Goal: Task Accomplishment & Management: Manage account settings

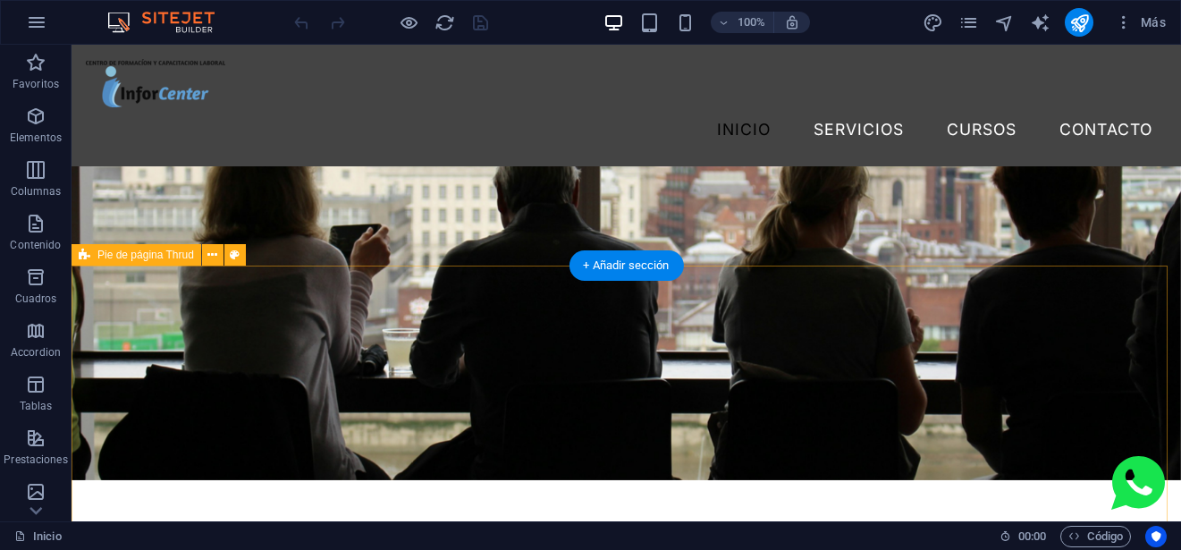
scroll to position [5238, 0]
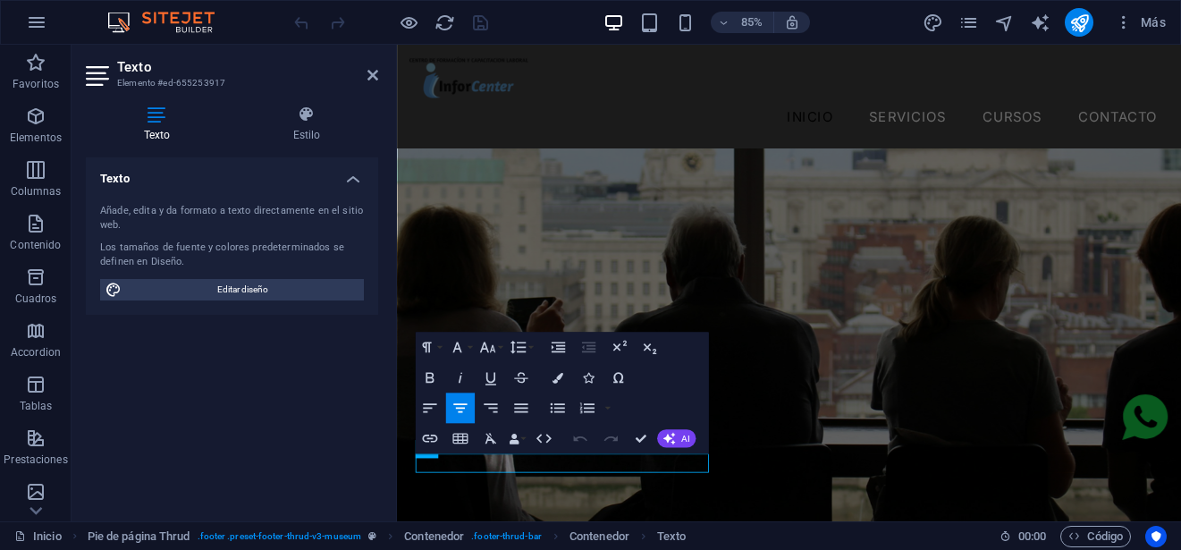
scroll to position [5305, 0]
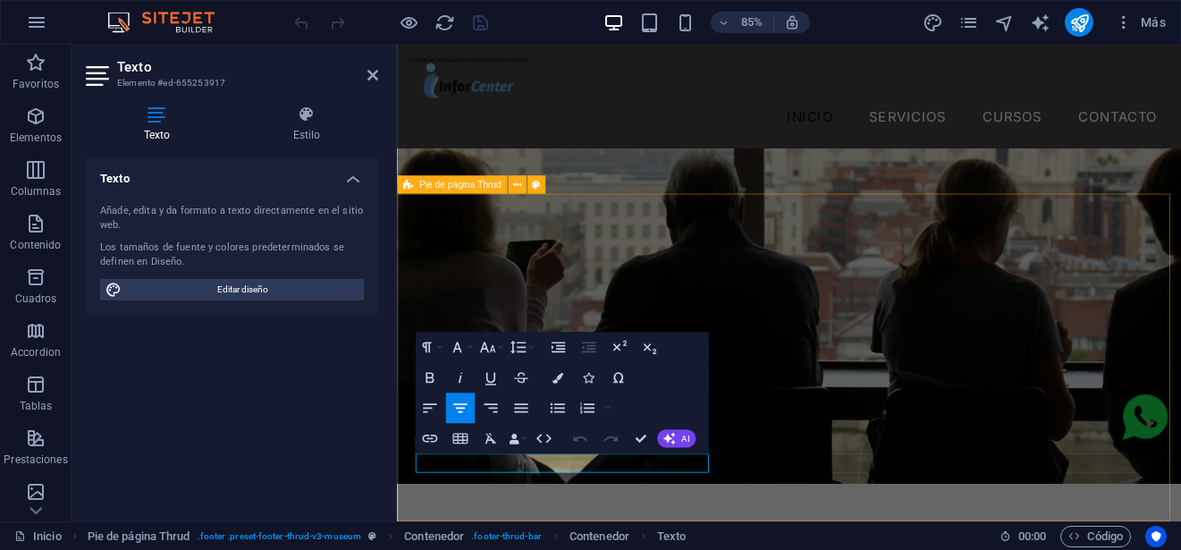
drag, startPoint x: 568, startPoint y: 538, endPoint x: 398, endPoint y: 549, distance: 171.0
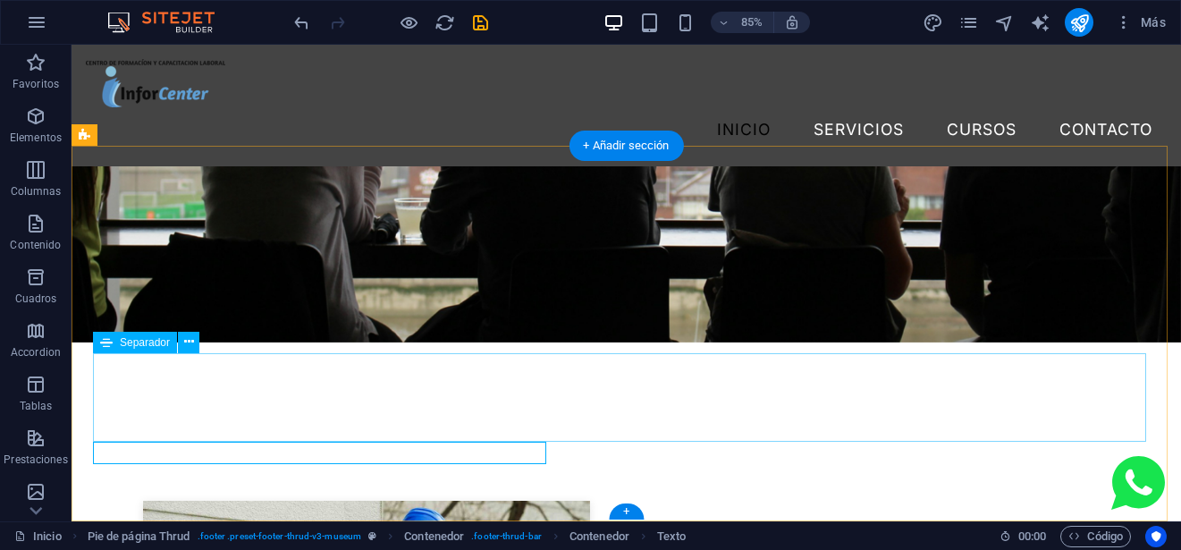
scroll to position [5238, 0]
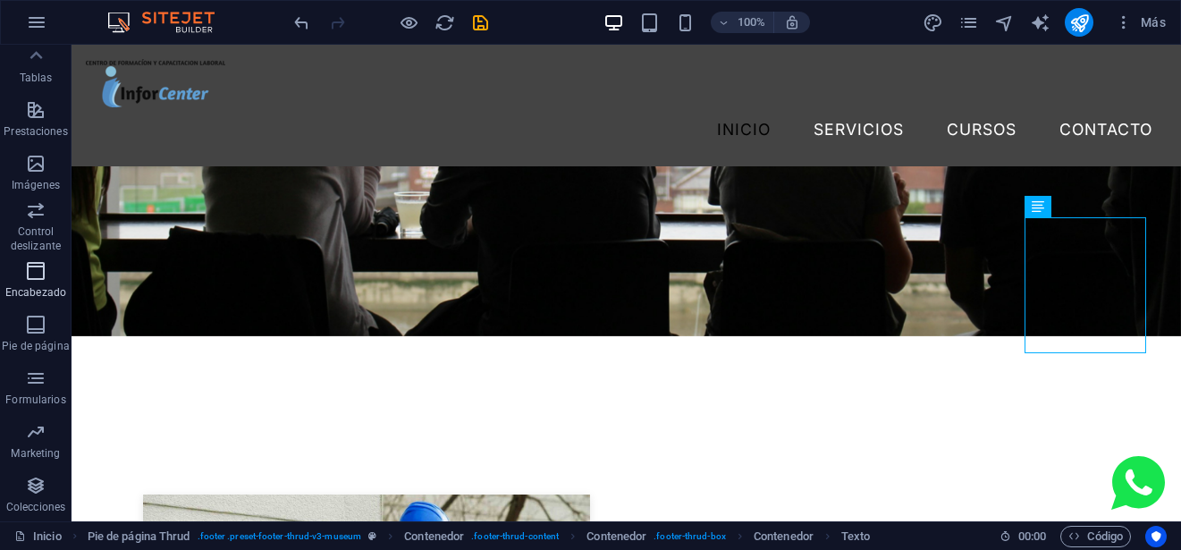
scroll to position [0, 0]
click at [40, 128] on span "Elementos" at bounding box center [35, 126] width 71 height 43
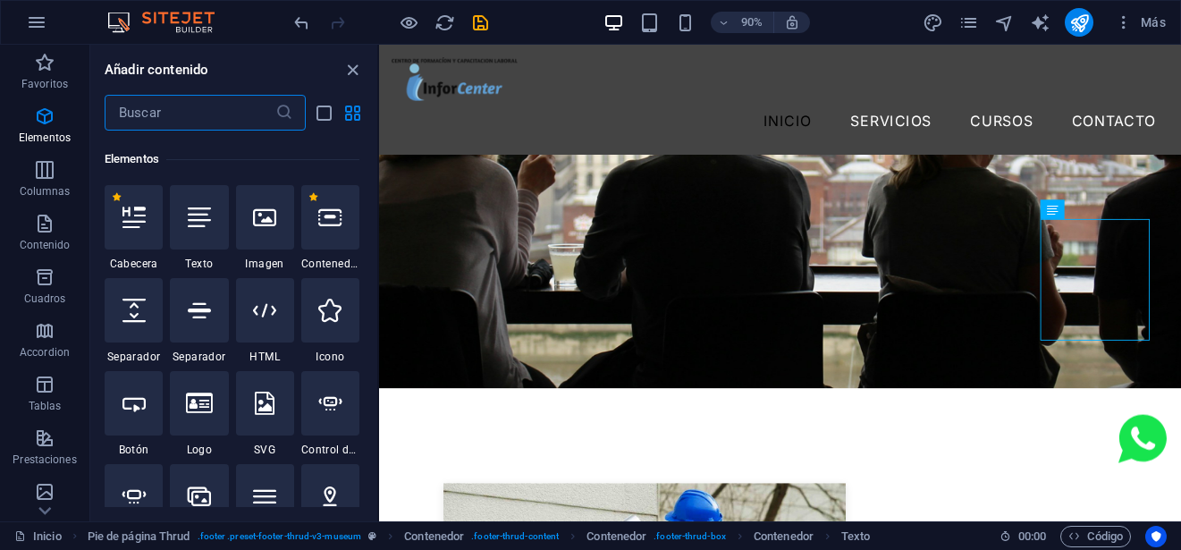
scroll to position [337, 0]
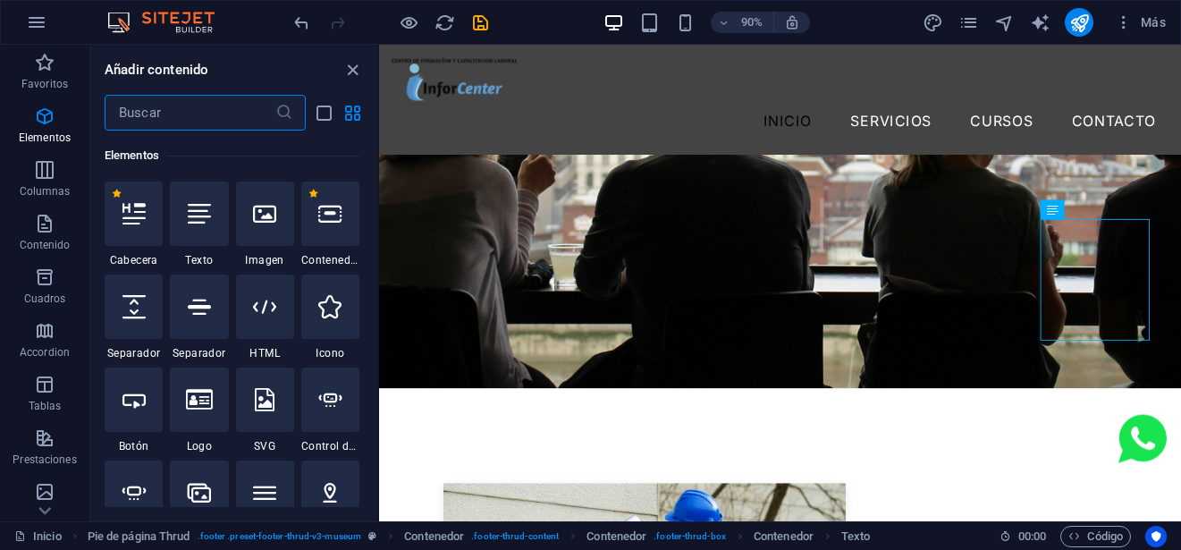
click at [199, 113] on input "text" at bounding box center [190, 113] width 171 height 36
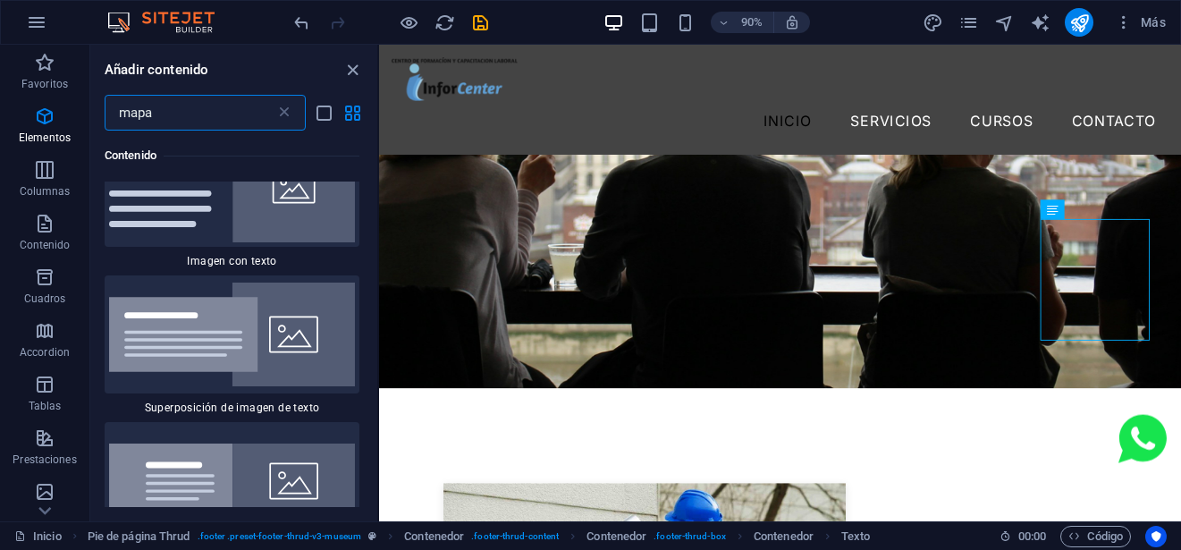
scroll to position [0, 0]
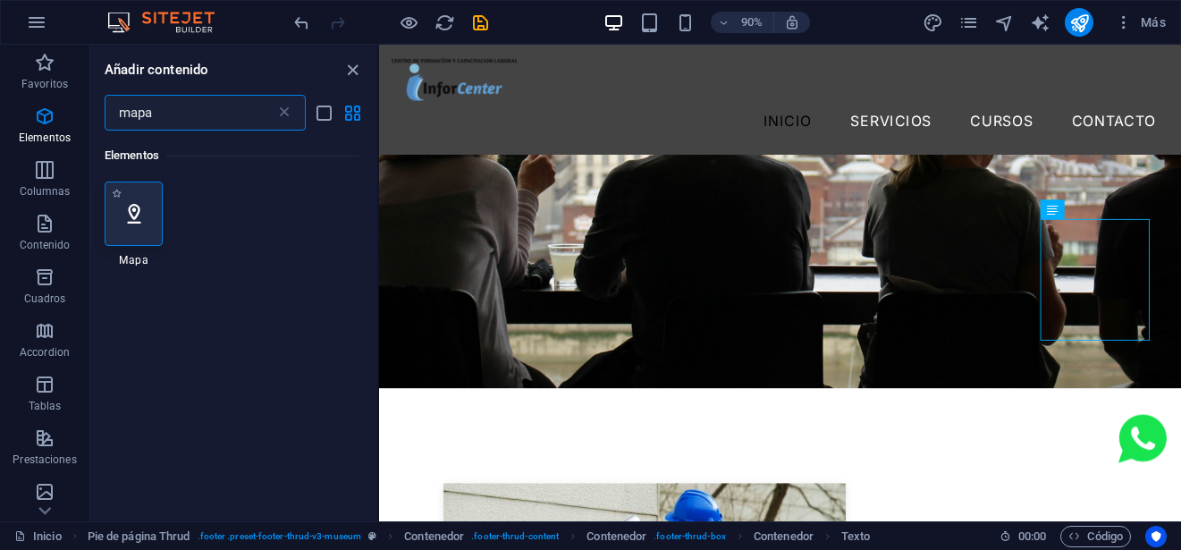
type input "mapa"
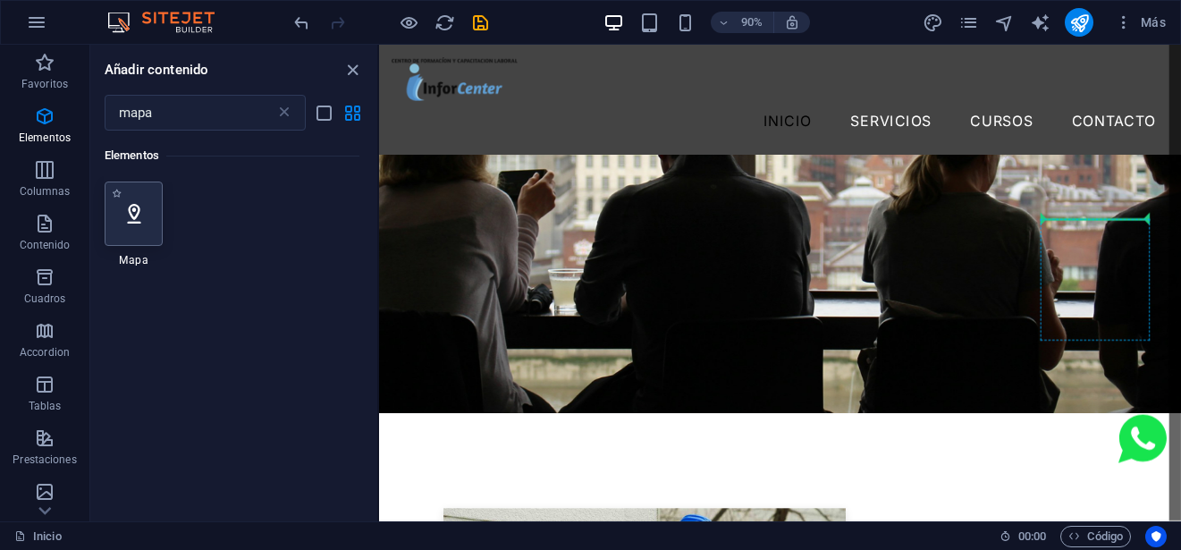
select select "1"
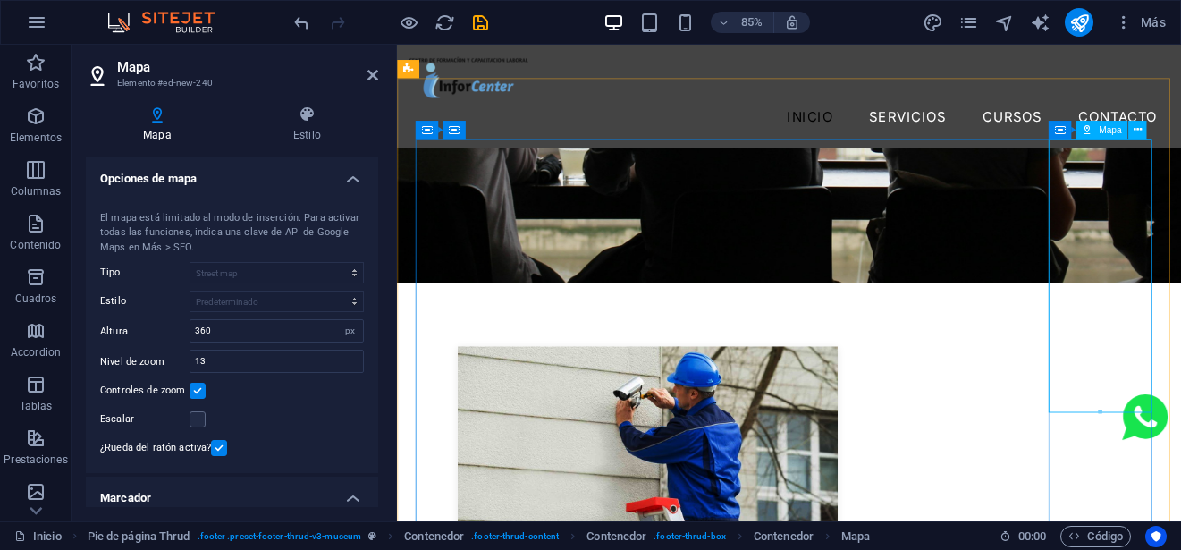
scroll to position [5558, 0]
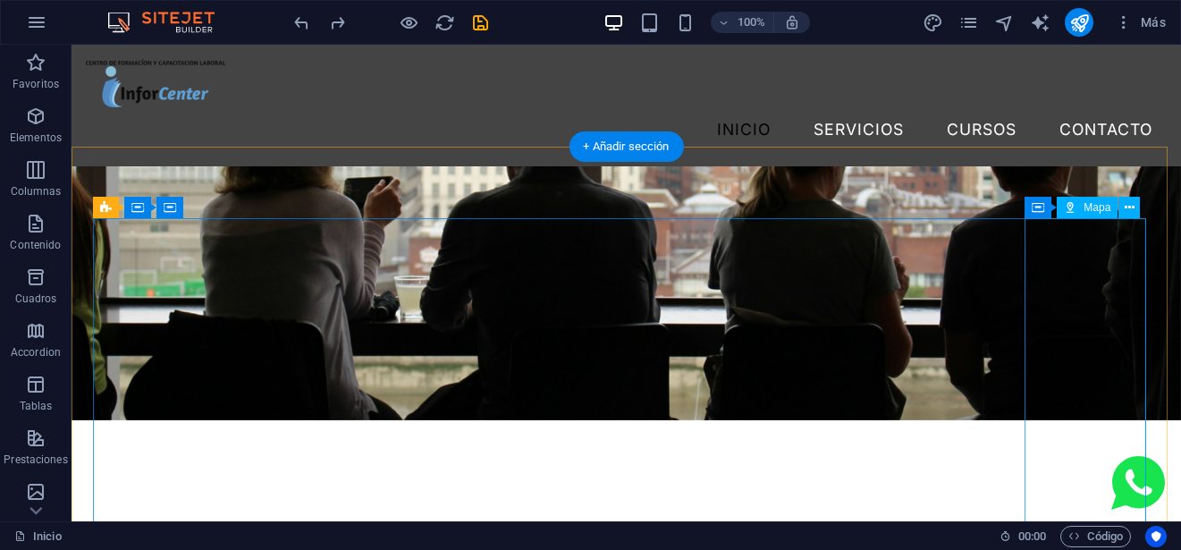
scroll to position [5148, 0]
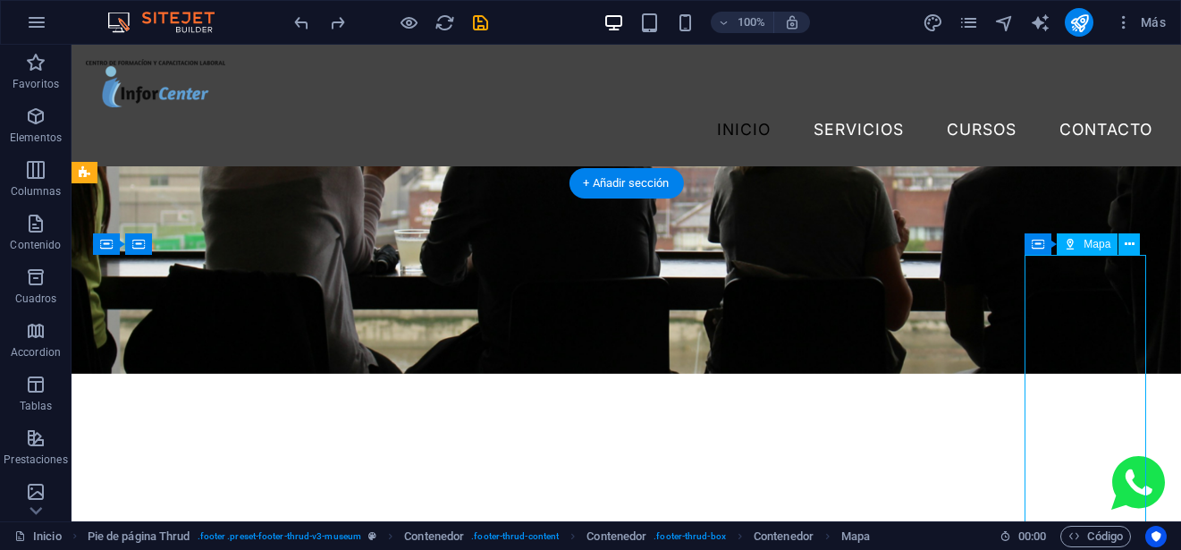
scroll to position [5238, 0]
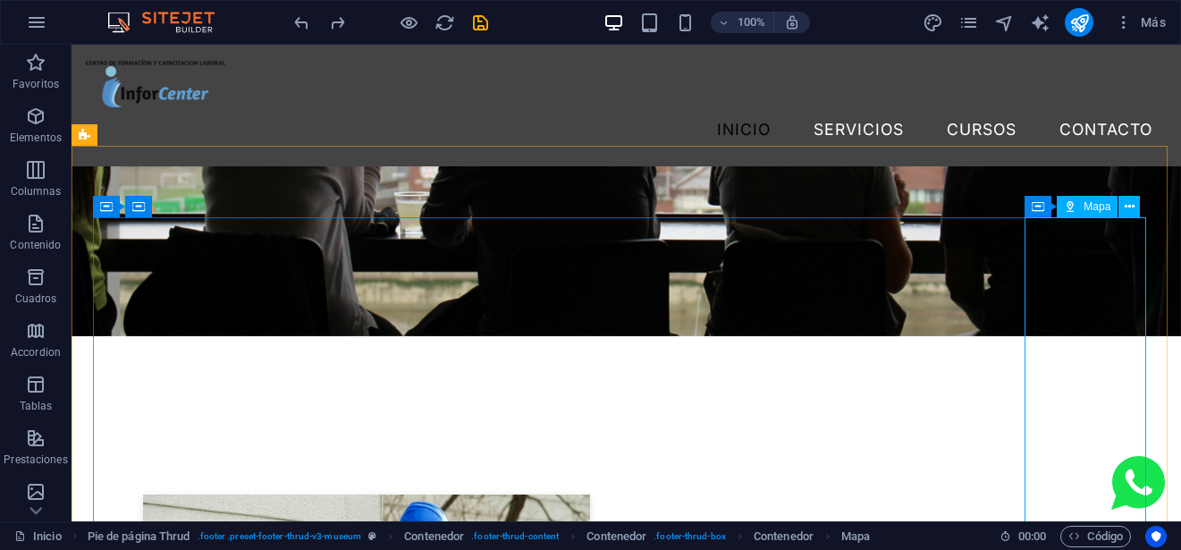
click at [1090, 211] on span "Mapa" at bounding box center [1096, 206] width 27 height 11
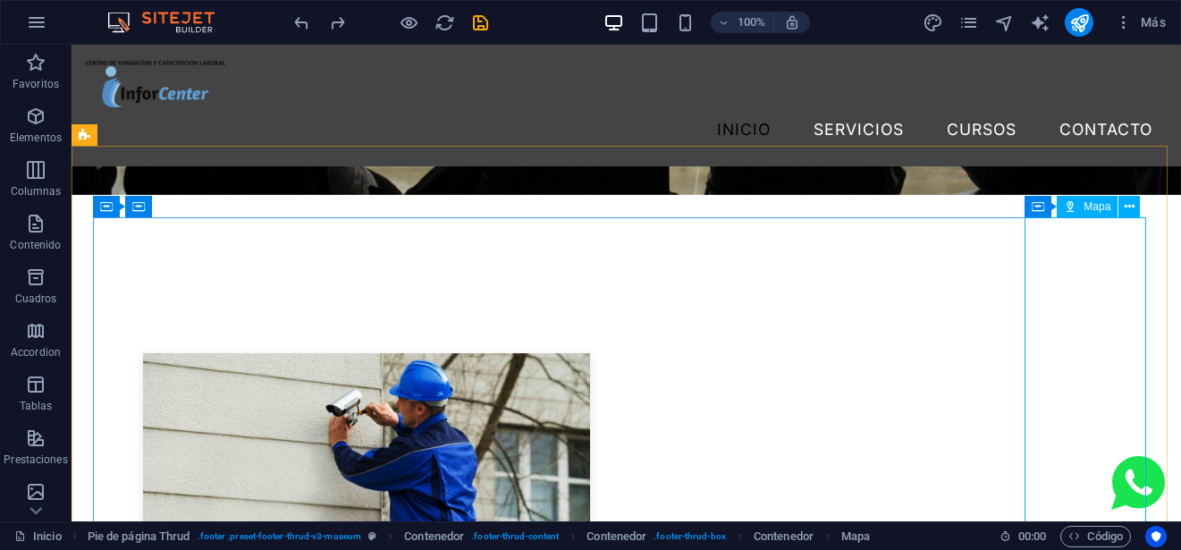
select select "1"
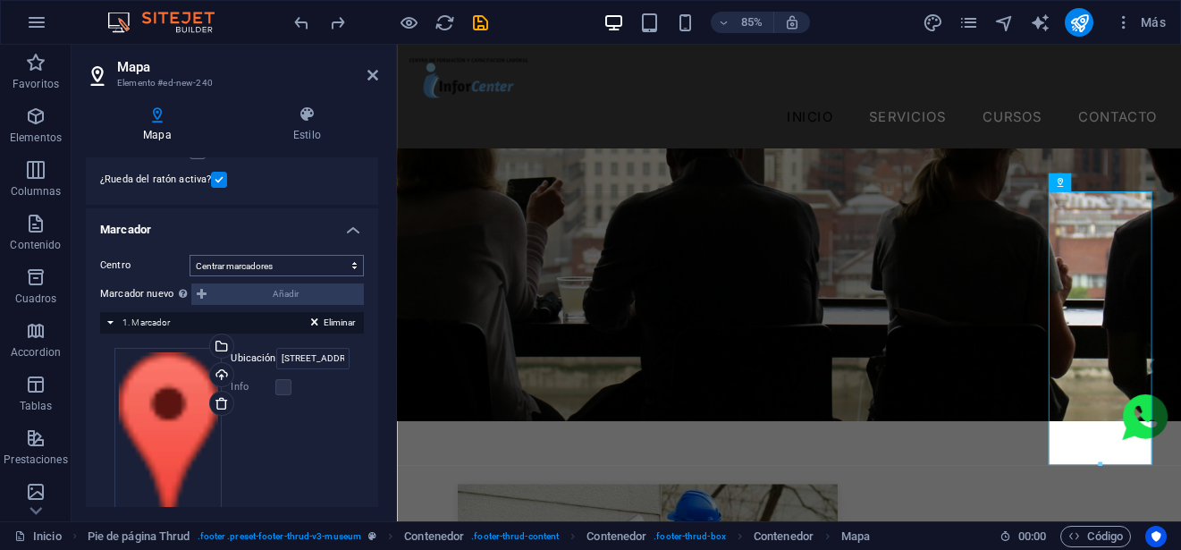
scroll to position [326, 0]
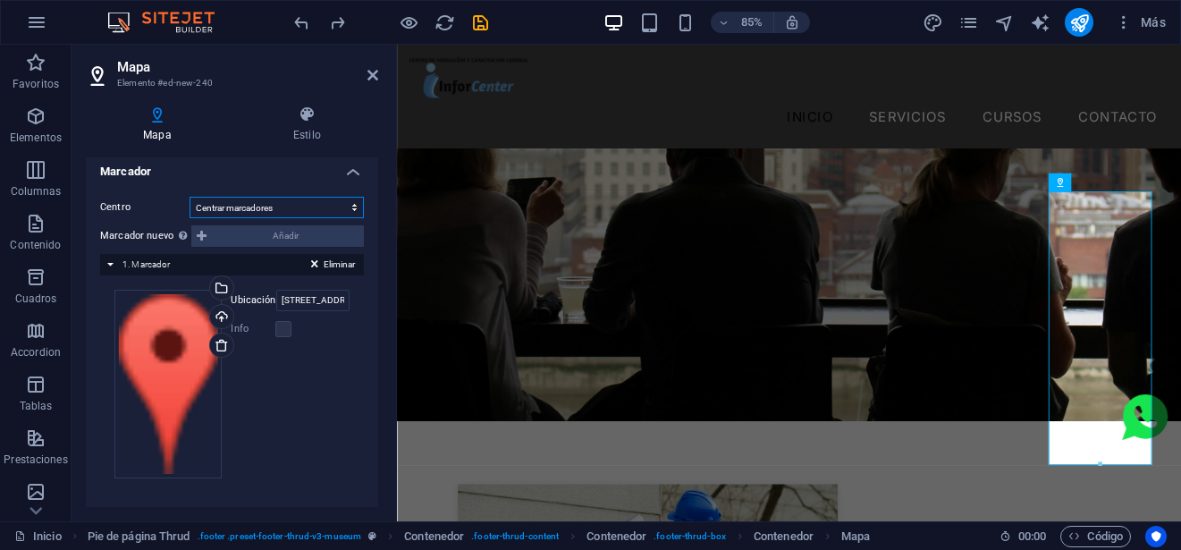
click at [280, 204] on select "No centrar Centrar marcadores Centrar y ampliar marcadores" at bounding box center [276, 207] width 174 height 21
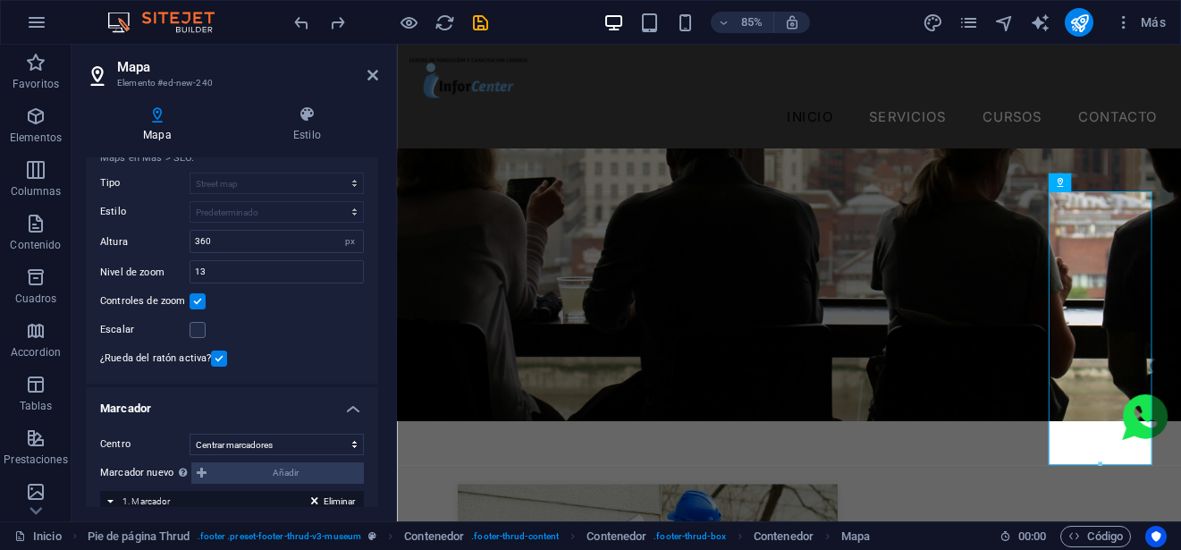
scroll to position [179, 0]
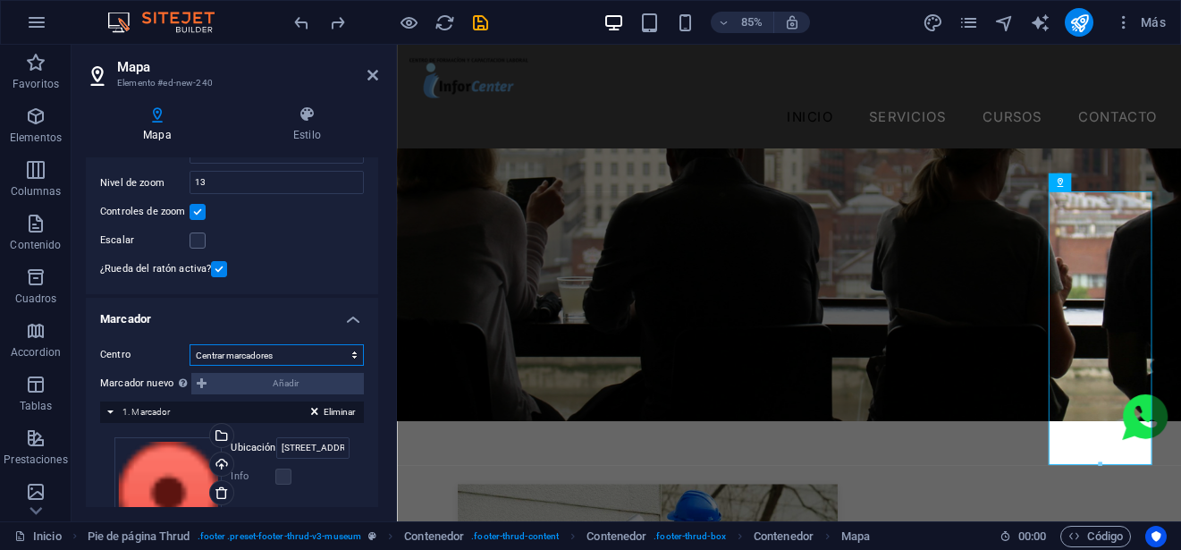
click at [298, 349] on select "No centrar Centrar marcadores Centrar y ampliar marcadores" at bounding box center [276, 354] width 174 height 21
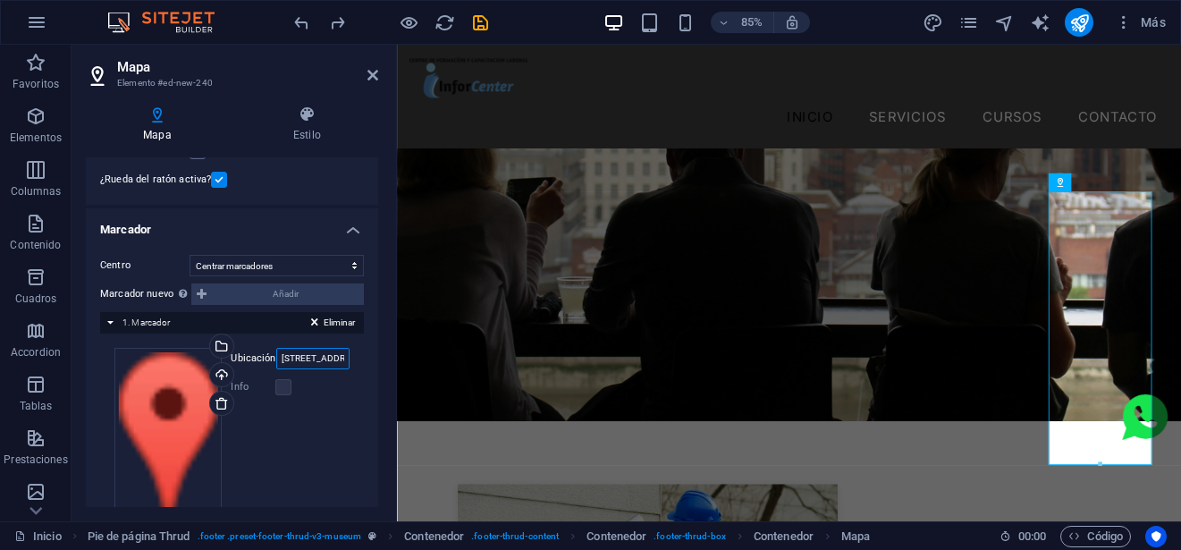
click at [310, 353] on input "Street, 12345 Berlin" at bounding box center [312, 358] width 73 height 21
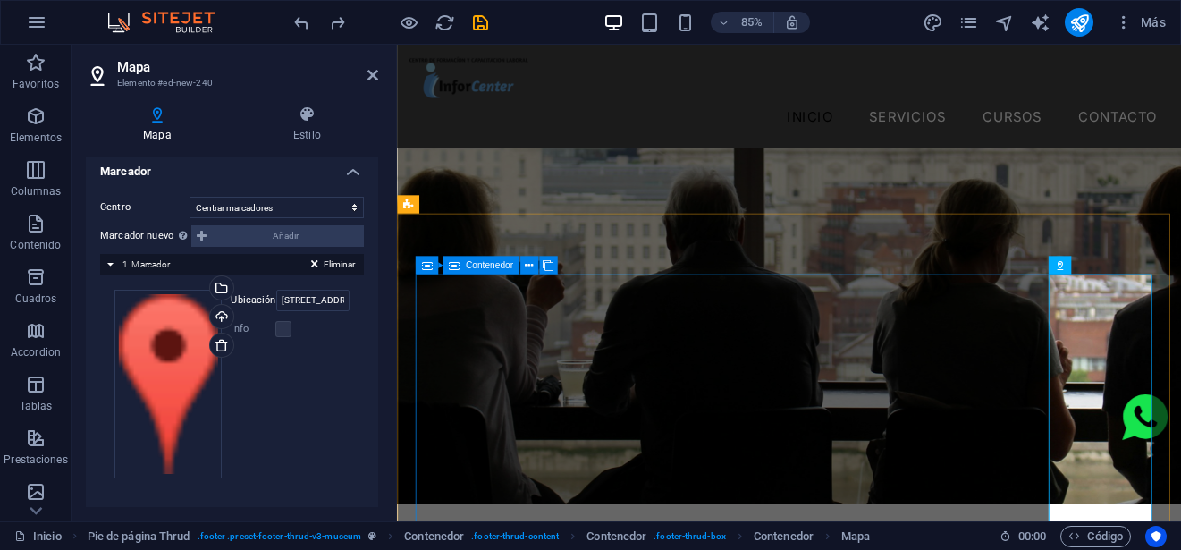
scroll to position [5282, 0]
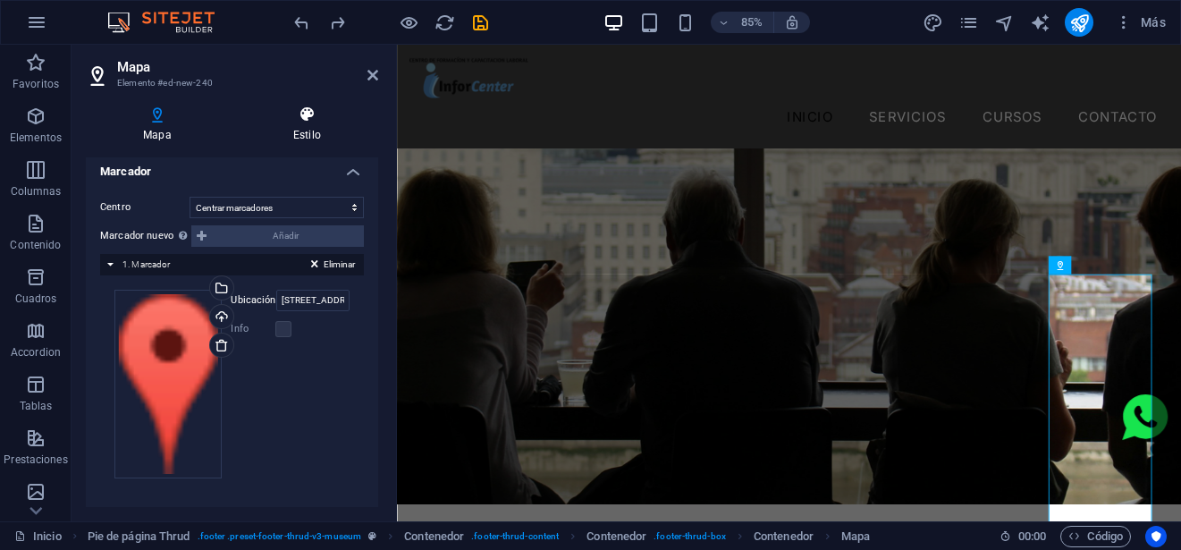
click at [325, 120] on icon at bounding box center [307, 114] width 142 height 18
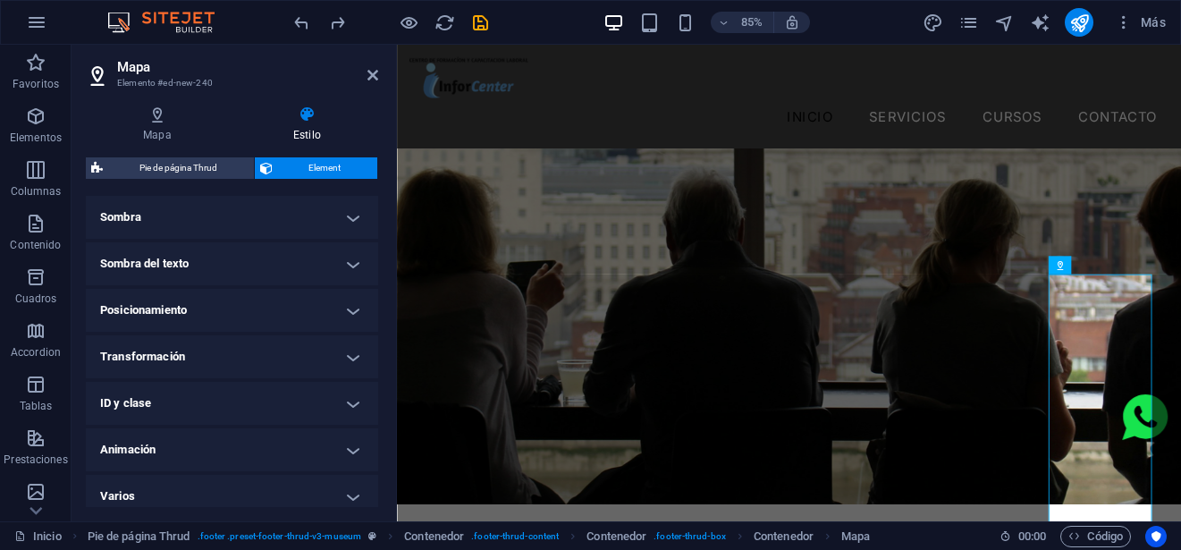
scroll to position [458, 0]
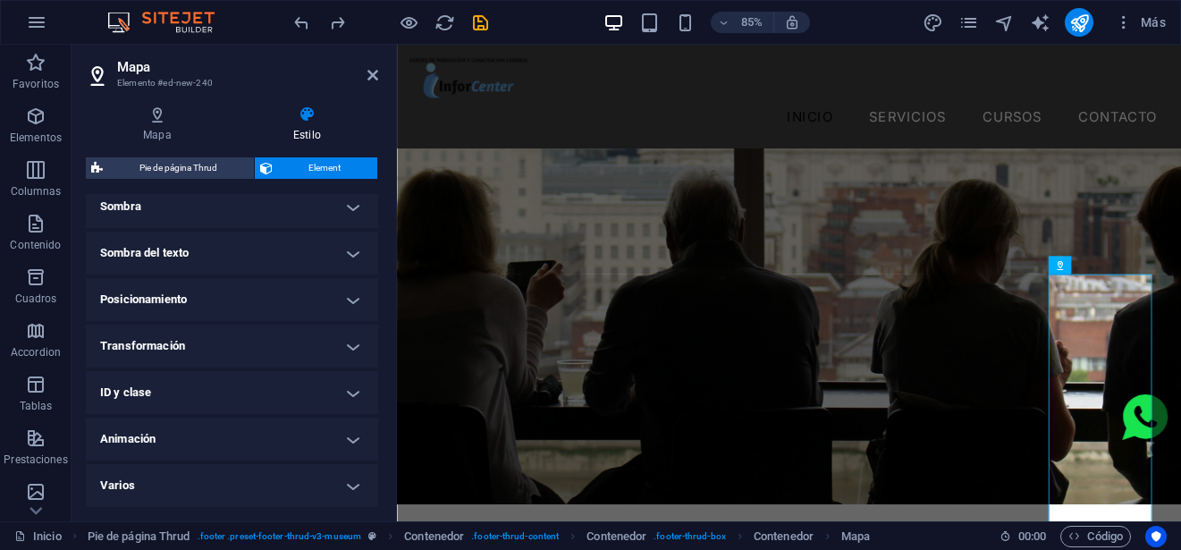
click at [273, 305] on h4 "Posicionamiento" at bounding box center [232, 299] width 292 height 43
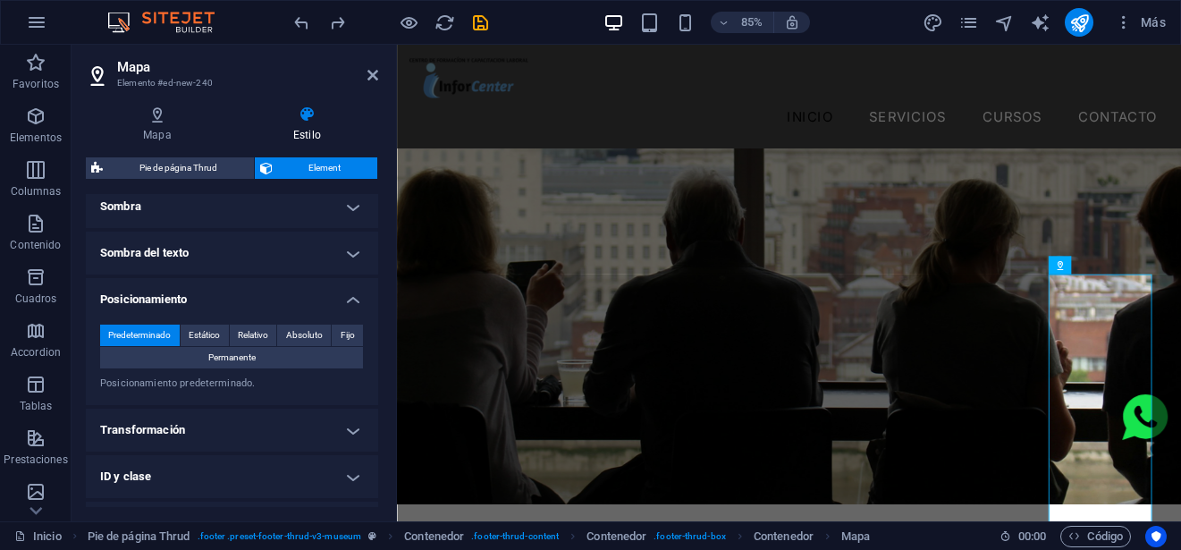
click at [273, 305] on h4 "Posicionamiento" at bounding box center [232, 294] width 292 height 32
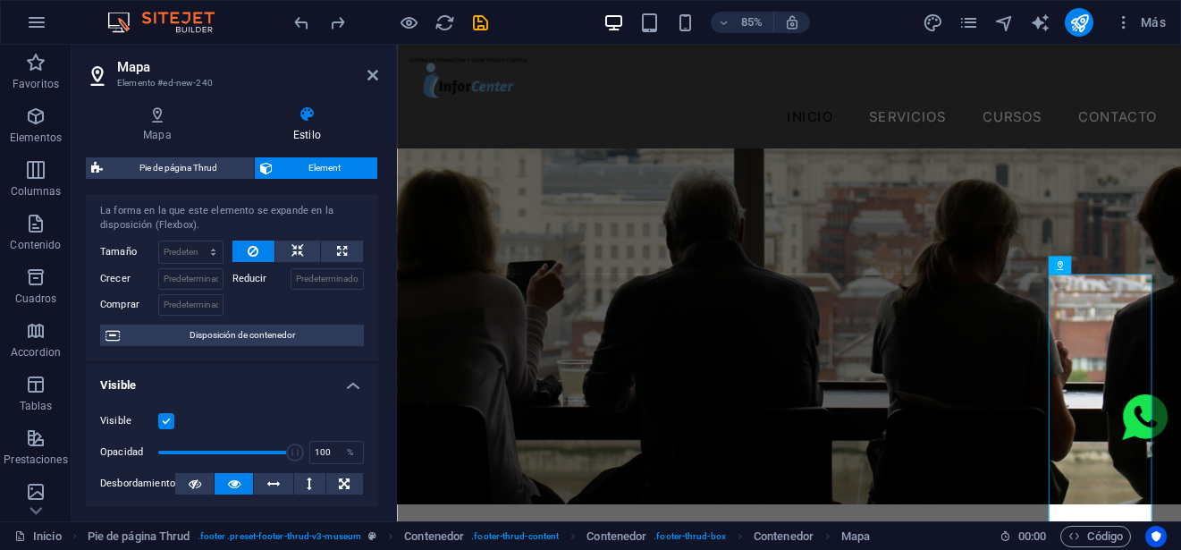
scroll to position [11, 0]
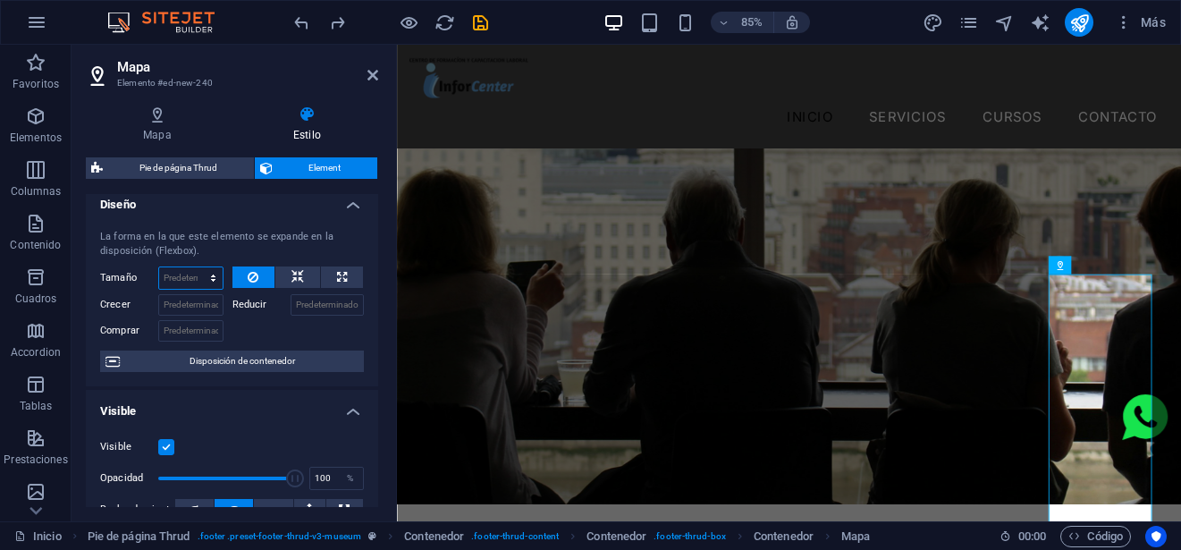
click at [212, 275] on select "Predeterminado automático px % 1/1 1/2 1/3 1/4 1/5 1/6 1/7 1/8 1/9 1/10" at bounding box center [190, 277] width 63 height 21
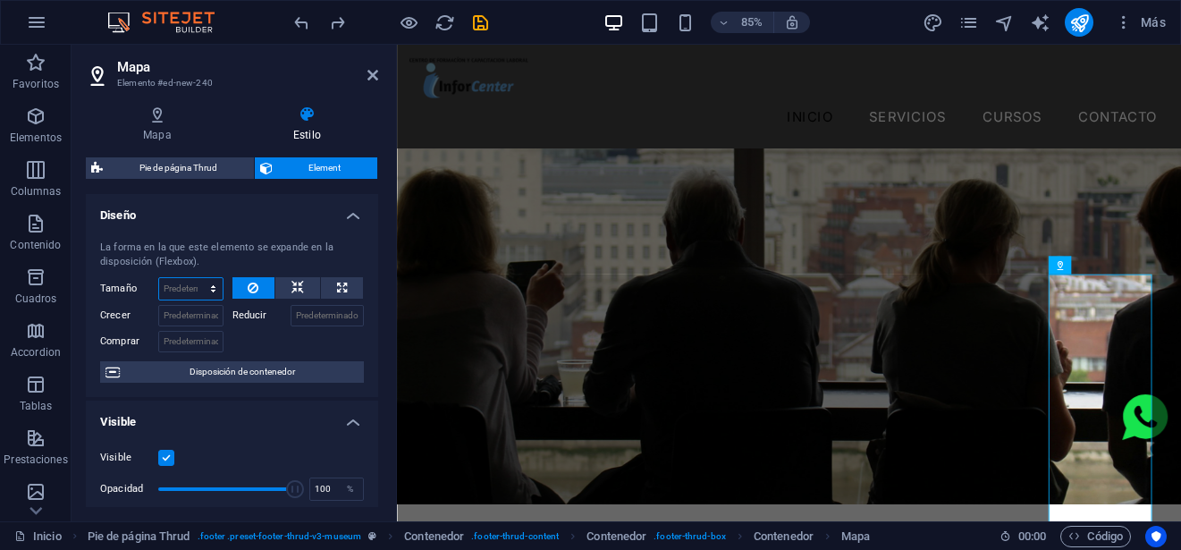
click at [209, 294] on select "Predeterminado automático px % 1/1 1/2 1/3 1/4 1/5 1/6 1/7 1/8 1/9 1/10" at bounding box center [190, 288] width 63 height 21
select select "1/9"
click at [195, 278] on select "Predeterminado automático px % 1/1 1/2 1/3 1/4 1/5 1/6 1/7 1/8 1/9 1/10" at bounding box center [190, 288] width 63 height 21
type input "11.11"
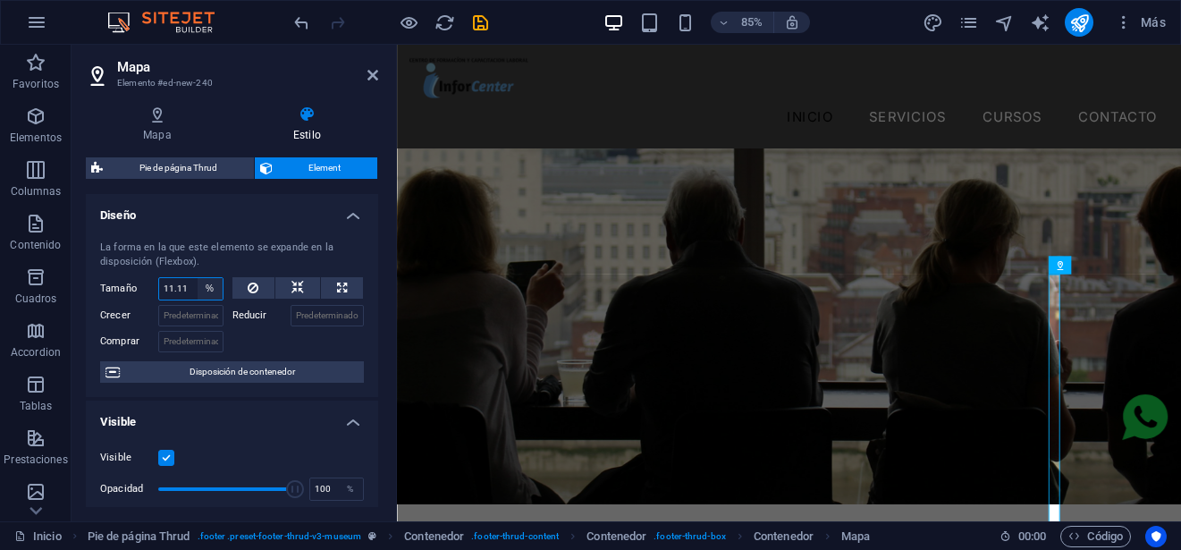
click at [210, 293] on select "Predeterminado automático px % 1/1 1/2 1/3 1/4 1/5 1/6 1/7 1/8 1/9 1/10" at bounding box center [210, 288] width 25 height 21
select select "1/10"
click at [198, 278] on select "Predeterminado automático px % 1/1 1/2 1/3 1/4 1/5 1/6 1/7 1/8 1/9 1/10" at bounding box center [210, 288] width 25 height 21
type input "10"
click at [211, 292] on select "Predeterminado automático px % 1/1 1/2 1/3 1/4 1/5 1/6 1/7 1/8 1/9 1/10" at bounding box center [210, 288] width 25 height 21
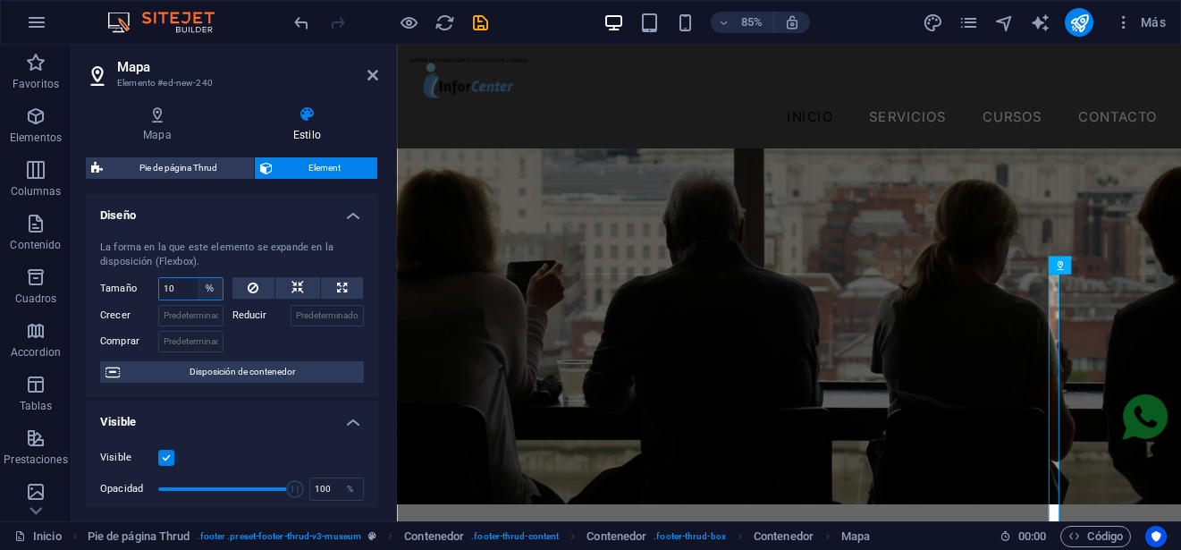
select select "1/1"
click at [198, 278] on select "Predeterminado automático px % 1/1 1/2 1/3 1/4 1/5 1/6 1/7 1/8 1/9 1/10" at bounding box center [210, 288] width 25 height 21
type input "100"
select select "%"
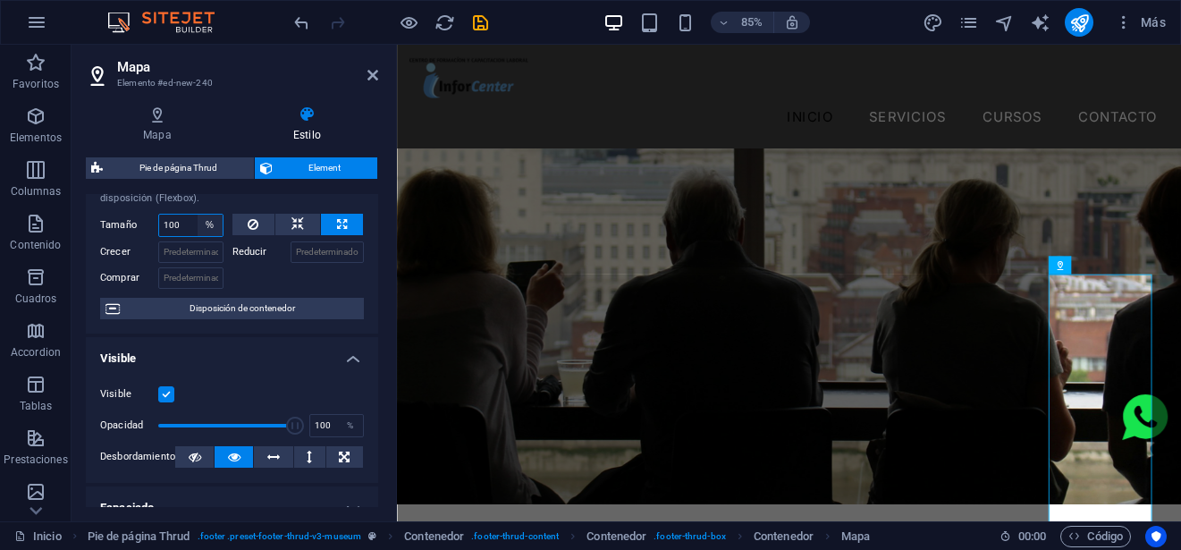
scroll to position [89, 0]
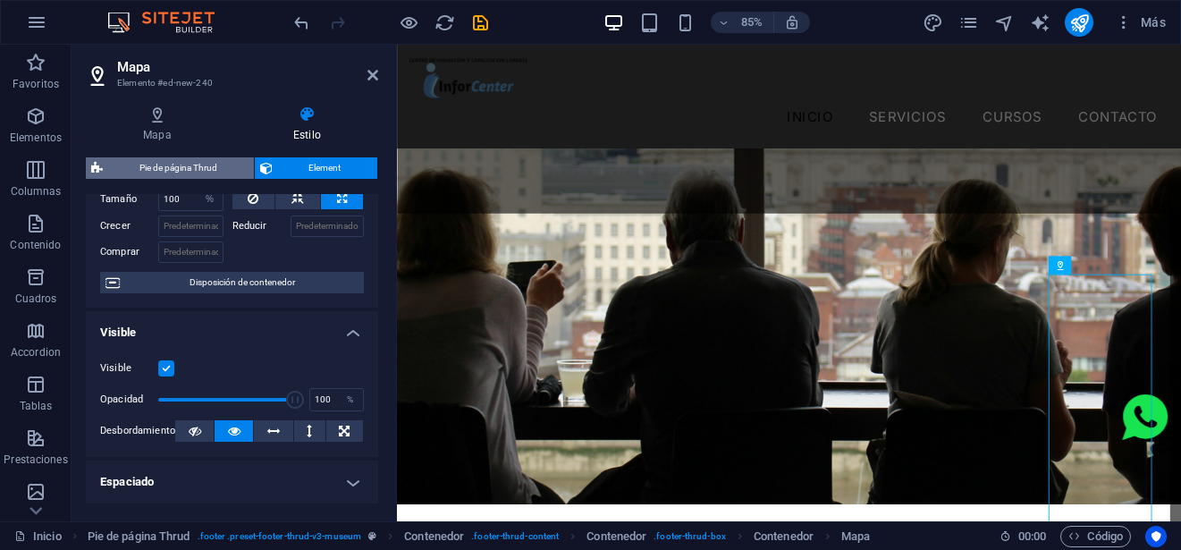
click at [191, 168] on span "Pie de página Thrud" at bounding box center [178, 167] width 140 height 21
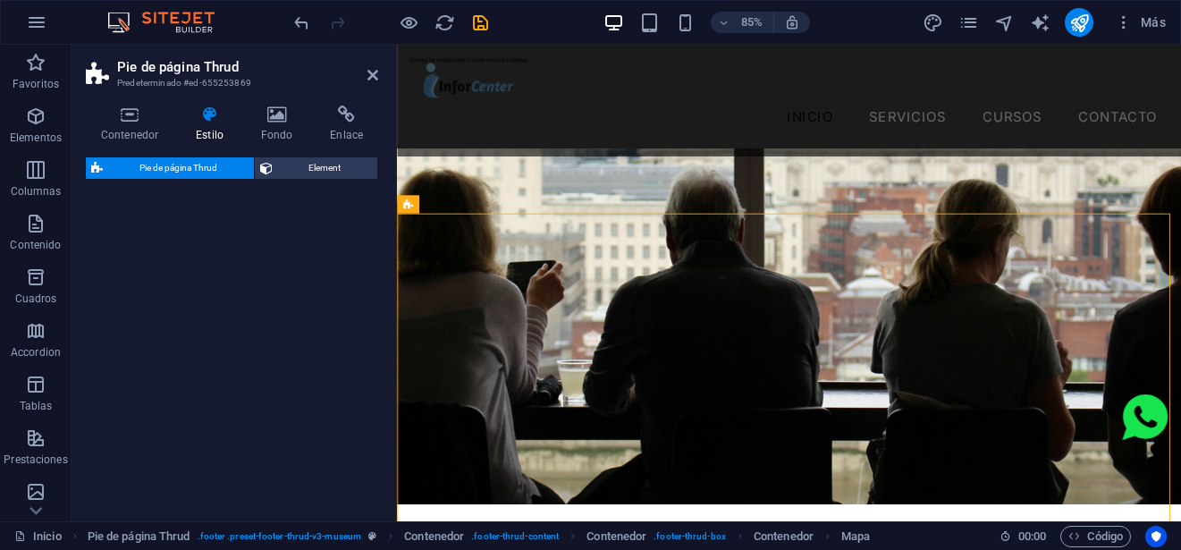
select select "rem"
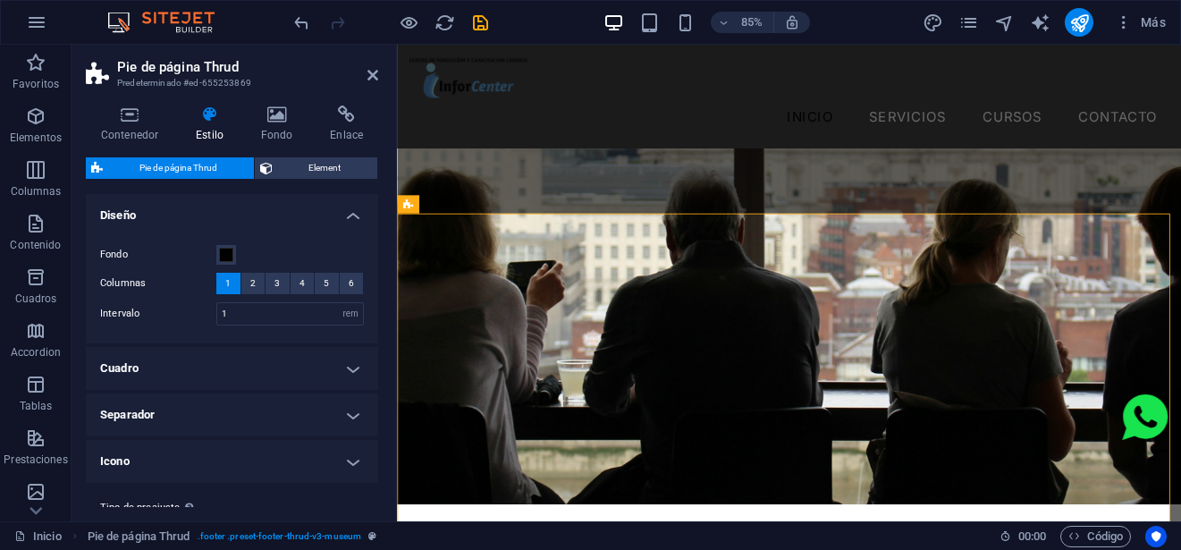
scroll to position [47, 0]
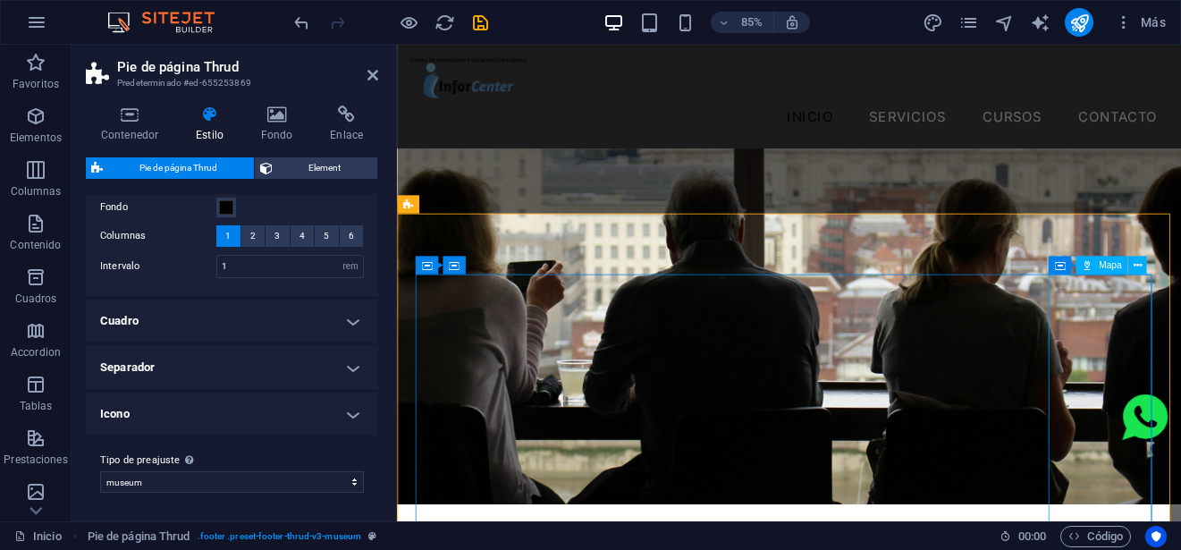
select select "%"
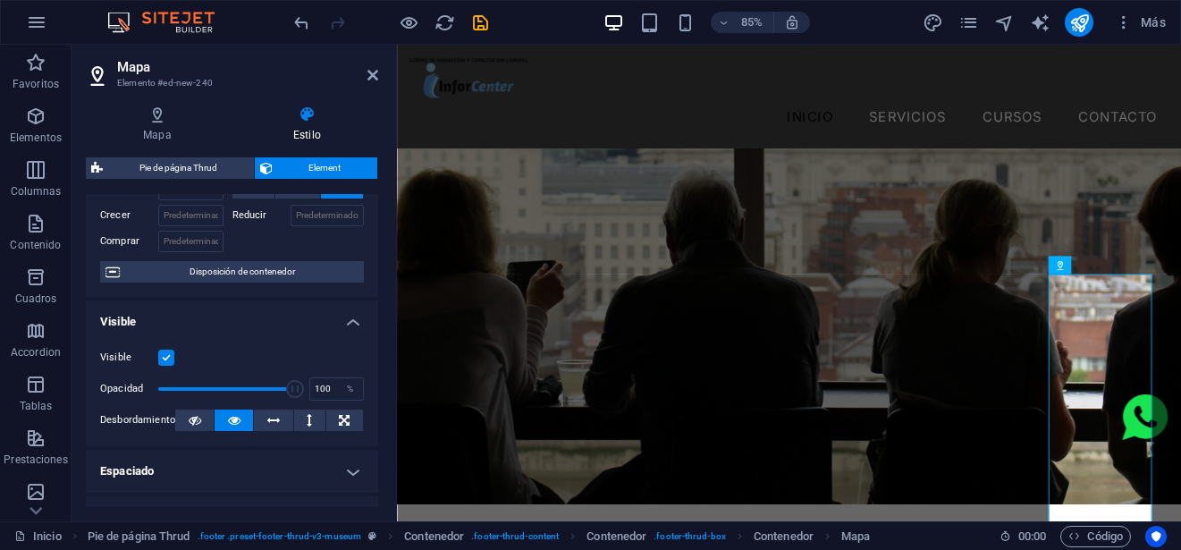
scroll to position [89, 0]
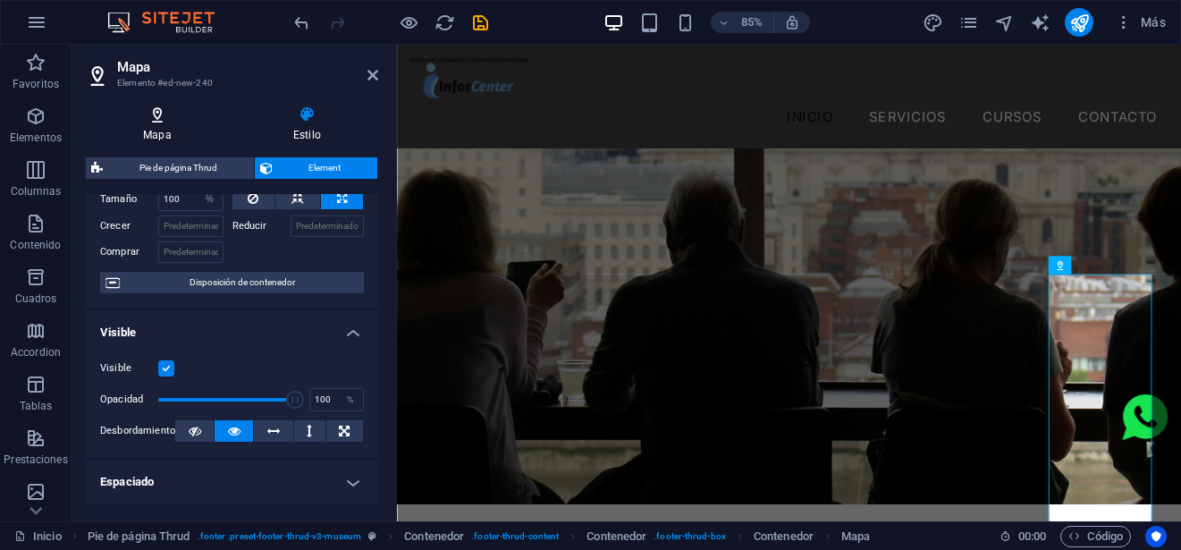
click at [167, 122] on icon at bounding box center [157, 114] width 143 height 18
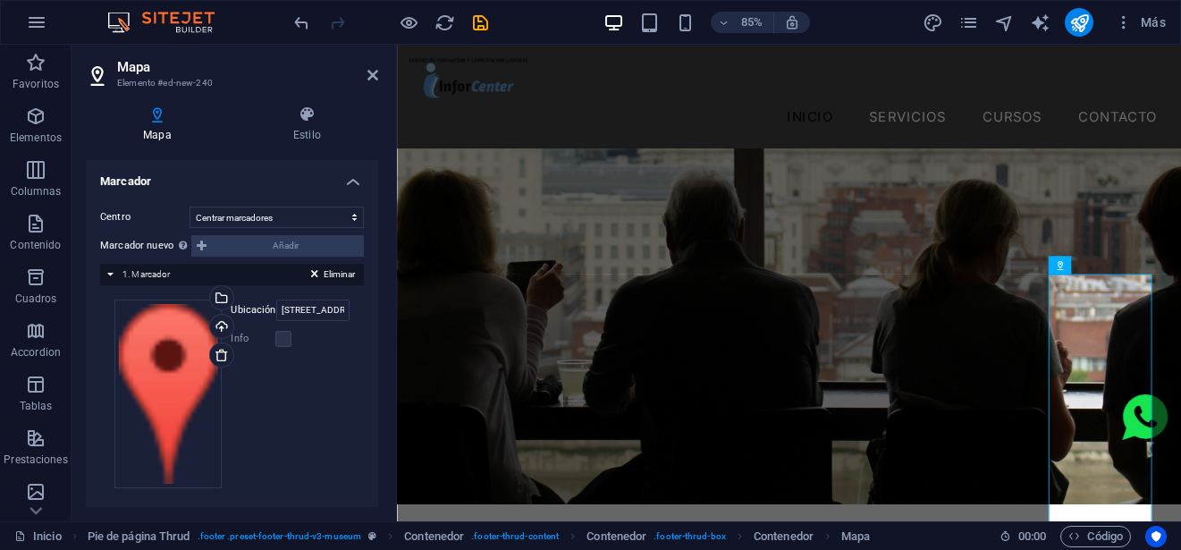
scroll to position [326, 0]
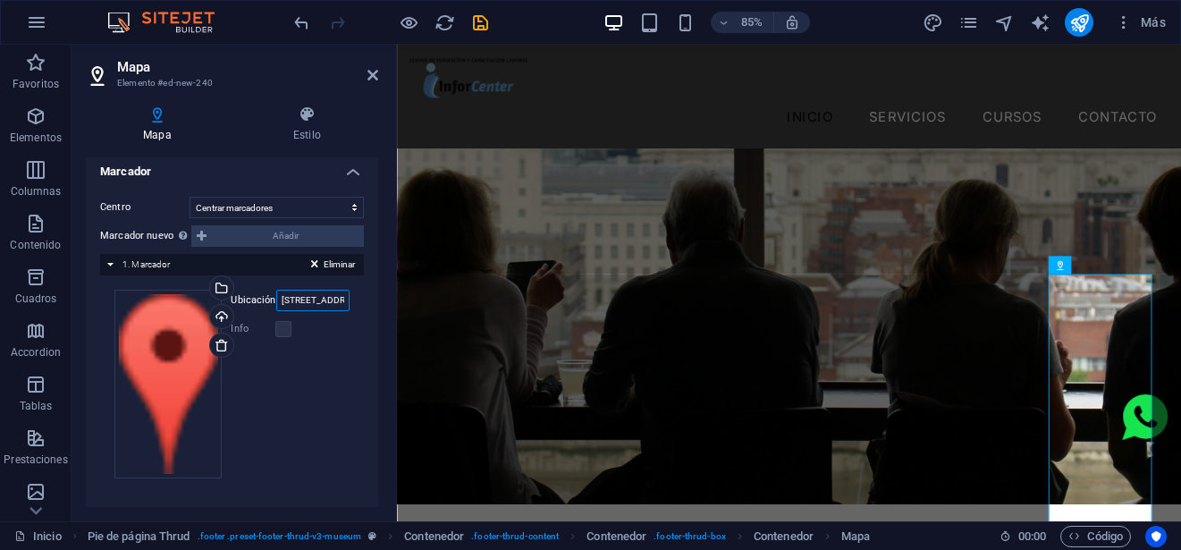
click at [314, 297] on input "Street, 12345 Berlin" at bounding box center [312, 300] width 73 height 21
click at [322, 298] on input "Street, 12345 Berlin" at bounding box center [312, 300] width 73 height 21
paste input "https://maps.app.goo.gl/t8LZUCFRxMjs9obz6"
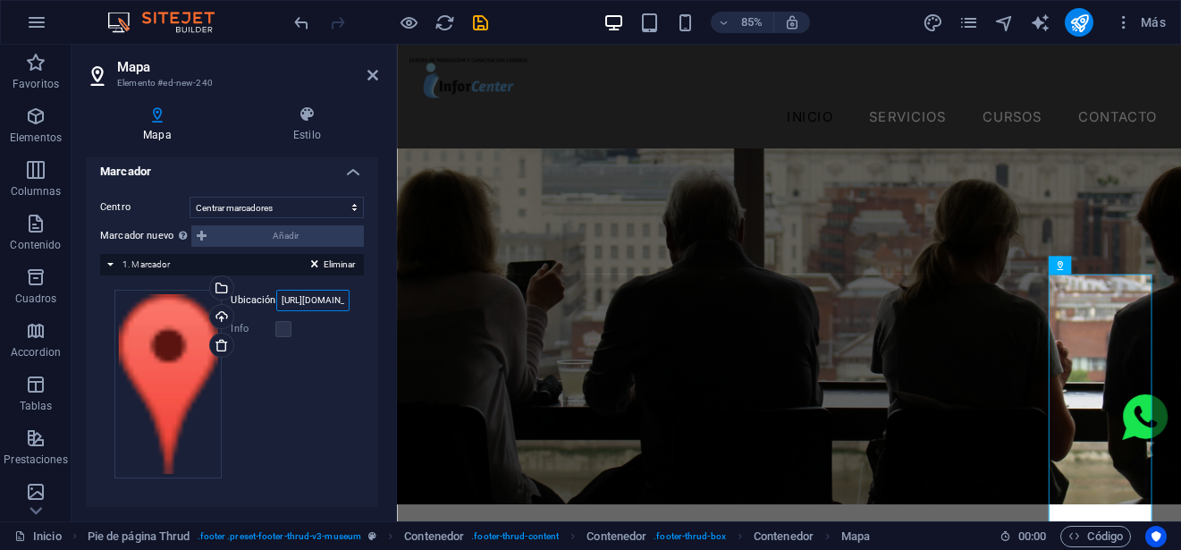
scroll to position [0, 123]
type input "https://maps.app.goo.gl/t8LZUCFRxMjs9obz6"
click at [346, 335] on div "Arrastra archivos aquí, haz clic para escoger archivos o selecciona archivos de…" at bounding box center [232, 383] width 264 height 217
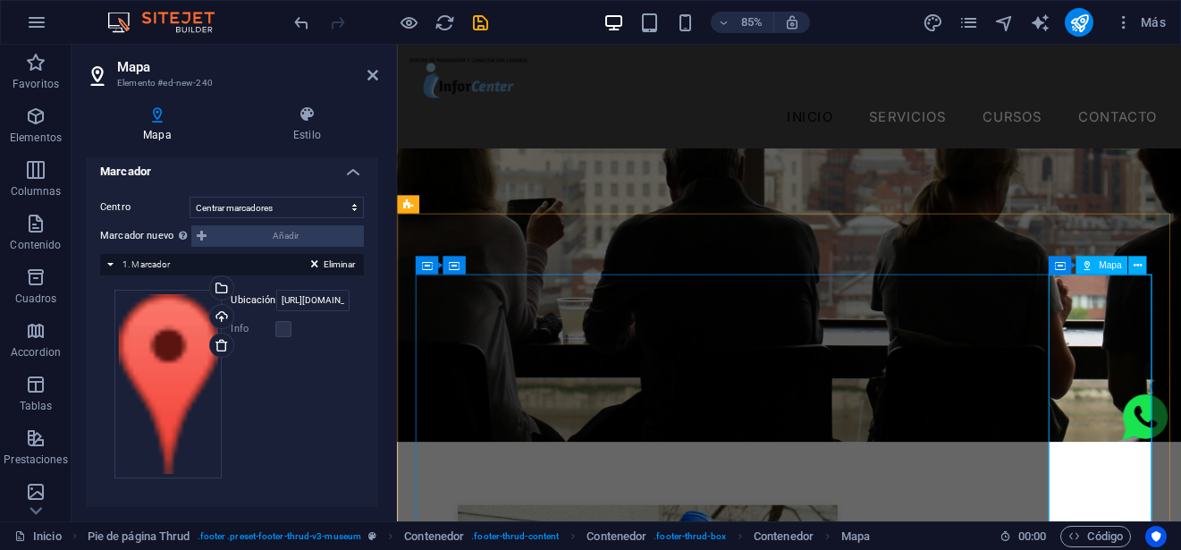
scroll to position [5140, 0]
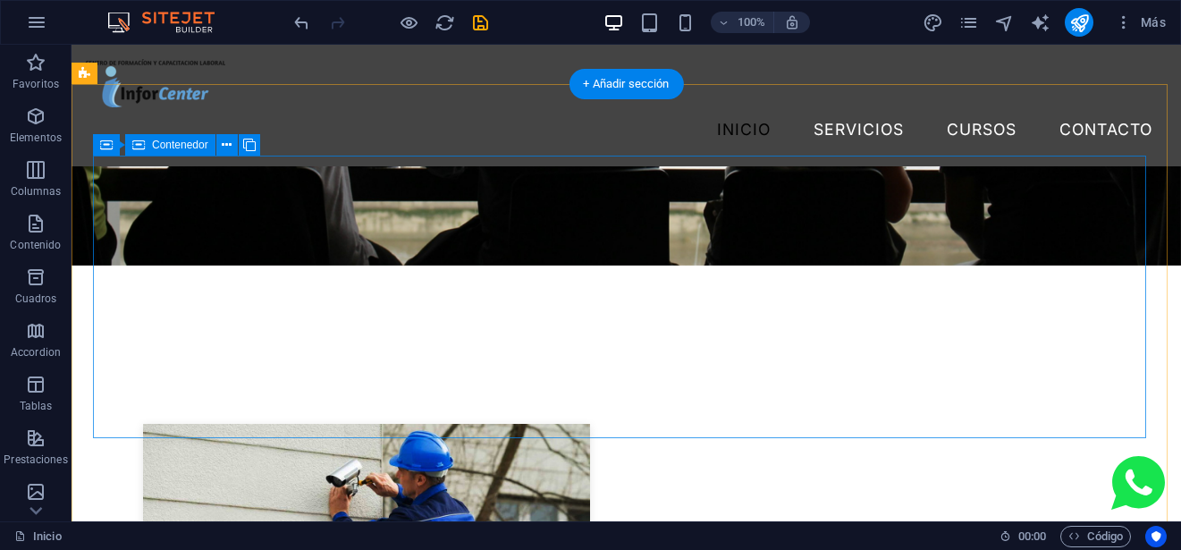
scroll to position [5319, 0]
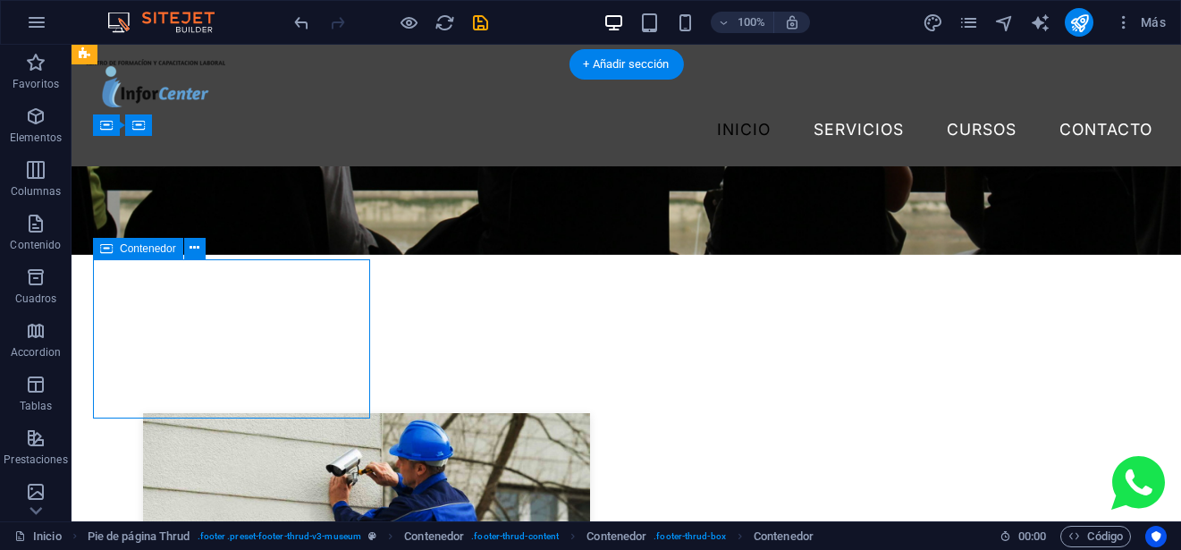
scroll to position [5225, 0]
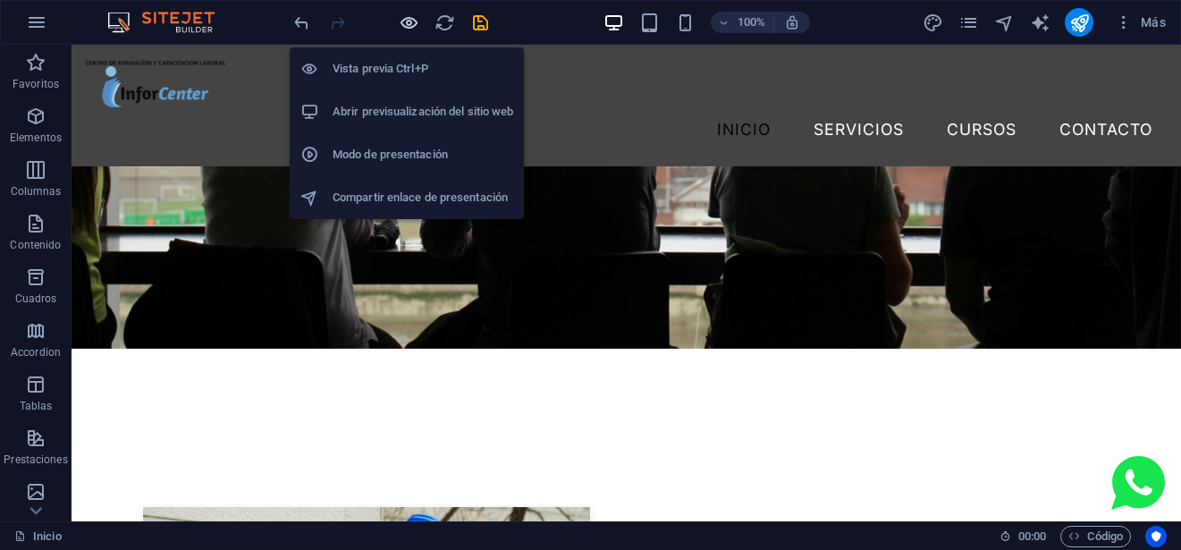
click at [403, 25] on icon "button" at bounding box center [409, 23] width 21 height 21
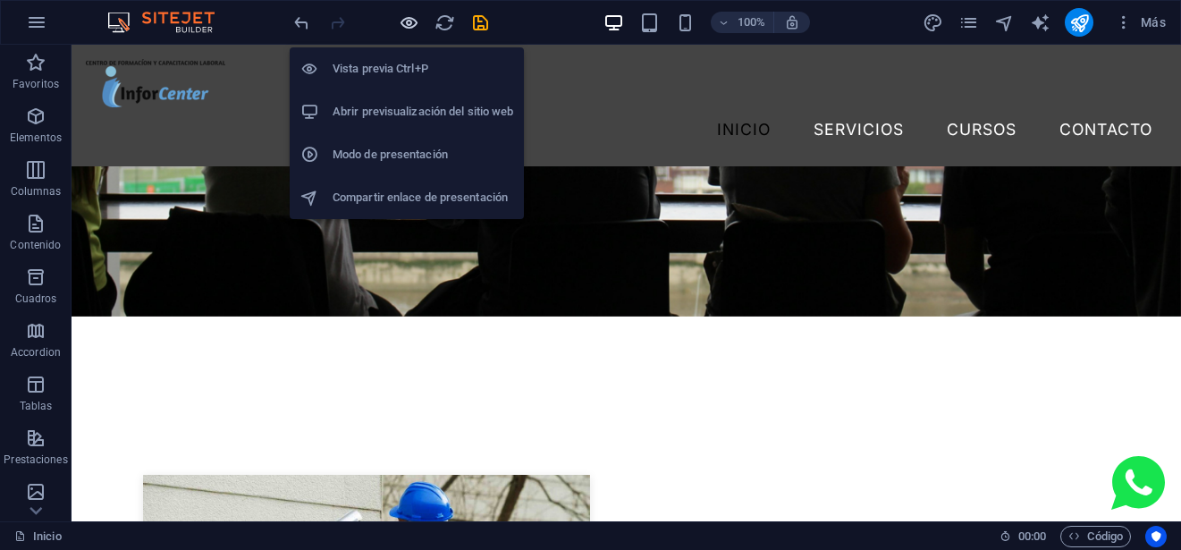
scroll to position [5105, 0]
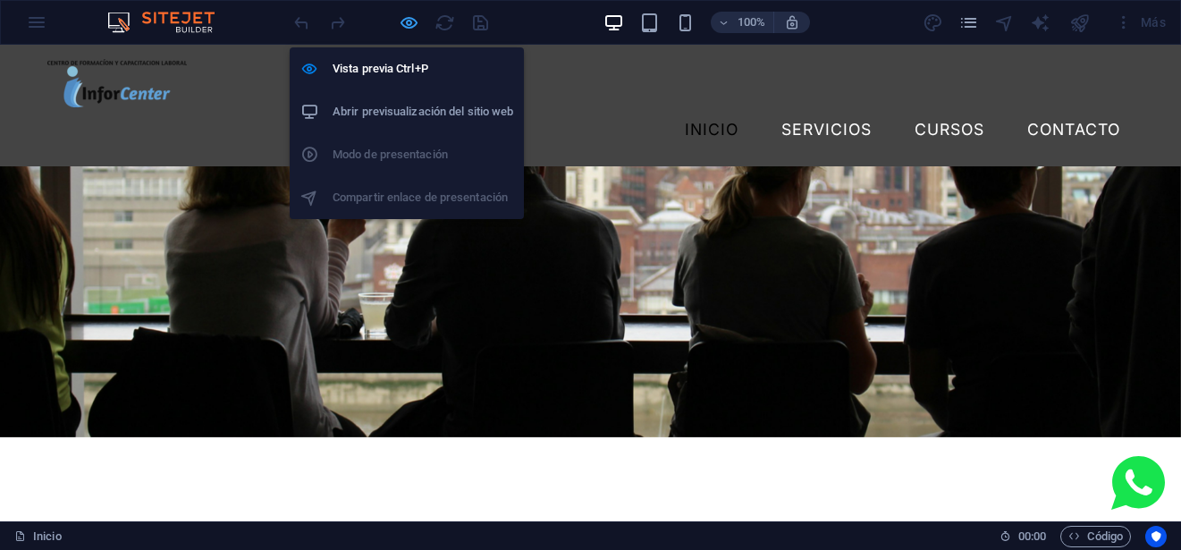
click at [408, 22] on icon "button" at bounding box center [409, 23] width 21 height 21
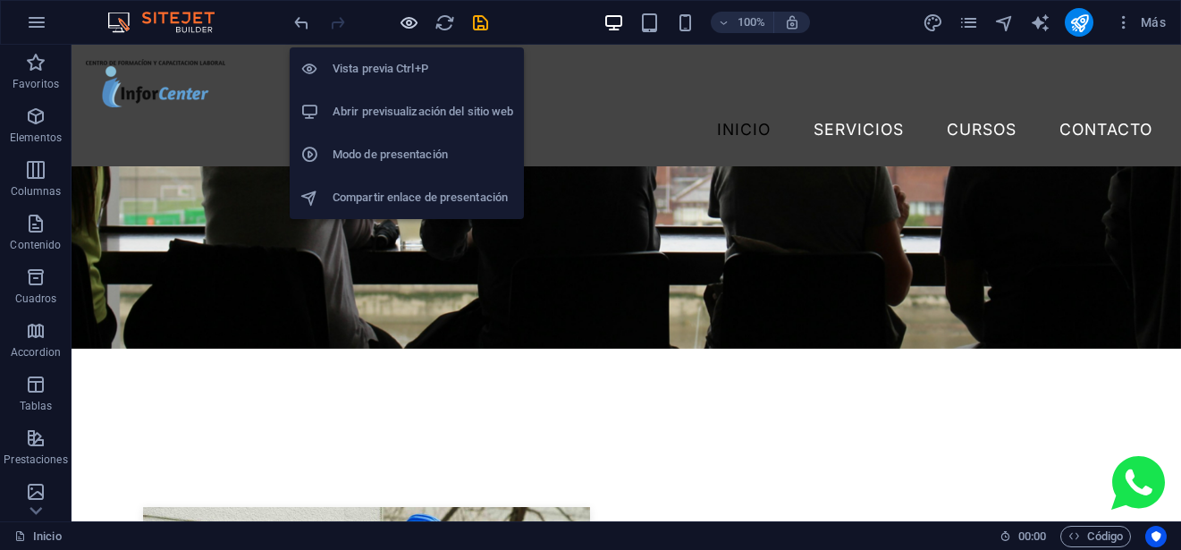
click at [408, 22] on icon "button" at bounding box center [409, 23] width 21 height 21
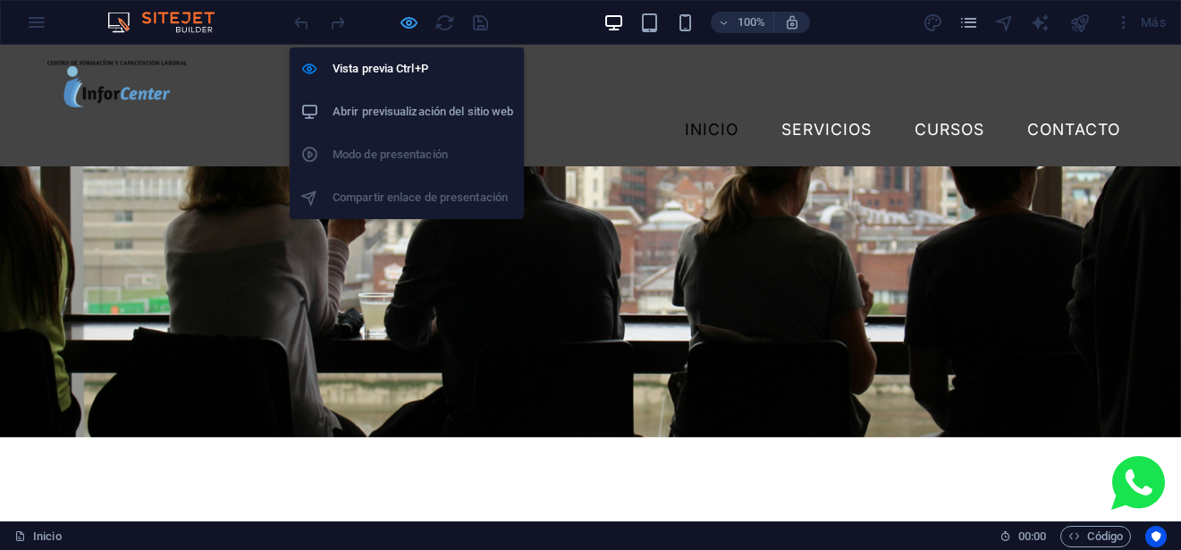
click at [408, 22] on icon "button" at bounding box center [409, 23] width 21 height 21
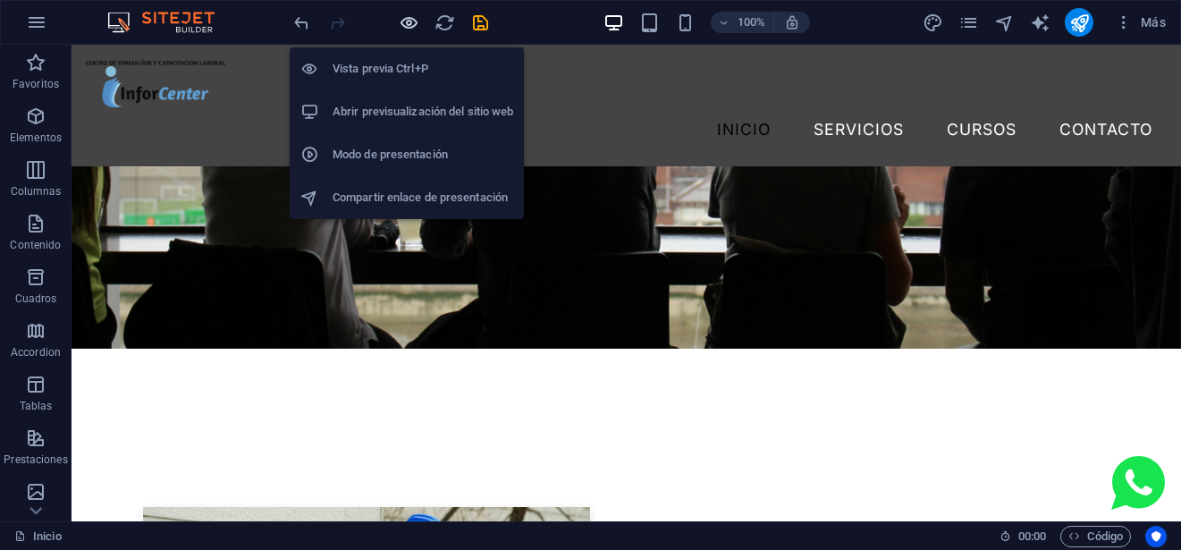
click at [408, 22] on icon "button" at bounding box center [409, 23] width 21 height 21
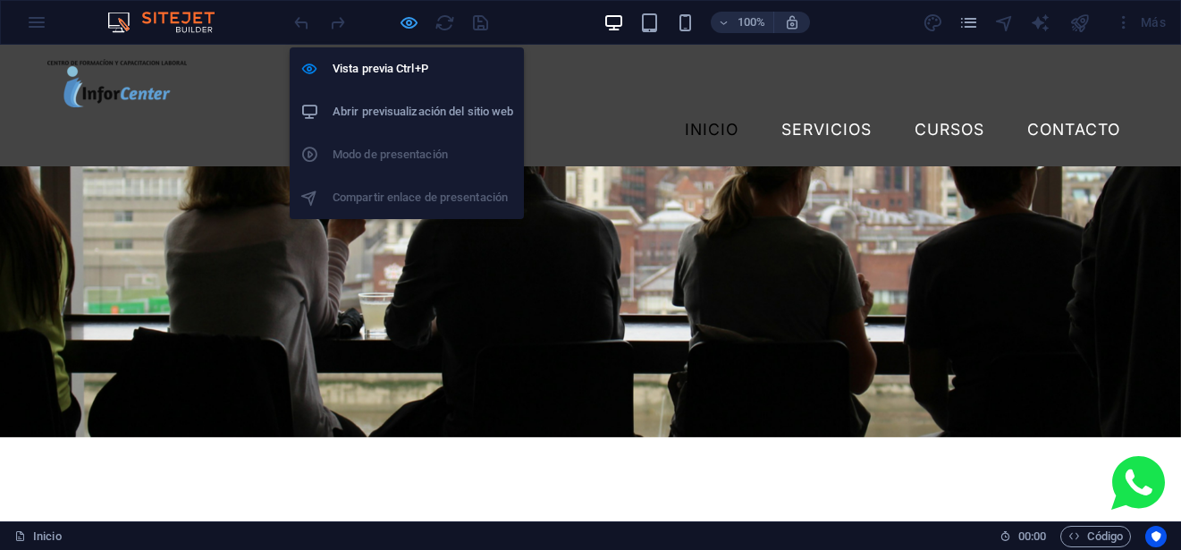
click at [408, 22] on icon "button" at bounding box center [409, 23] width 21 height 21
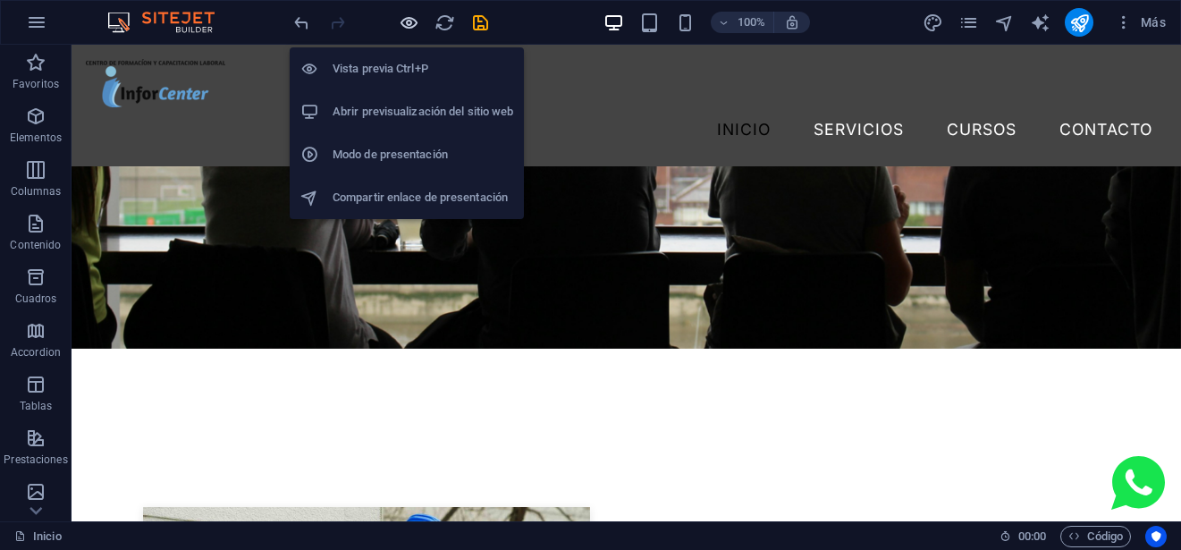
click at [408, 22] on icon "button" at bounding box center [409, 23] width 21 height 21
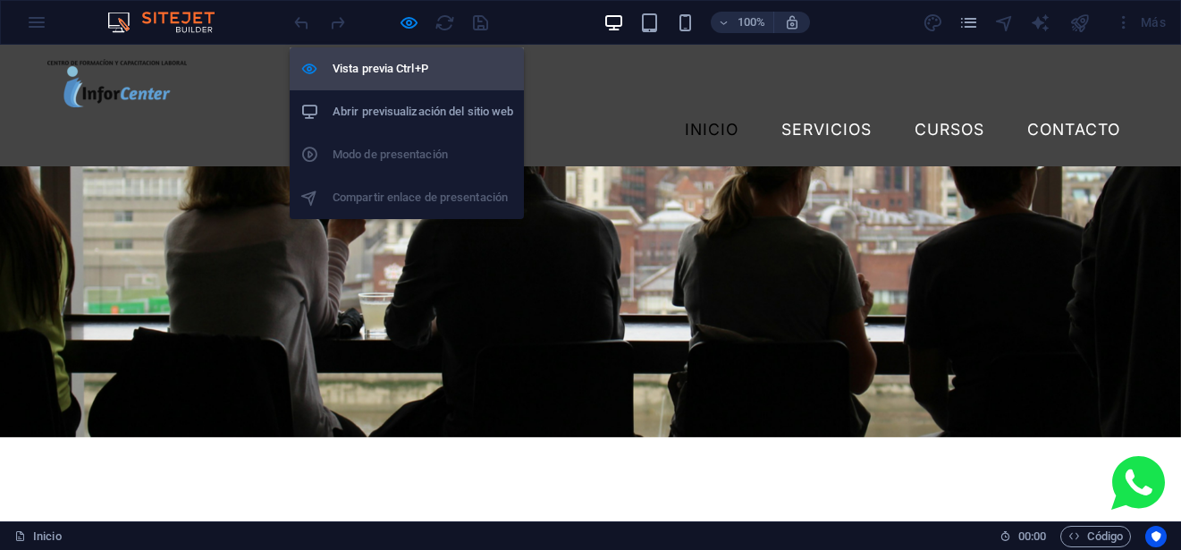
click at [413, 23] on icon "button" at bounding box center [409, 23] width 21 height 21
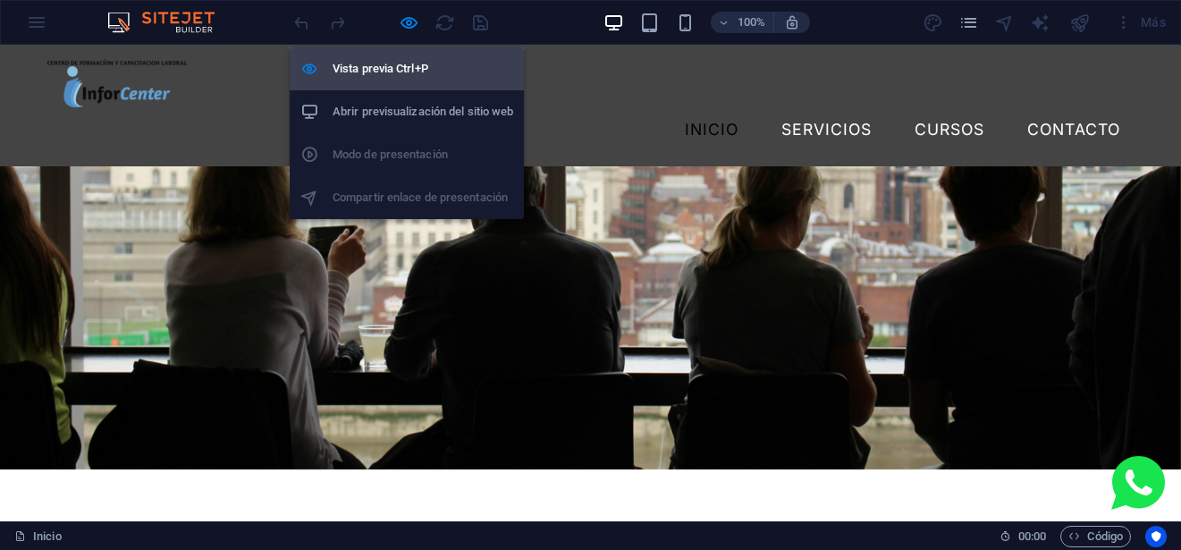
scroll to position [5225, 0]
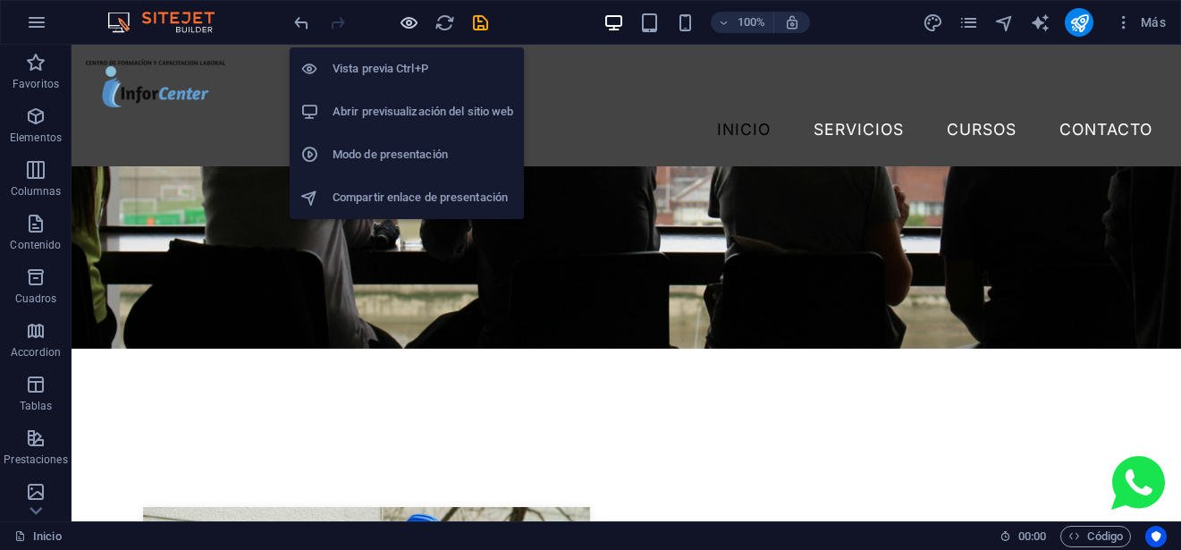
click at [411, 22] on icon "button" at bounding box center [409, 23] width 21 height 21
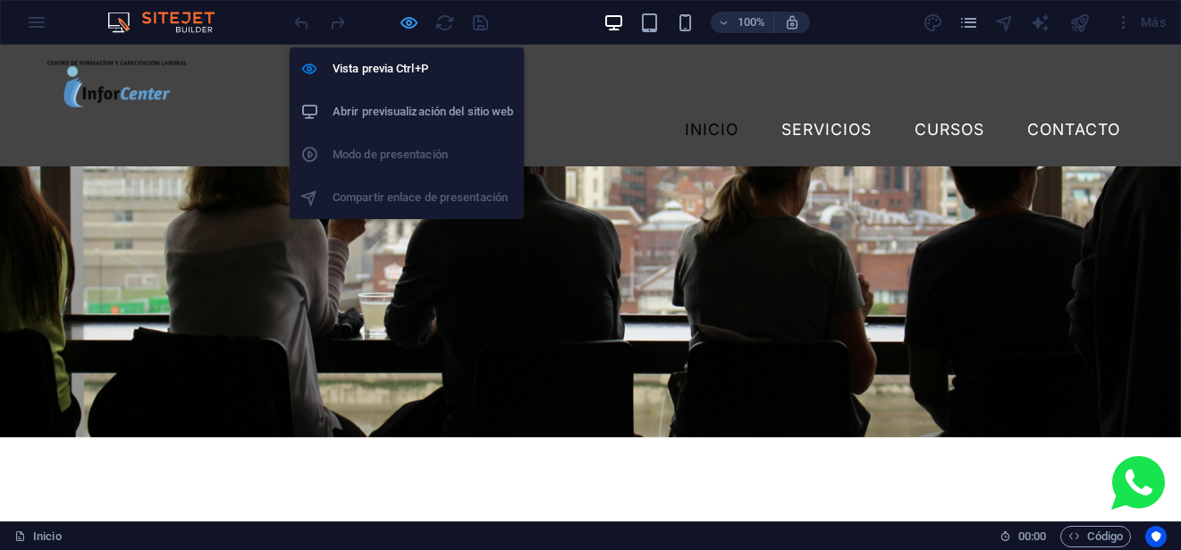
click at [411, 22] on icon "button" at bounding box center [409, 23] width 21 height 21
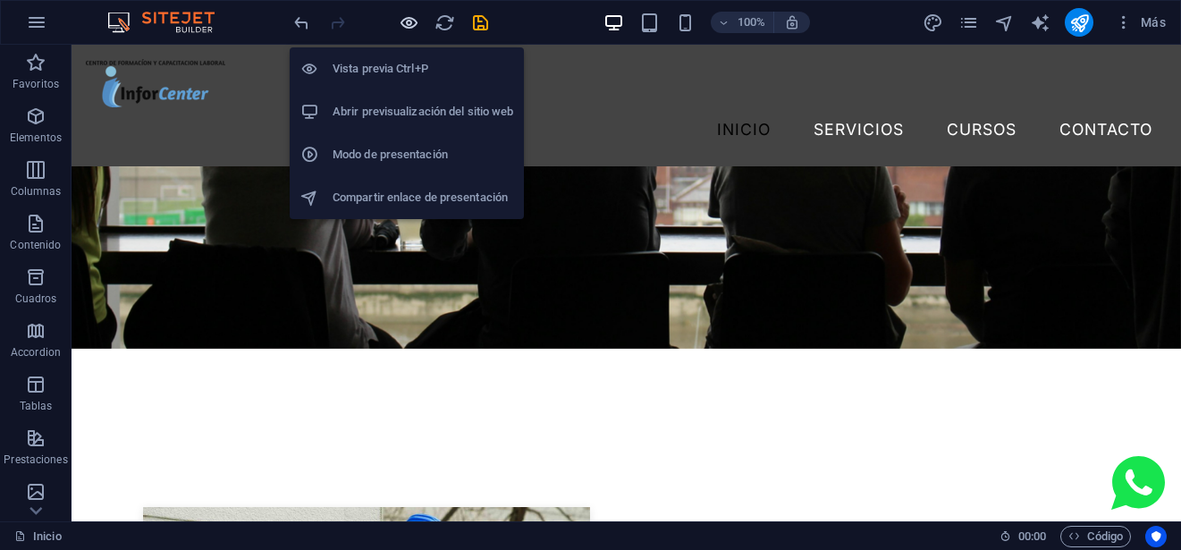
click at [411, 22] on icon "button" at bounding box center [409, 23] width 21 height 21
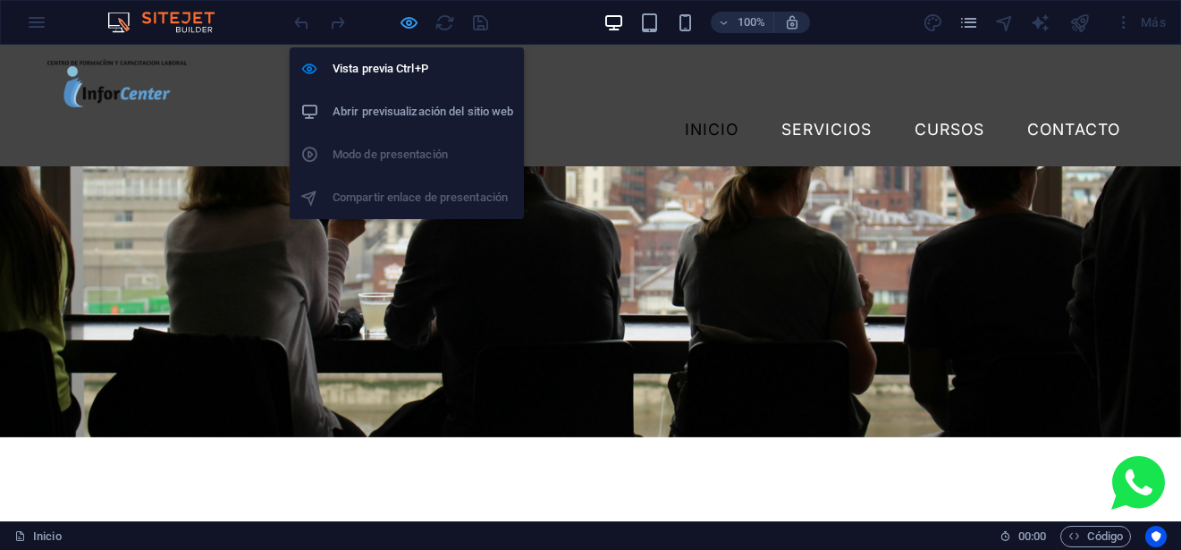
click at [411, 22] on icon "button" at bounding box center [409, 23] width 21 height 21
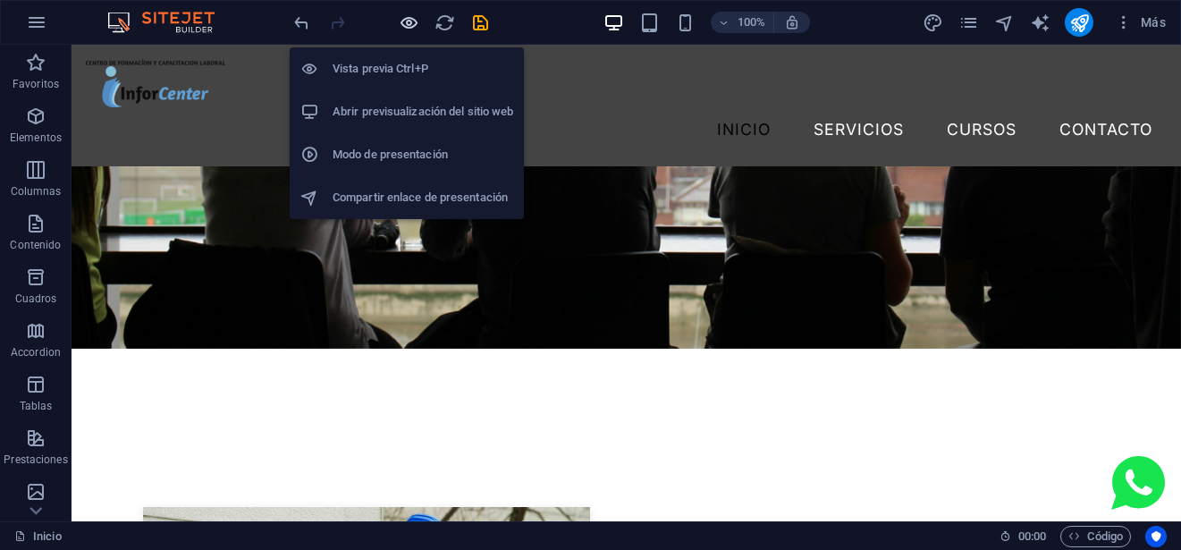
click at [411, 22] on icon "button" at bounding box center [409, 23] width 21 height 21
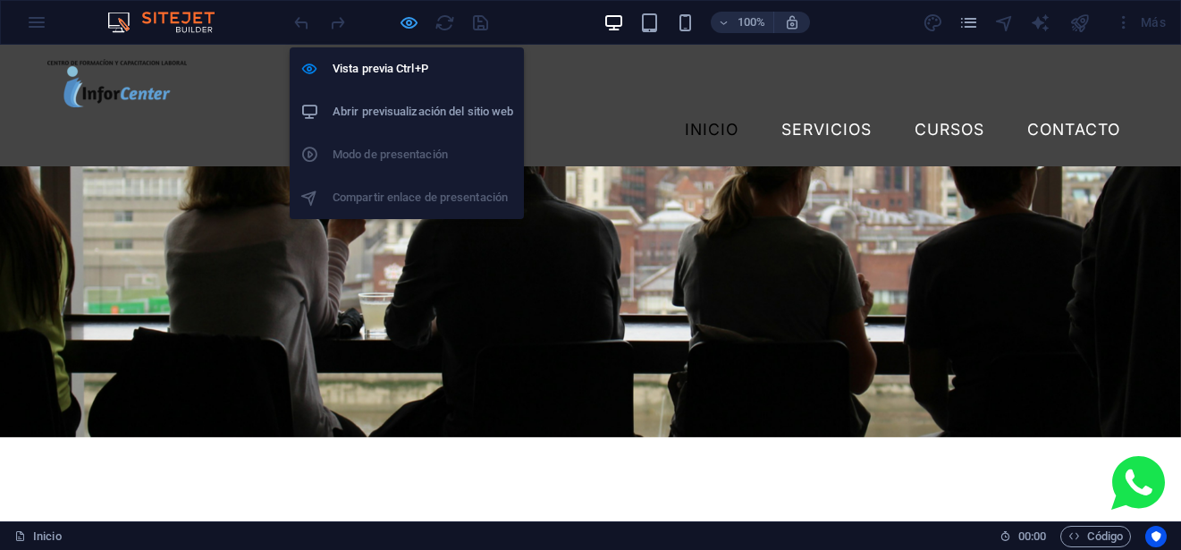
click at [411, 22] on icon "button" at bounding box center [409, 23] width 21 height 21
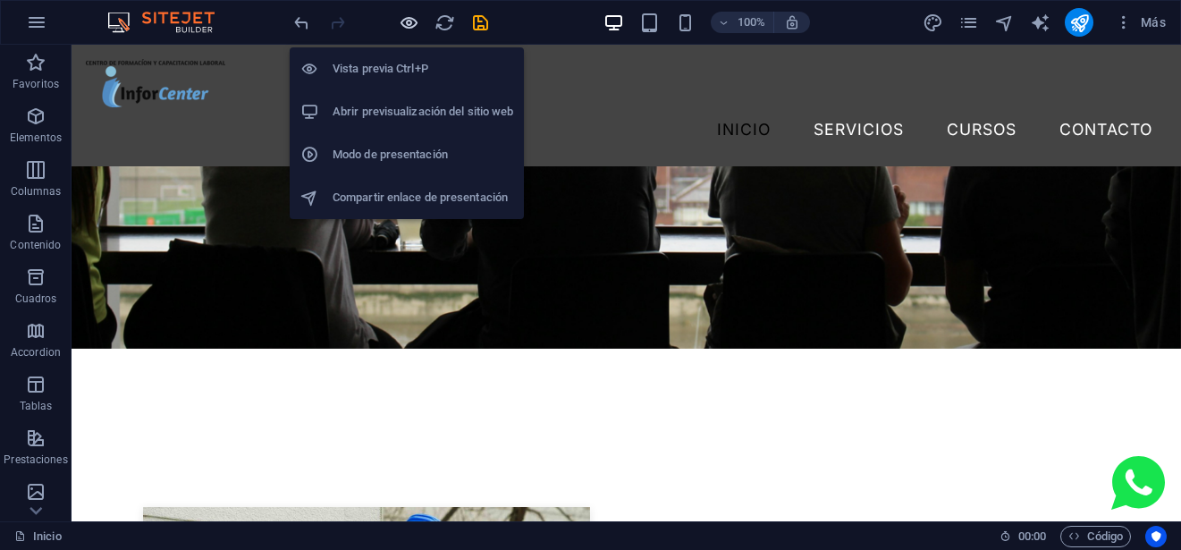
click at [411, 22] on icon "button" at bounding box center [409, 23] width 21 height 21
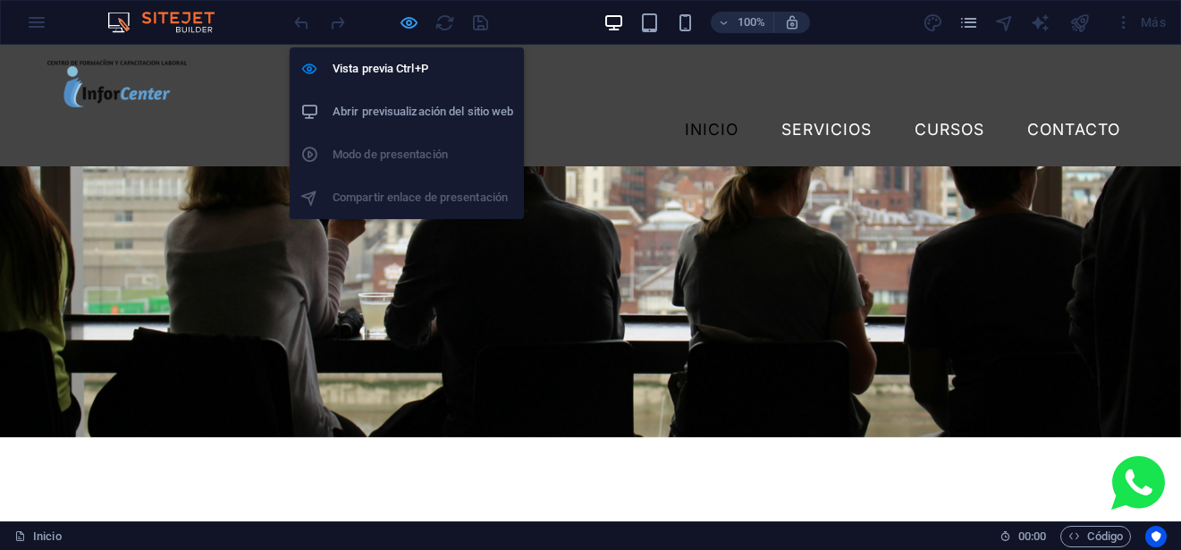
click at [411, 22] on icon "button" at bounding box center [409, 23] width 21 height 21
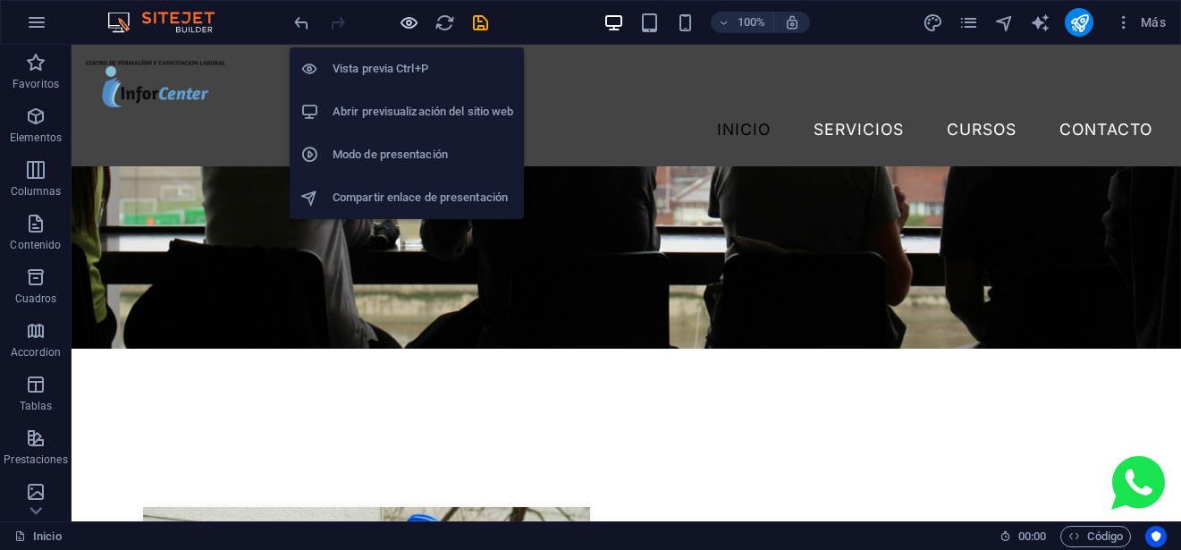
click at [411, 22] on icon "button" at bounding box center [409, 23] width 21 height 21
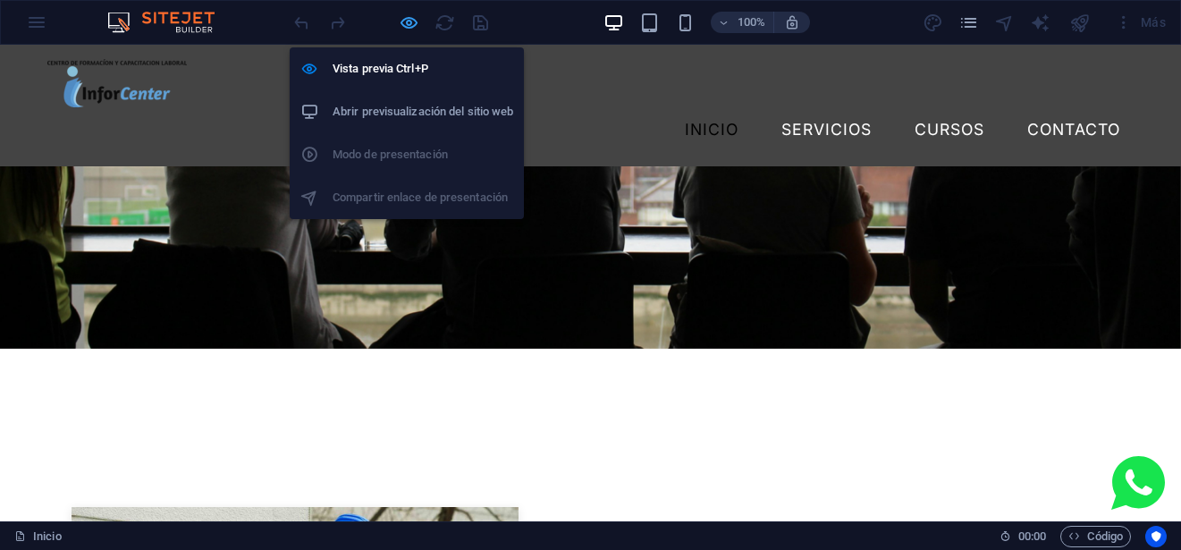
scroll to position [5105, 0]
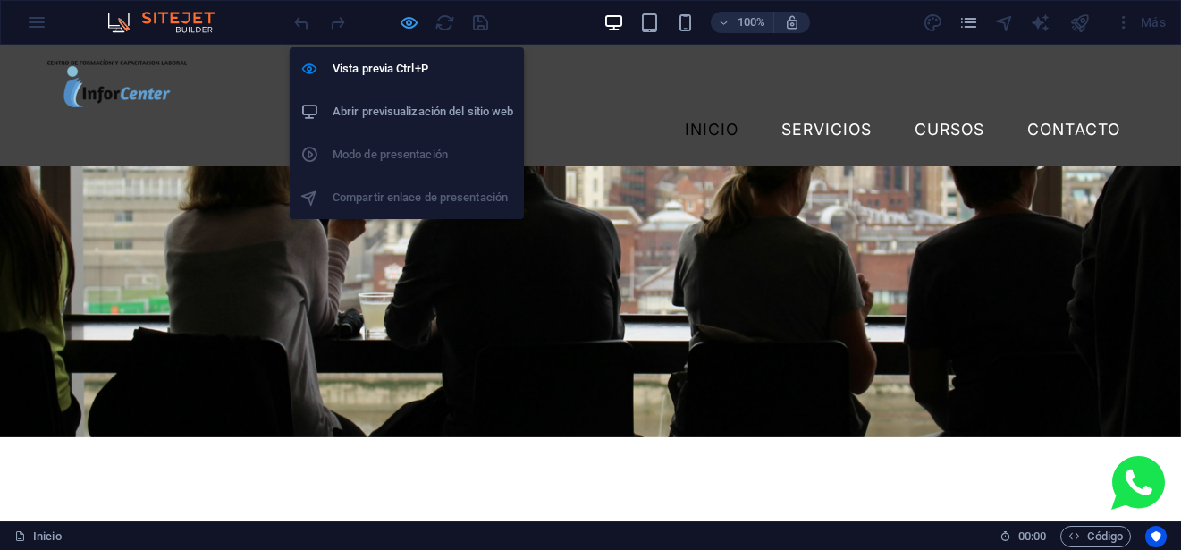
click at [415, 21] on icon "button" at bounding box center [409, 23] width 21 height 21
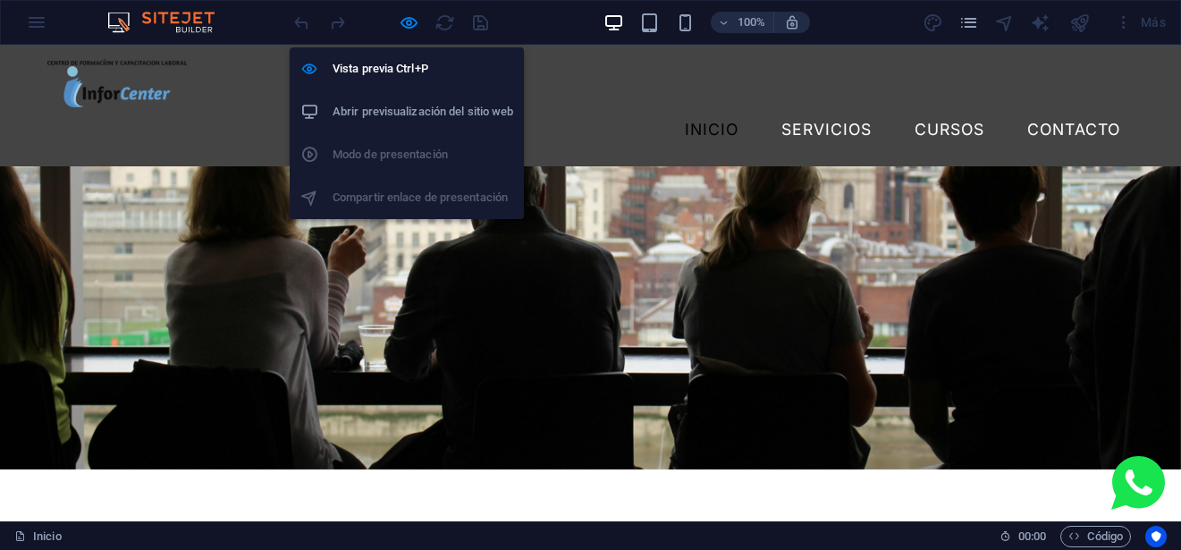
scroll to position [5225, 0]
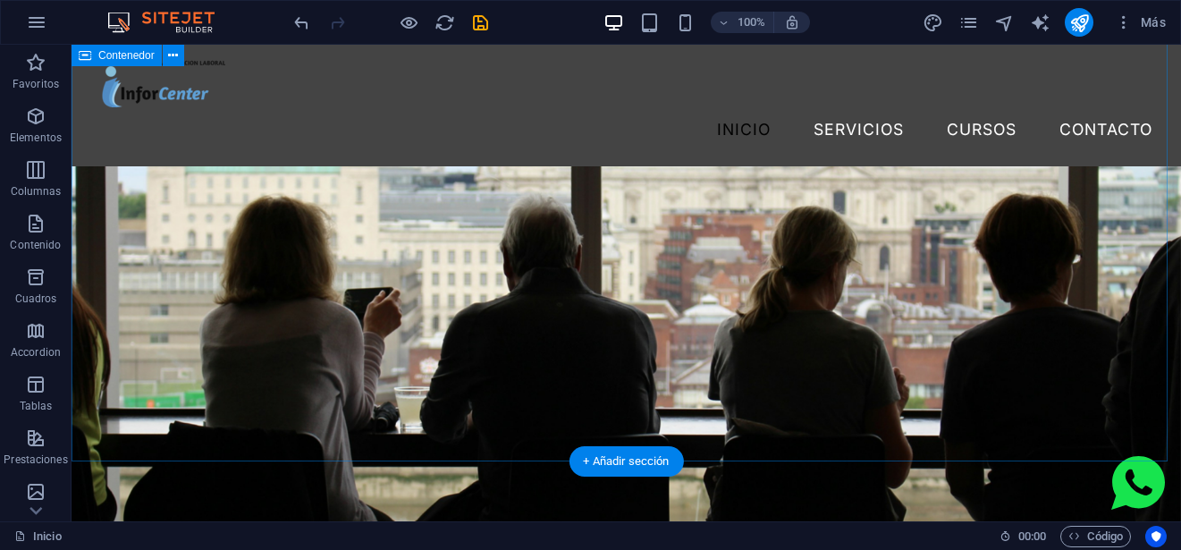
scroll to position [5137, 0]
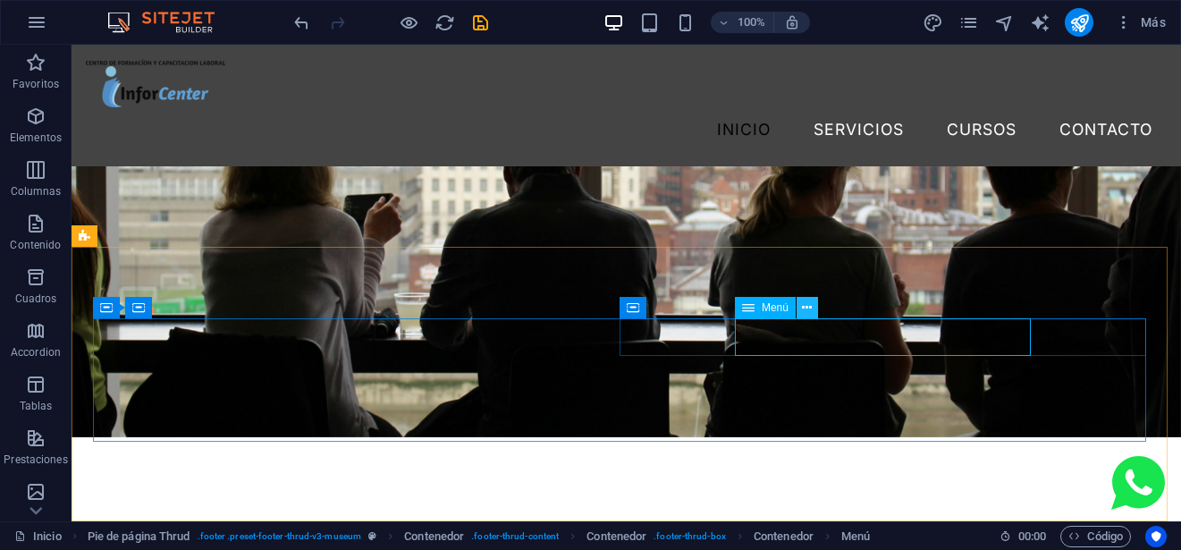
click at [811, 308] on icon at bounding box center [807, 307] width 10 height 19
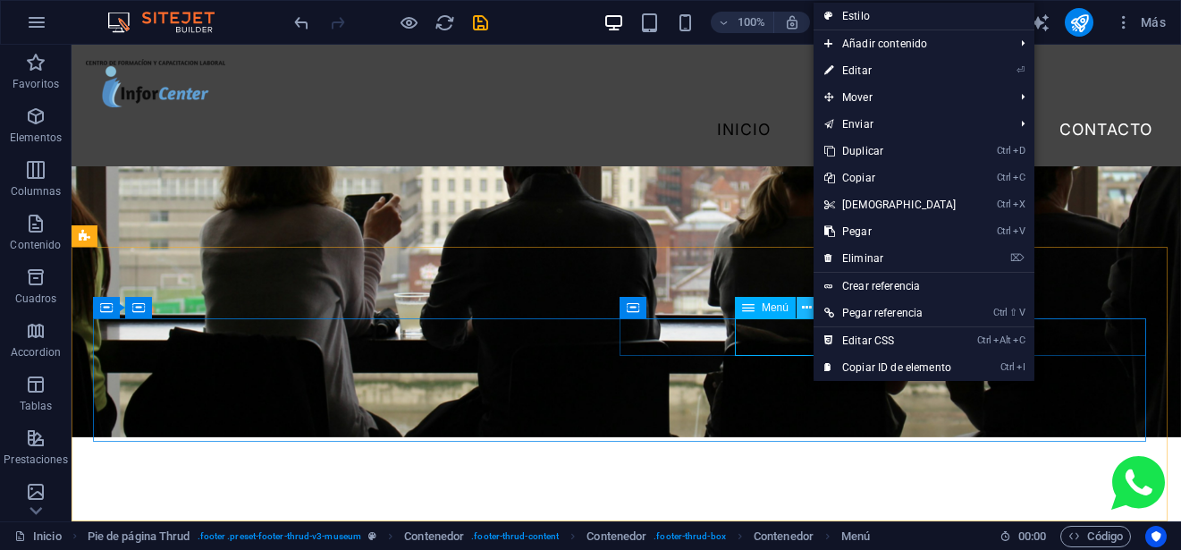
click at [811, 308] on icon at bounding box center [807, 307] width 10 height 19
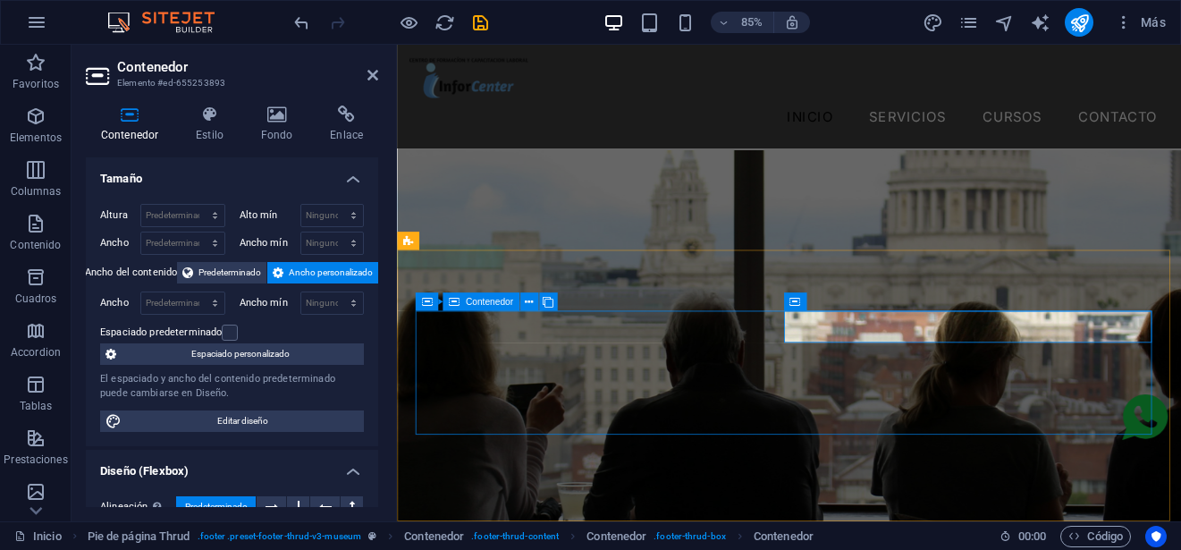
scroll to position [5239, 0]
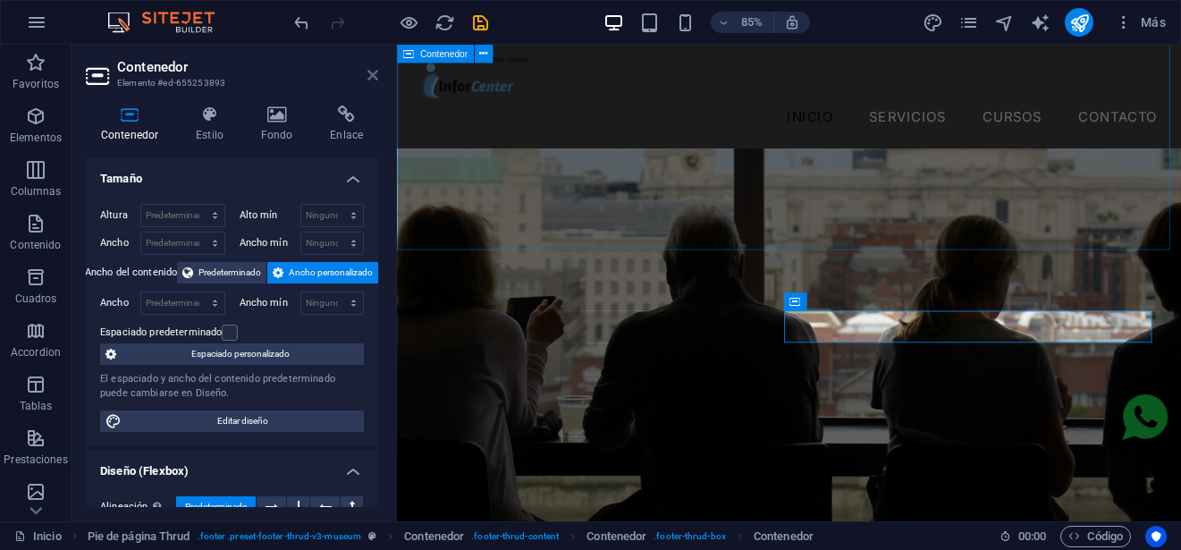
click at [374, 77] on icon at bounding box center [372, 75] width 11 height 14
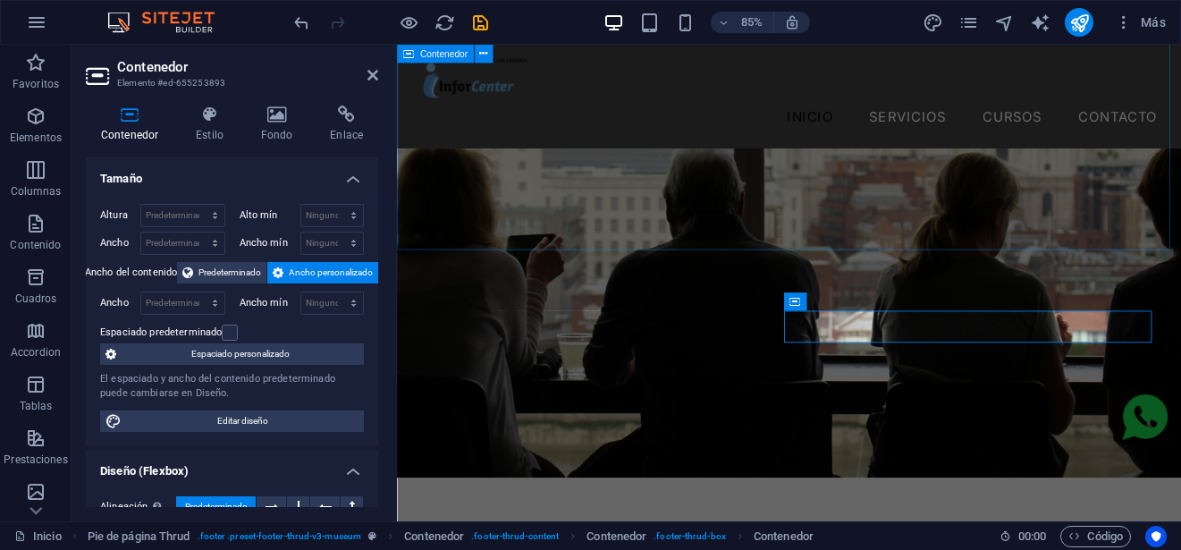
scroll to position [5137, 0]
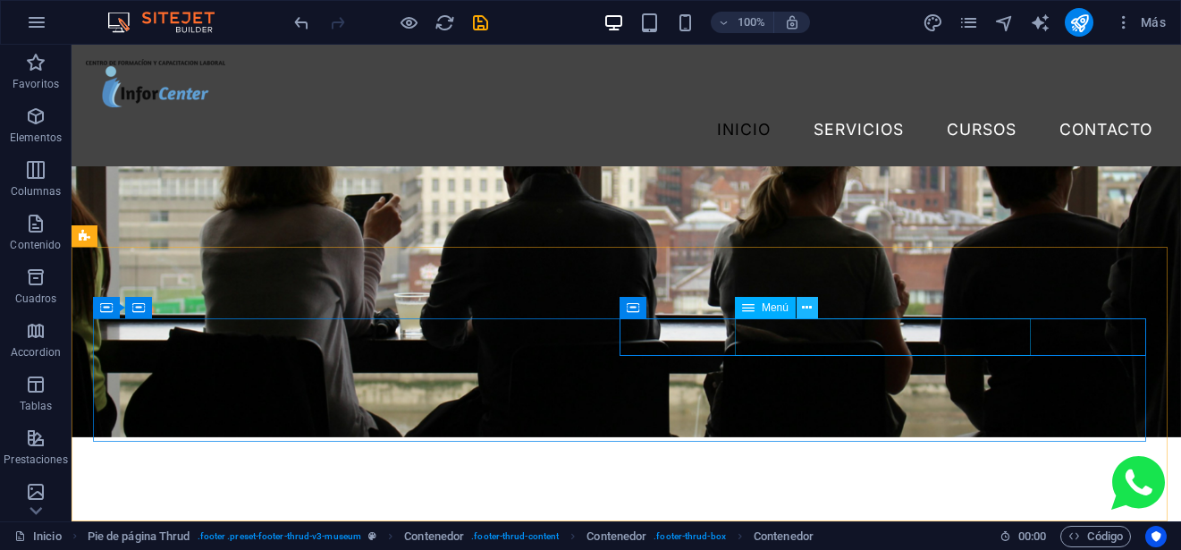
click at [809, 307] on icon at bounding box center [807, 307] width 10 height 19
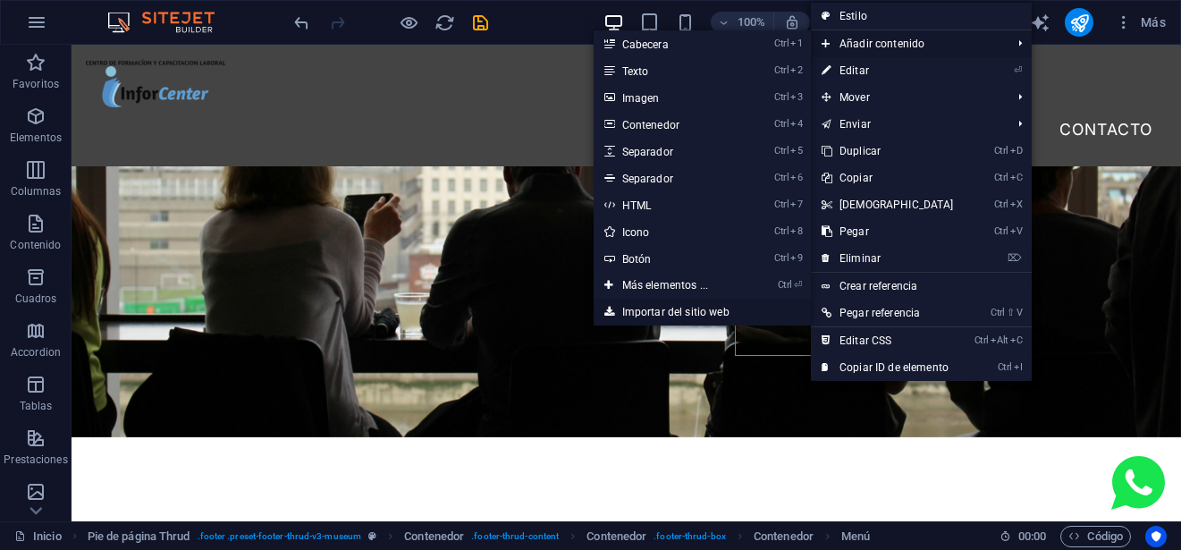
click at [658, 306] on link "Importar del sitio web" at bounding box center [701, 311] width 217 height 27
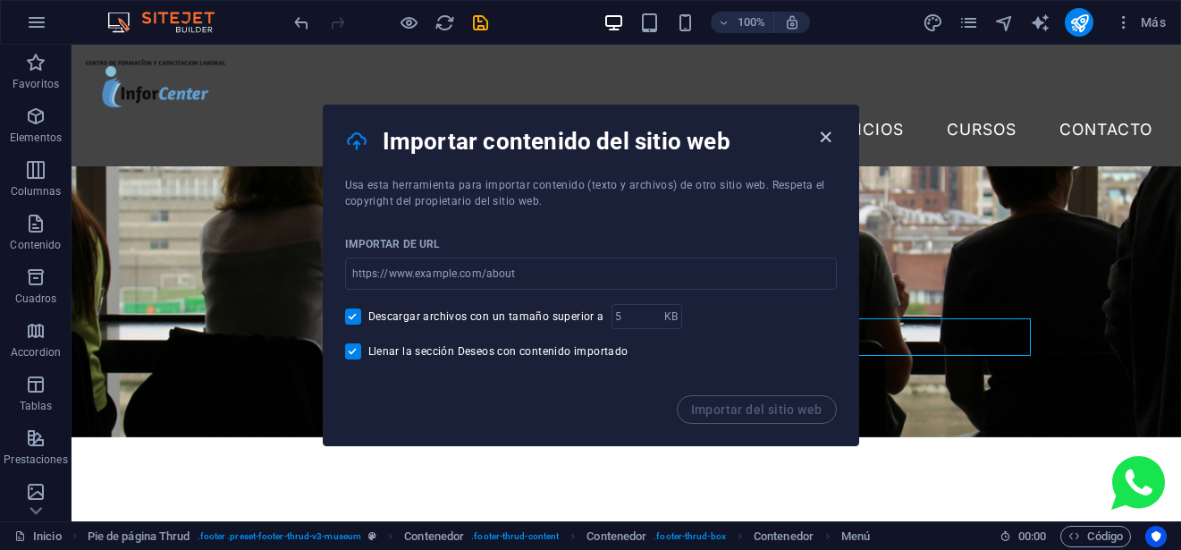
click at [827, 137] on icon "button" at bounding box center [825, 137] width 21 height 21
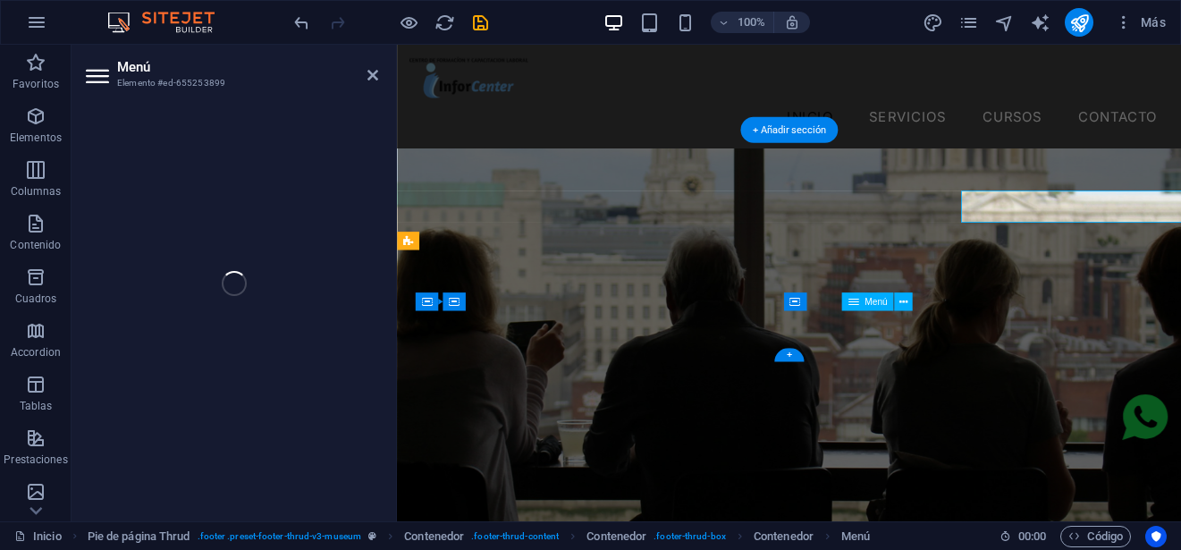
scroll to position [5239, 0]
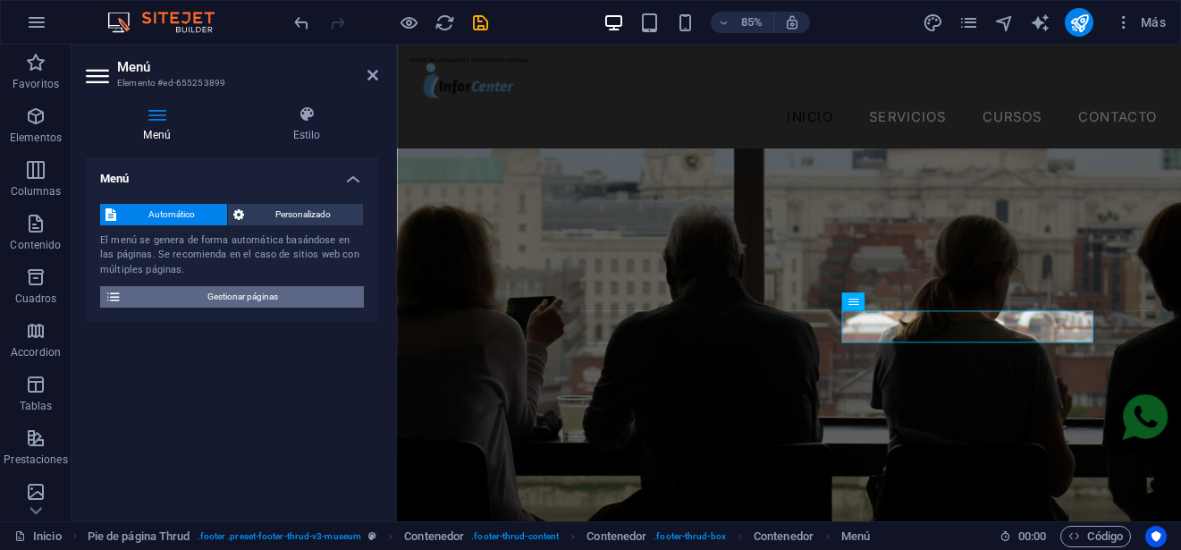
click at [257, 298] on span "Gestionar páginas" at bounding box center [242, 296] width 231 height 21
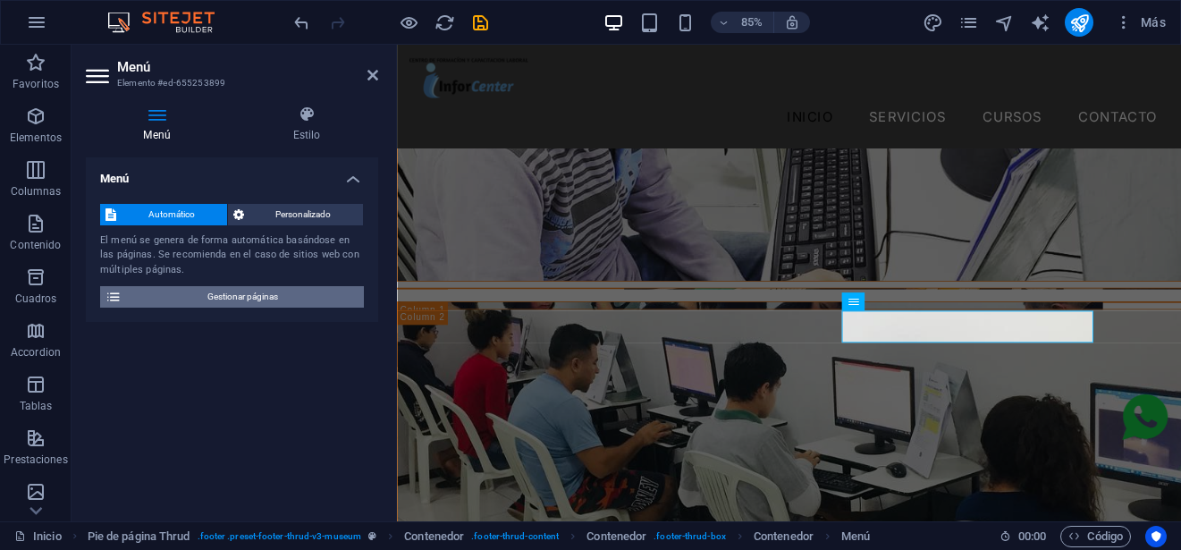
scroll to position [5114, 0]
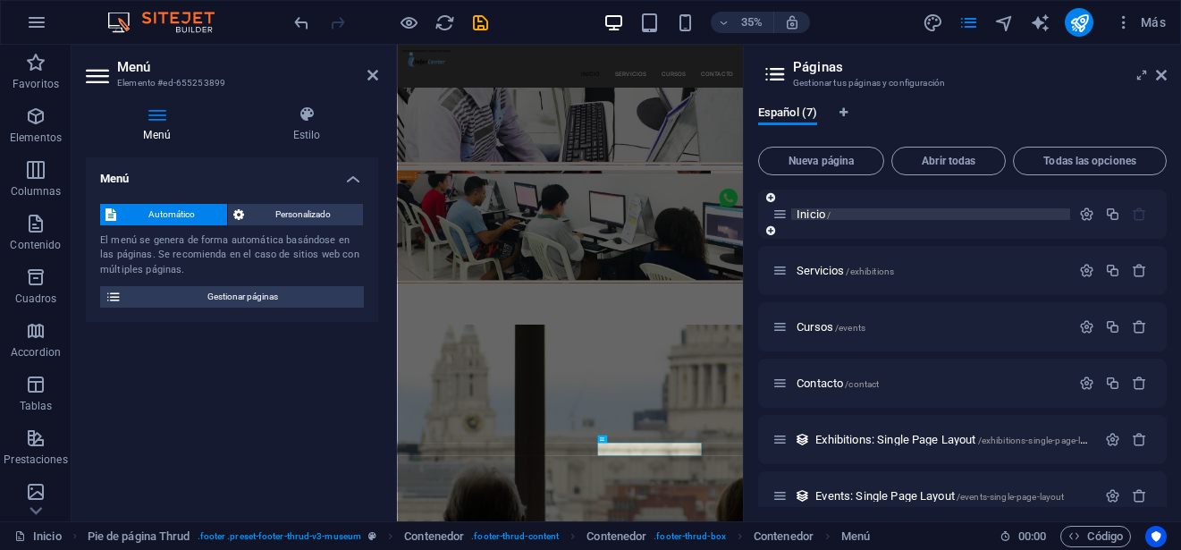
click at [860, 214] on p "Inicio /" at bounding box center [930, 214] width 268 height 12
click at [849, 213] on p "Inicio /" at bounding box center [930, 214] width 268 height 12
click at [1079, 214] on icon "button" at bounding box center [1086, 213] width 15 height 15
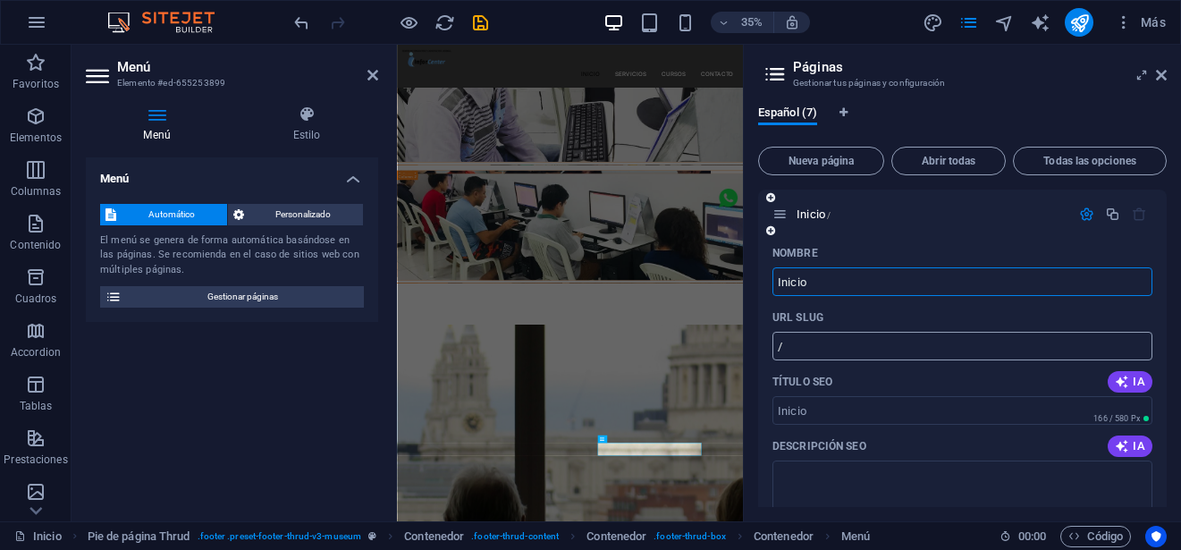
click at [851, 336] on input "/" at bounding box center [962, 346] width 380 height 29
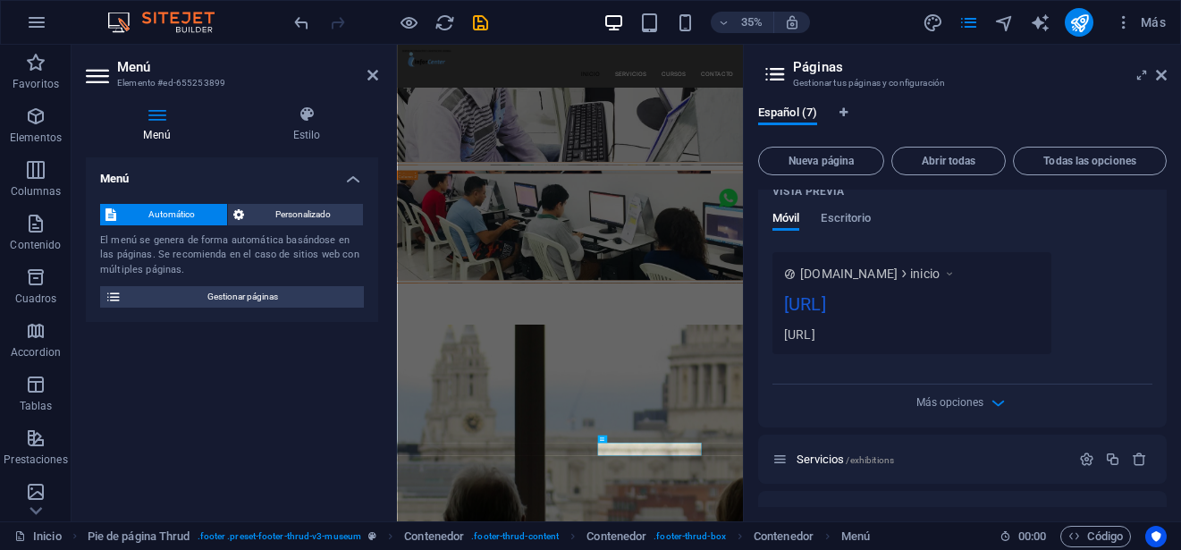
scroll to position [626, 0]
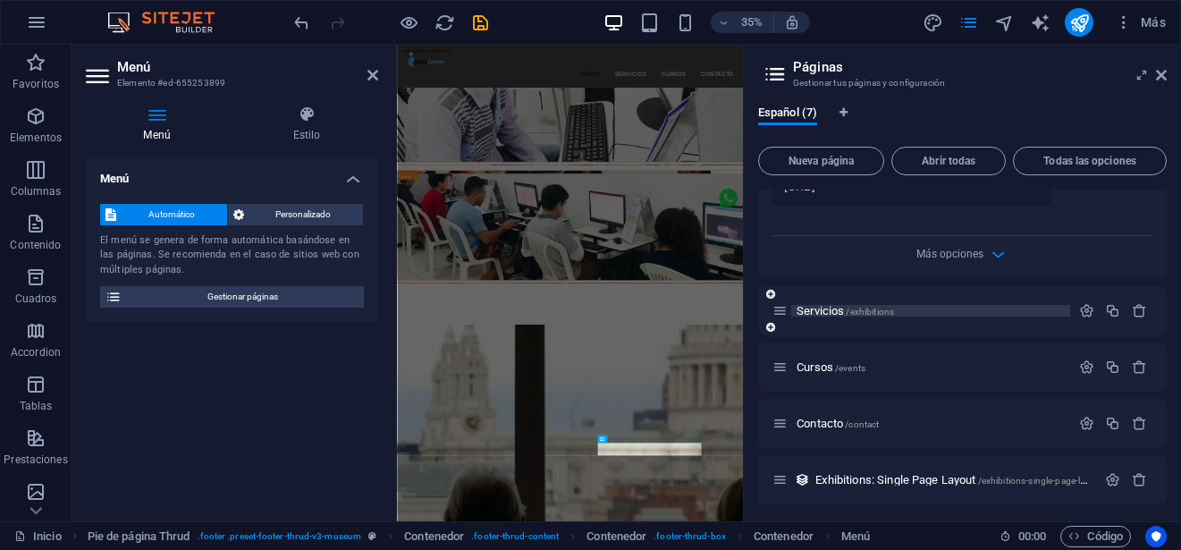
type input "/inicio"
click at [872, 313] on span "/exhibitions" at bounding box center [869, 312] width 48 height 10
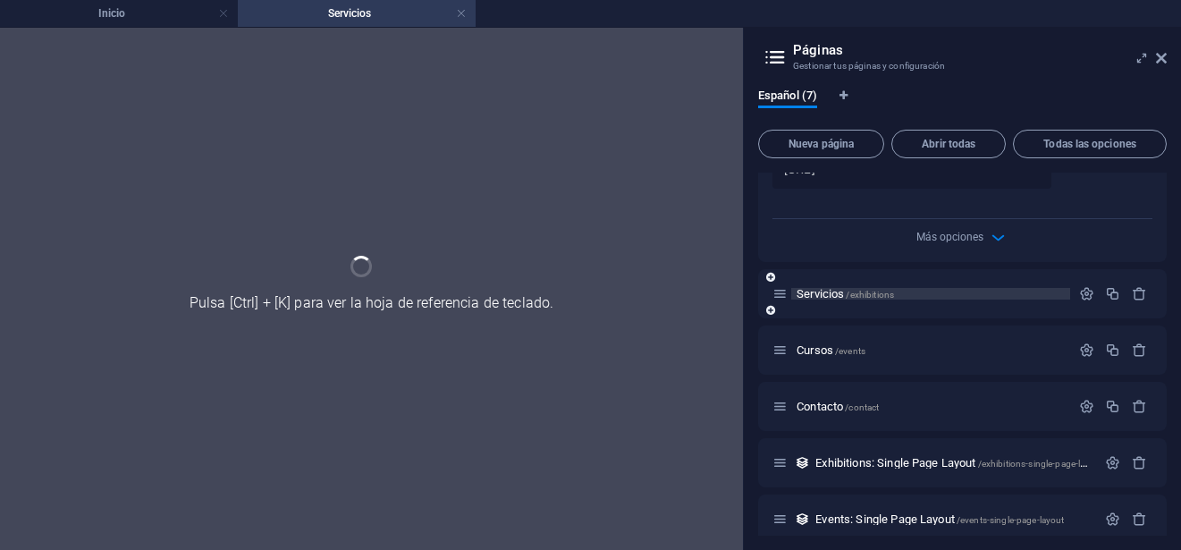
click at [872, 313] on div "Servicios /exhibitions" at bounding box center [962, 293] width 408 height 49
click at [1089, 292] on icon "button" at bounding box center [1086, 293] width 15 height 15
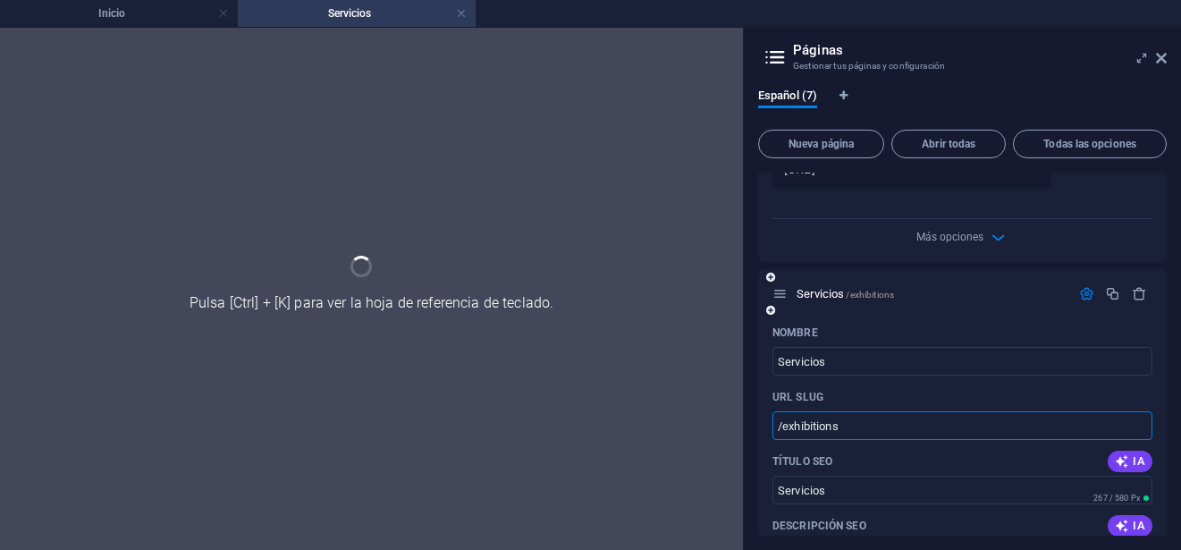
drag, startPoint x: 867, startPoint y: 416, endPoint x: 782, endPoint y: 420, distance: 85.0
click at [782, 420] on input "/exhibitions" at bounding box center [962, 425] width 380 height 29
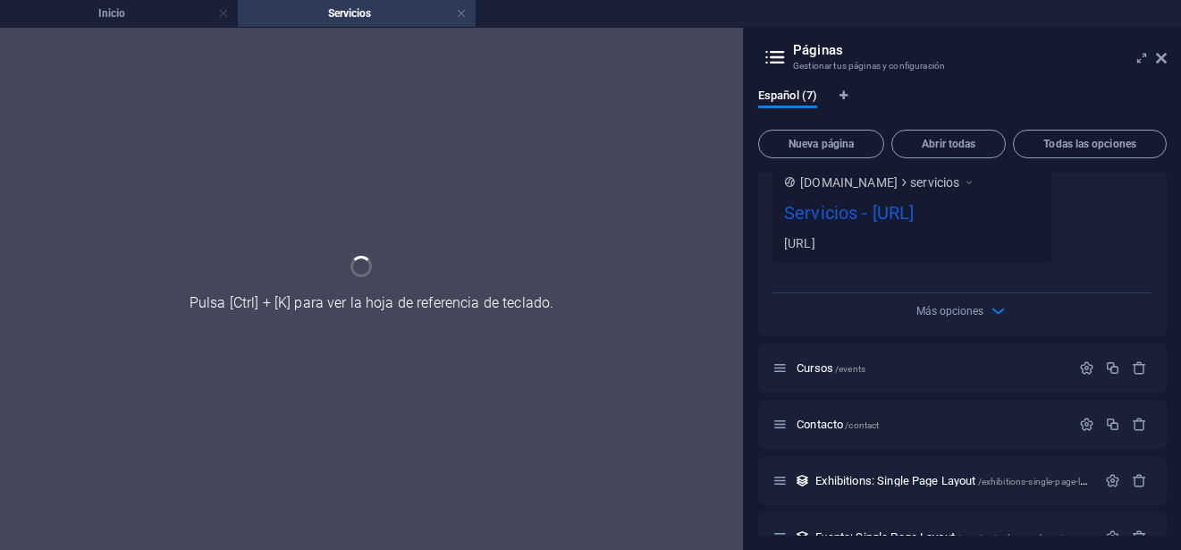
scroll to position [1364, 0]
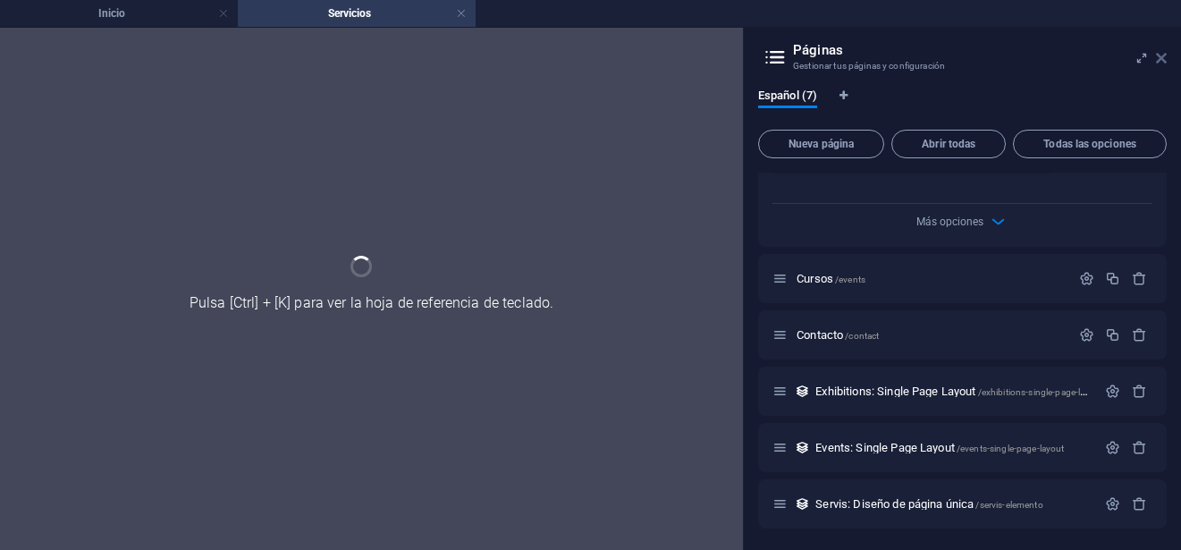
type input "/servicios"
click at [1162, 63] on icon at bounding box center [1161, 58] width 11 height 14
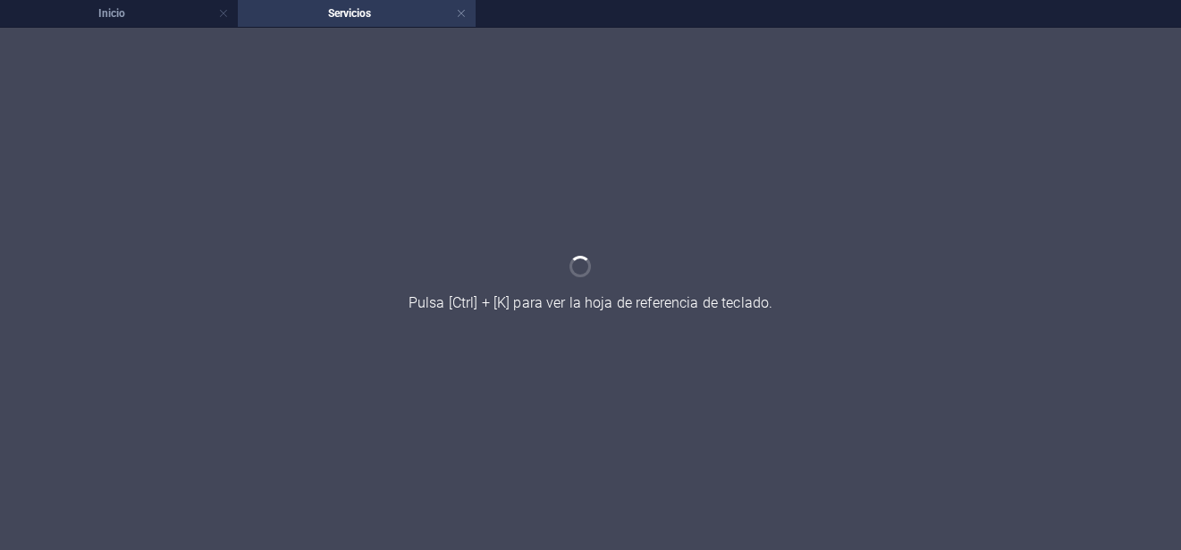
click at [309, 10] on h4 "Servicios" at bounding box center [357, 14] width 238 height 20
click at [137, 2] on li "Inicio" at bounding box center [119, 13] width 238 height 27
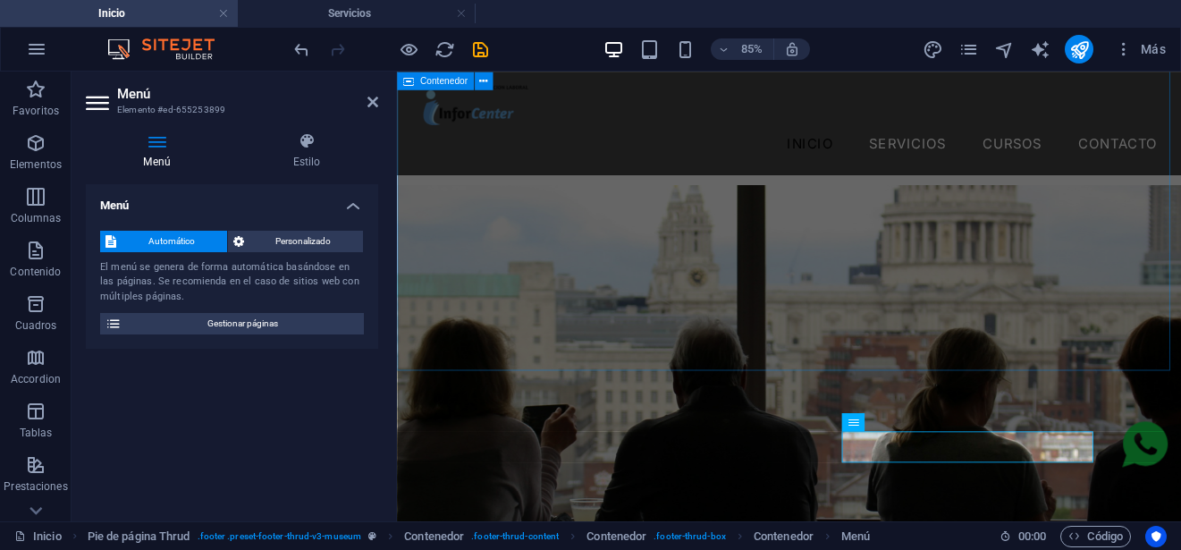
scroll to position [5242, 0]
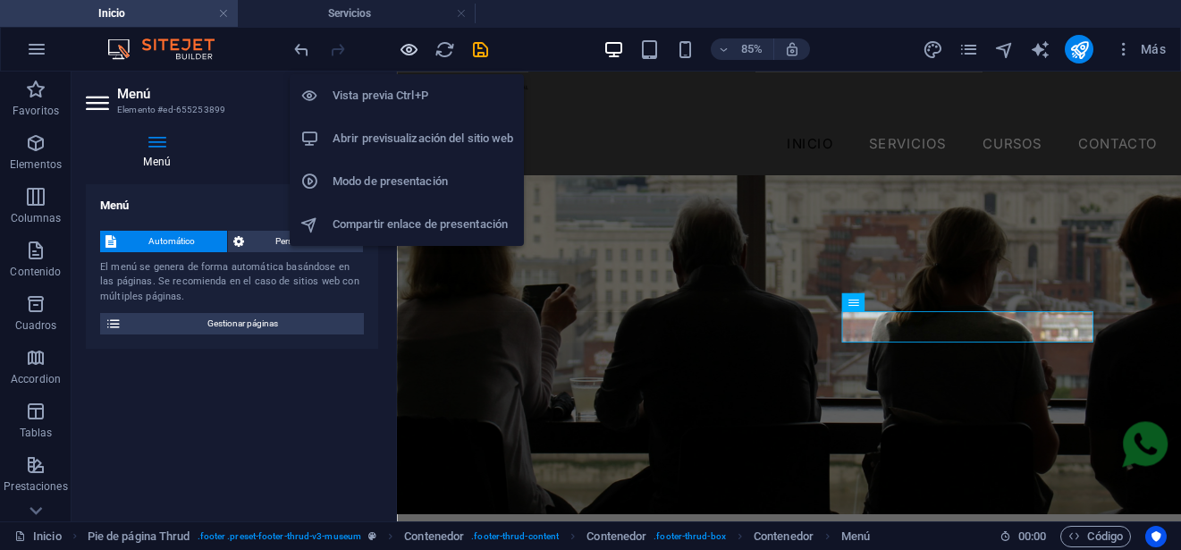
click at [410, 54] on icon "button" at bounding box center [409, 49] width 21 height 21
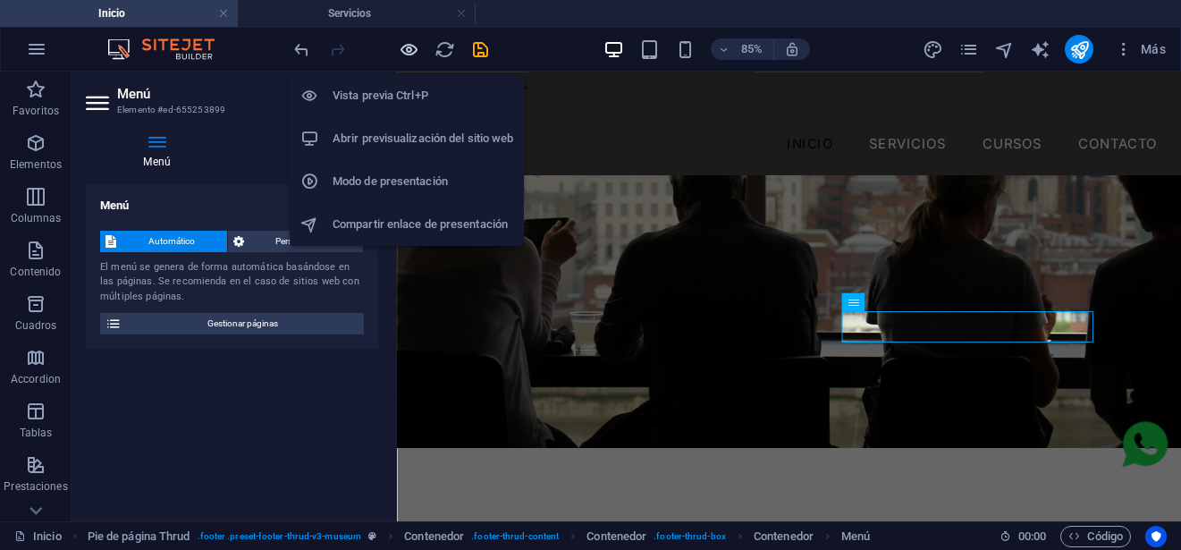
scroll to position [5030, 0]
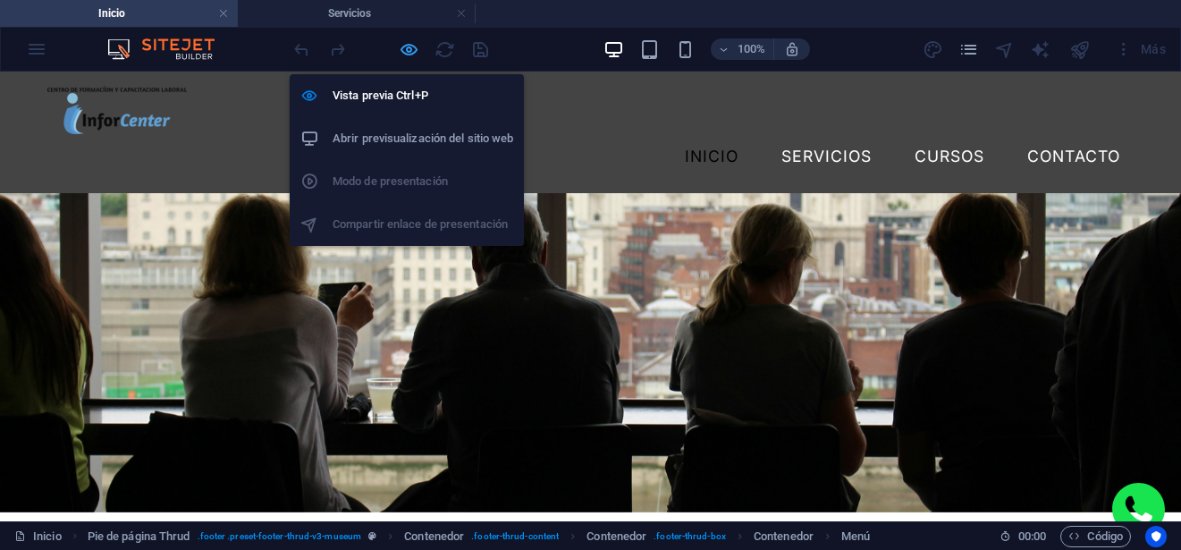
click at [410, 54] on icon "button" at bounding box center [409, 49] width 21 height 21
click at [404, 55] on icon "button" at bounding box center [409, 49] width 21 height 21
click at [409, 41] on icon "button" at bounding box center [409, 49] width 21 height 21
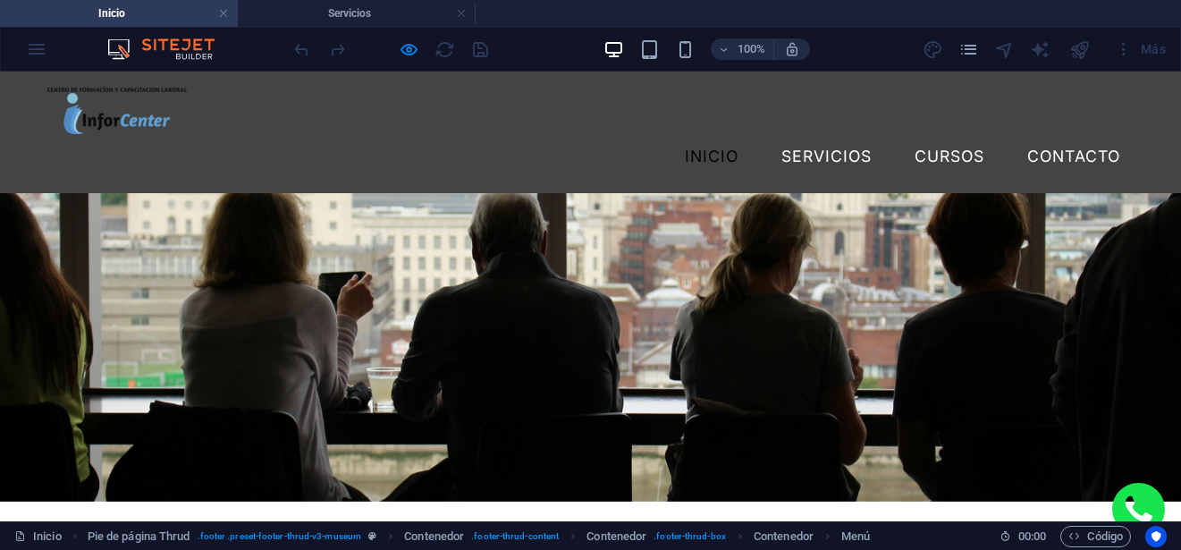
scroll to position [5043, 0]
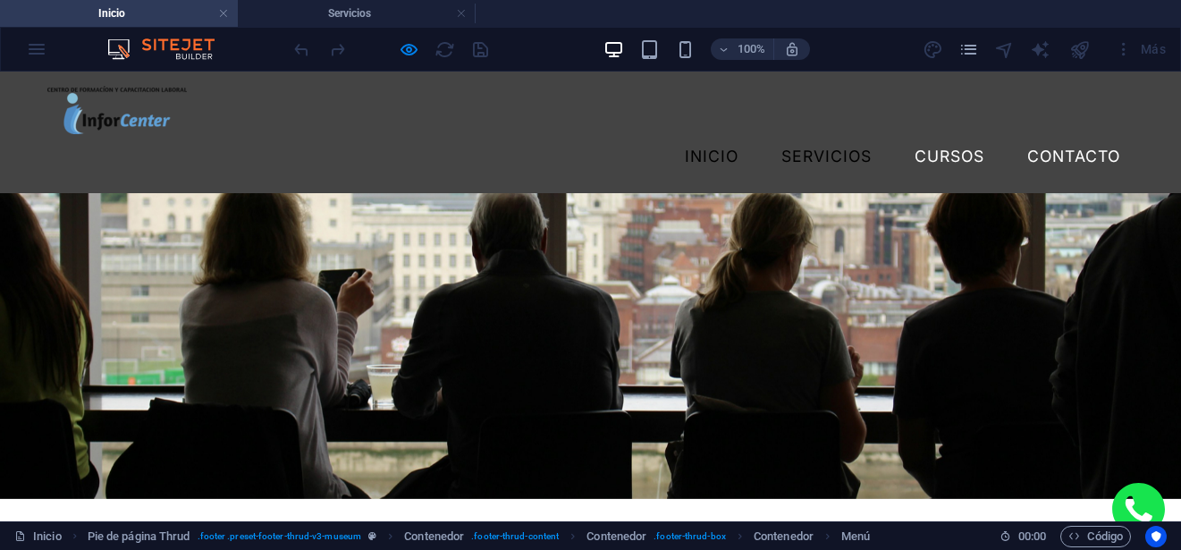
click at [794, 134] on link "Servicios" at bounding box center [826, 156] width 119 height 45
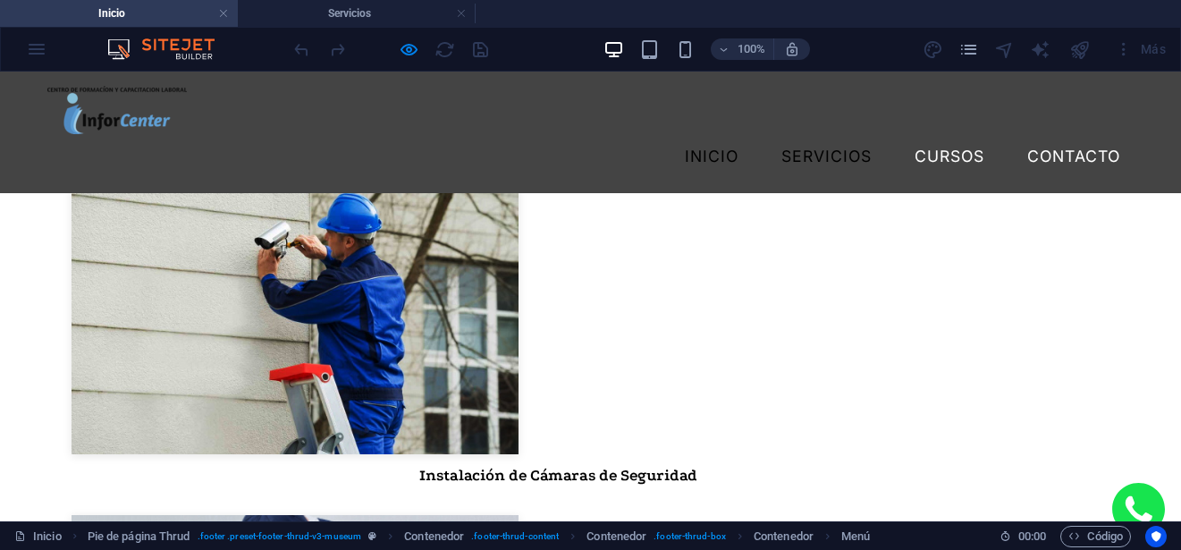
scroll to position [0, 0]
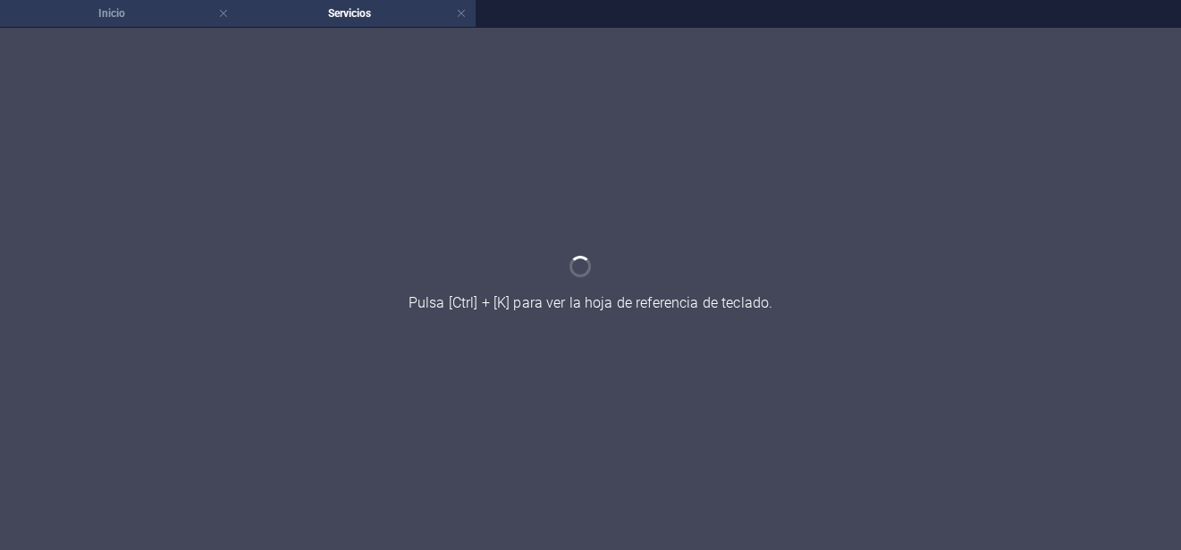
click at [117, 27] on div "Inicio Servicios Favoritos Elementos Columnas Contenido Cuadros Accordion Tabla…" at bounding box center [590, 288] width 1181 height 523
click at [148, 25] on li "Inicio" at bounding box center [119, 13] width 238 height 27
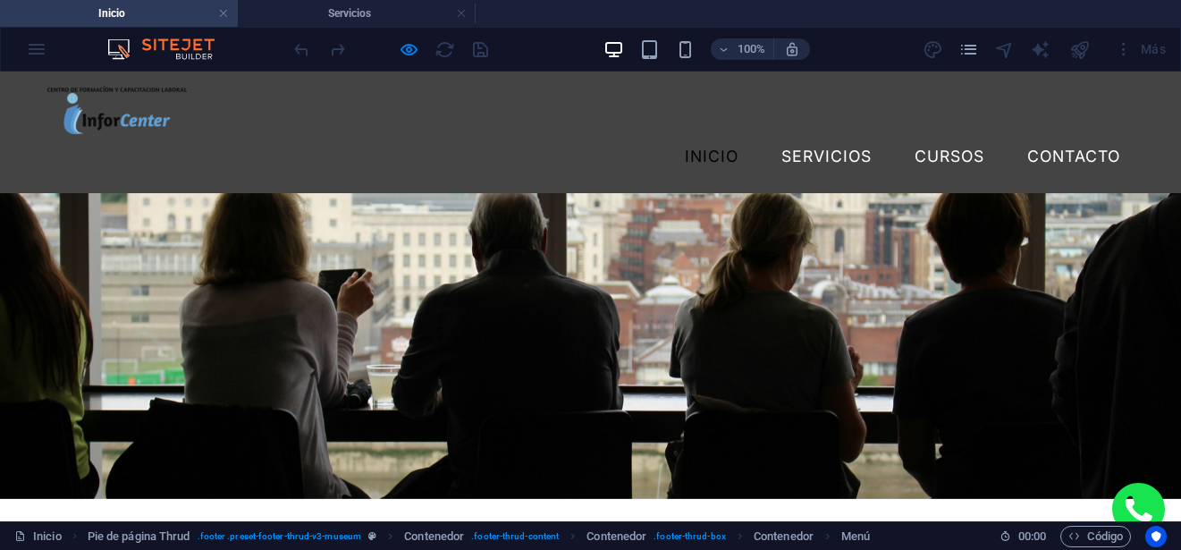
click at [494, 136] on div "INICIO Servicios Cursos Contacto" at bounding box center [590, 132] width 1181 height 122
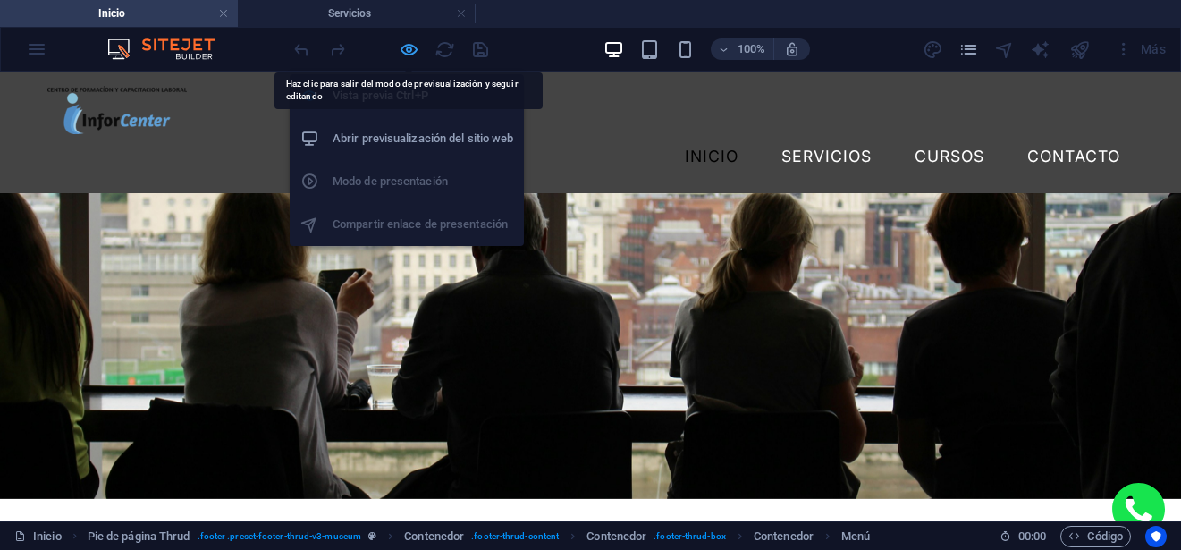
click at [403, 55] on icon "button" at bounding box center [409, 49] width 21 height 21
click at [410, 49] on icon "button" at bounding box center [409, 49] width 21 height 21
click at [413, 46] on icon "button" at bounding box center [409, 49] width 21 height 21
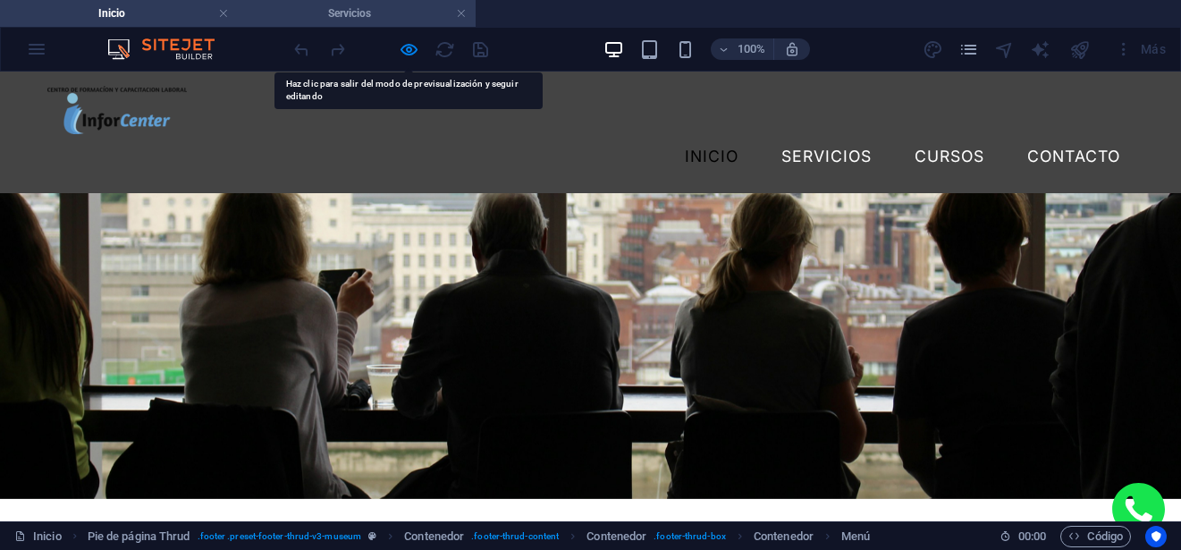
click at [370, 17] on h4 "Servicios" at bounding box center [357, 14] width 238 height 20
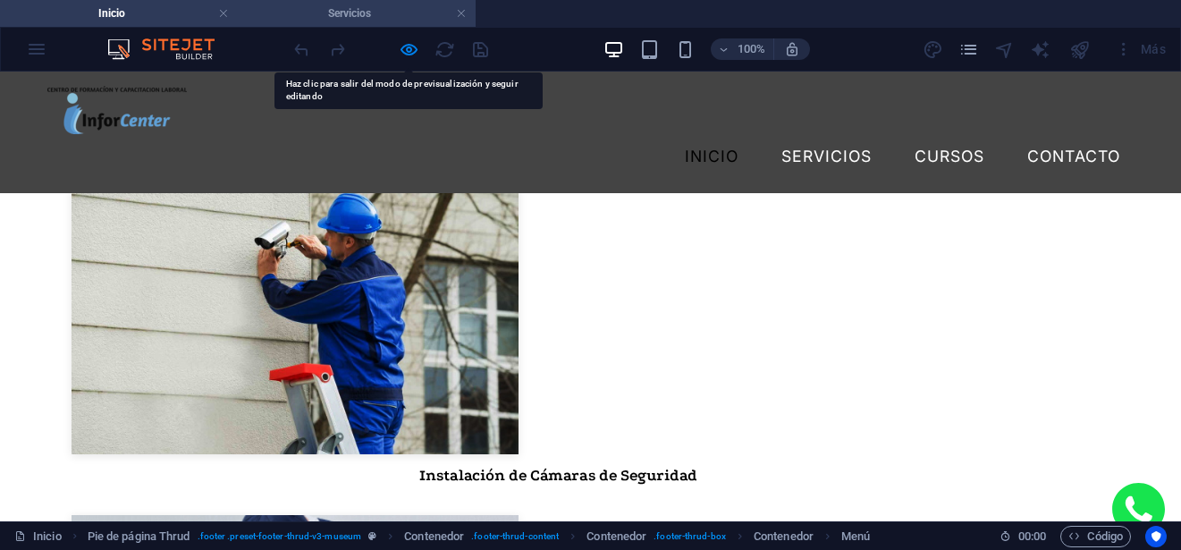
scroll to position [0, 0]
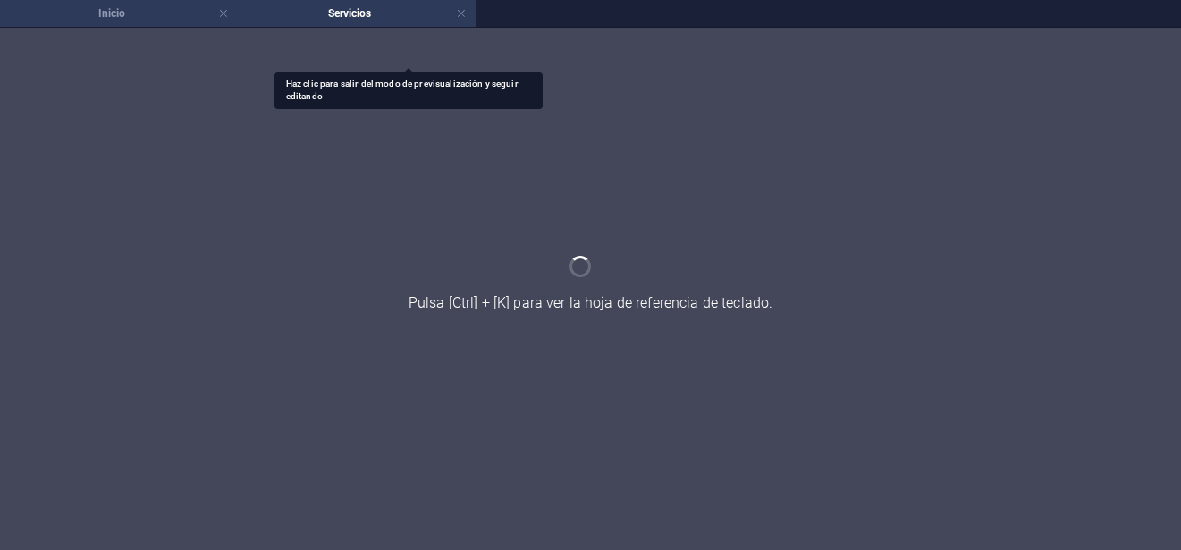
click at [147, 13] on h4 "Inicio" at bounding box center [119, 14] width 238 height 20
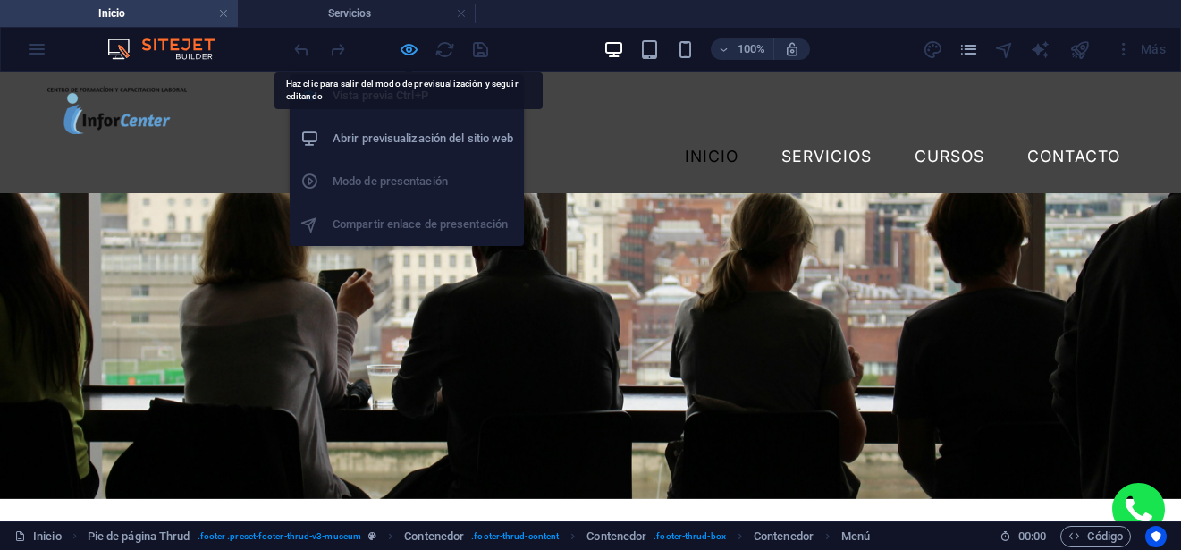
click at [407, 45] on icon "button" at bounding box center [409, 49] width 21 height 21
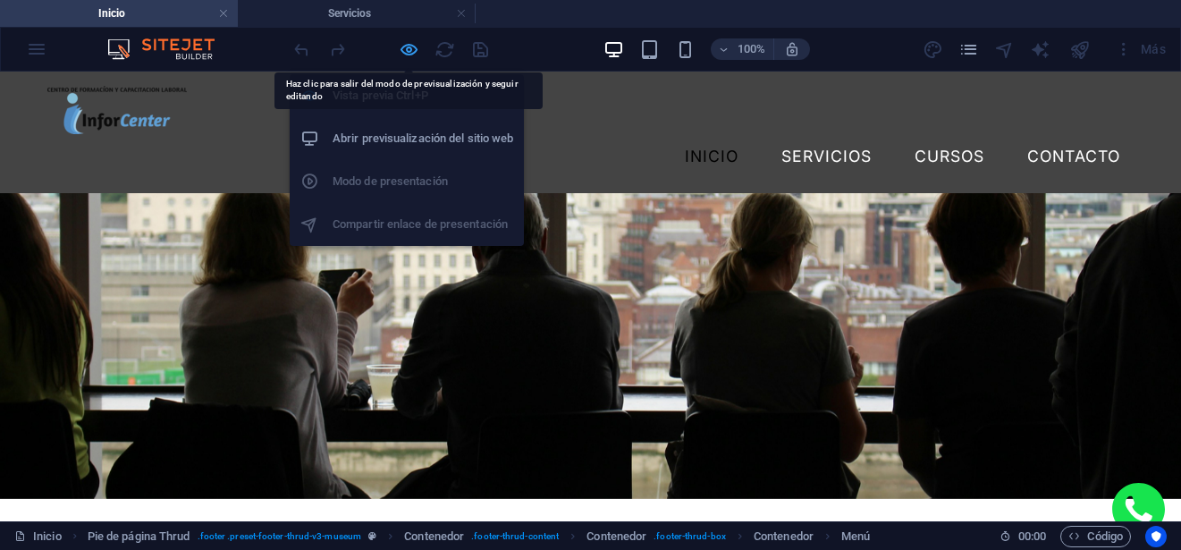
click at [416, 41] on icon "button" at bounding box center [409, 49] width 21 height 21
drag, startPoint x: 416, startPoint y: 41, endPoint x: 595, endPoint y: 119, distance: 194.9
click at [416, 41] on icon "button" at bounding box center [409, 49] width 21 height 21
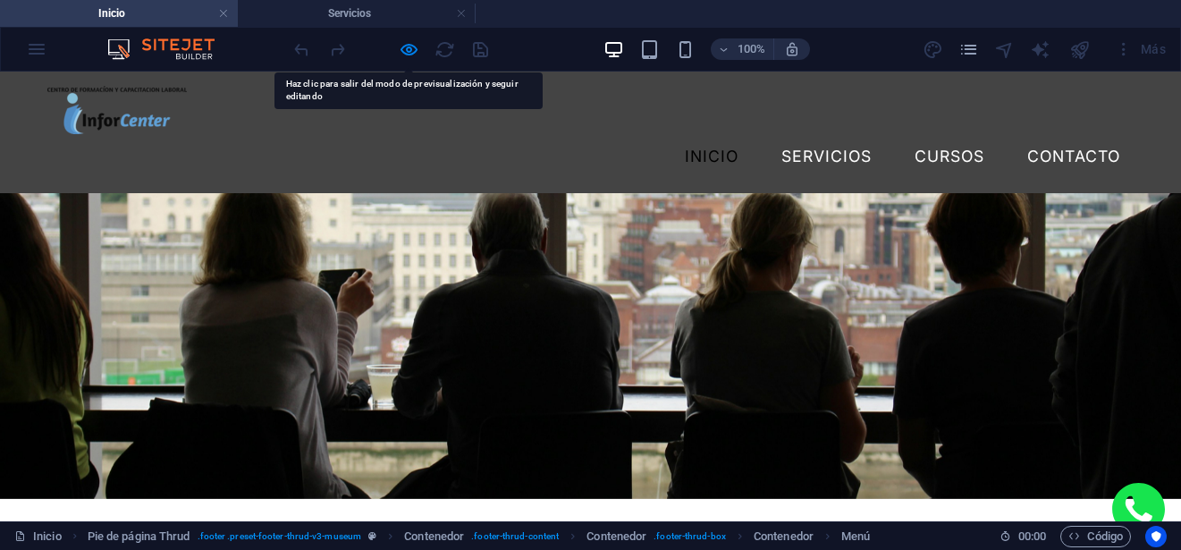
click at [820, 134] on link "Servicios" at bounding box center [826, 156] width 119 height 45
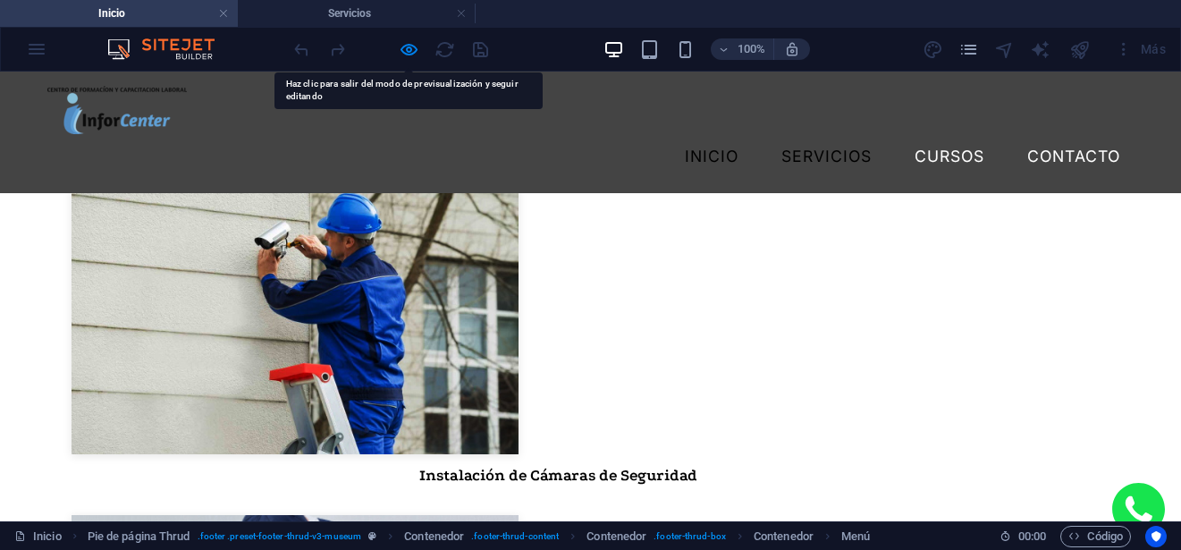
scroll to position [0, 0]
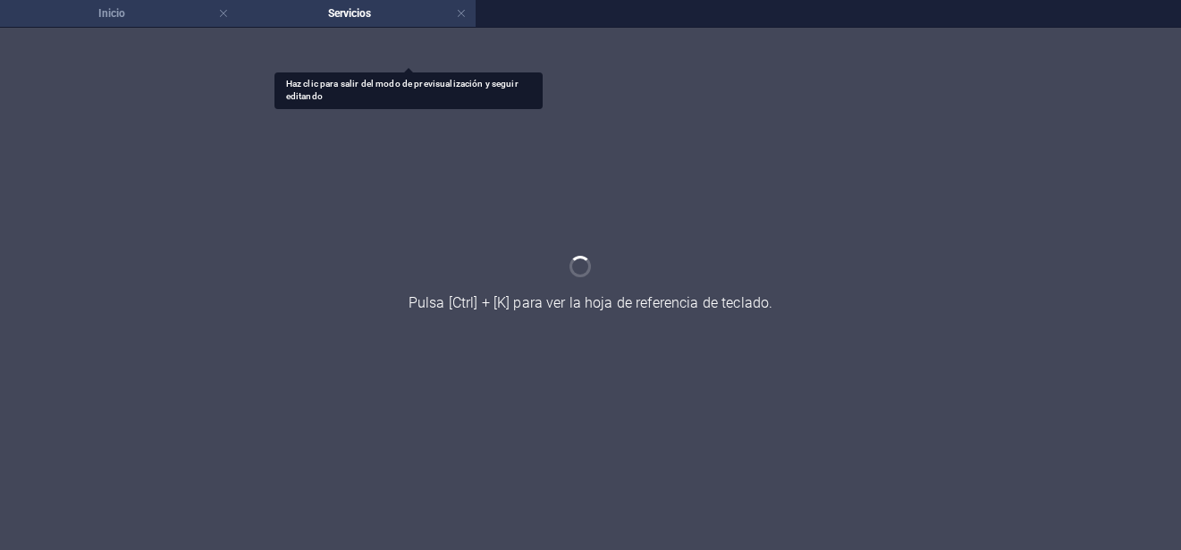
click at [175, 3] on li "Inicio" at bounding box center [119, 13] width 238 height 27
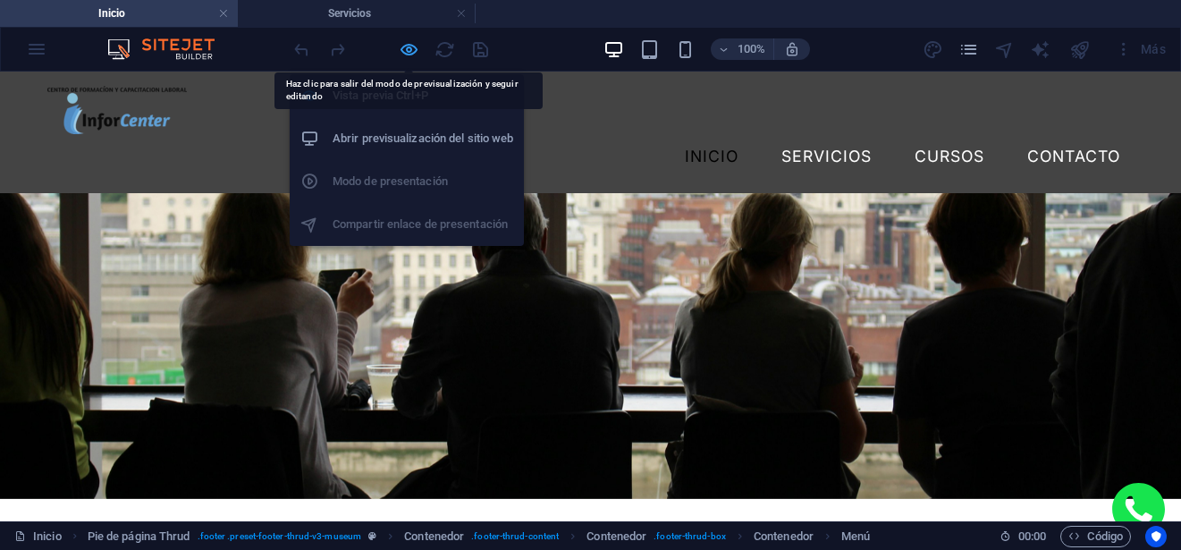
click at [402, 55] on icon "button" at bounding box center [409, 49] width 21 height 21
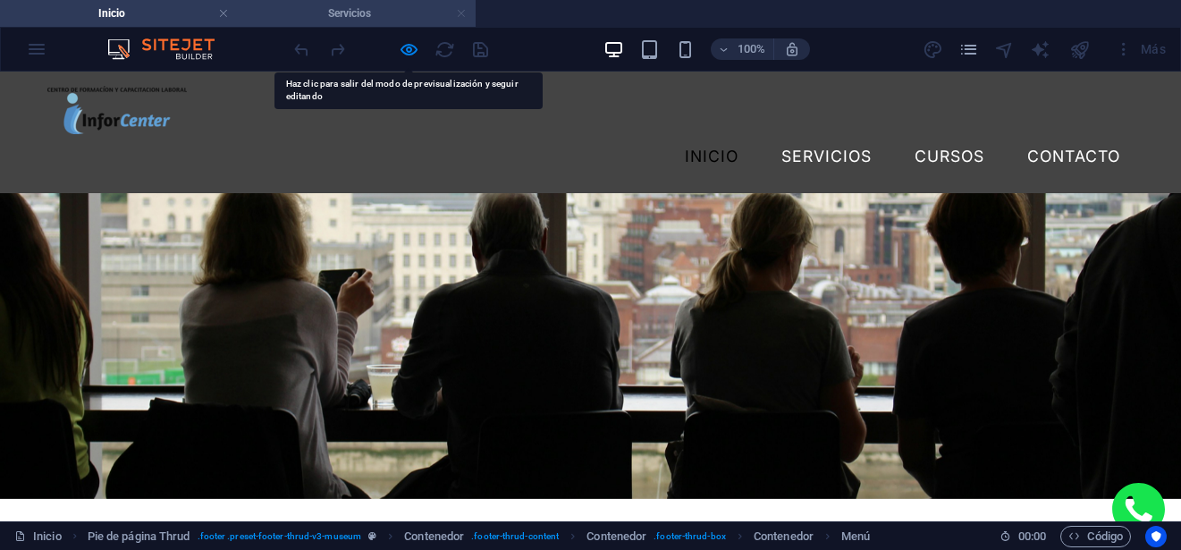
click at [462, 13] on link at bounding box center [461, 13] width 11 height 17
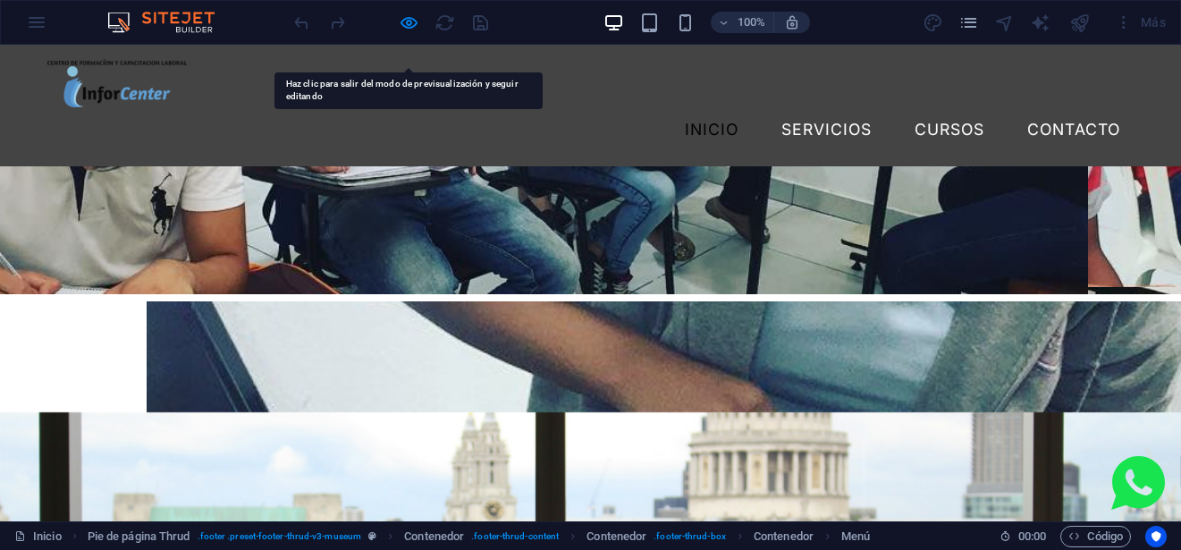
scroll to position [4569, 0]
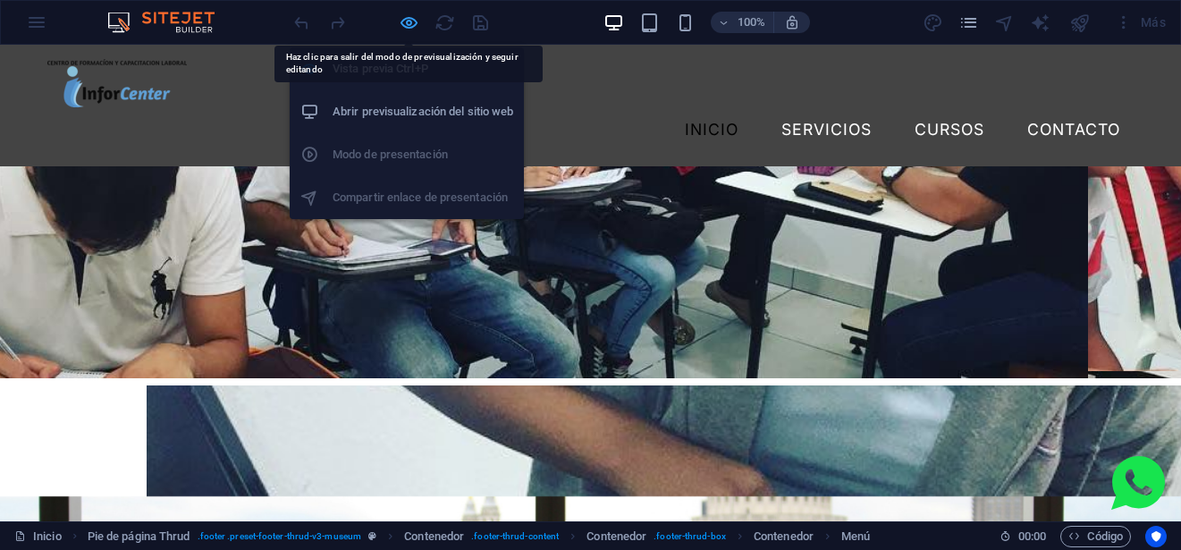
click at [406, 25] on icon "button" at bounding box center [409, 23] width 21 height 21
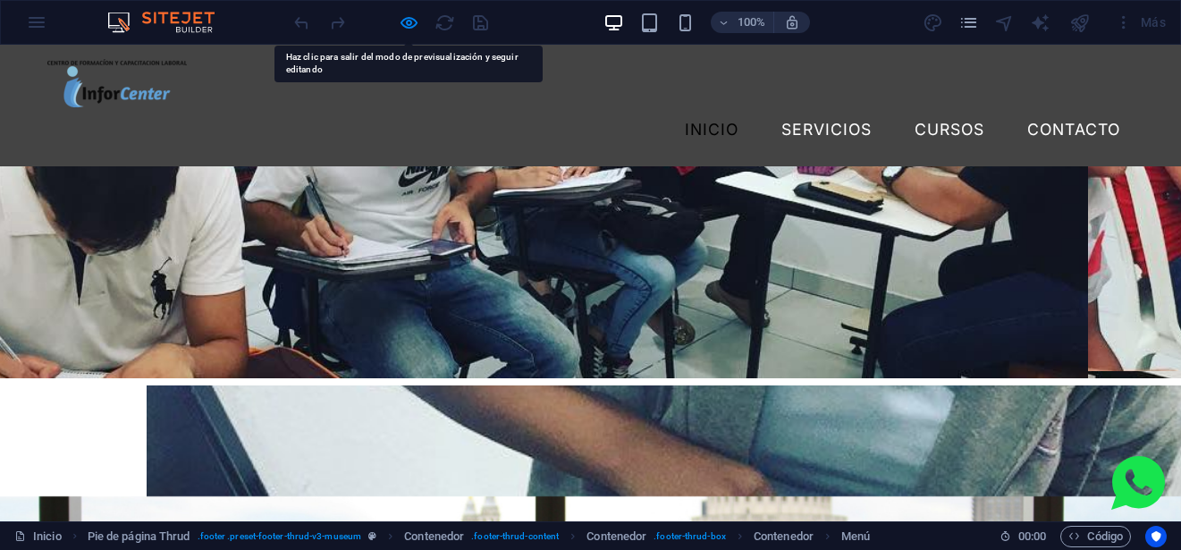
click at [475, 24] on div at bounding box center [390, 22] width 200 height 29
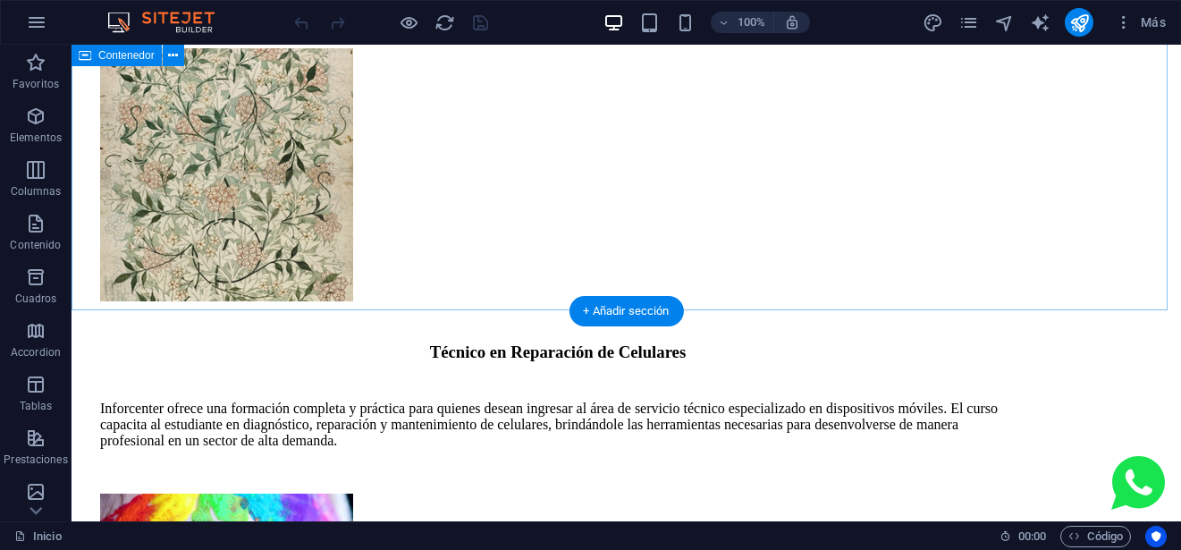
scroll to position [2080, 0]
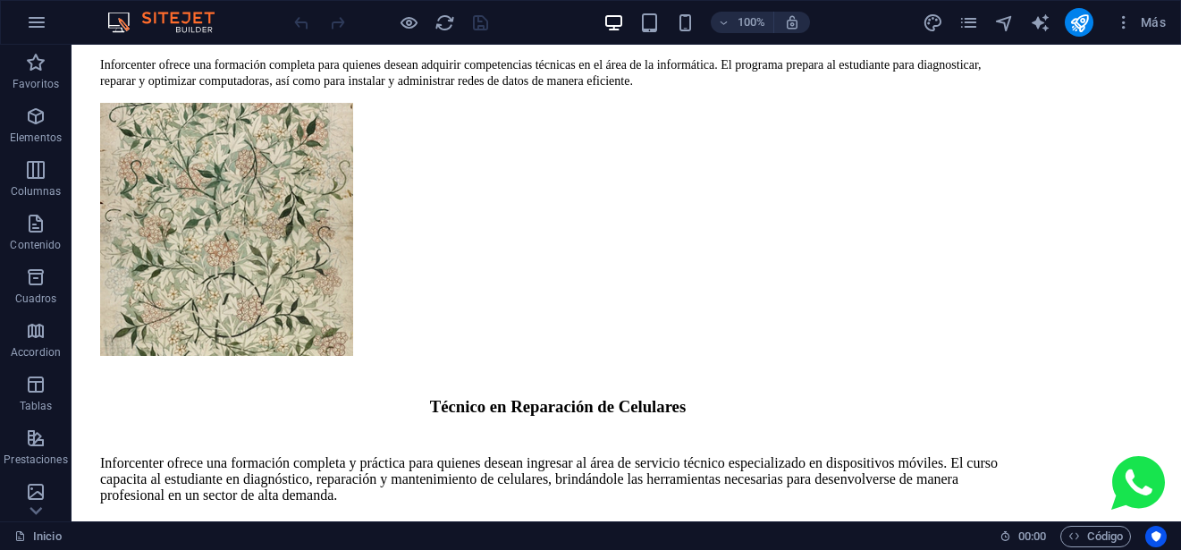
click at [423, 20] on div at bounding box center [390, 22] width 200 height 29
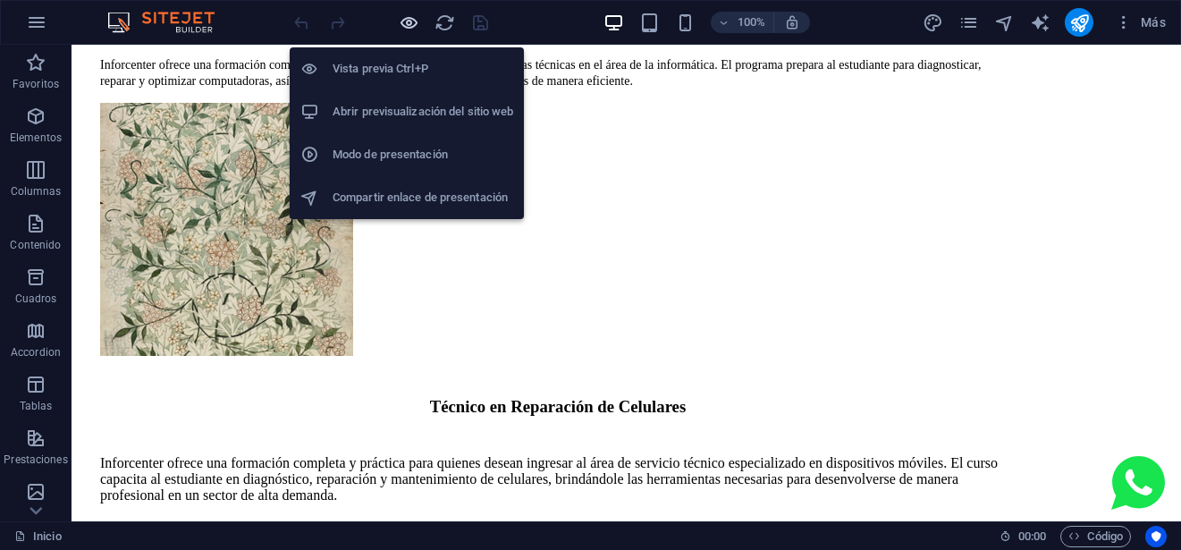
click at [415, 21] on icon "button" at bounding box center [409, 23] width 21 height 21
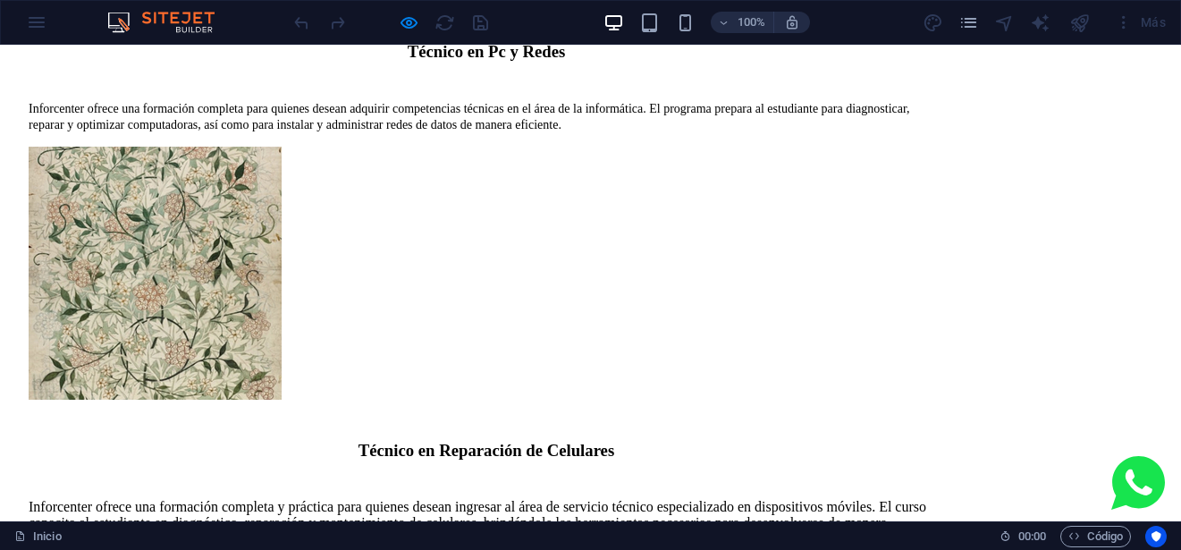
scroll to position [1901, 0]
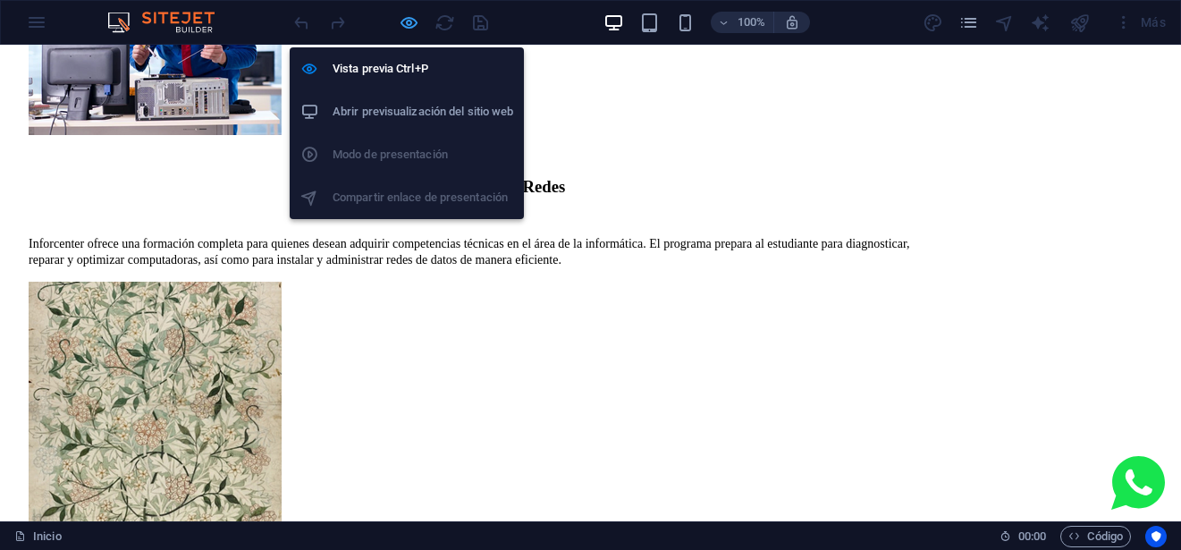
click at [411, 21] on icon "button" at bounding box center [409, 23] width 21 height 21
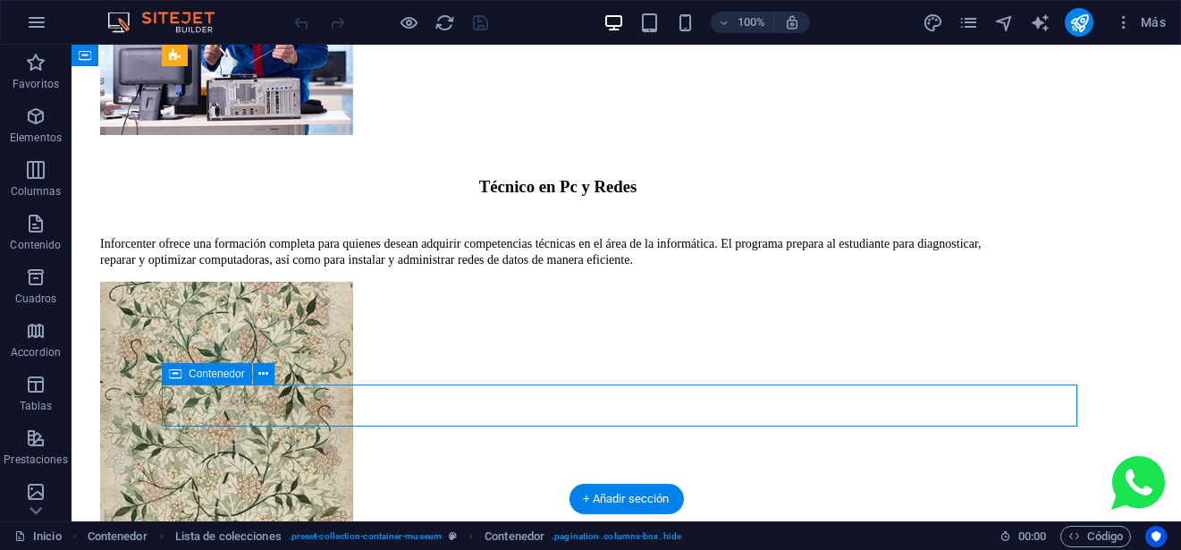
scroll to position [1990, 0]
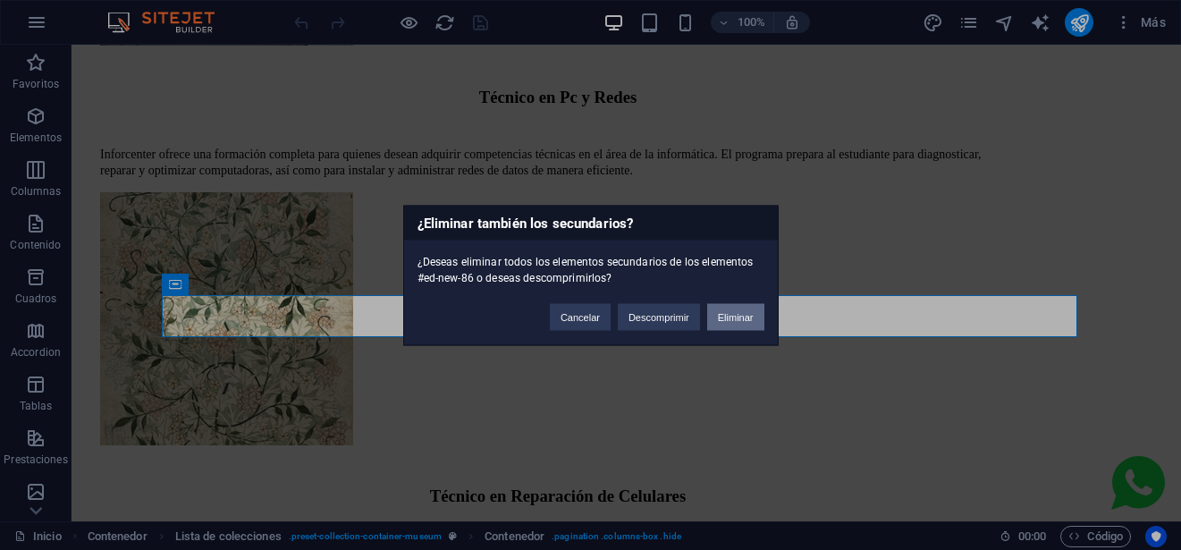
click at [723, 315] on button "Eliminar" at bounding box center [735, 316] width 57 height 27
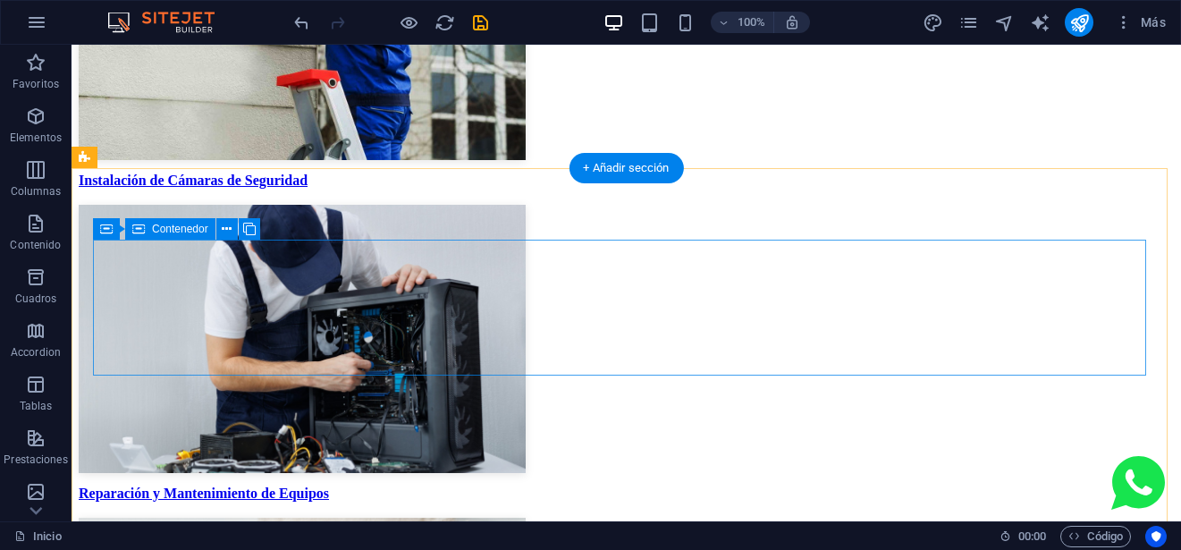
scroll to position [5142, 0]
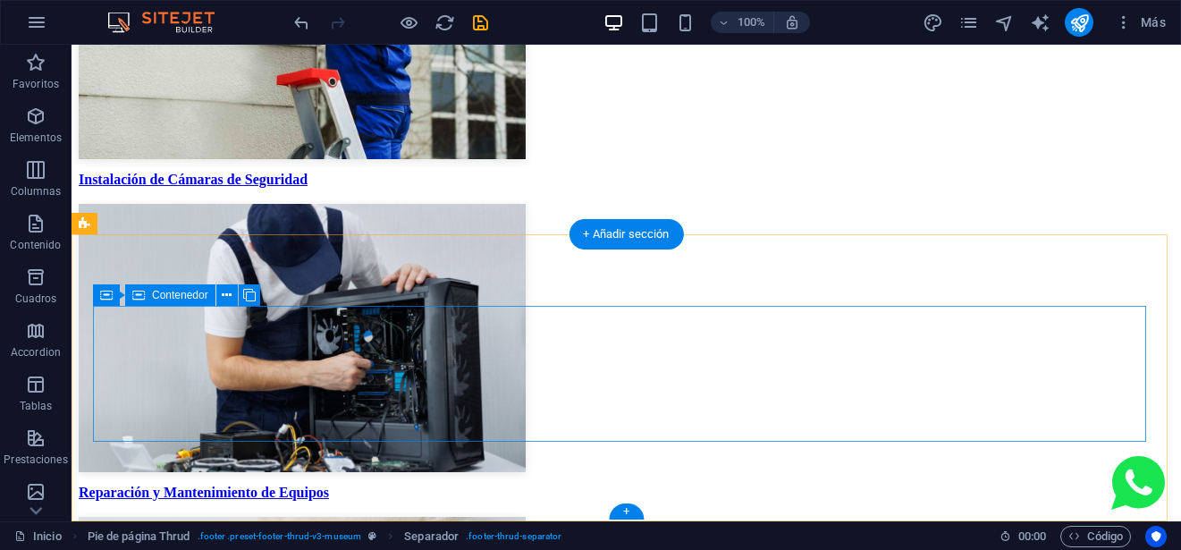
scroll to position [5054, 0]
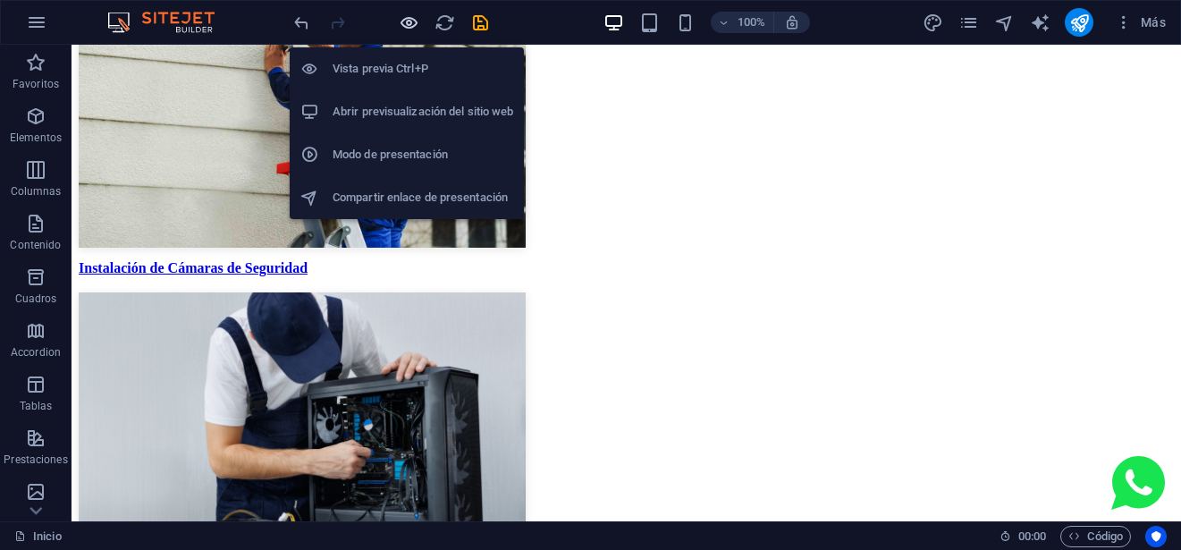
click at [413, 17] on icon "button" at bounding box center [409, 23] width 21 height 21
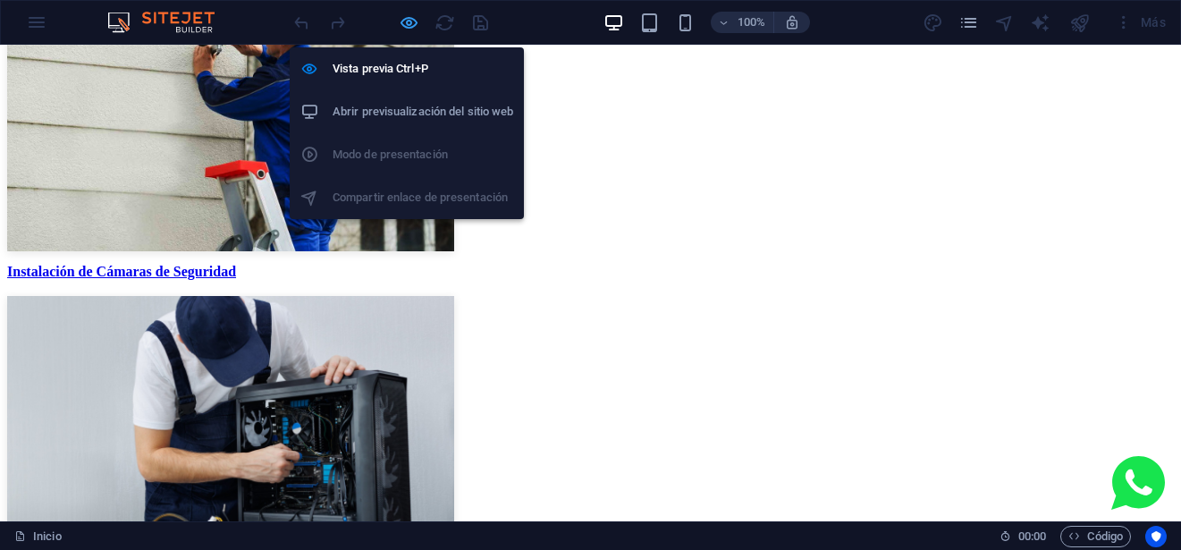
click at [413, 17] on icon "button" at bounding box center [409, 23] width 21 height 21
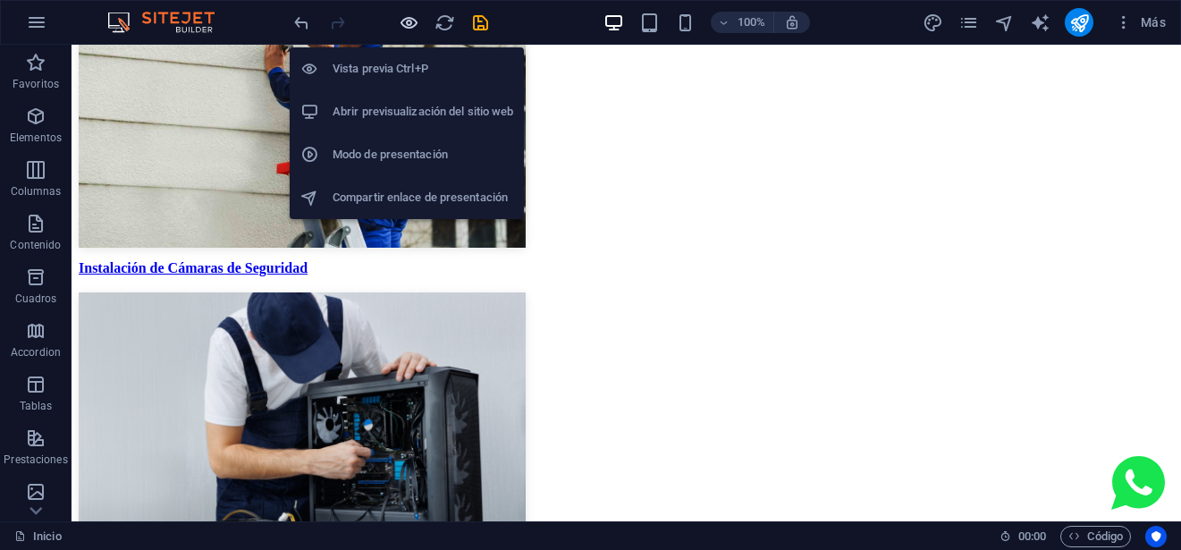
click at [413, 17] on icon "button" at bounding box center [409, 23] width 21 height 21
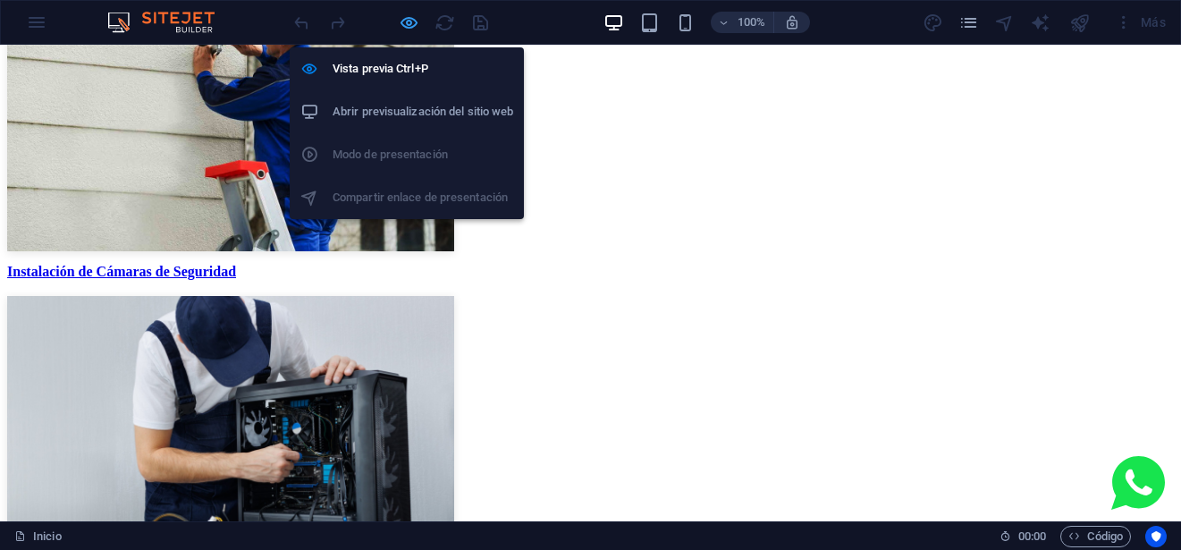
click at [413, 17] on icon "button" at bounding box center [409, 23] width 21 height 21
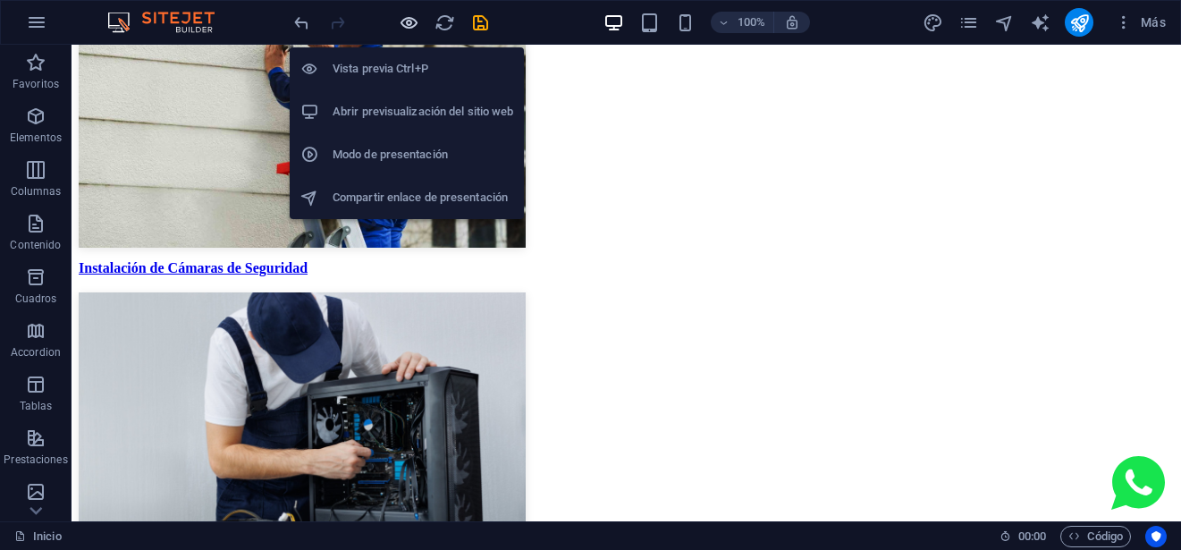
click at [413, 17] on icon "button" at bounding box center [409, 23] width 21 height 21
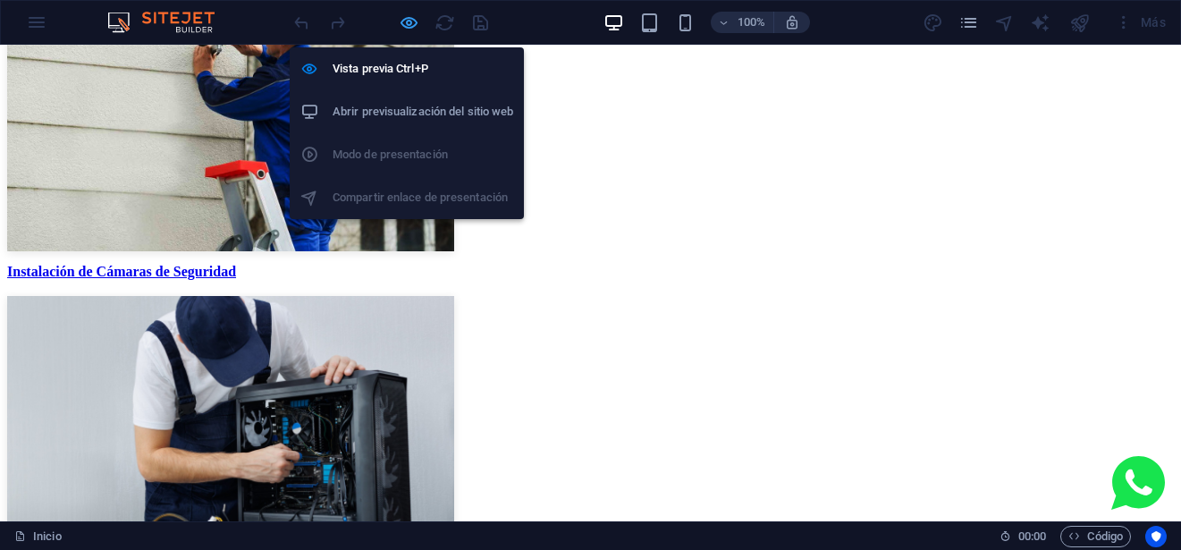
click at [413, 17] on icon "button" at bounding box center [409, 23] width 21 height 21
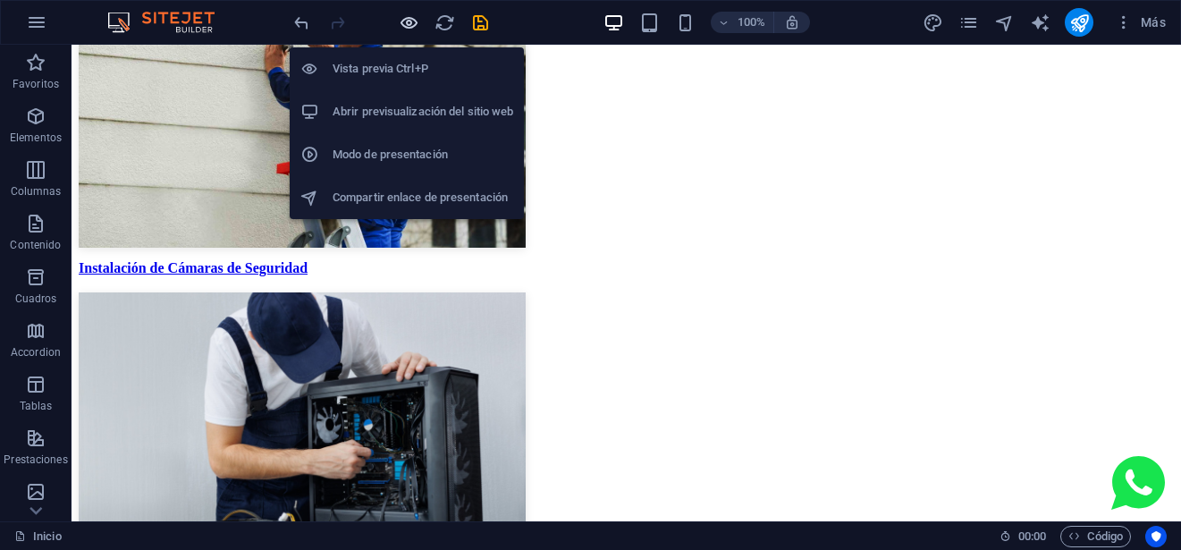
click at [413, 17] on icon "button" at bounding box center [409, 23] width 21 height 21
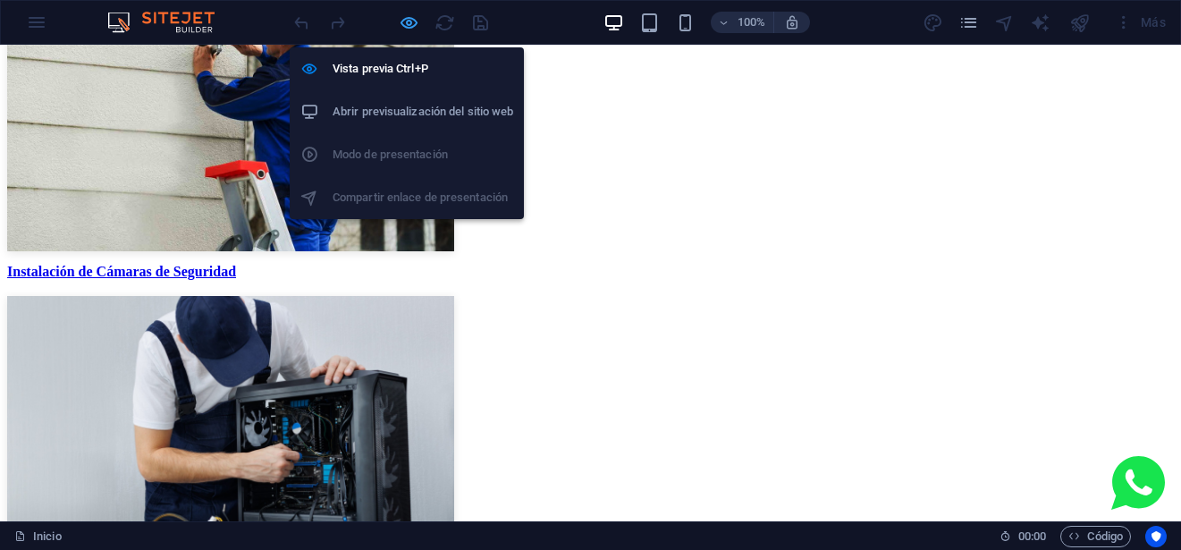
click at [413, 17] on icon "button" at bounding box center [409, 23] width 21 height 21
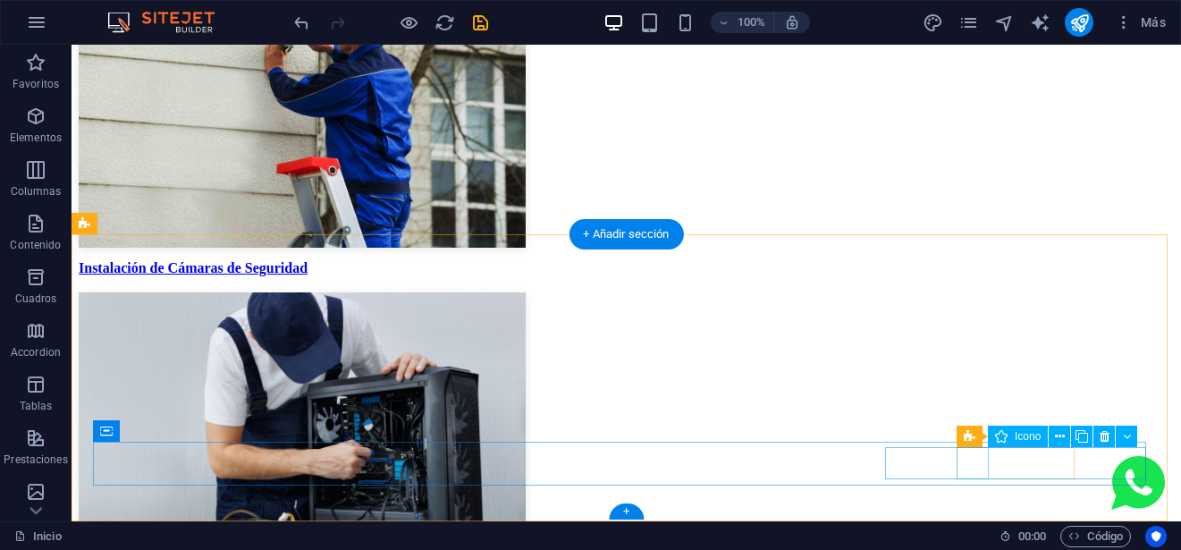
select select "xMidYMid"
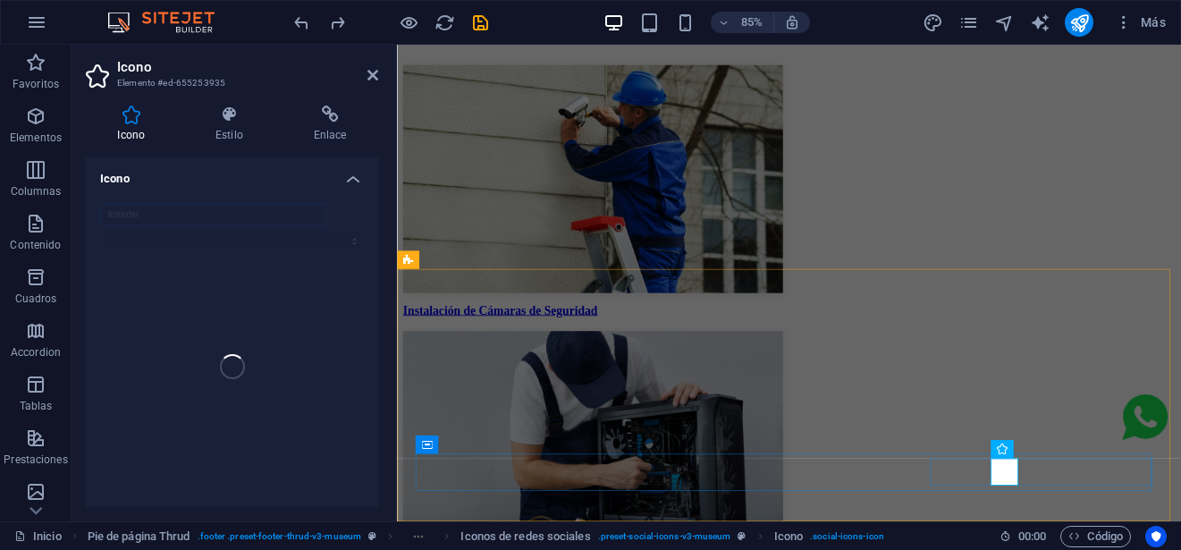
scroll to position [5121, 0]
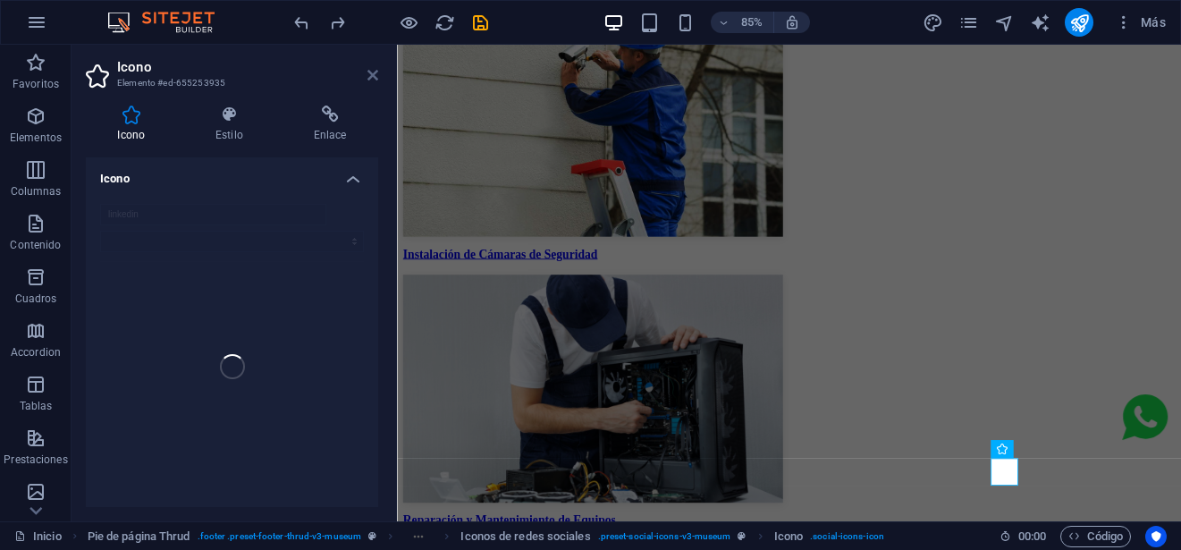
click at [374, 78] on icon at bounding box center [372, 75] width 11 height 14
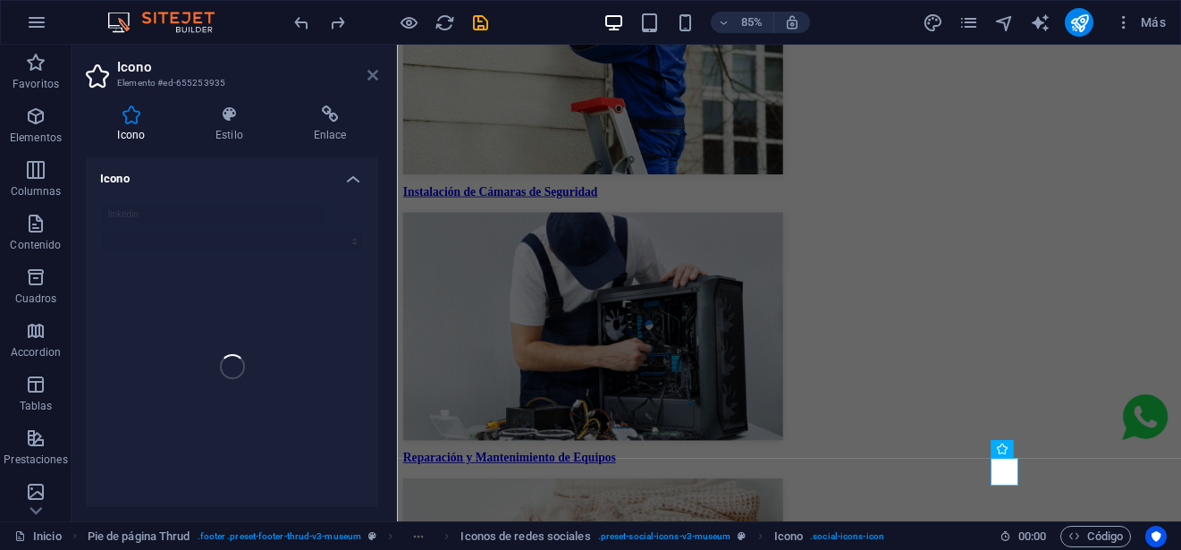
scroll to position [5054, 0]
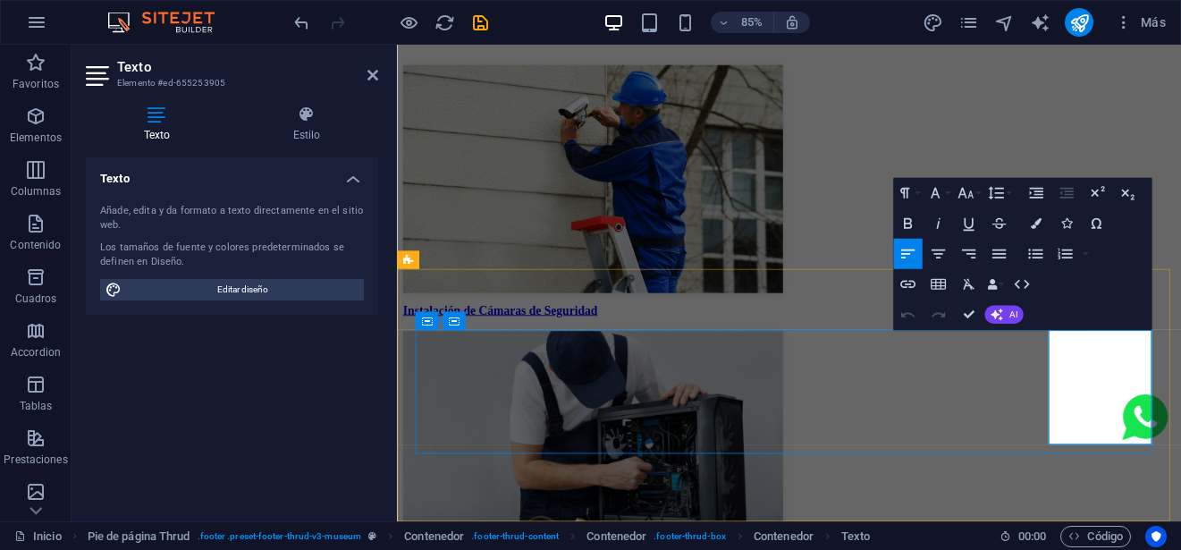
scroll to position [5121, 0]
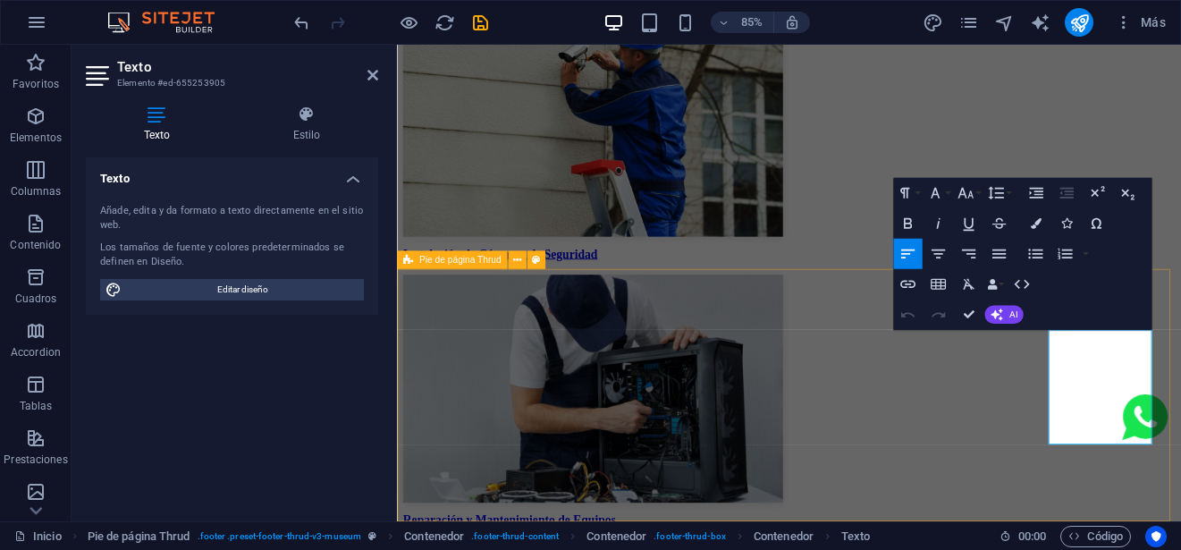
drag, startPoint x: 1164, startPoint y: 391, endPoint x: 1305, endPoint y: 483, distance: 167.8
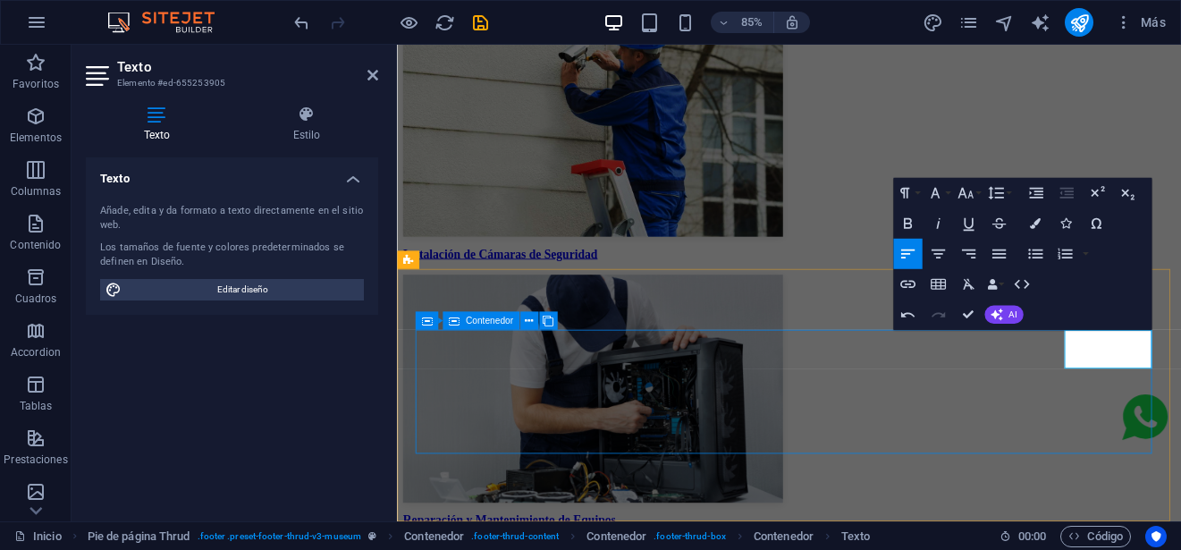
drag, startPoint x: 1268, startPoint y: 412, endPoint x: 1180, endPoint y: 391, distance: 91.0
drag, startPoint x: 1198, startPoint y: 391, endPoint x: 1285, endPoint y: 418, distance: 90.7
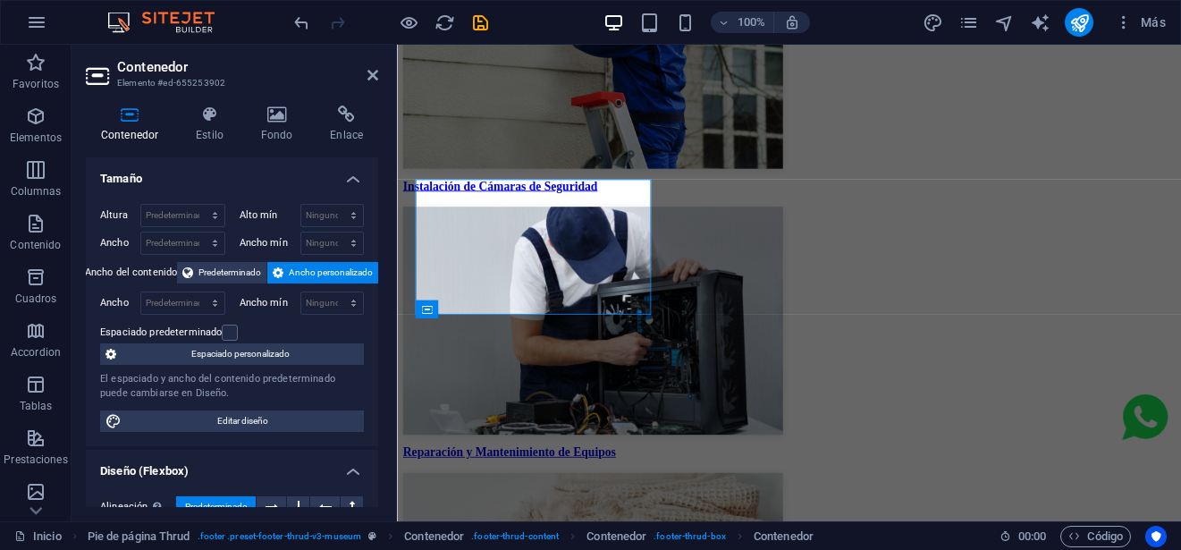
scroll to position [5280, 0]
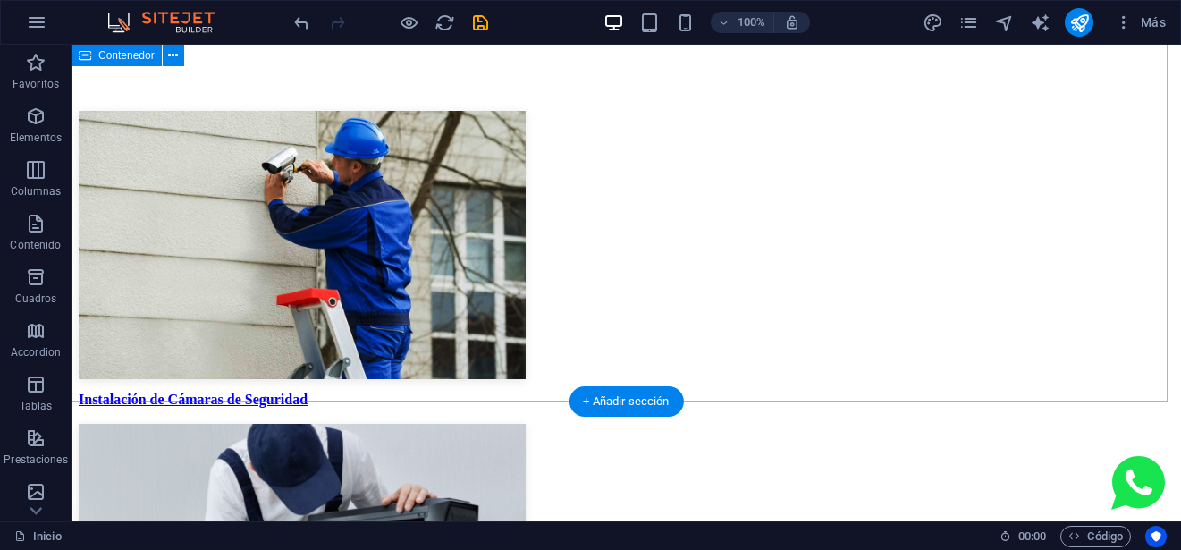
scroll to position [5041, 0]
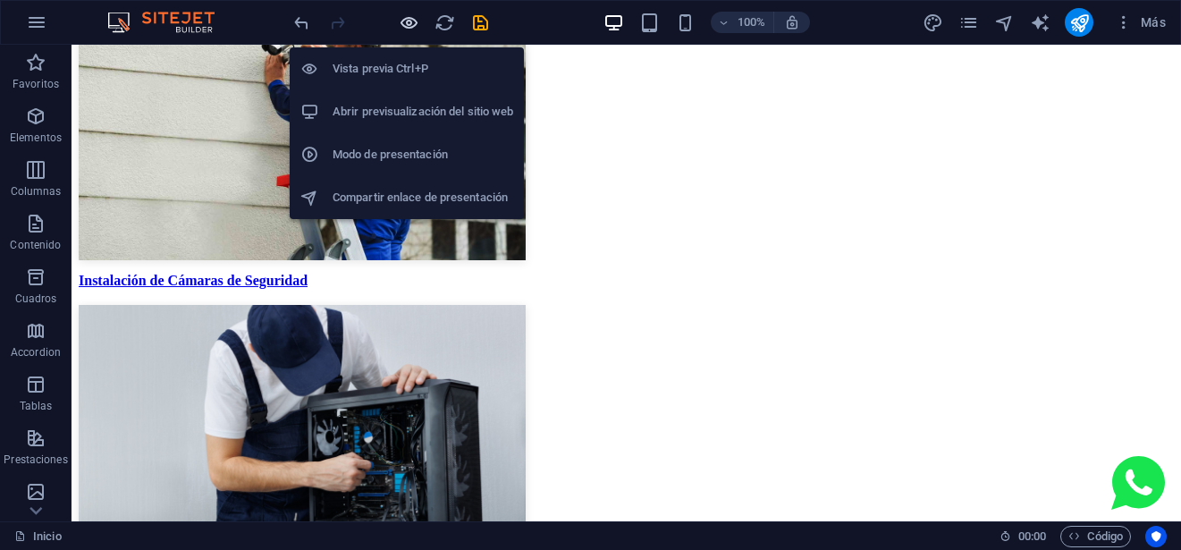
click at [408, 23] on icon "button" at bounding box center [409, 23] width 21 height 21
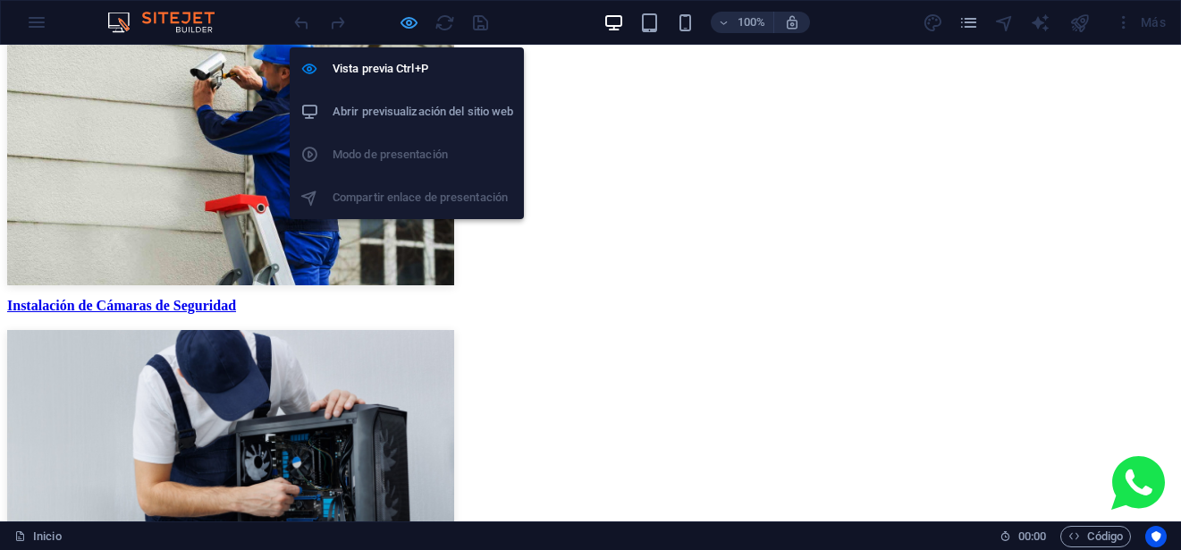
click at [408, 23] on icon "button" at bounding box center [409, 23] width 21 height 21
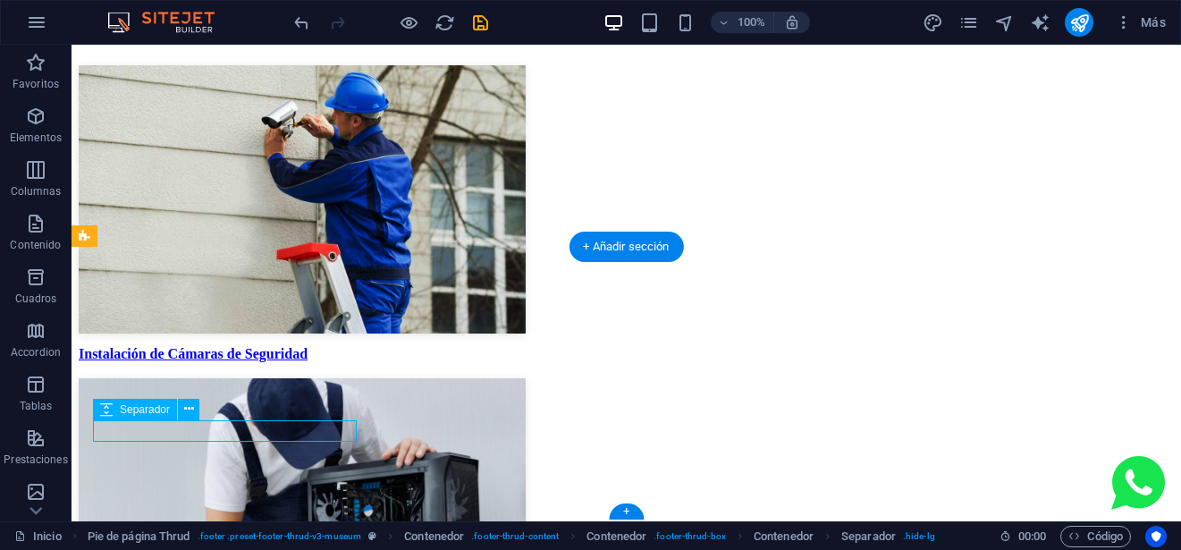
scroll to position [5121, 0]
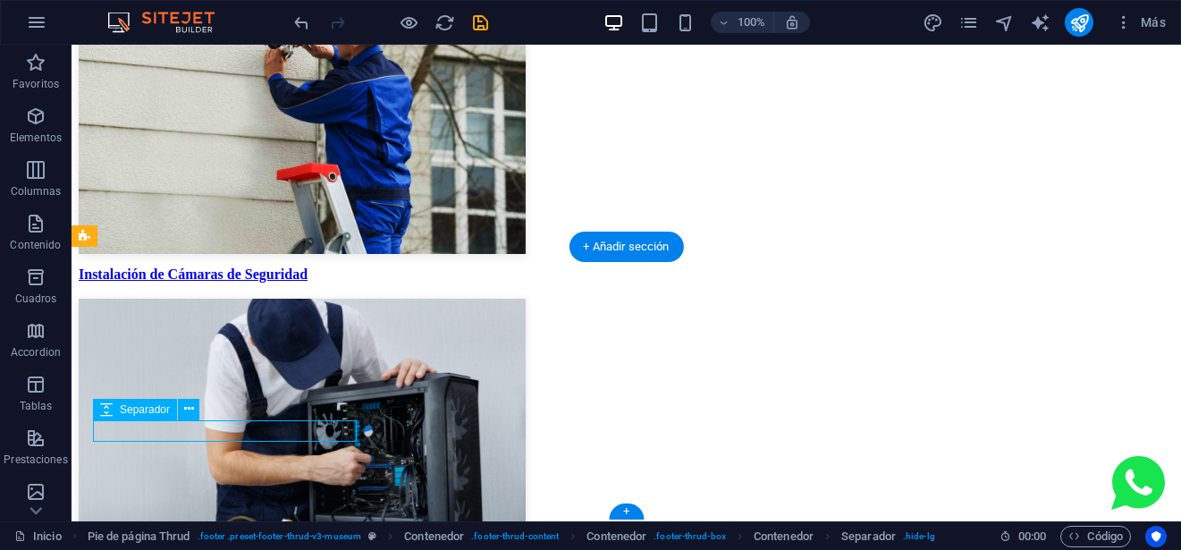
select select "px"
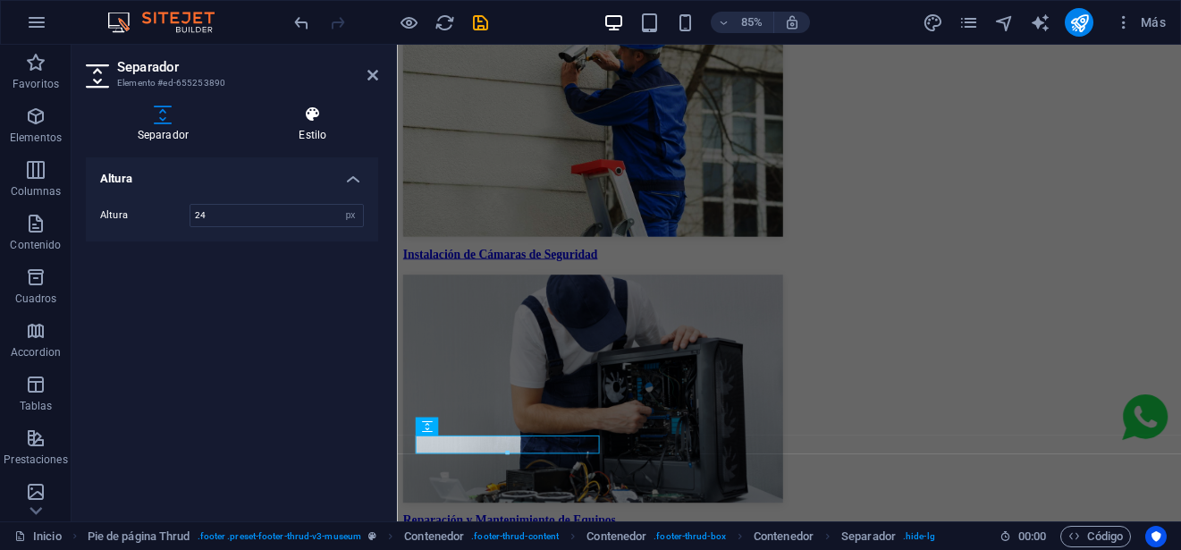
click at [325, 127] on h4 "Estilo" at bounding box center [313, 124] width 130 height 38
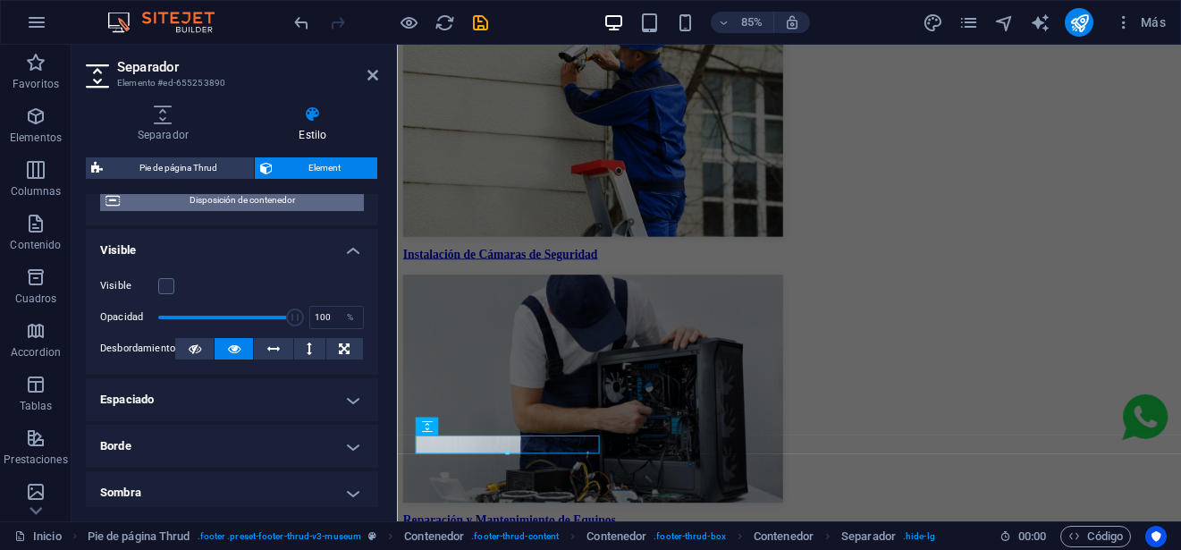
scroll to position [179, 0]
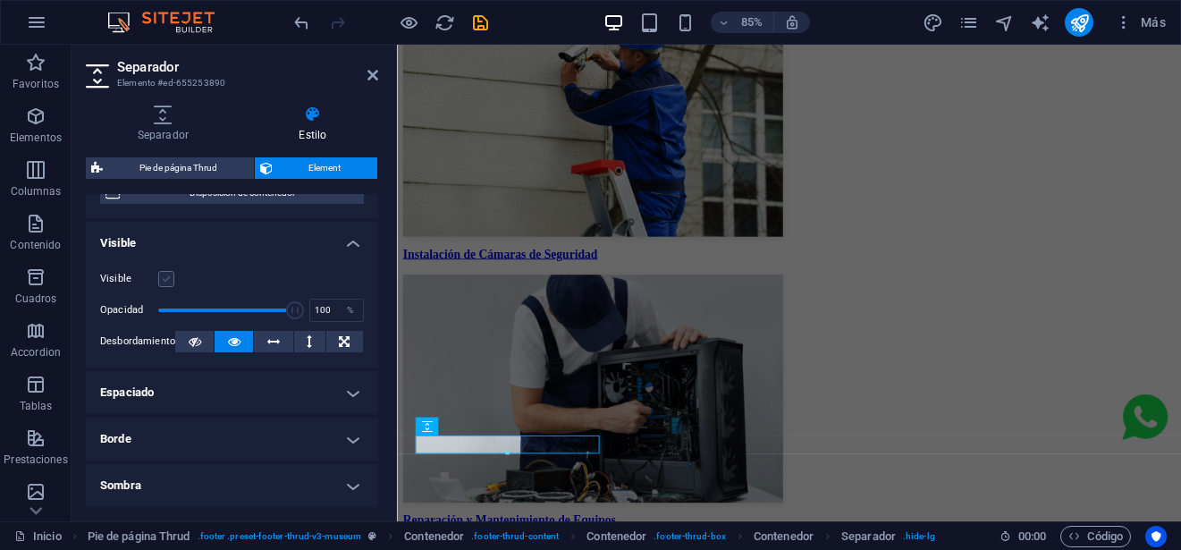
click at [160, 279] on label at bounding box center [166, 279] width 16 height 16
click at [0, 0] on input "Visible" at bounding box center [0, 0] width 0 height 0
drag, startPoint x: 370, startPoint y: 75, endPoint x: 298, endPoint y: 30, distance: 84.3
click at [370, 75] on icon at bounding box center [372, 75] width 11 height 14
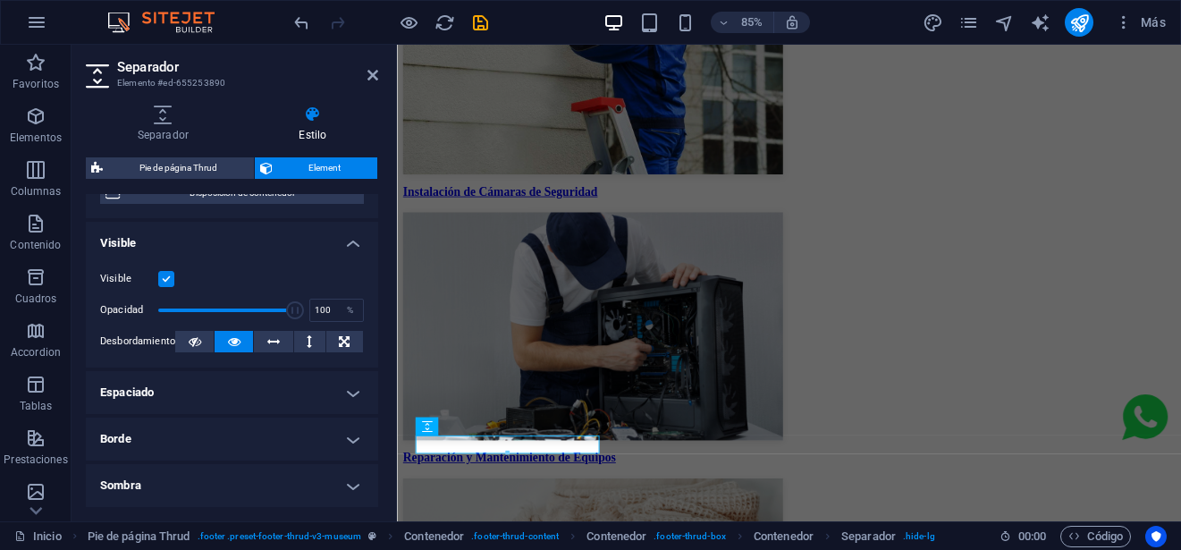
scroll to position [5041, 0]
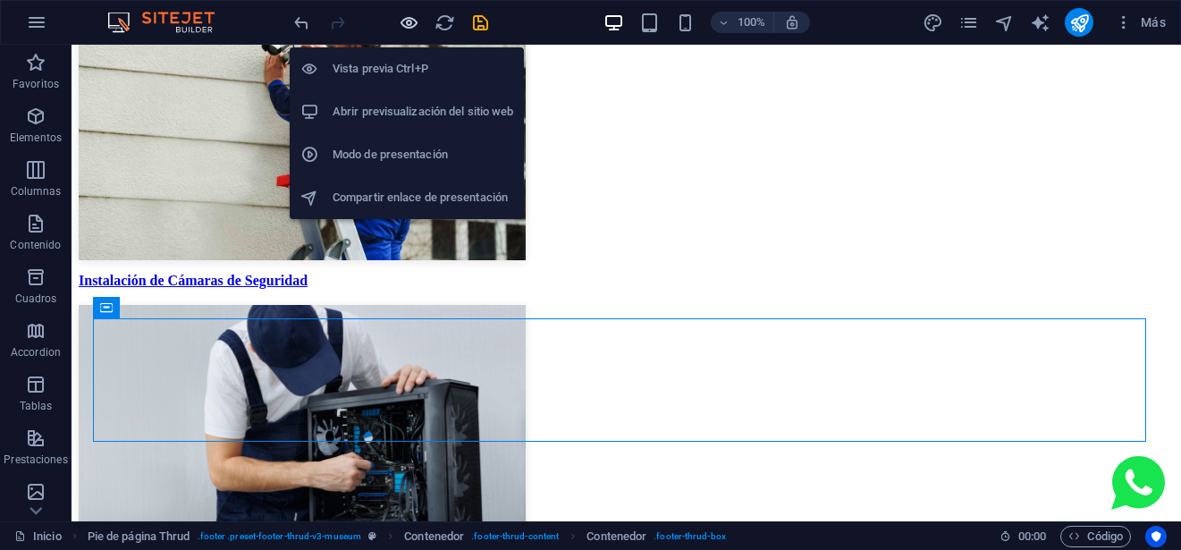
click at [406, 24] on icon "button" at bounding box center [409, 23] width 21 height 21
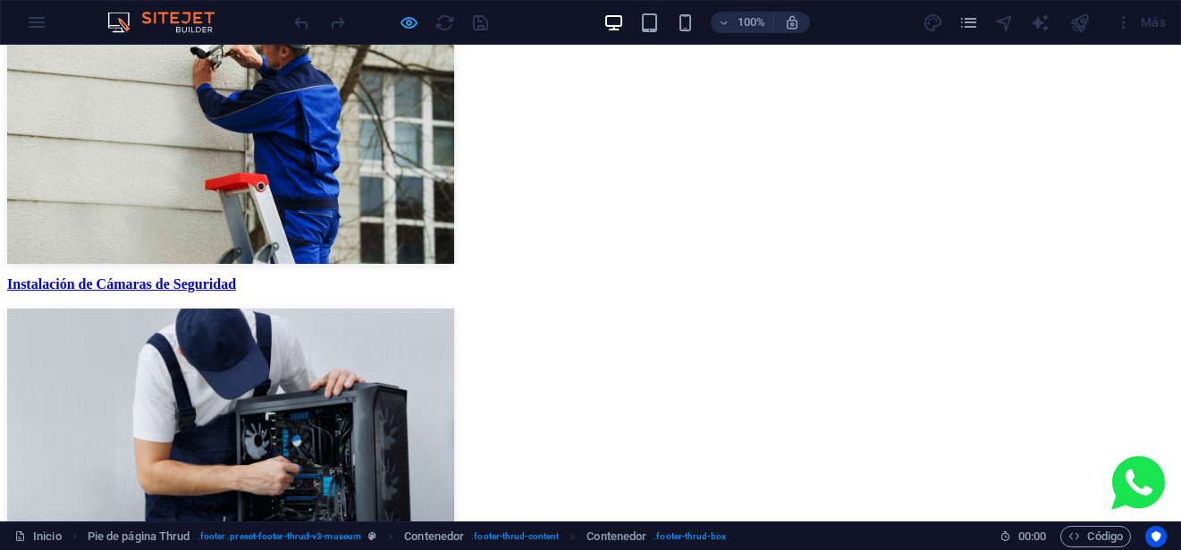
click at [406, 28] on icon "button" at bounding box center [409, 23] width 21 height 21
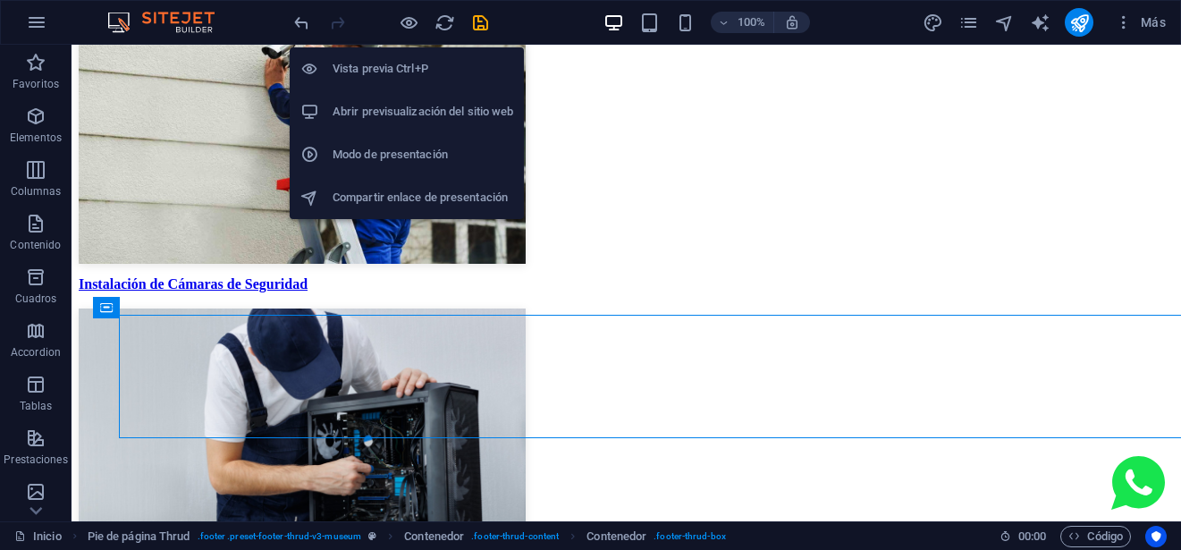
scroll to position [5041, 0]
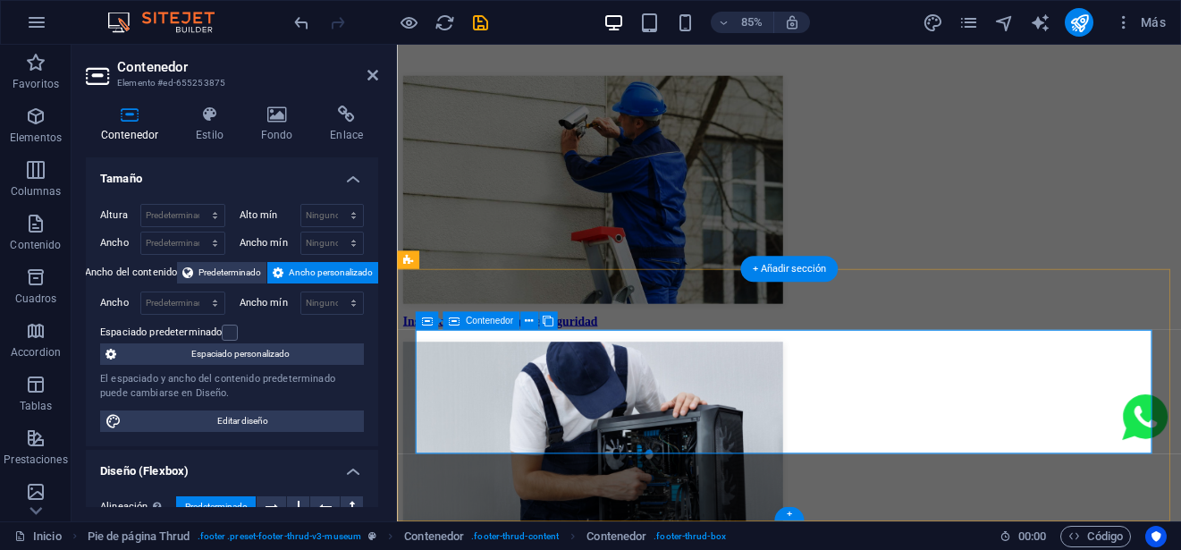
scroll to position [5121, 0]
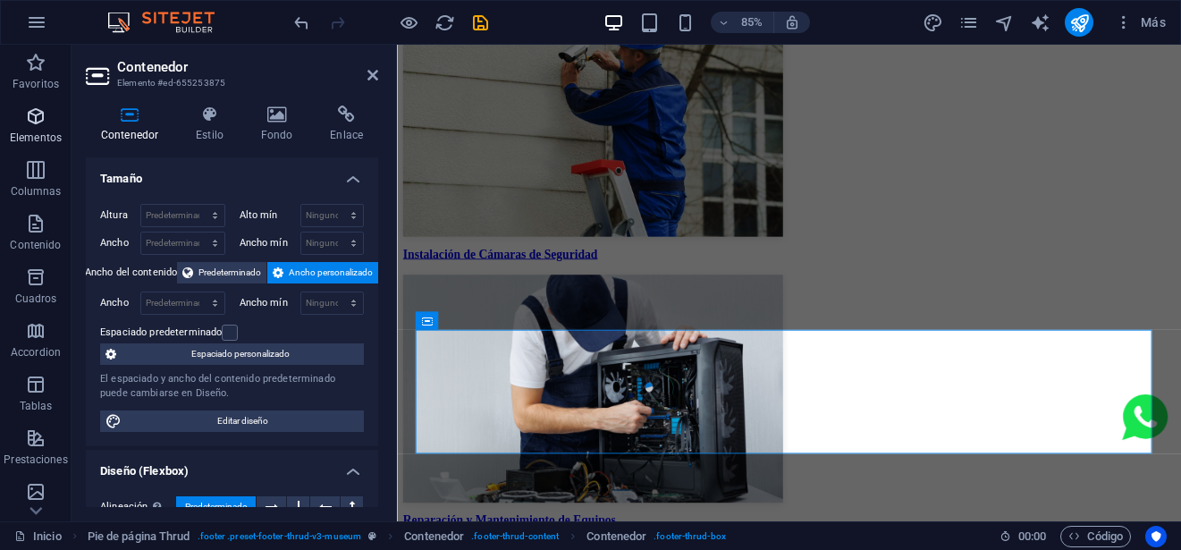
click at [40, 120] on icon "button" at bounding box center [35, 115] width 21 height 21
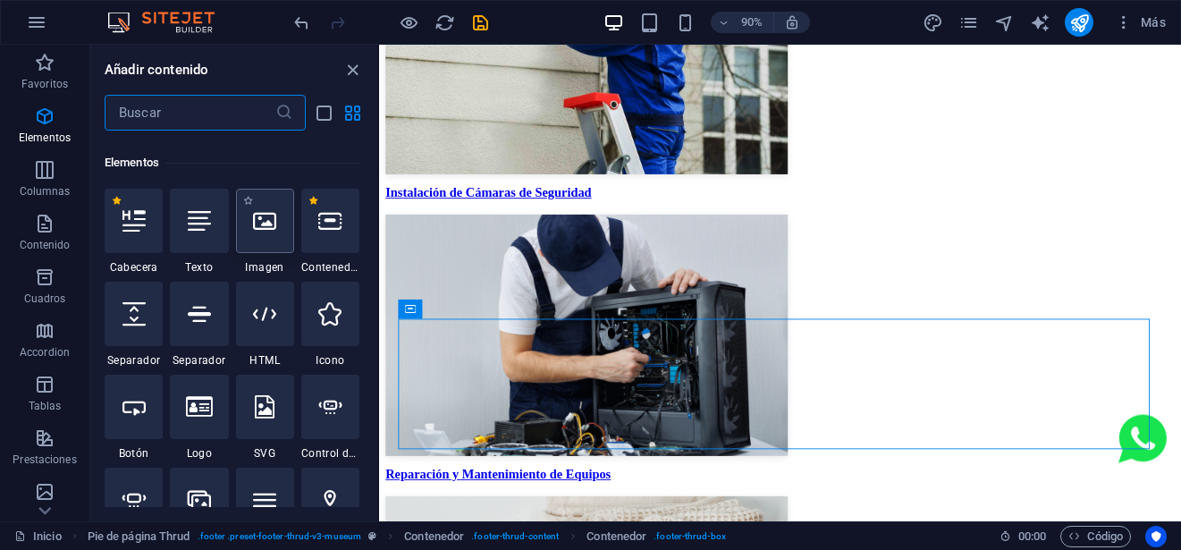
scroll to position [337, 0]
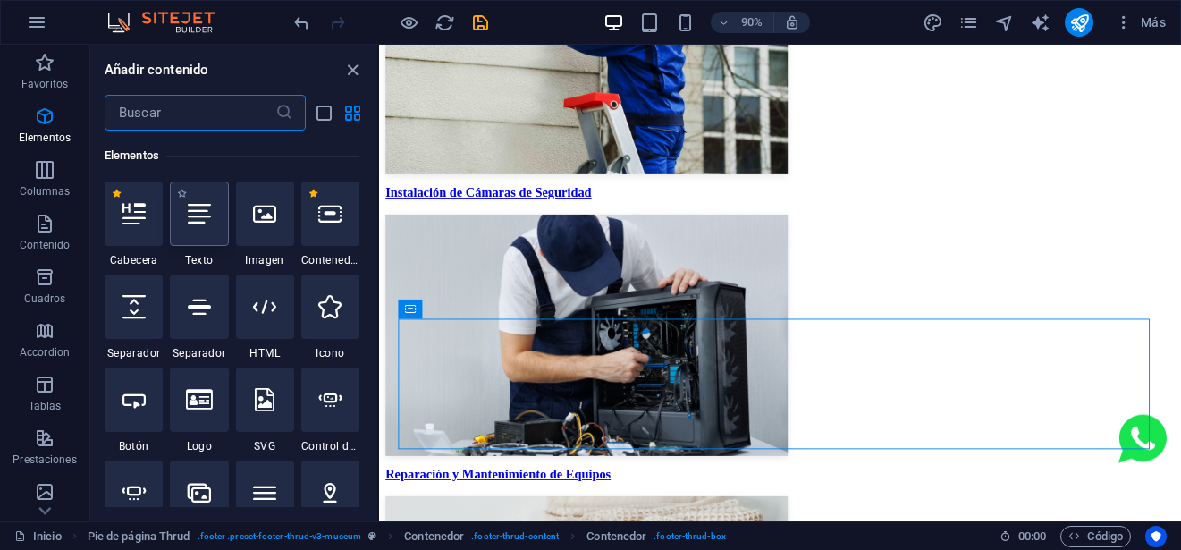
click at [205, 226] on div at bounding box center [199, 213] width 58 height 64
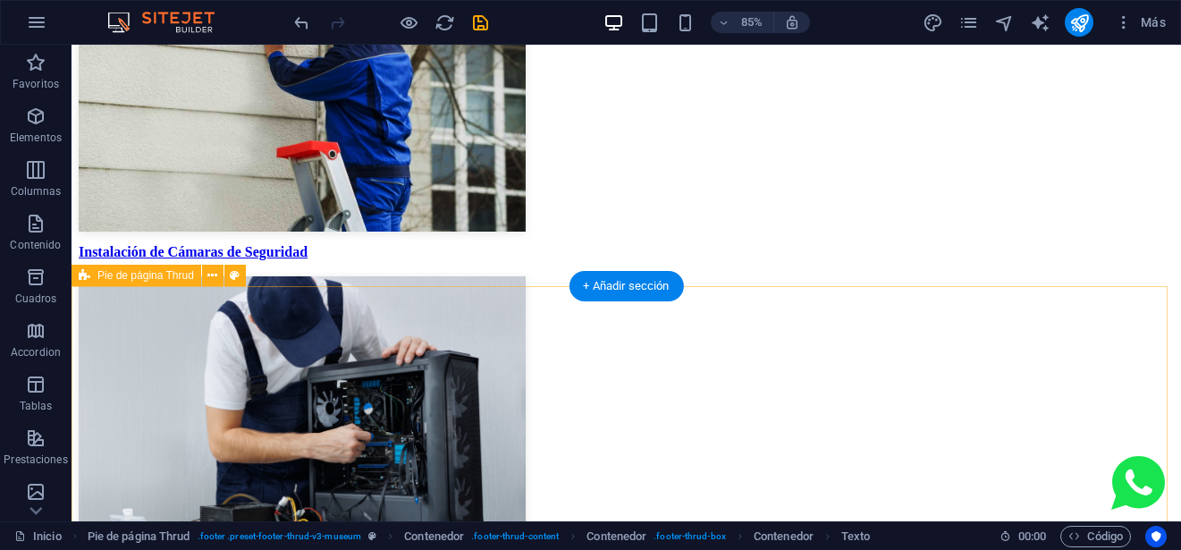
scroll to position [5002, 0]
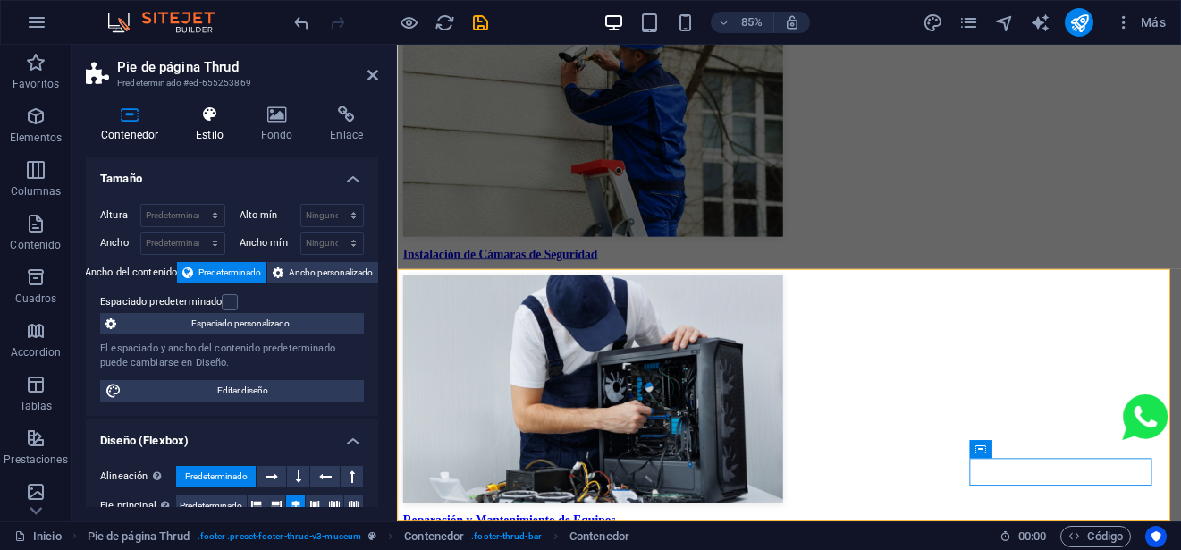
click at [198, 126] on h4 "Estilo" at bounding box center [213, 124] width 65 height 38
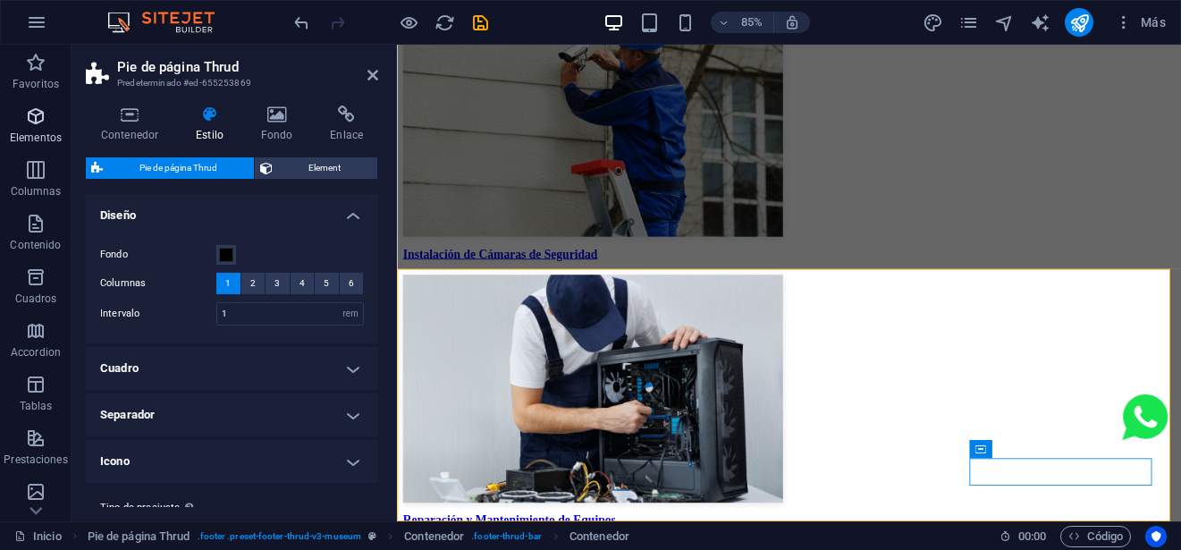
click at [30, 117] on icon "button" at bounding box center [35, 115] width 21 height 21
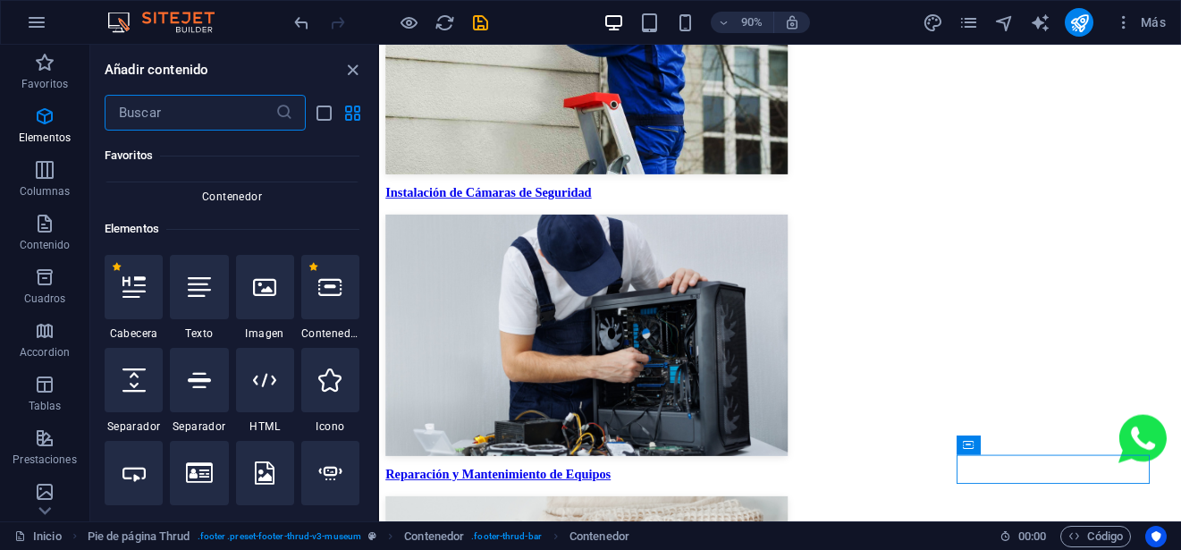
scroll to position [248, 0]
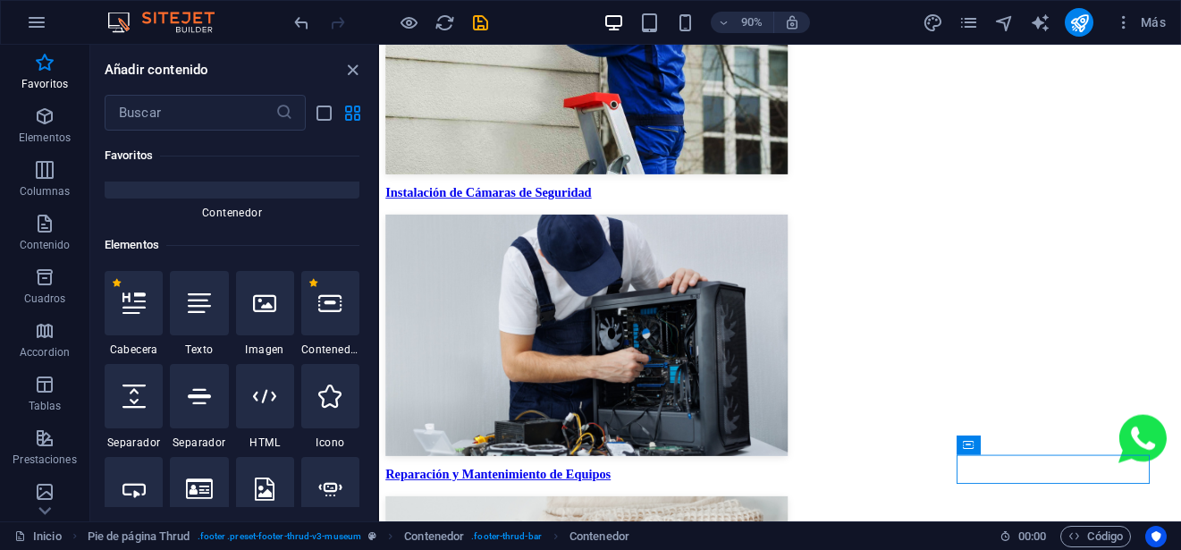
click at [197, 231] on div "Elementos" at bounding box center [232, 245] width 255 height 50
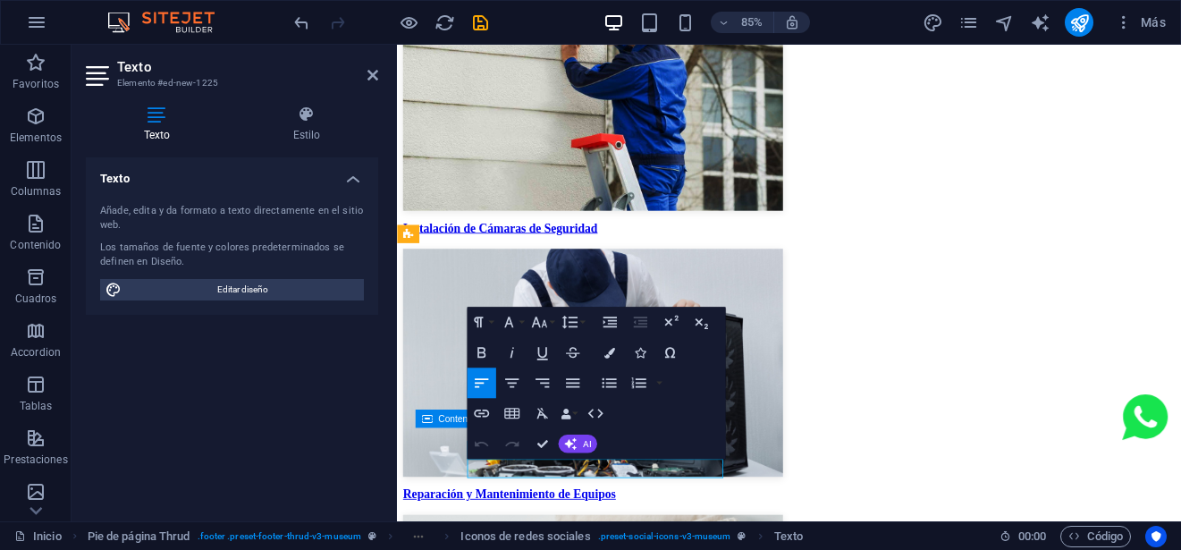
scroll to position [5107, 0]
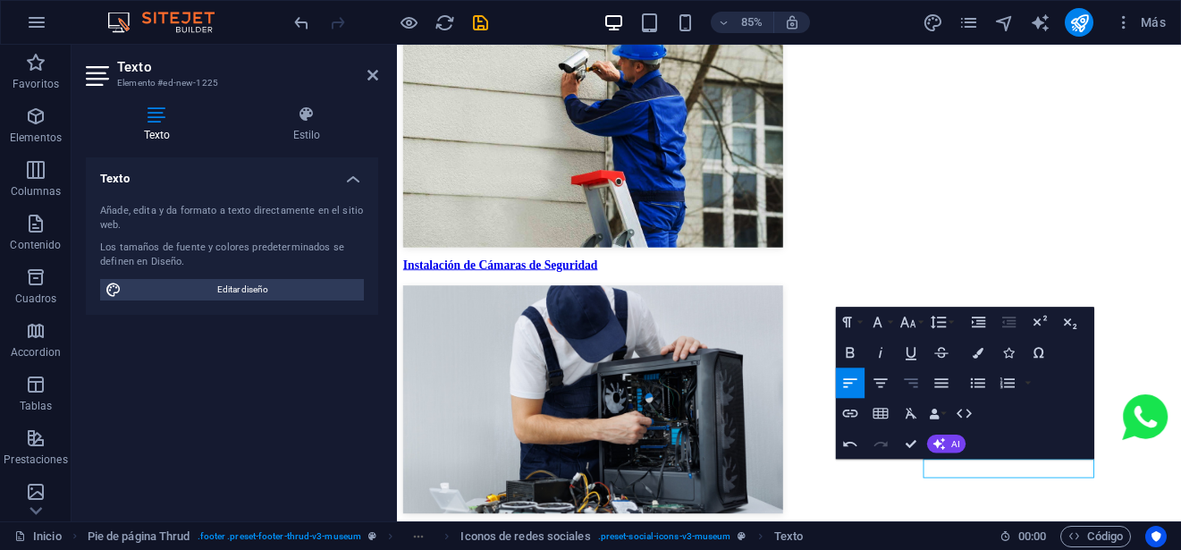
click at [913, 383] on icon "button" at bounding box center [910, 383] width 18 height 18
click at [877, 380] on icon "button" at bounding box center [879, 383] width 18 height 18
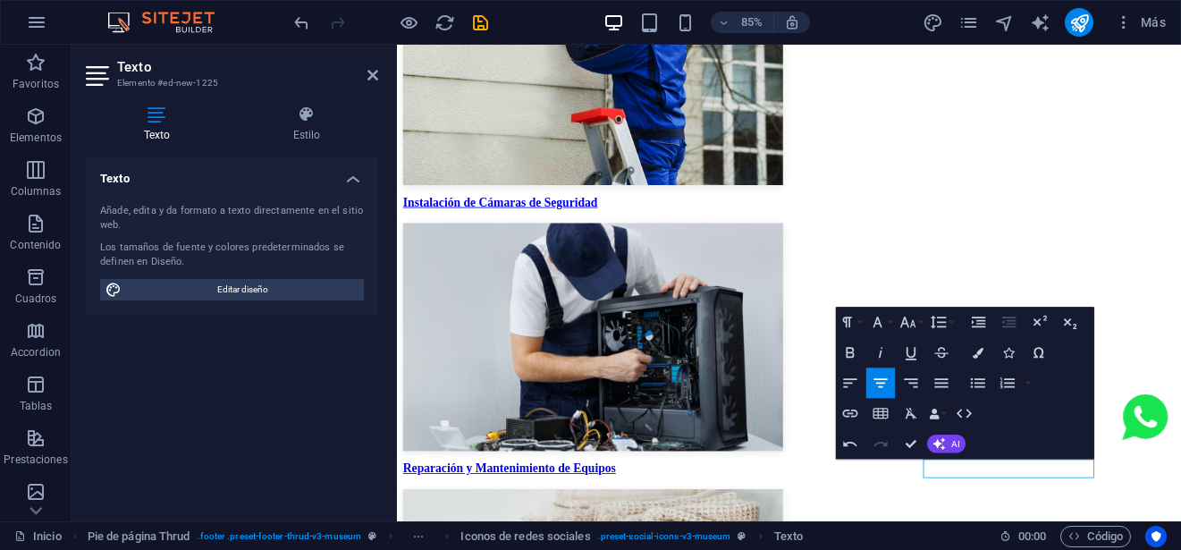
scroll to position [5052, 0]
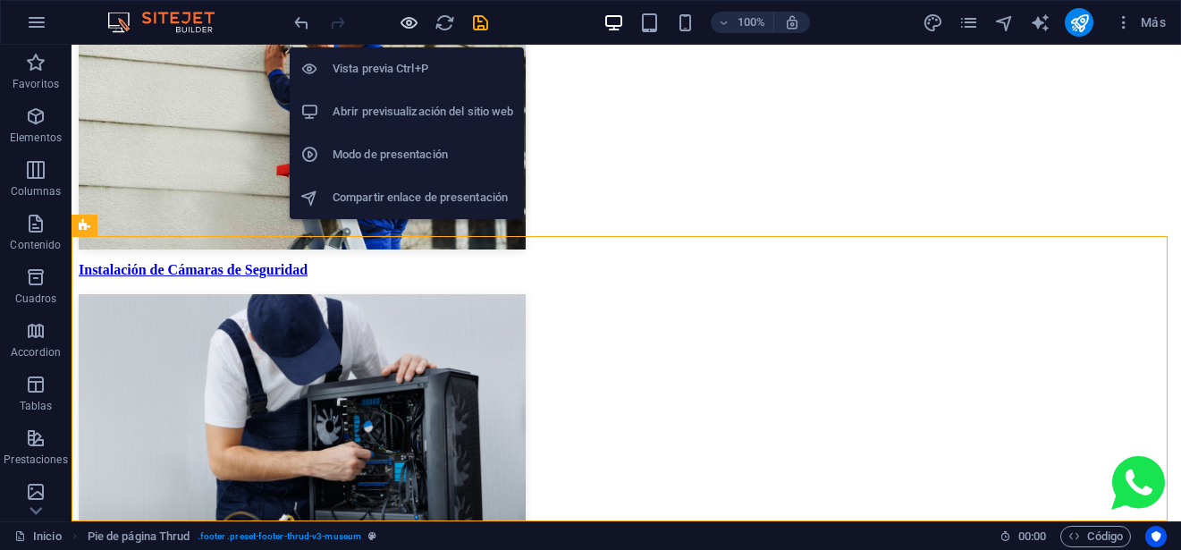
click at [413, 21] on icon "button" at bounding box center [409, 23] width 21 height 21
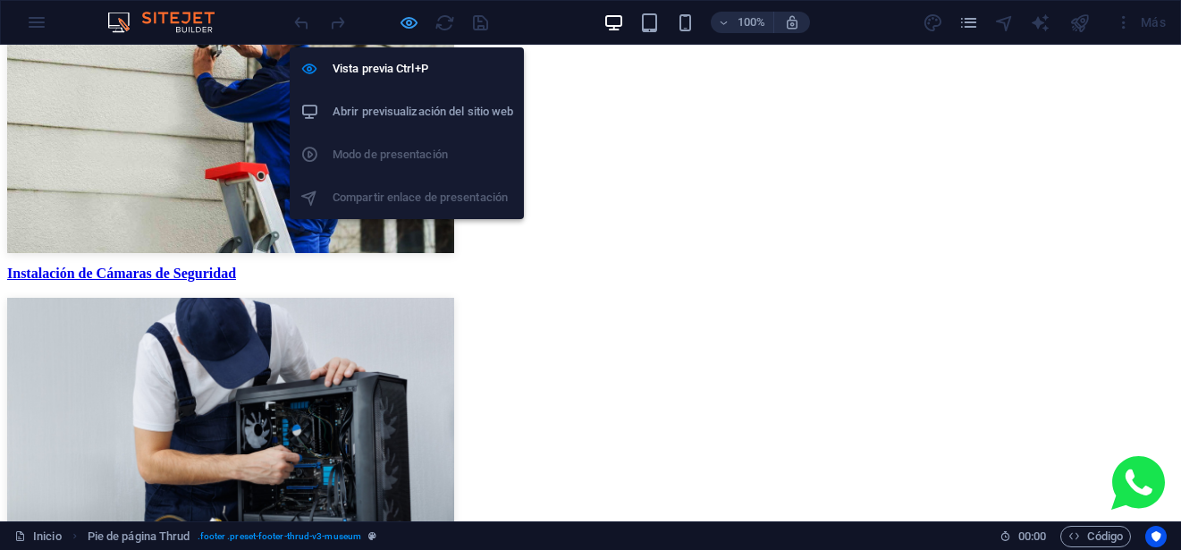
click at [413, 21] on icon "button" at bounding box center [409, 23] width 21 height 21
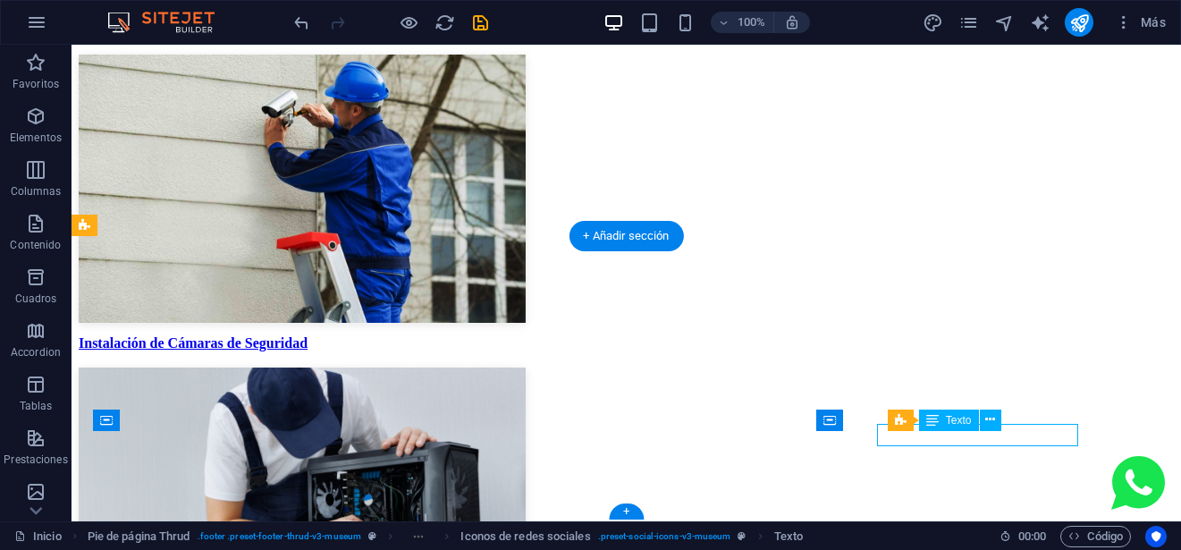
scroll to position [5132, 0]
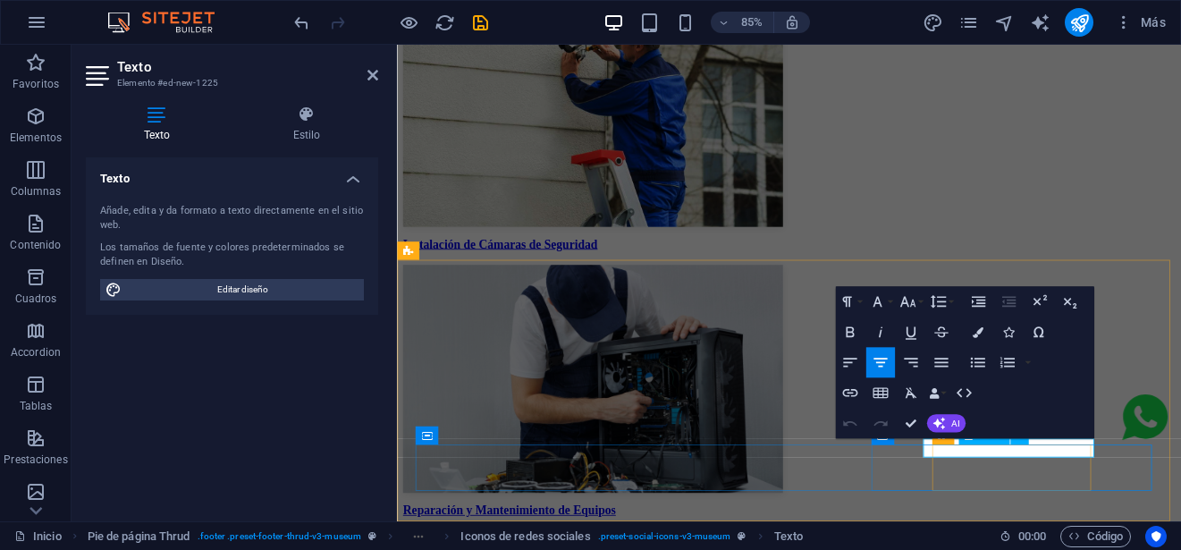
drag, startPoint x: 1056, startPoint y: 522, endPoint x: 1212, endPoint y: 524, distance: 155.5
click at [912, 307] on icon "button" at bounding box center [907, 301] width 18 height 18
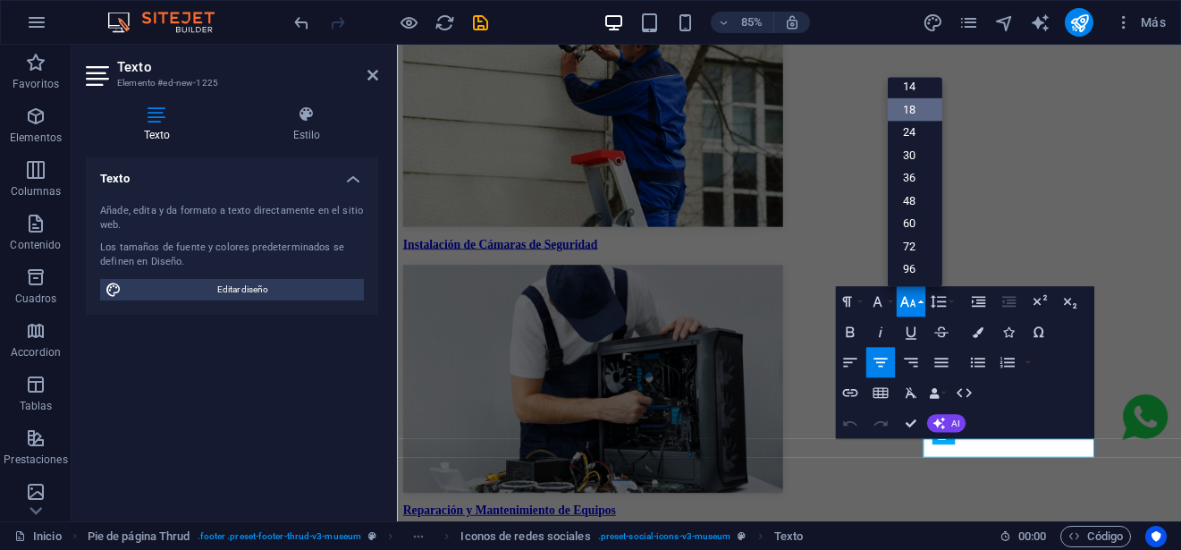
scroll to position [144, 0]
click at [903, 85] on link "14" at bounding box center [914, 86] width 55 height 23
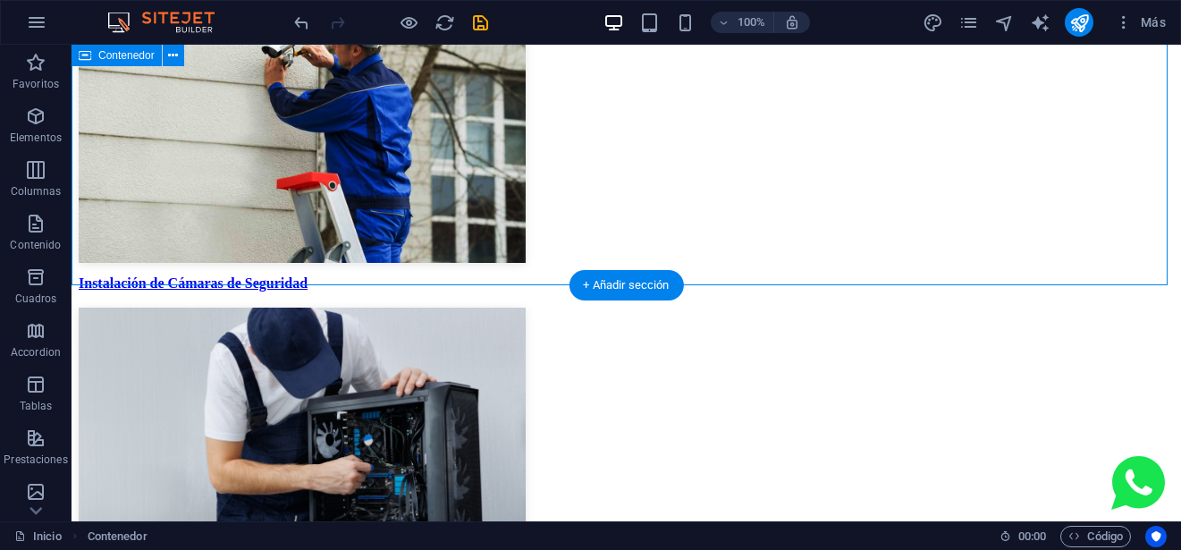
scroll to position [5052, 0]
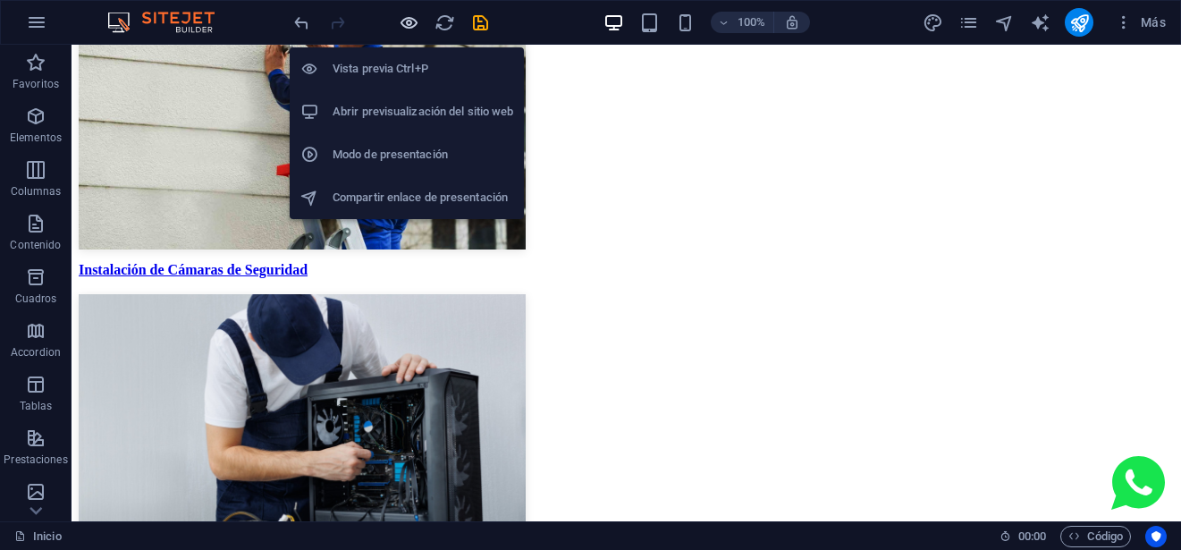
click at [414, 20] on icon "button" at bounding box center [409, 23] width 21 height 21
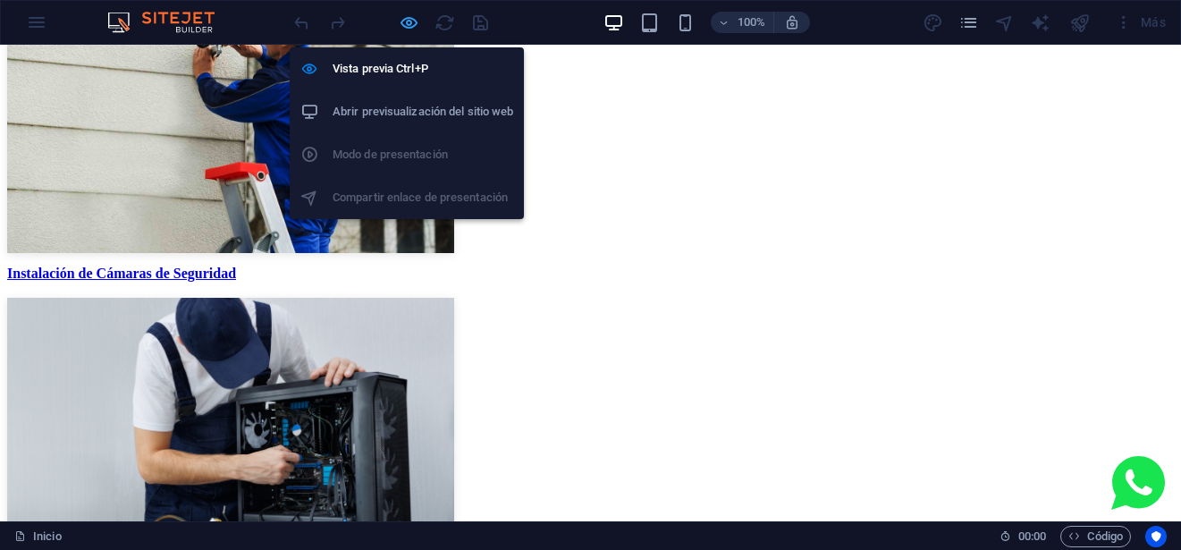
click at [407, 18] on icon "button" at bounding box center [409, 23] width 21 height 21
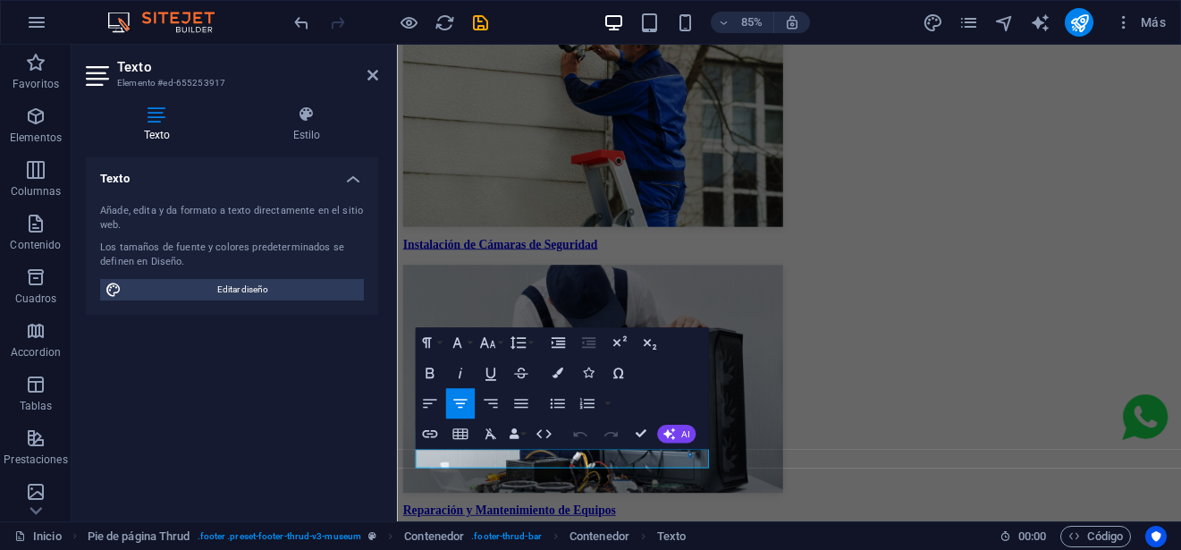
drag, startPoint x: 567, startPoint y: 537, endPoint x: 365, endPoint y: 529, distance: 203.0
click at [397, 529] on html "INICIO Servicios Cursos Contacto Centro de Formación y Capacitación Laboral INF…" at bounding box center [858, 105] width 922 height 10385
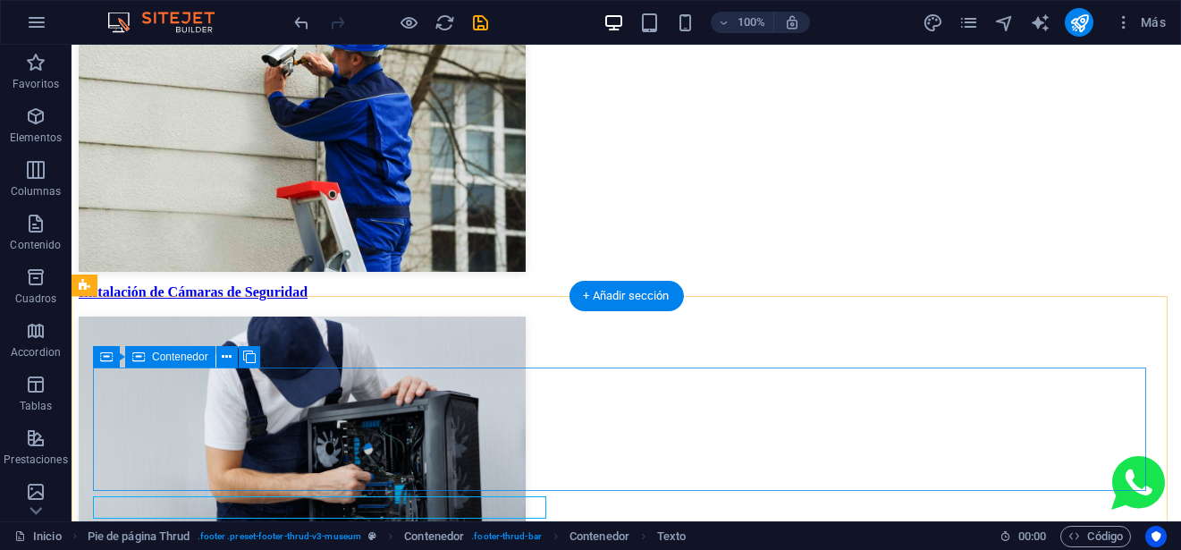
scroll to position [5052, 0]
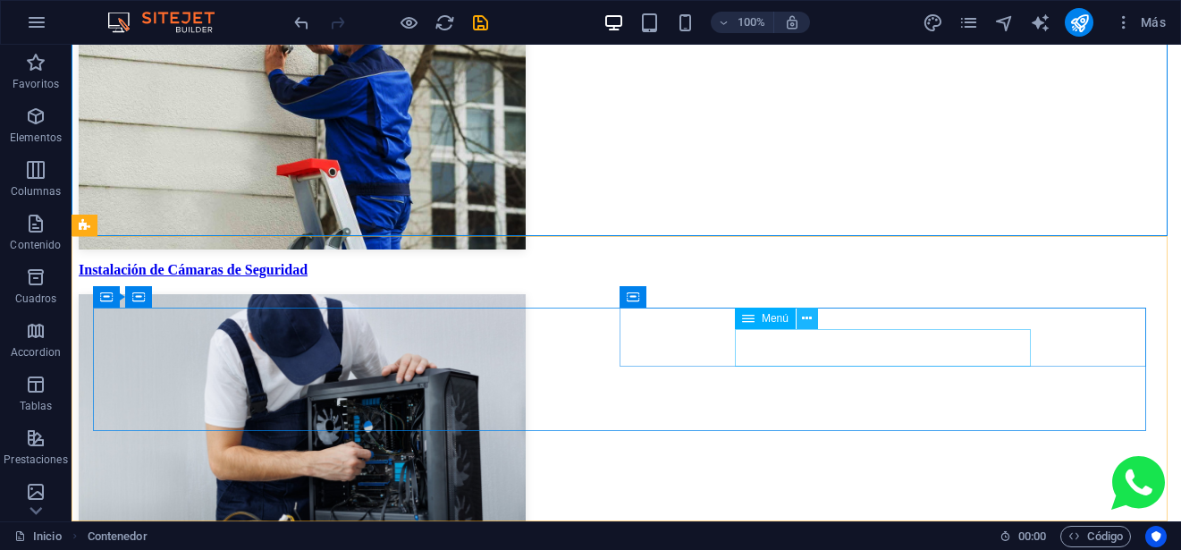
click at [806, 319] on icon at bounding box center [807, 318] width 10 height 19
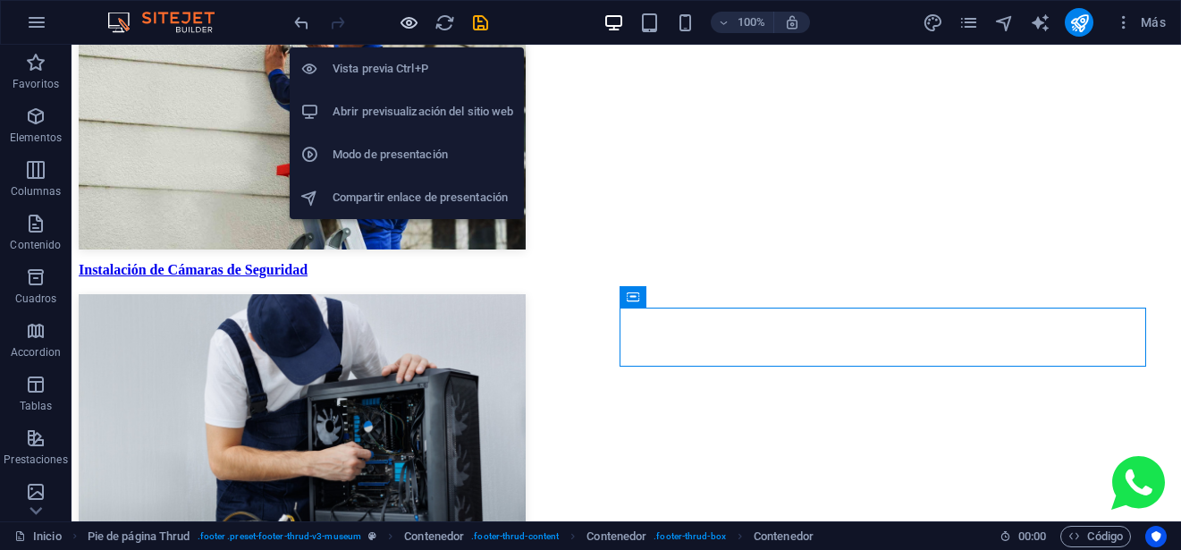
click at [408, 20] on icon "button" at bounding box center [409, 23] width 21 height 21
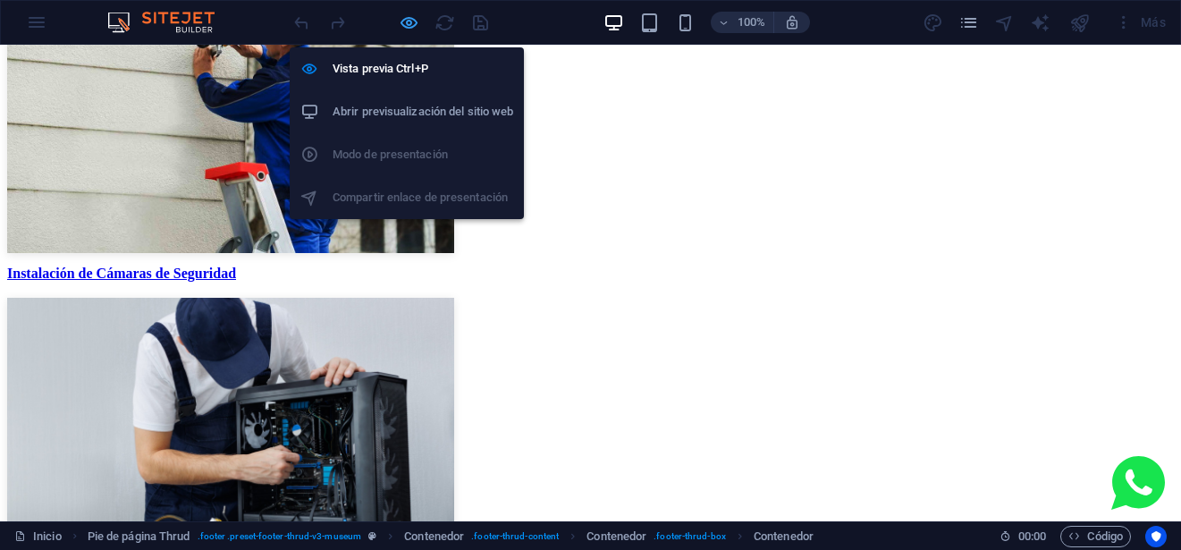
click at [408, 20] on icon "button" at bounding box center [409, 23] width 21 height 21
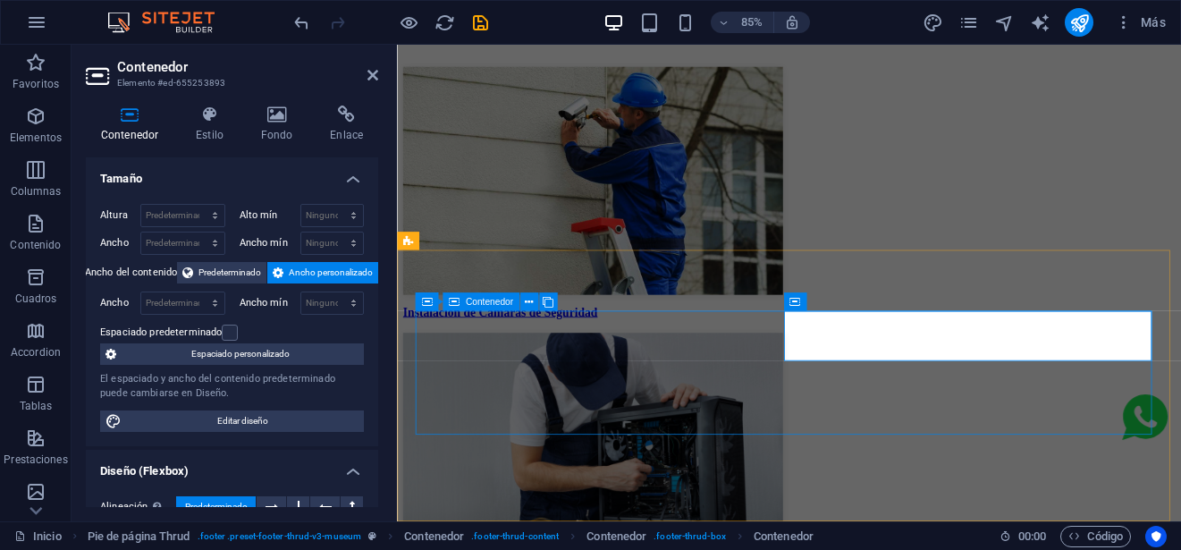
scroll to position [5143, 0]
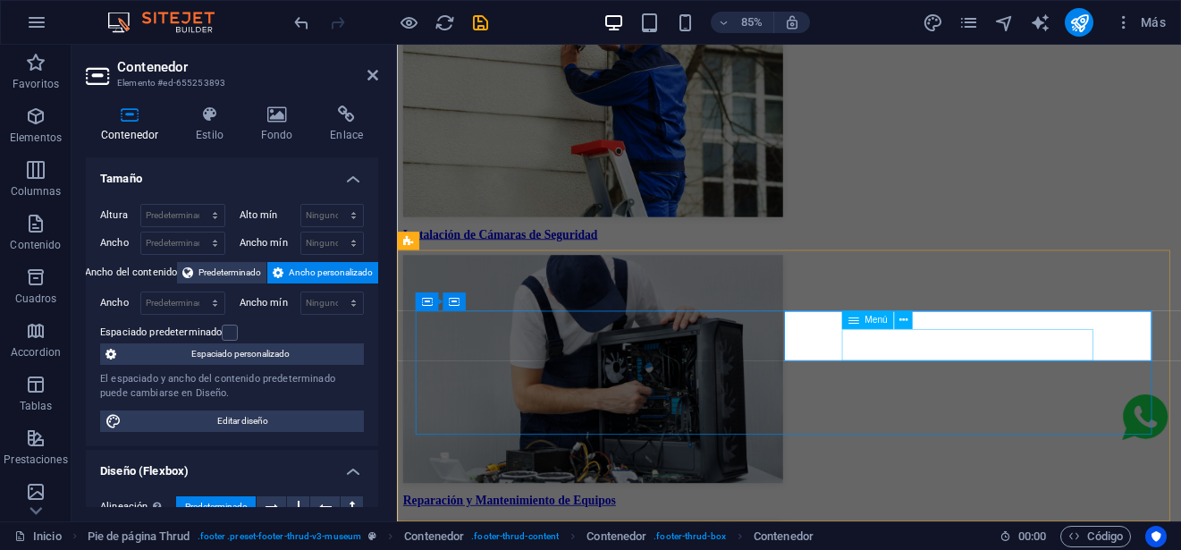
click at [887, 320] on span "Menú" at bounding box center [875, 319] width 23 height 9
click at [908, 322] on button at bounding box center [903, 320] width 18 height 18
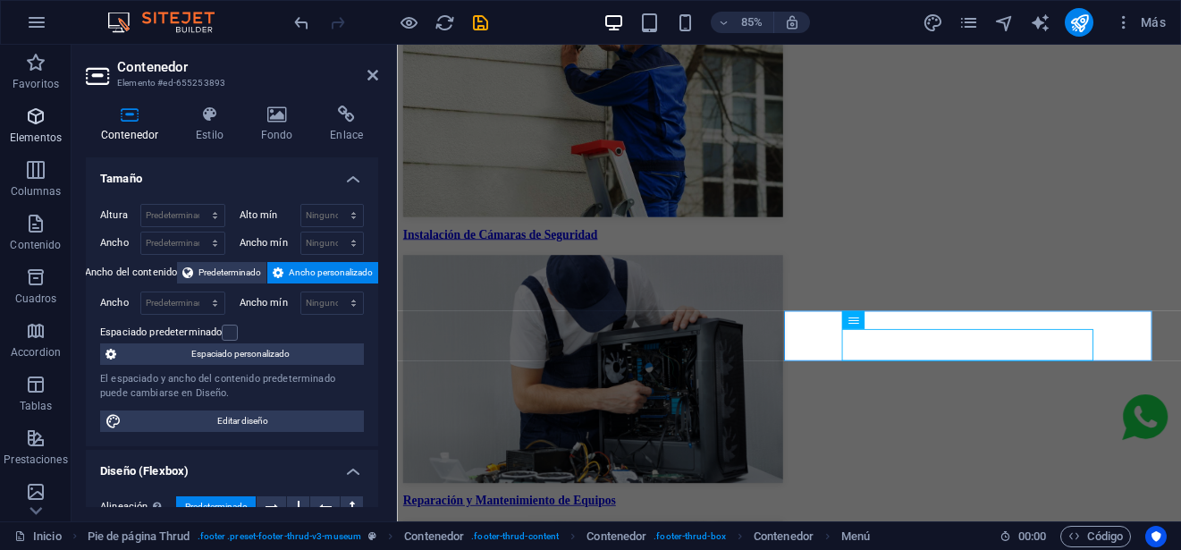
click at [46, 109] on icon "button" at bounding box center [35, 115] width 21 height 21
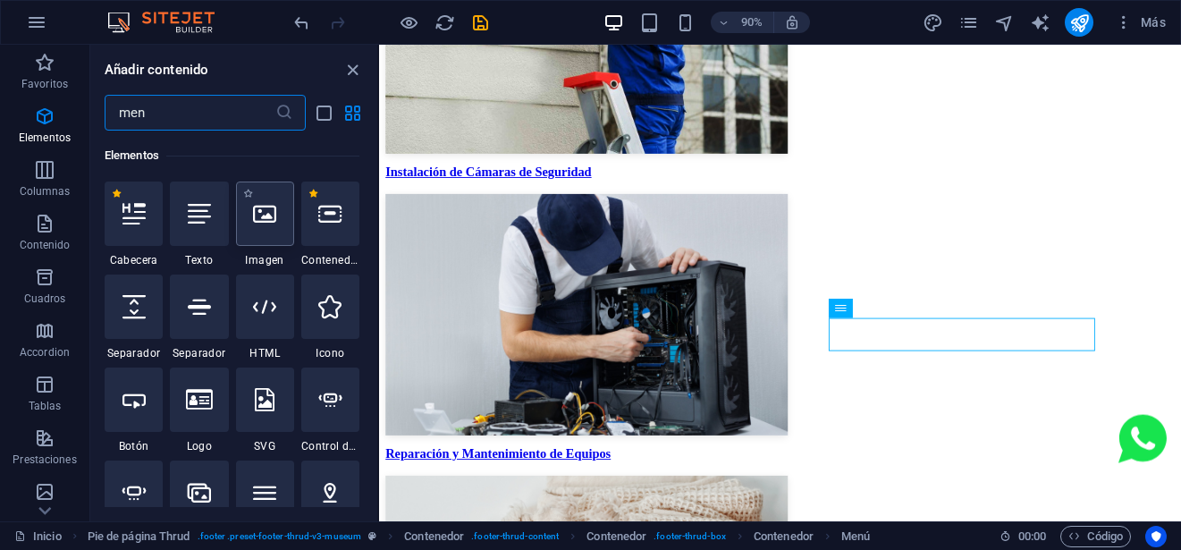
scroll to position [0, 0]
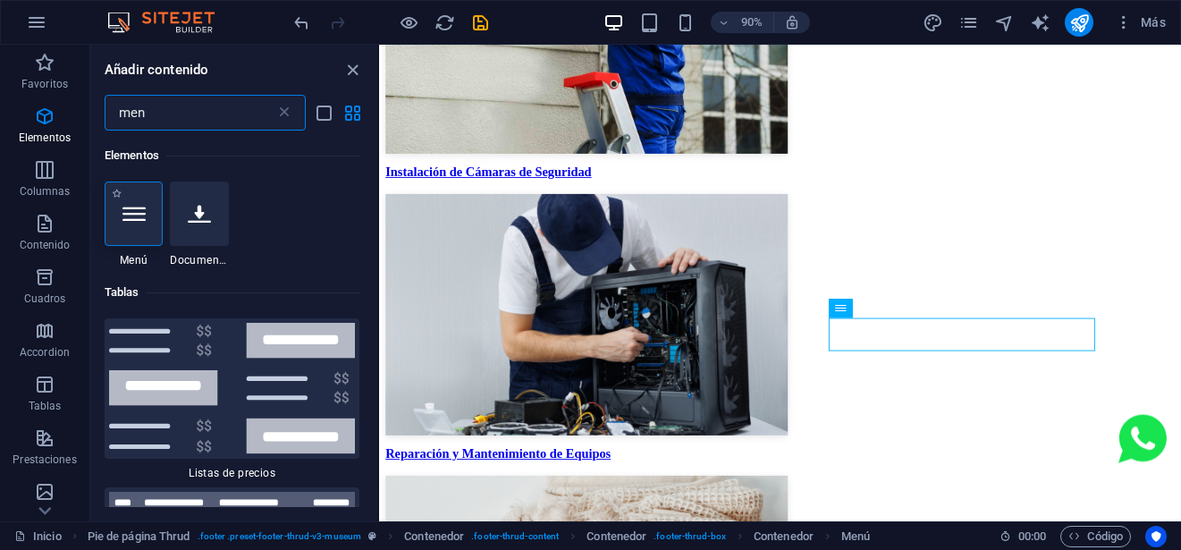
type input "men"
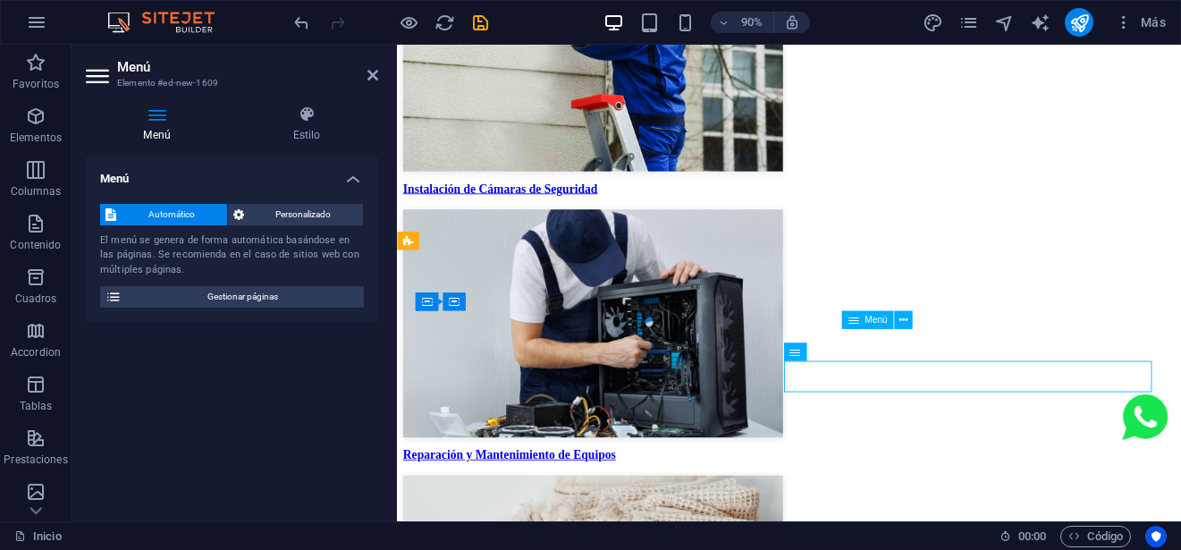
scroll to position [5143, 0]
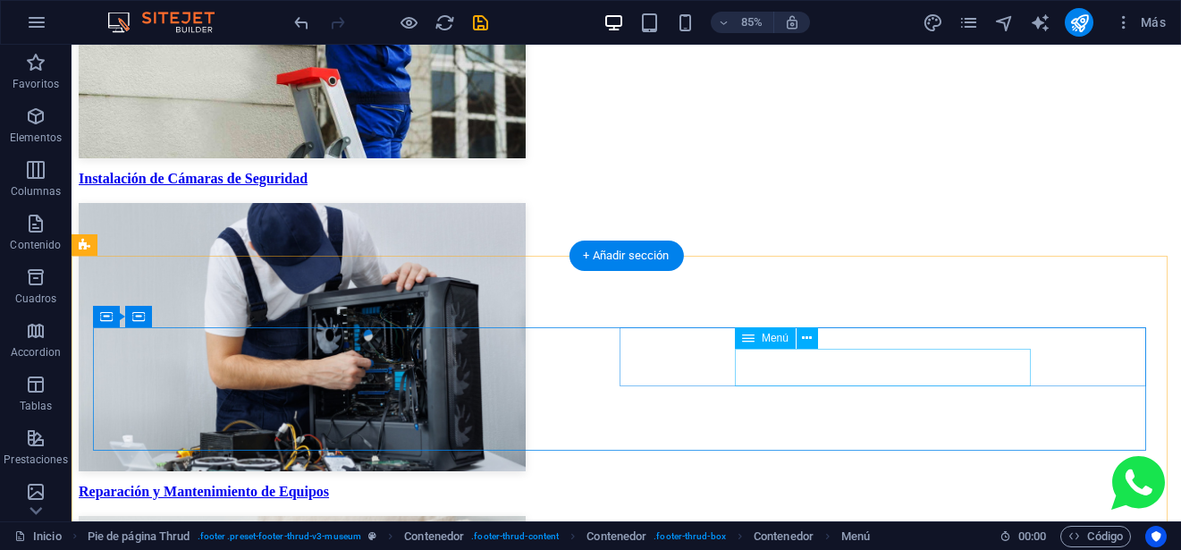
scroll to position [5032, 0]
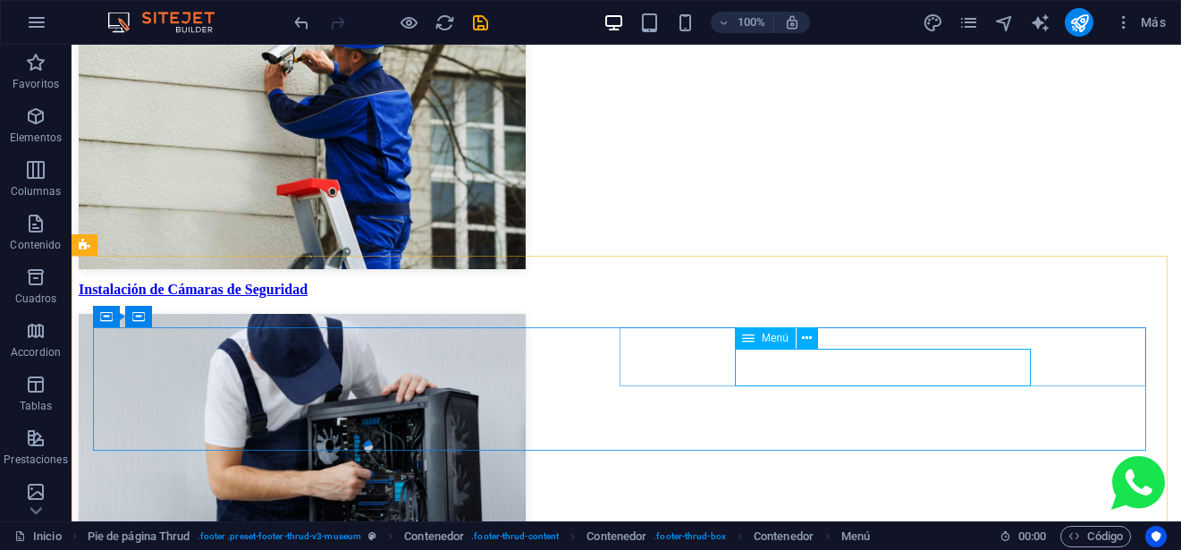
click at [757, 336] on div "Menú" at bounding box center [765, 337] width 61 height 21
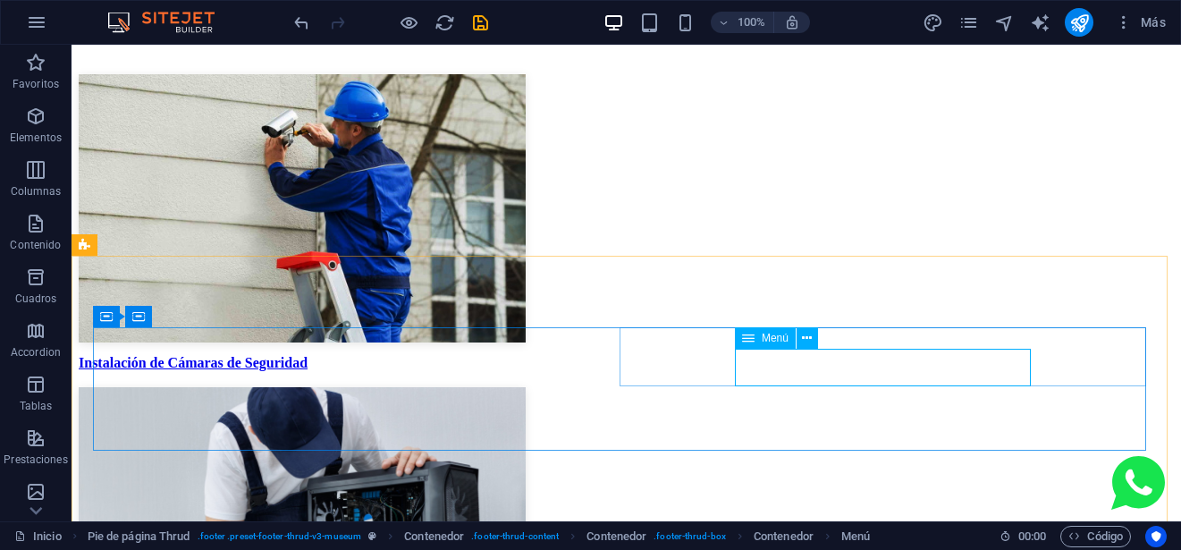
scroll to position [5143, 0]
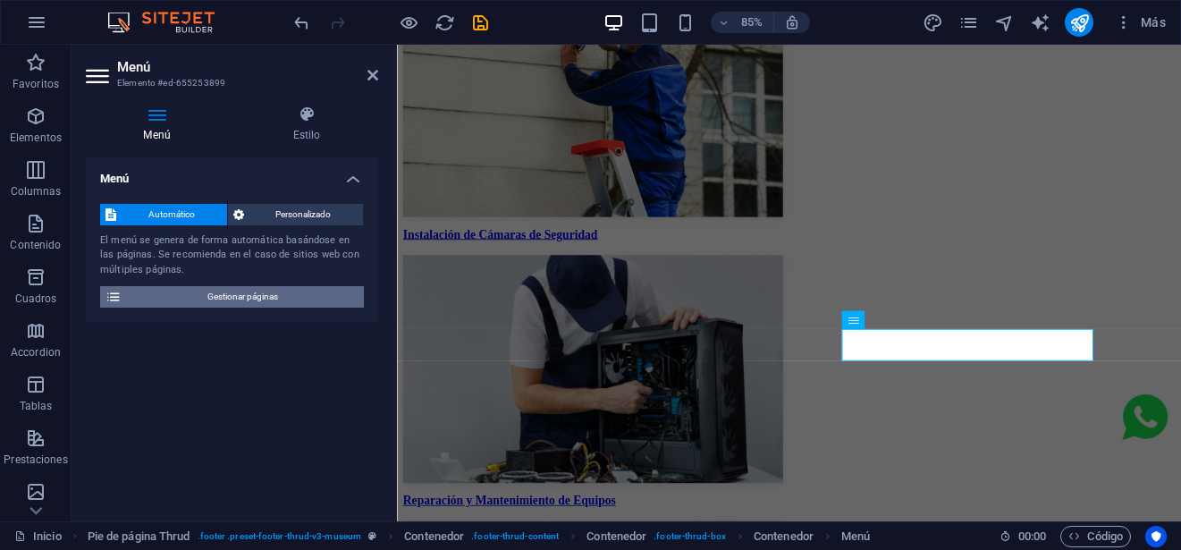
click at [264, 296] on span "Gestionar páginas" at bounding box center [242, 296] width 231 height 21
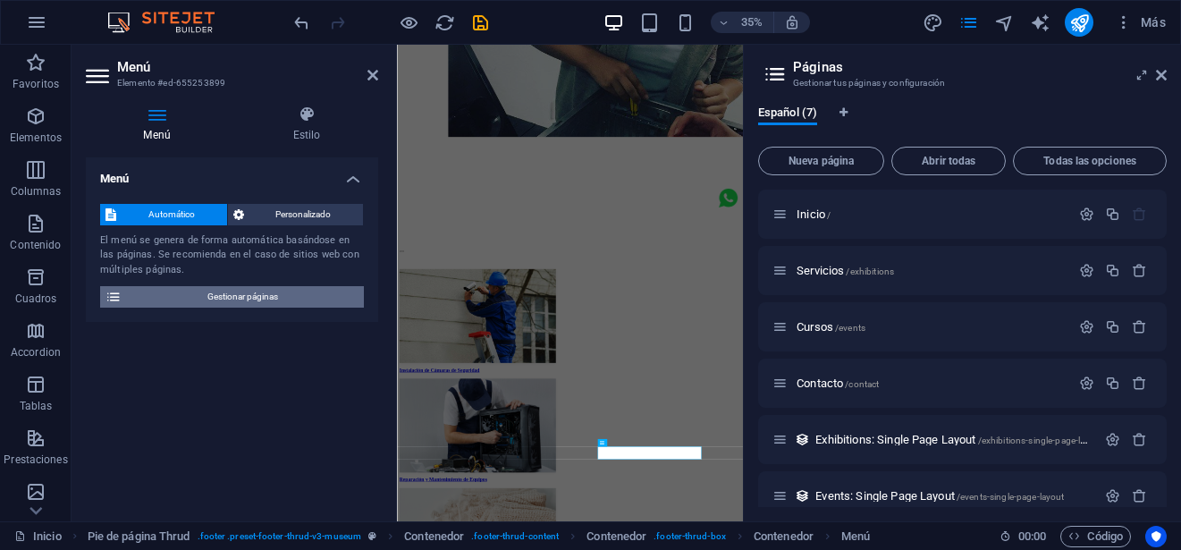
scroll to position [5029, 0]
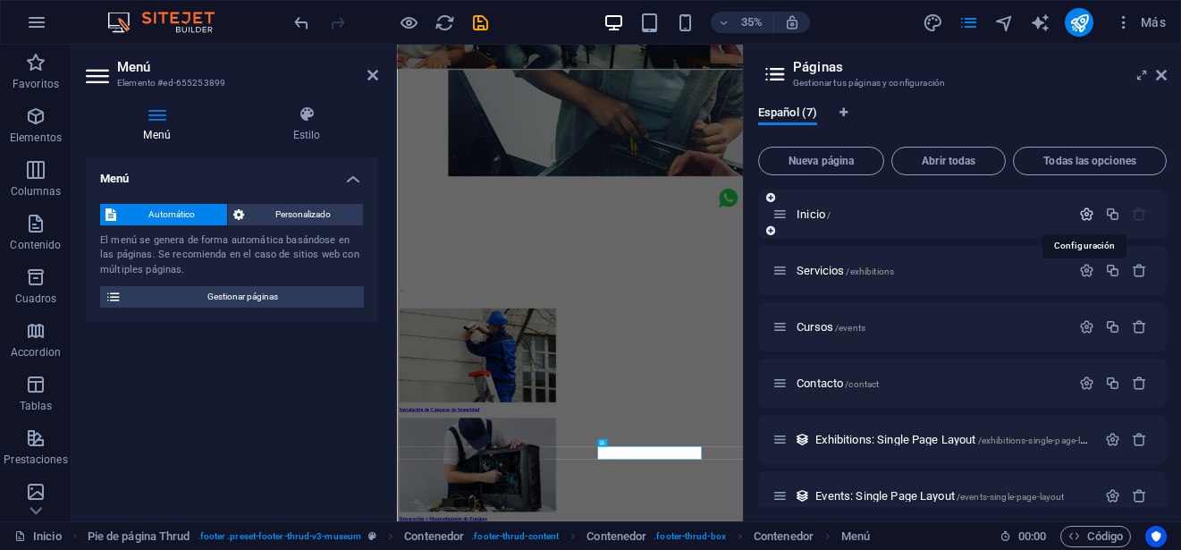
click at [1084, 214] on icon "button" at bounding box center [1086, 213] width 15 height 15
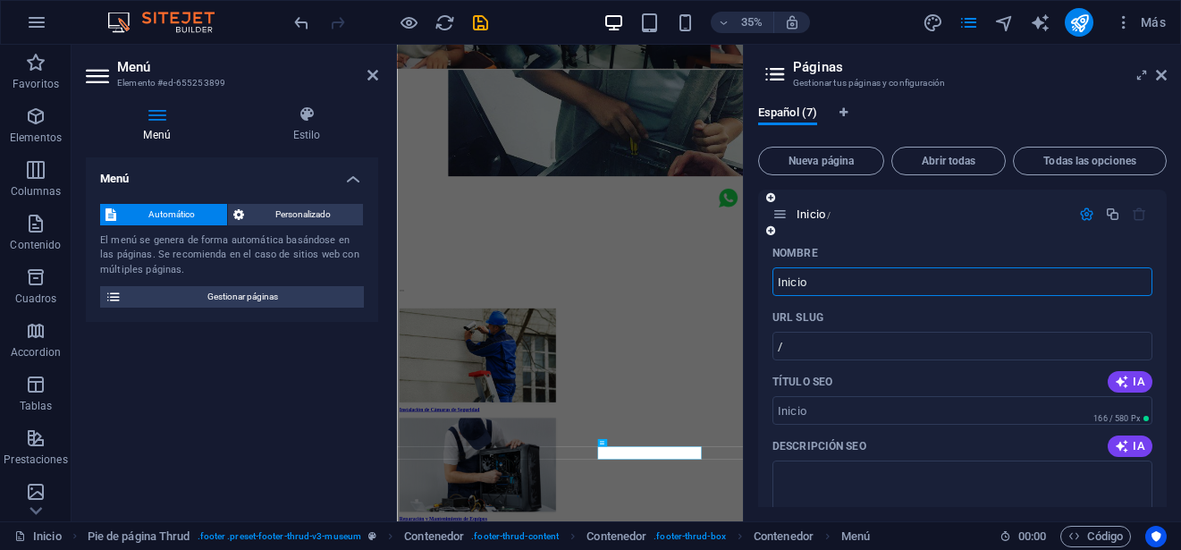
click at [1087, 216] on icon "button" at bounding box center [1086, 213] width 15 height 15
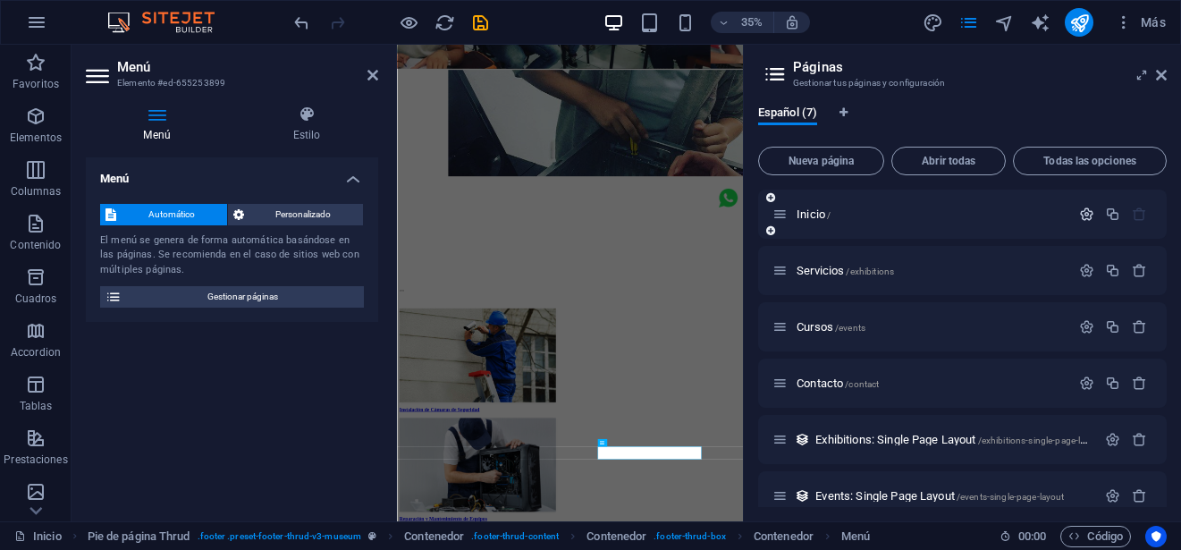
click at [1087, 216] on icon "button" at bounding box center [1086, 213] width 15 height 15
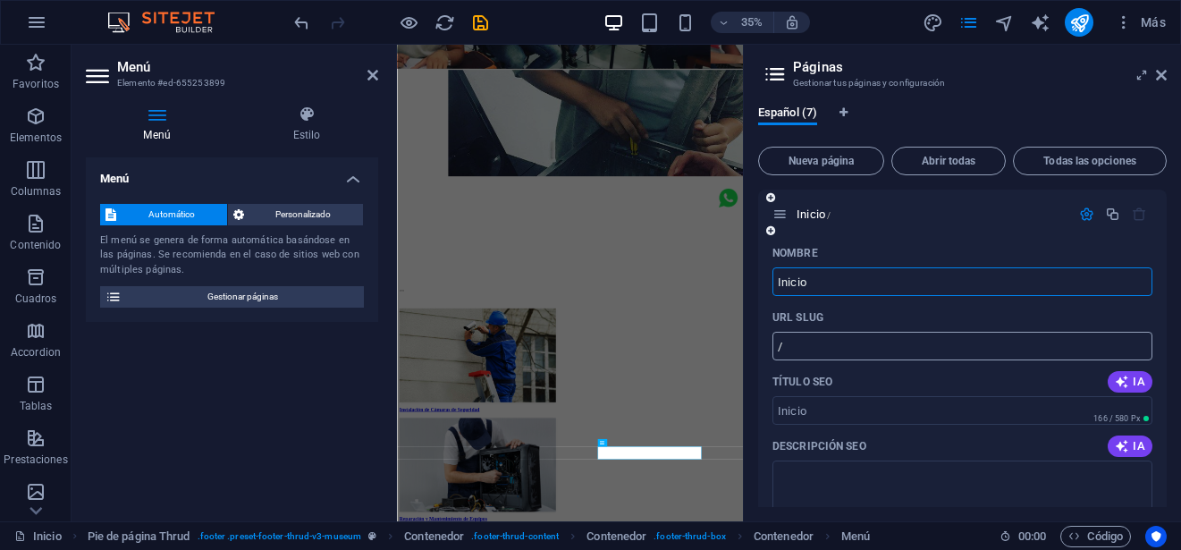
click at [802, 348] on input "/" at bounding box center [962, 346] width 380 height 29
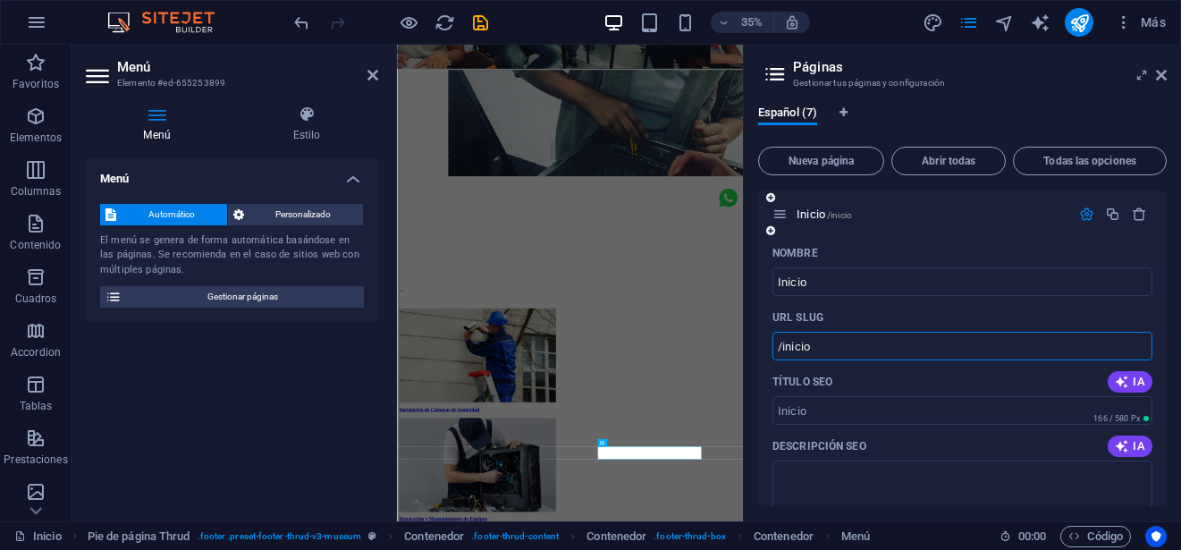
type input "/inicio"
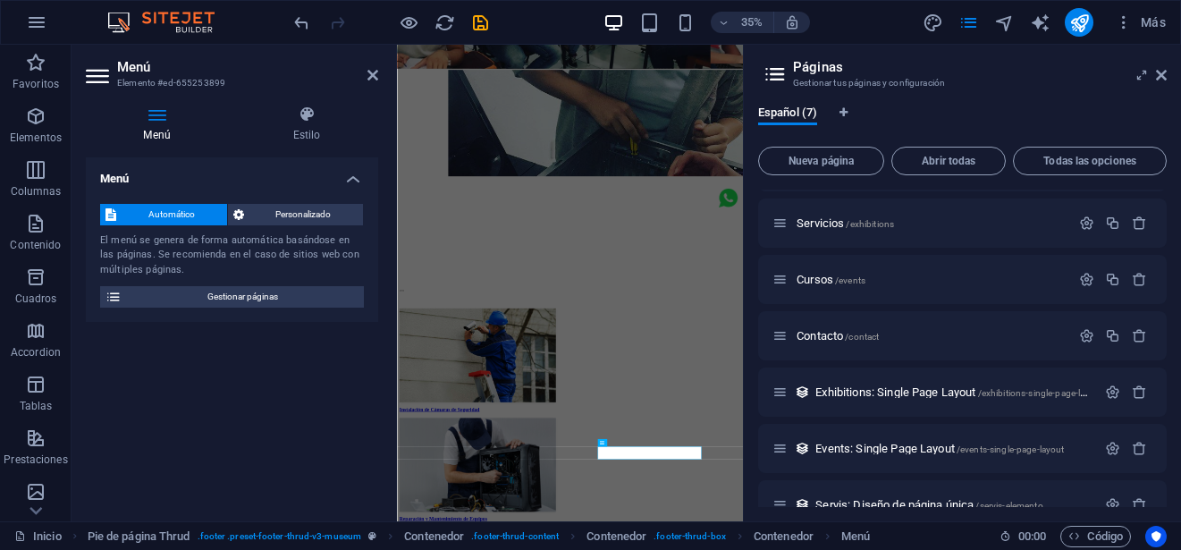
scroll to position [715, 0]
click at [1073, 225] on button "button" at bounding box center [1086, 221] width 26 height 15
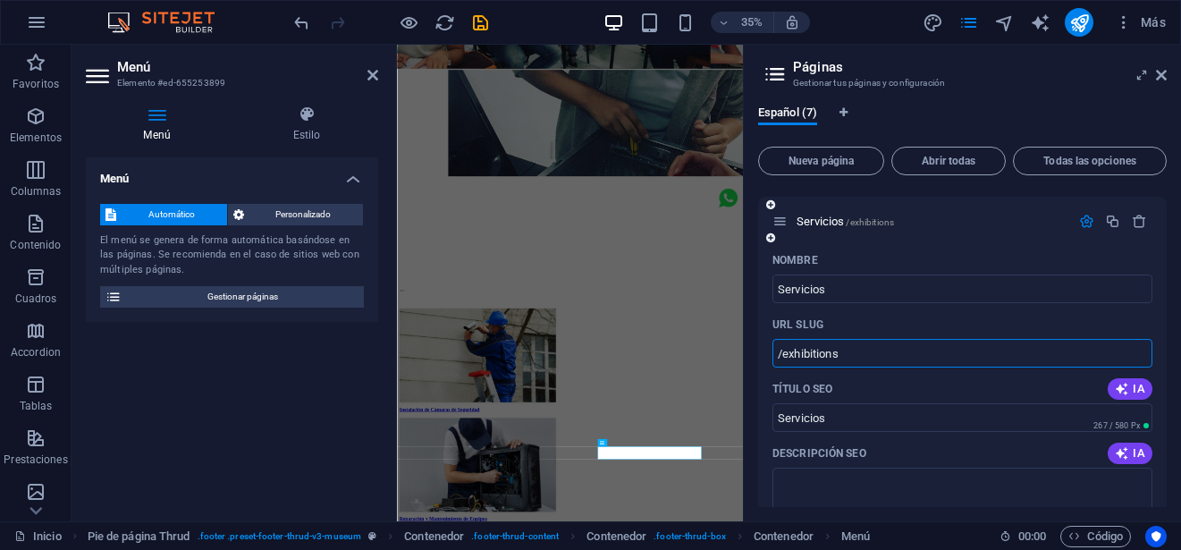
drag, startPoint x: 878, startPoint y: 349, endPoint x: 784, endPoint y: 352, distance: 93.9
click at [784, 352] on input "/exhibitions" at bounding box center [962, 353] width 380 height 29
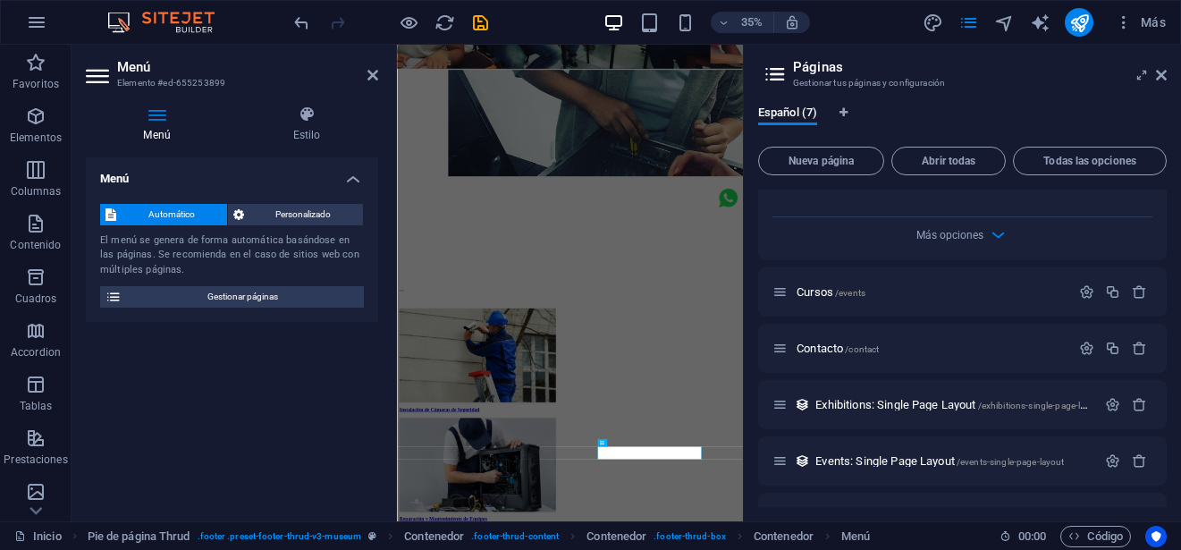
scroll to position [1409, 0]
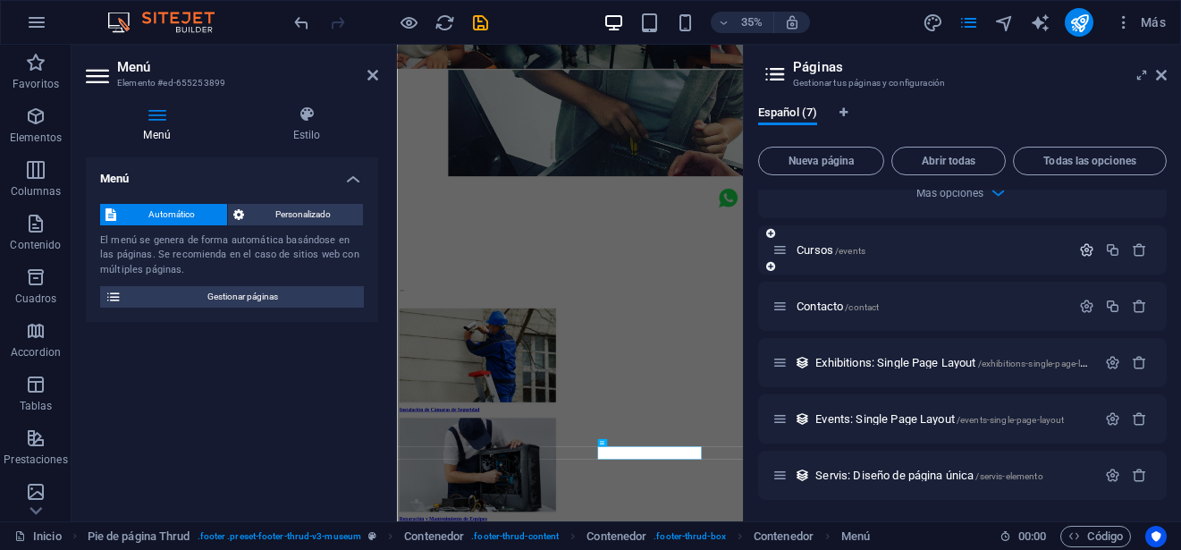
type input "/servicios"
click at [1079, 251] on icon "button" at bounding box center [1086, 249] width 15 height 15
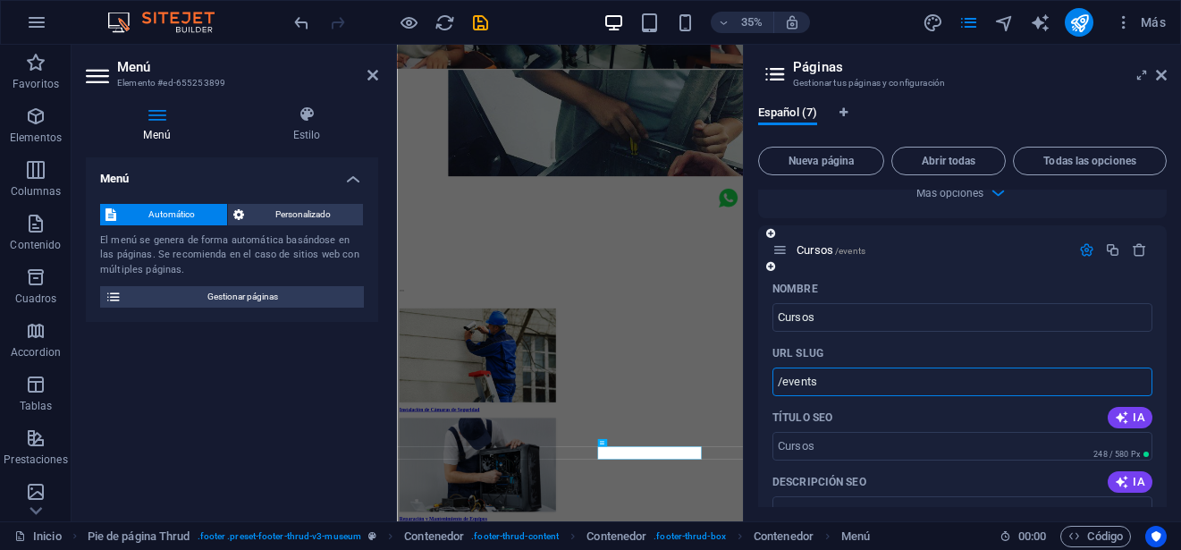
drag, startPoint x: 837, startPoint y: 382, endPoint x: 784, endPoint y: 384, distance: 53.7
click at [784, 384] on input "/events" at bounding box center [962, 381] width 380 height 29
type input "/cursos"
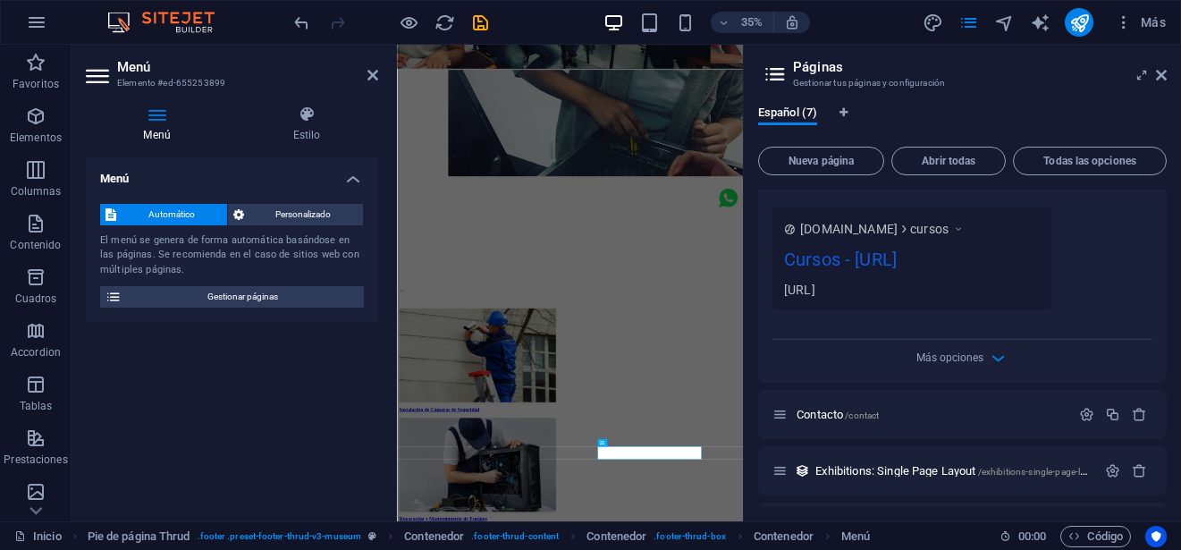
scroll to position [2075, 0]
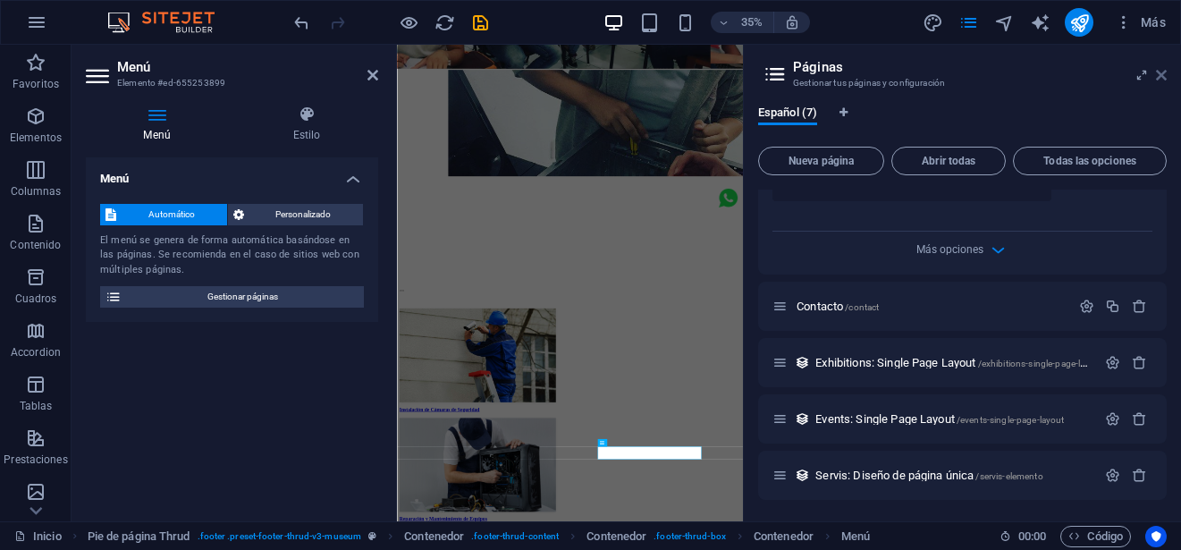
click at [1161, 75] on icon at bounding box center [1161, 75] width 11 height 14
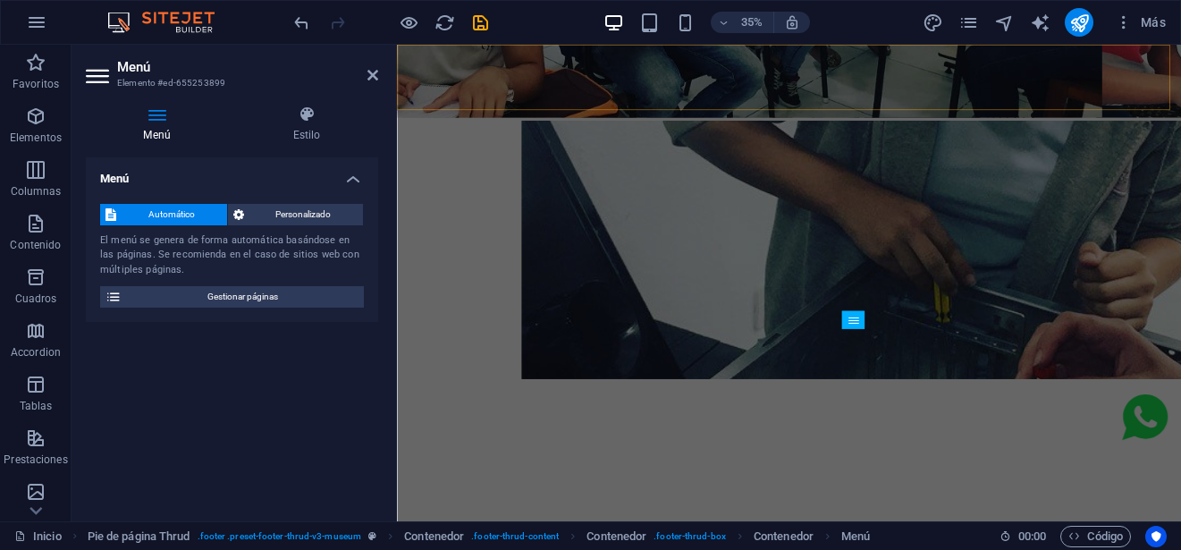
scroll to position [5143, 0]
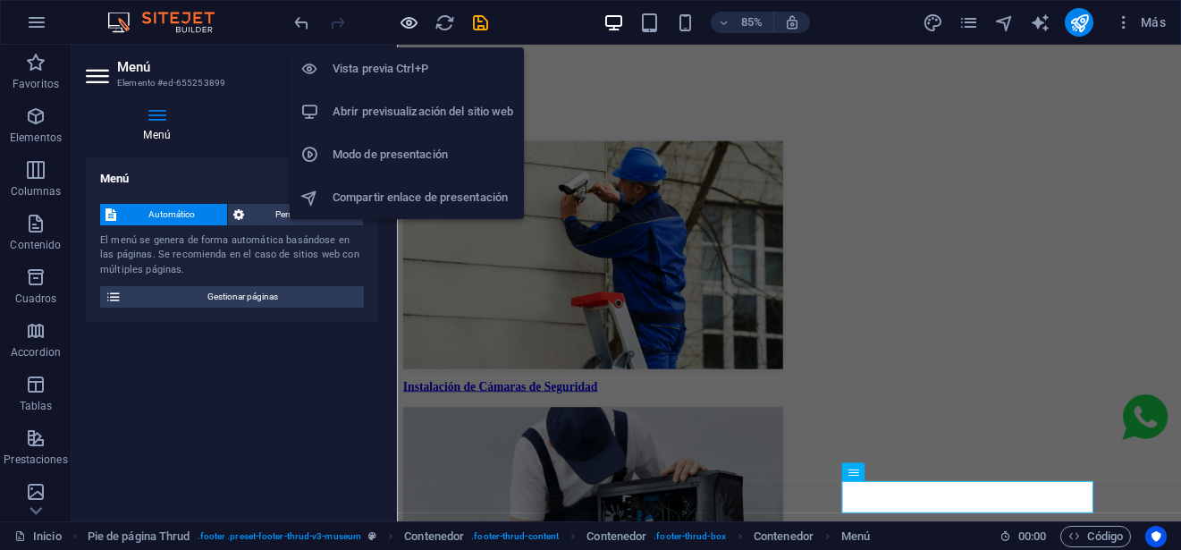
click at [403, 24] on icon "button" at bounding box center [409, 23] width 21 height 21
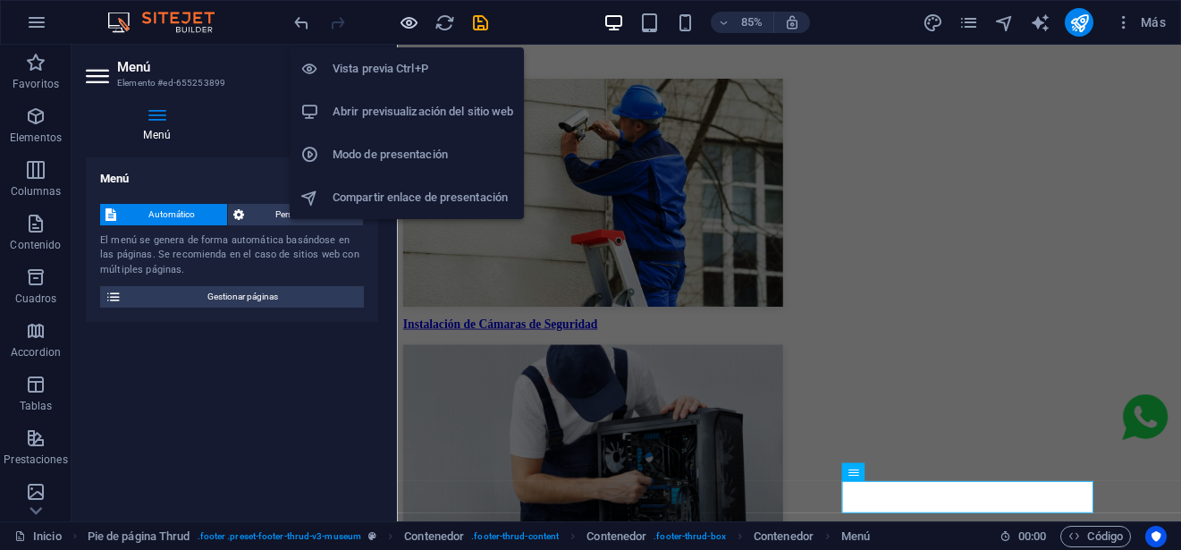
scroll to position [5048, 0]
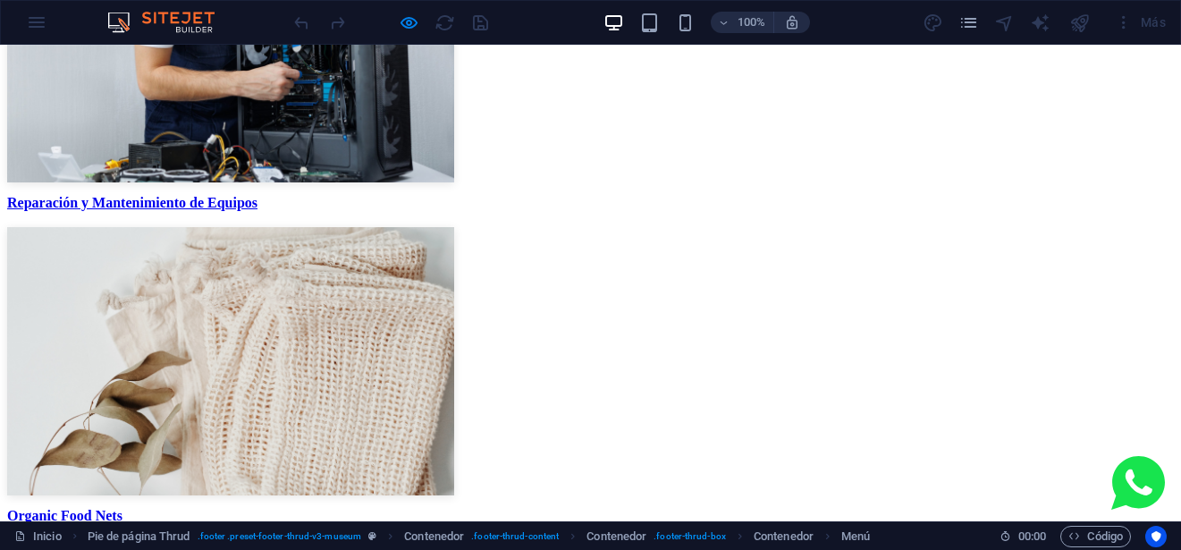
scroll to position [0, 0]
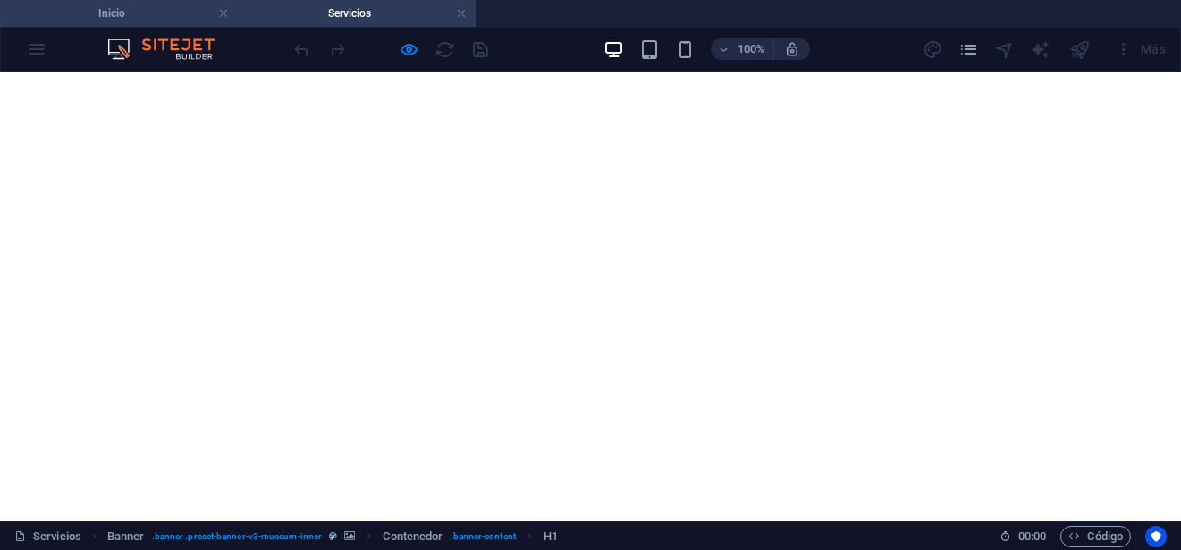
click at [116, 14] on h4 "Inicio" at bounding box center [119, 14] width 238 height 20
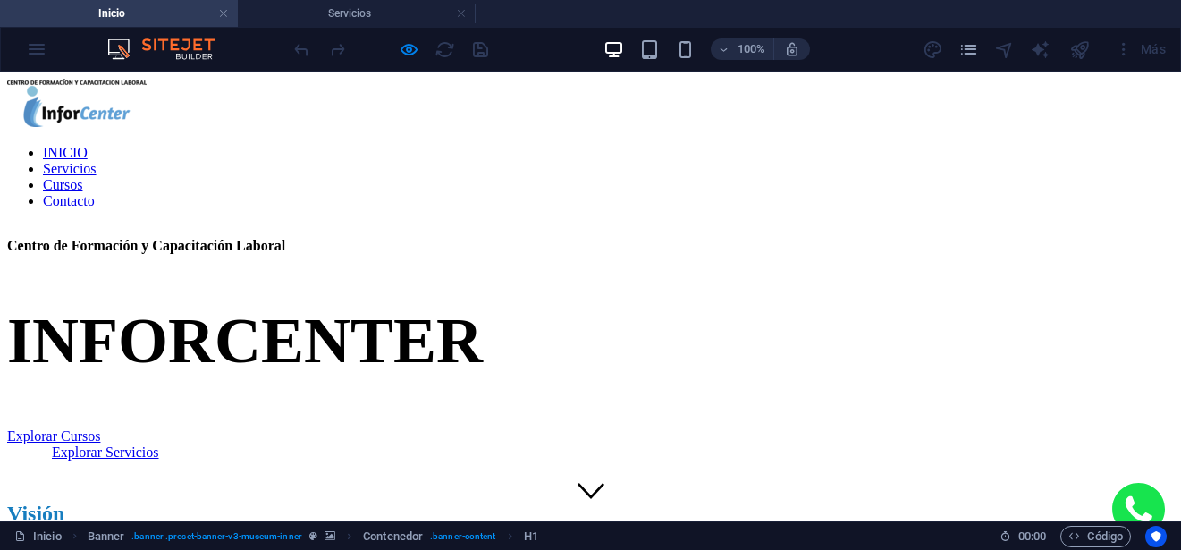
scroll to position [5041, 0]
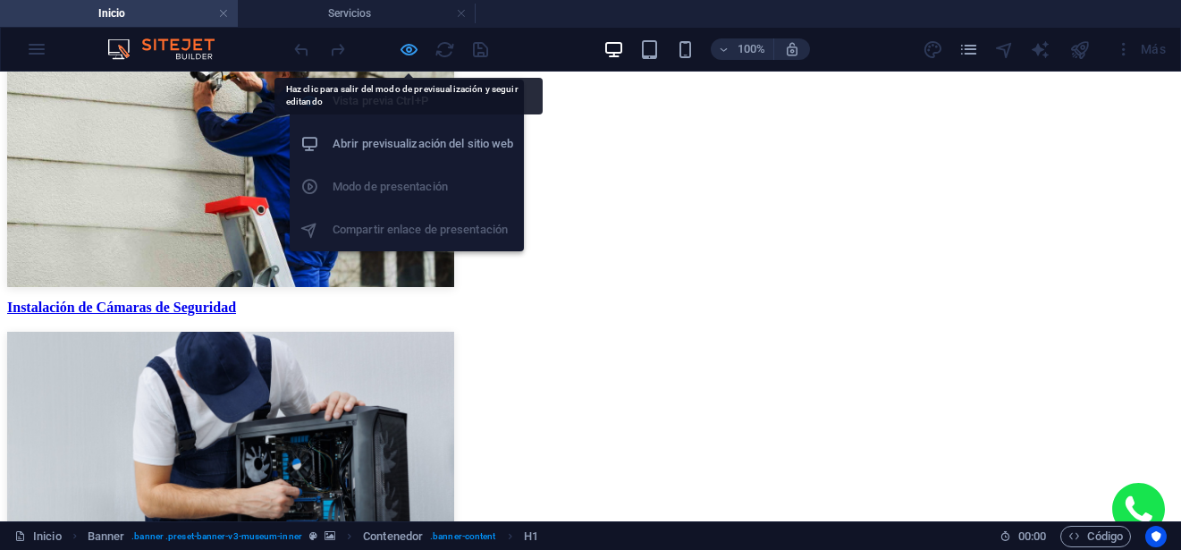
click at [418, 47] on icon "button" at bounding box center [409, 49] width 21 height 21
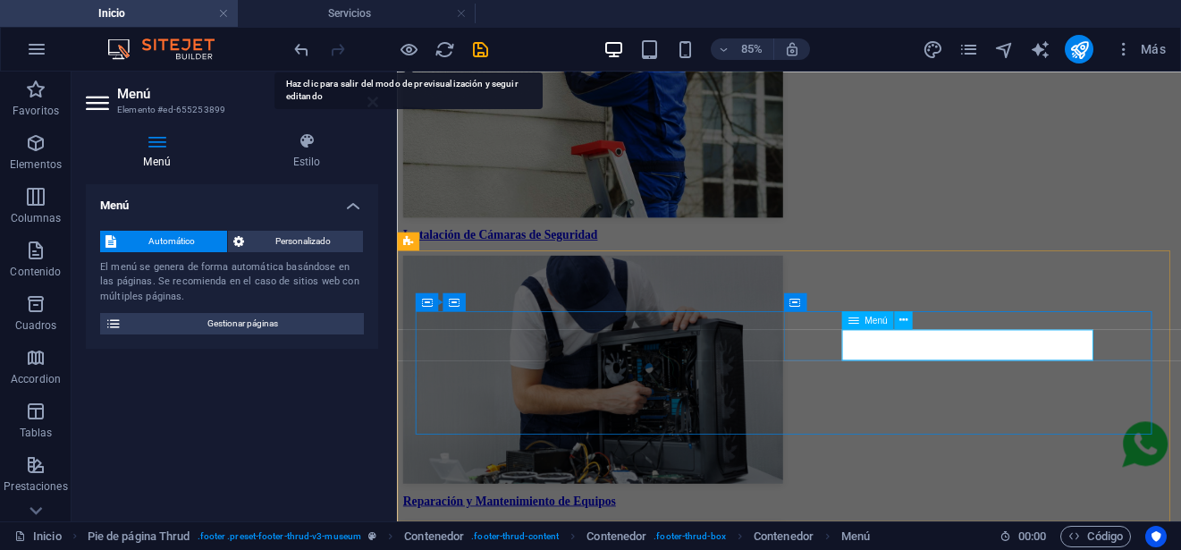
click at [878, 326] on div "Menú" at bounding box center [867, 320] width 52 height 18
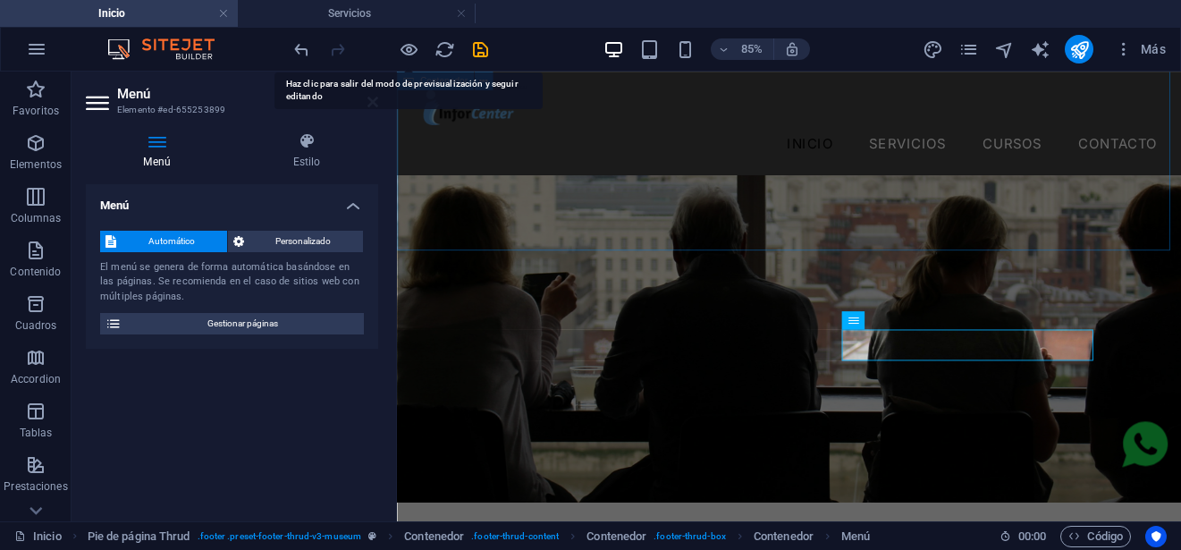
scroll to position [0, 0]
click at [39, 144] on icon "button" at bounding box center [35, 142] width 21 height 21
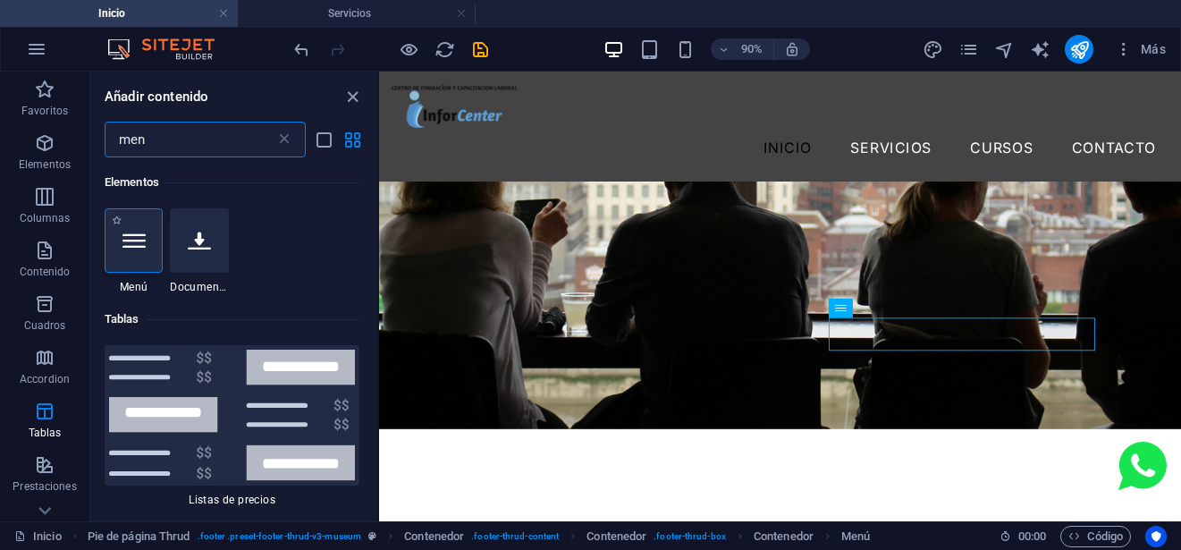
type input "men"
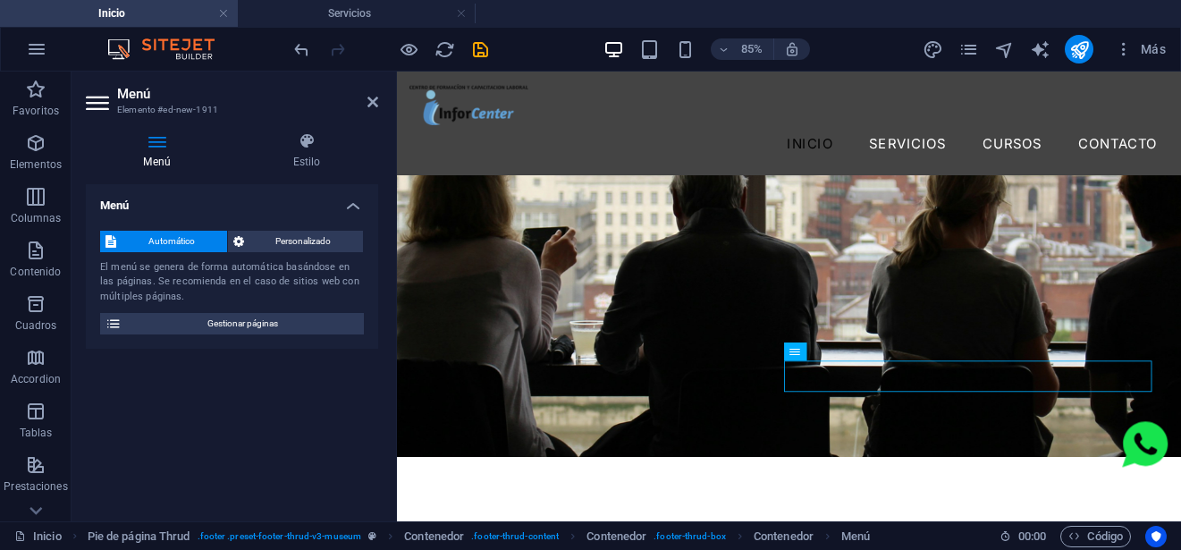
scroll to position [5147, 0]
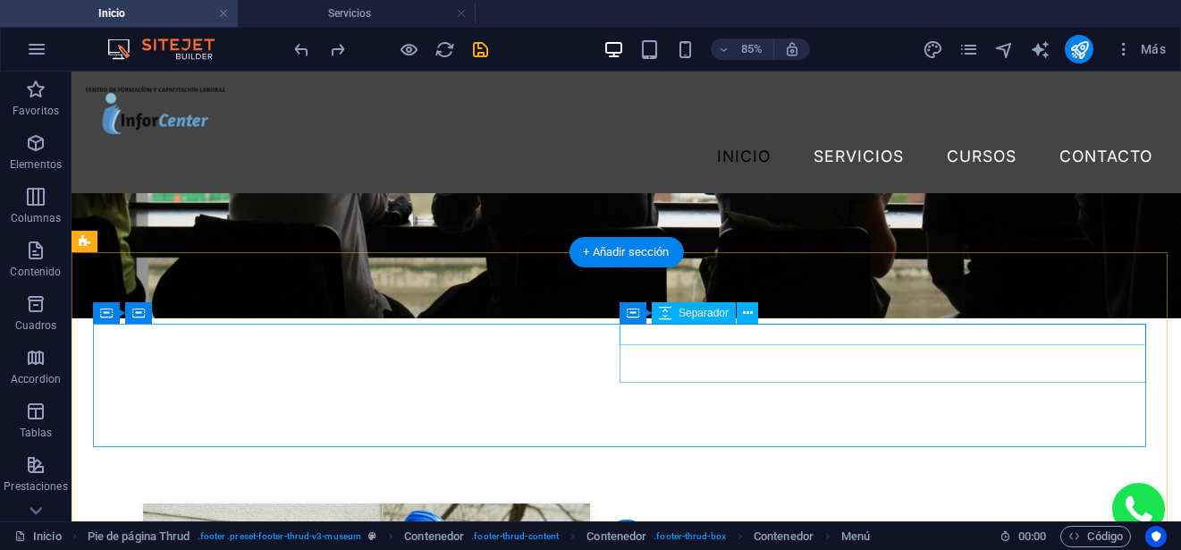
scroll to position [5063, 0]
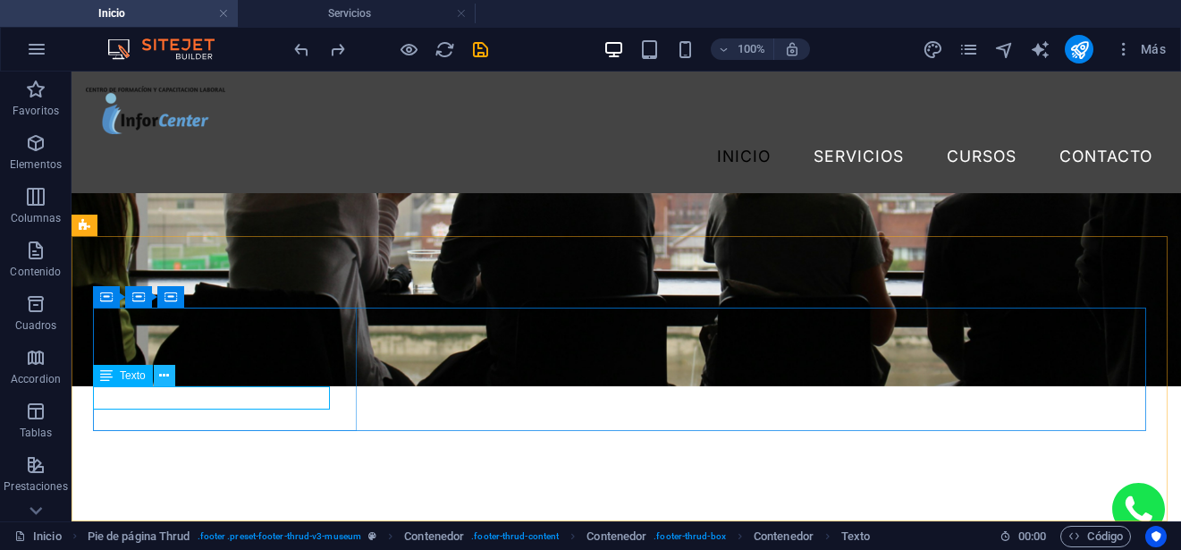
click at [162, 380] on icon at bounding box center [164, 375] width 10 height 19
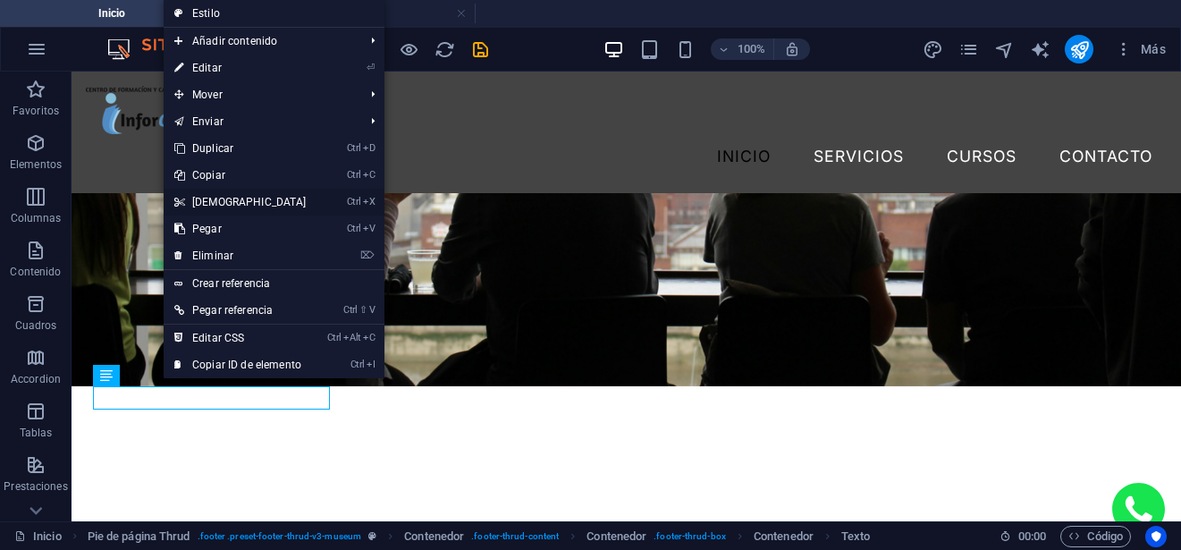
click at [252, 197] on link "Ctrl X Cortar" at bounding box center [241, 202] width 154 height 27
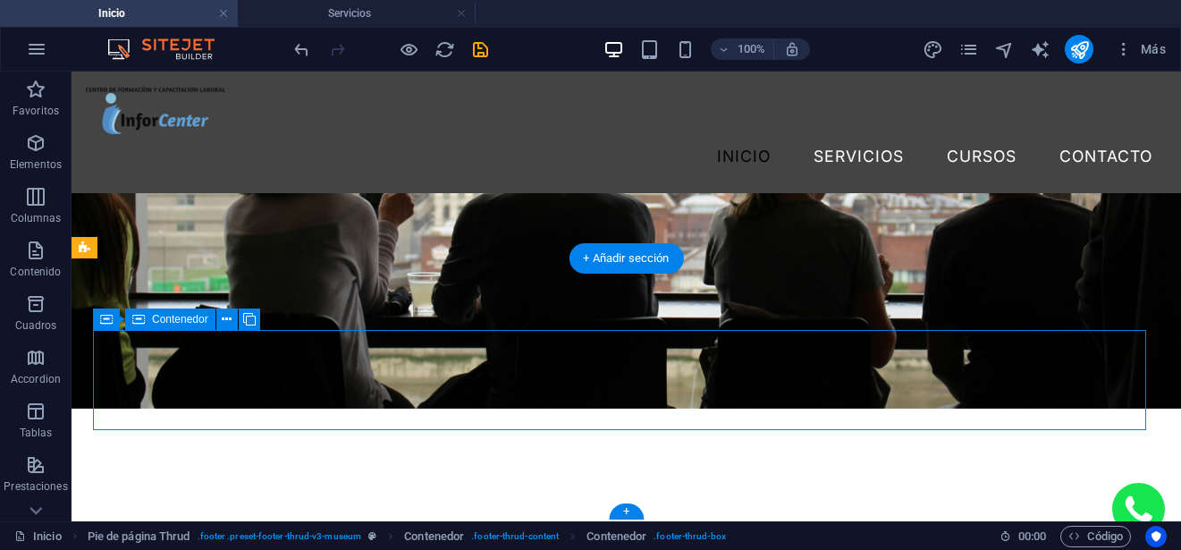
scroll to position [5079, 0]
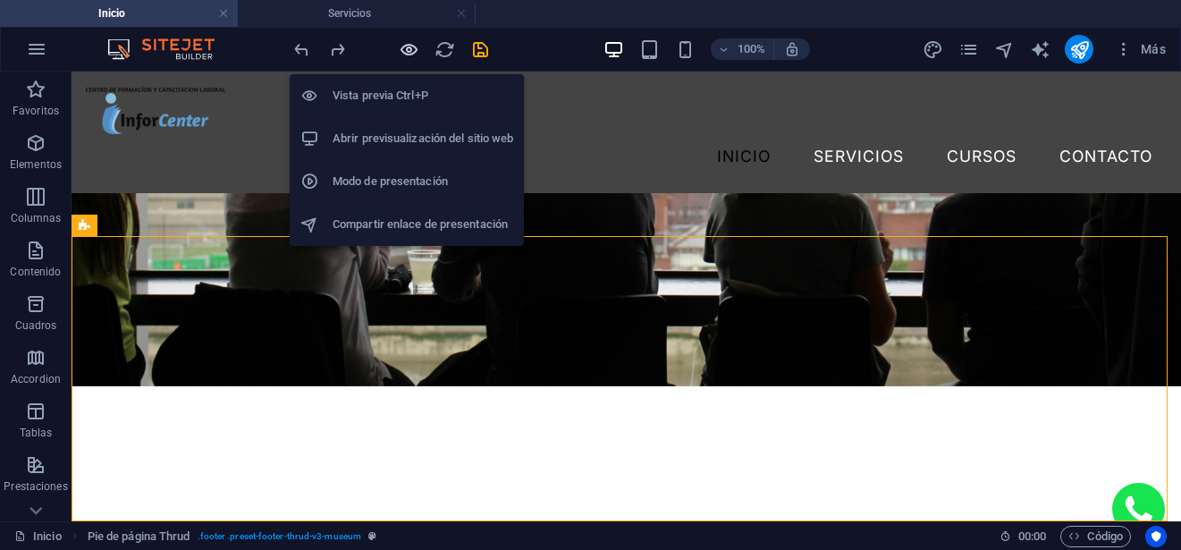
click at [406, 49] on icon "button" at bounding box center [409, 49] width 21 height 21
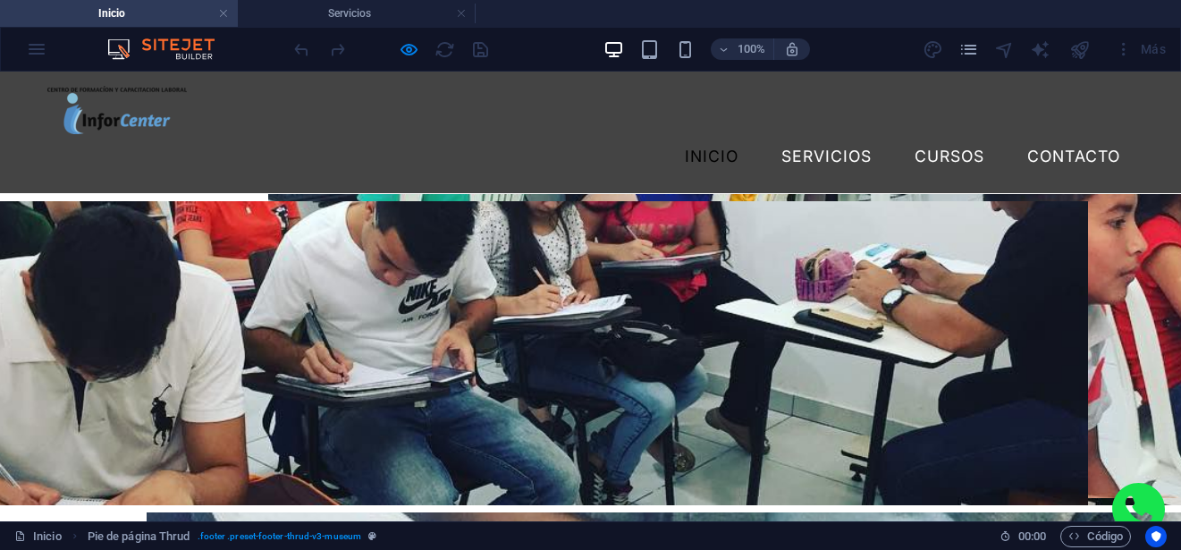
scroll to position [5075, 0]
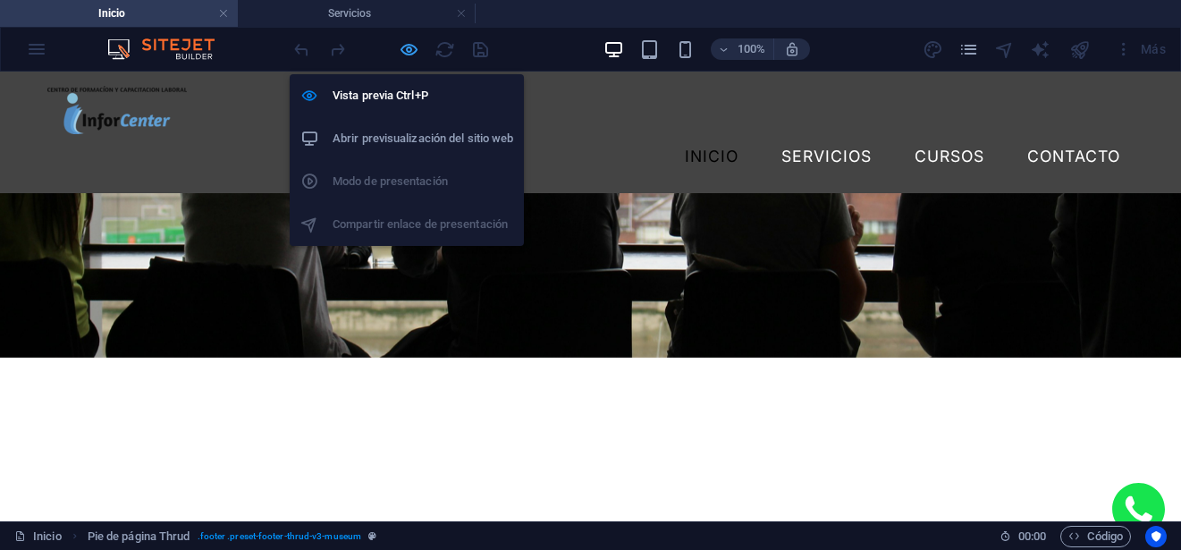
click at [408, 46] on icon "button" at bounding box center [409, 49] width 21 height 21
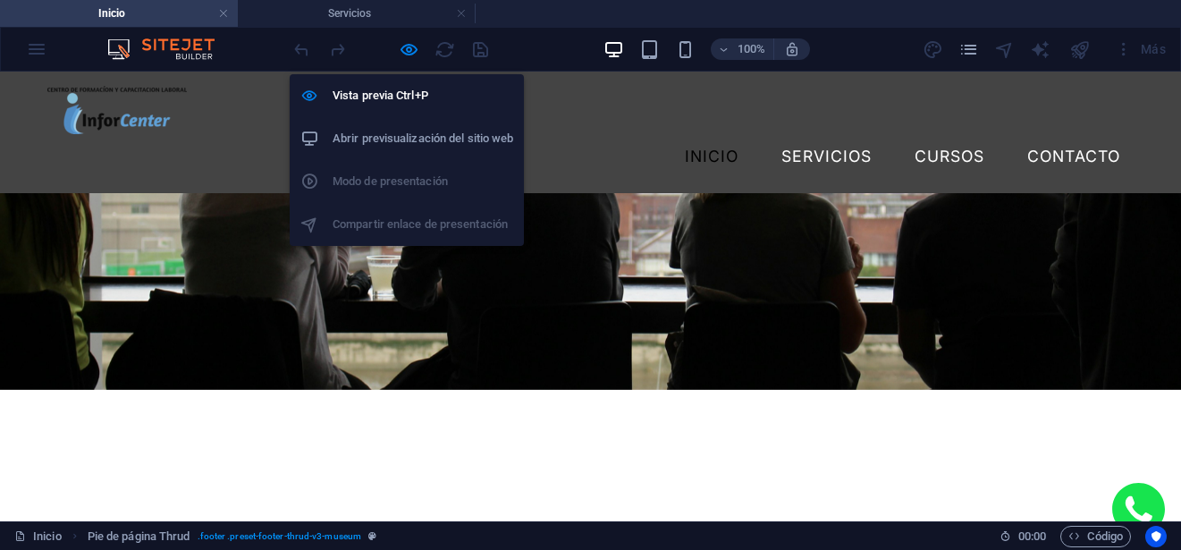
scroll to position [5079, 0]
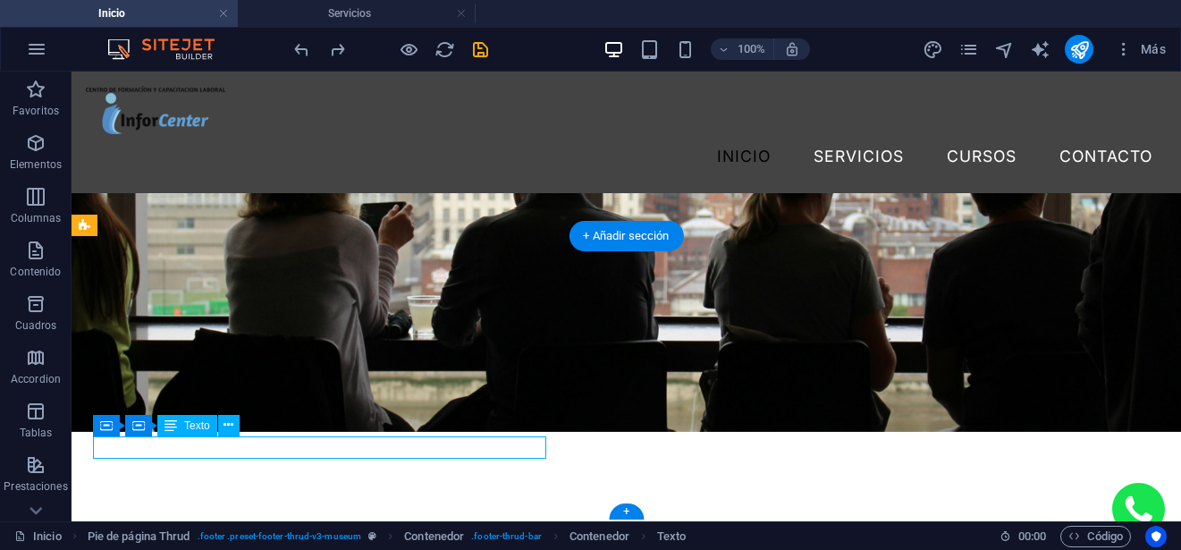
scroll to position [5147, 0]
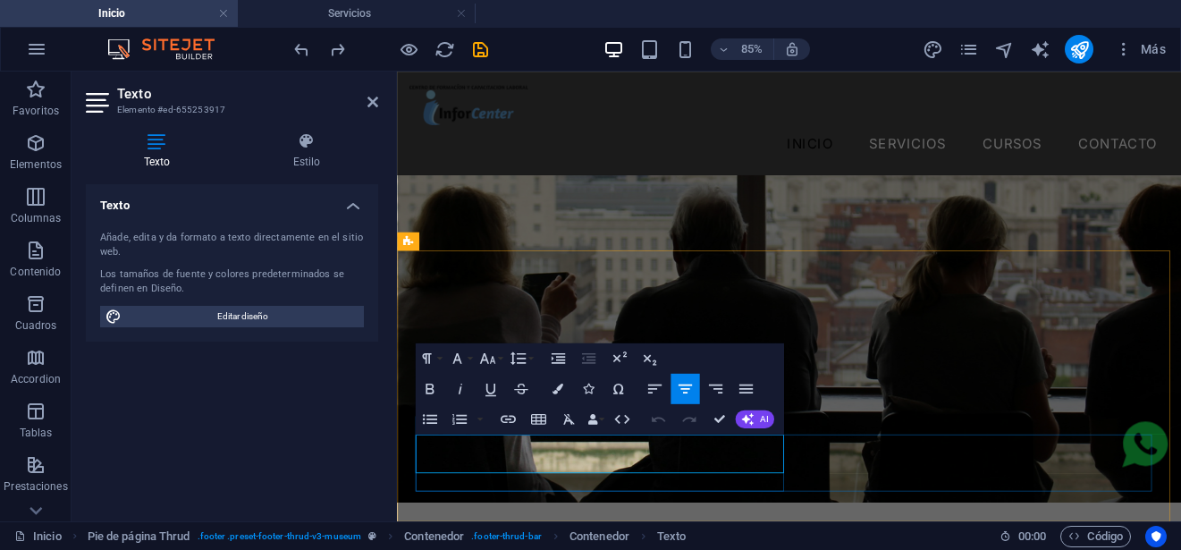
drag, startPoint x: 757, startPoint y: 513, endPoint x: 422, endPoint y: 513, distance: 335.1
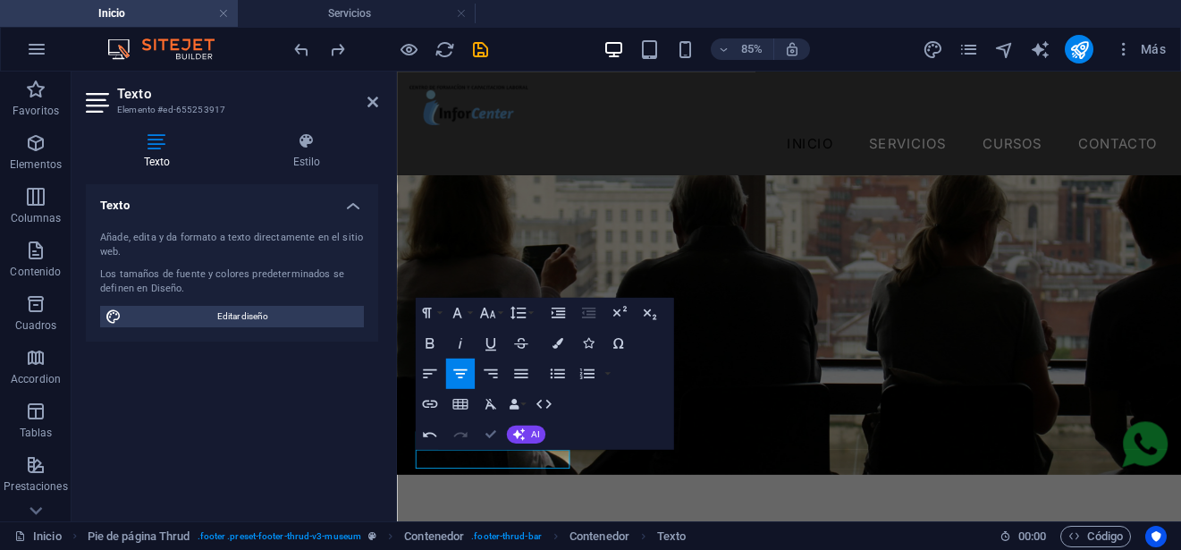
scroll to position [5017, 0]
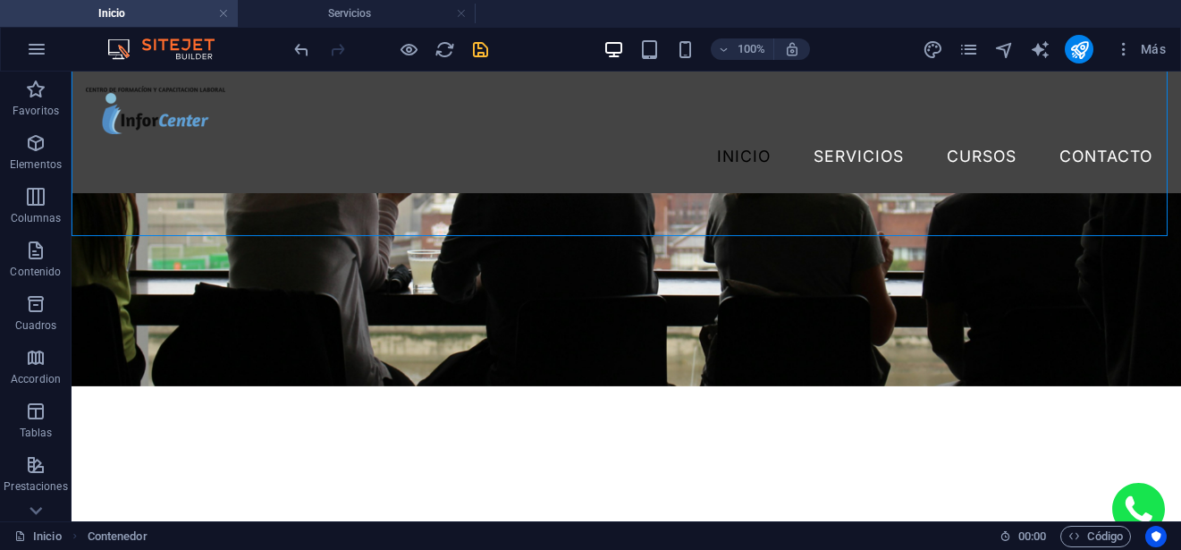
click at [482, 50] on icon "save" at bounding box center [480, 49] width 21 height 21
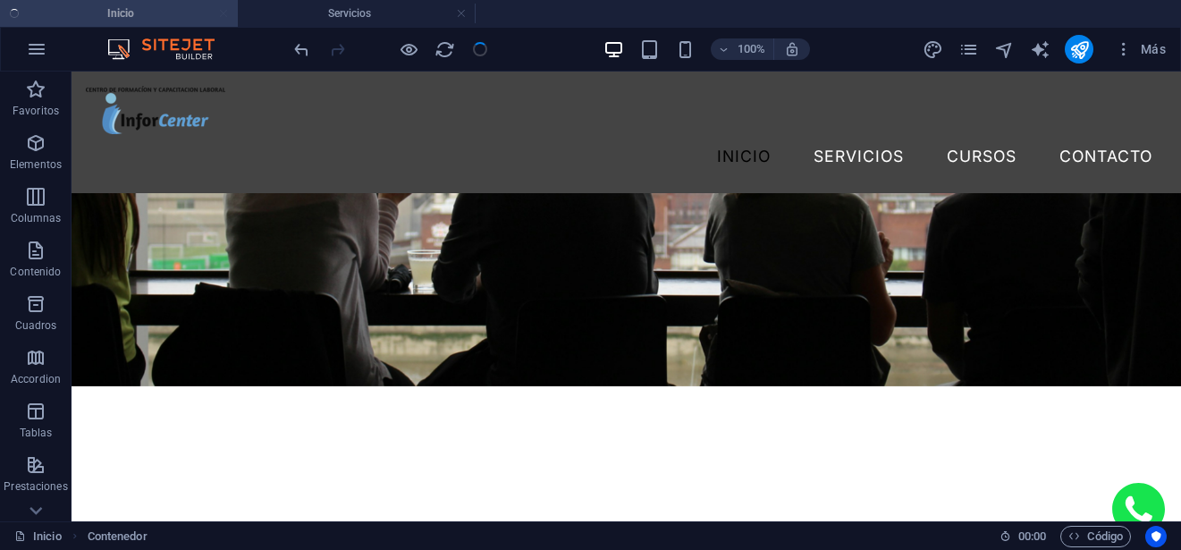
select select
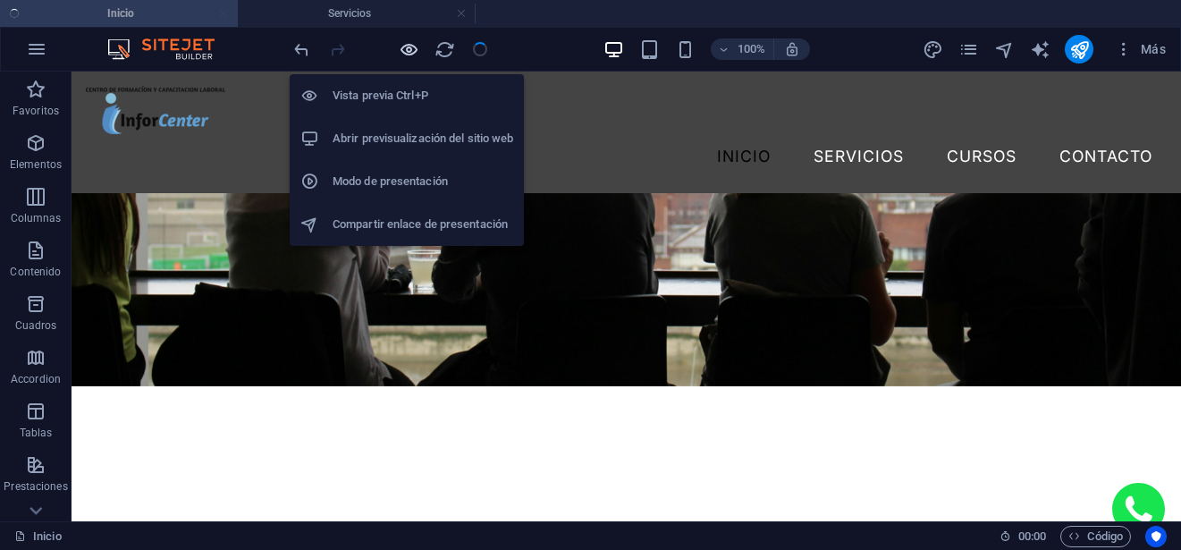
click at [404, 49] on icon "button" at bounding box center [409, 49] width 21 height 21
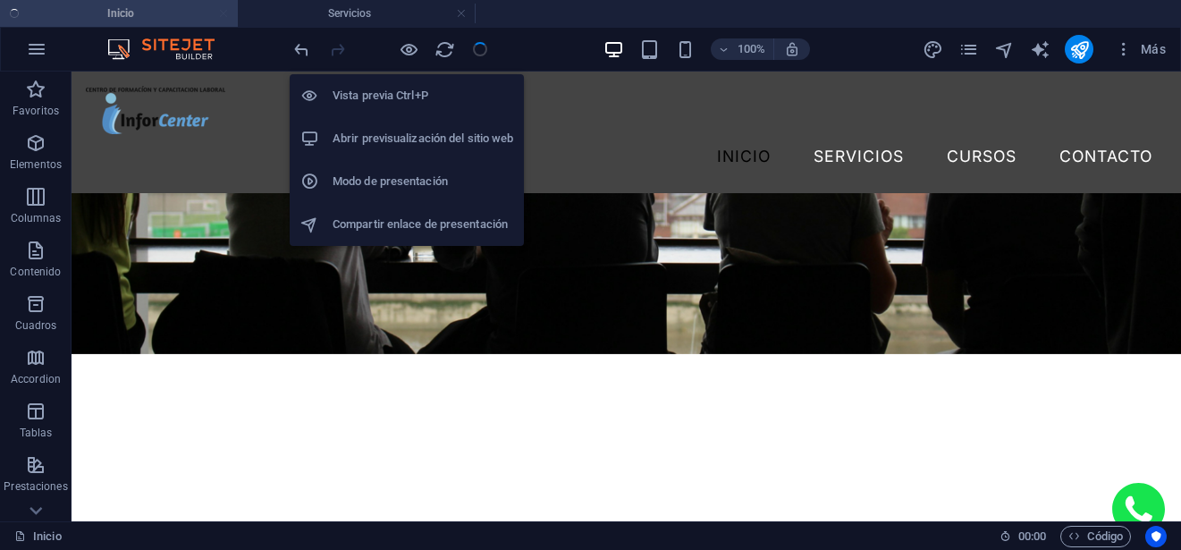
scroll to position [5075, 0]
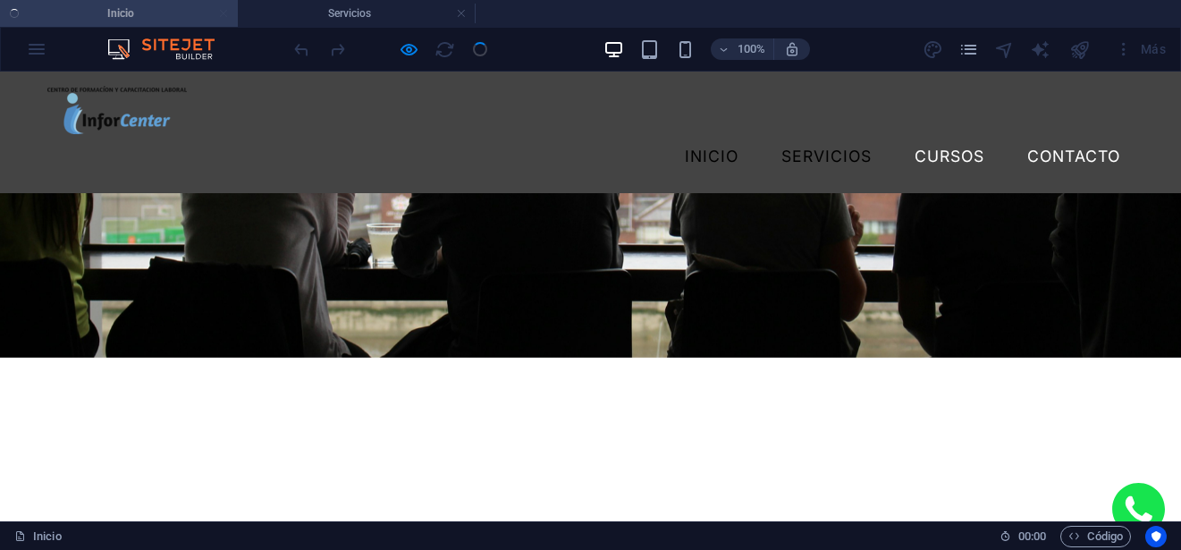
click at [800, 134] on link "Servicios" at bounding box center [826, 156] width 119 height 45
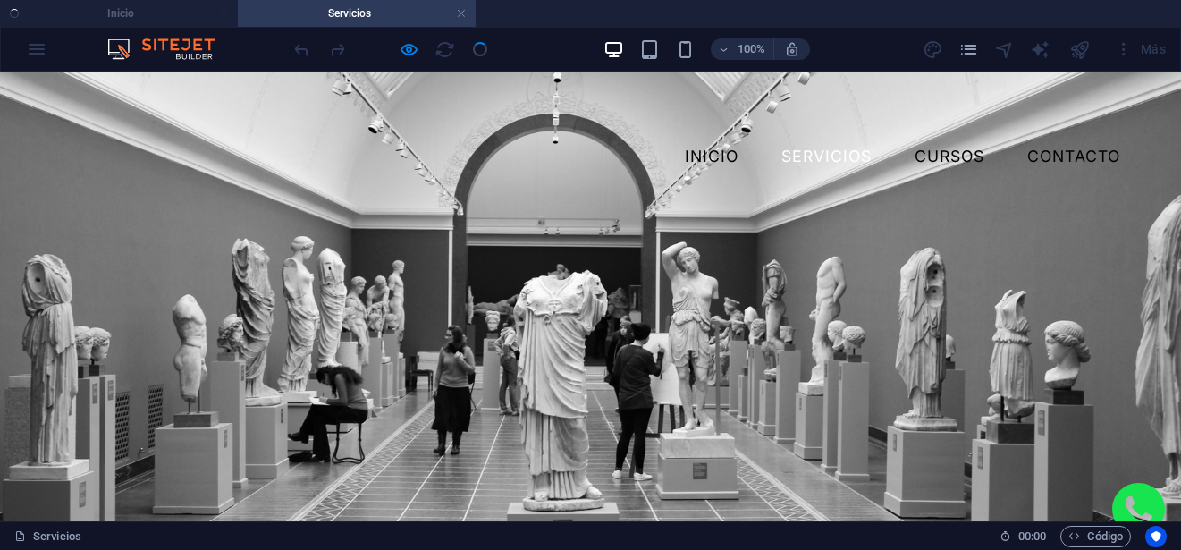
scroll to position [0, 0]
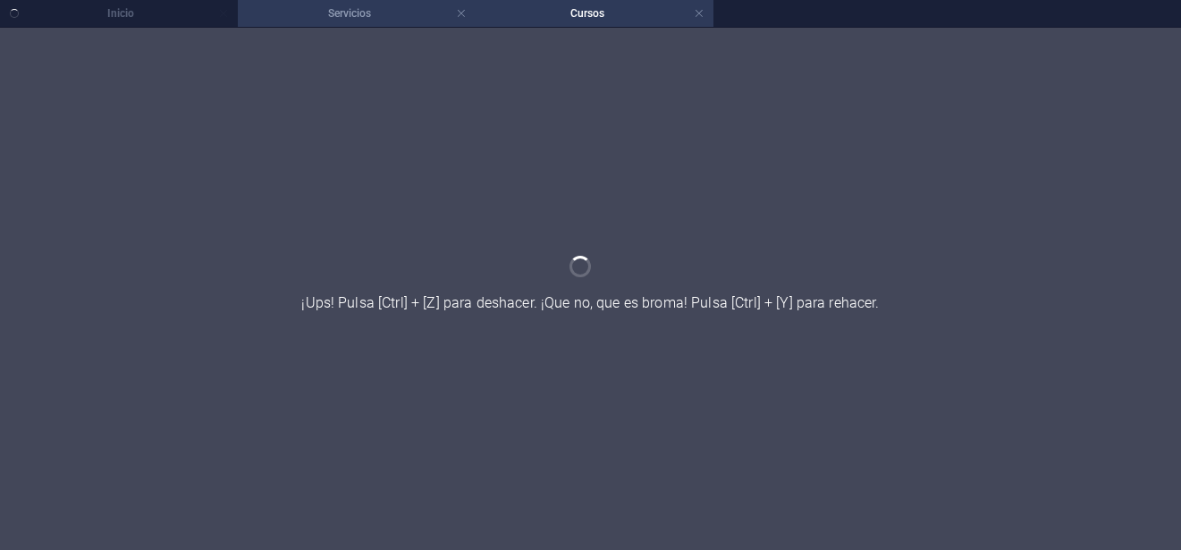
click at [336, 18] on h4 "Servicios" at bounding box center [357, 14] width 238 height 20
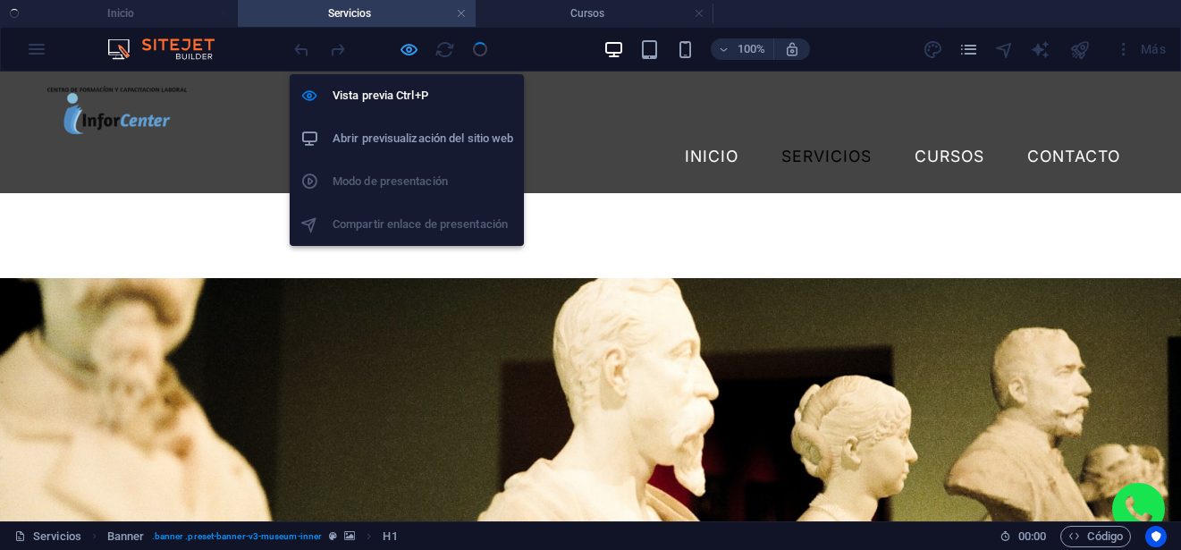
click at [408, 55] on icon "button" at bounding box center [409, 49] width 21 height 21
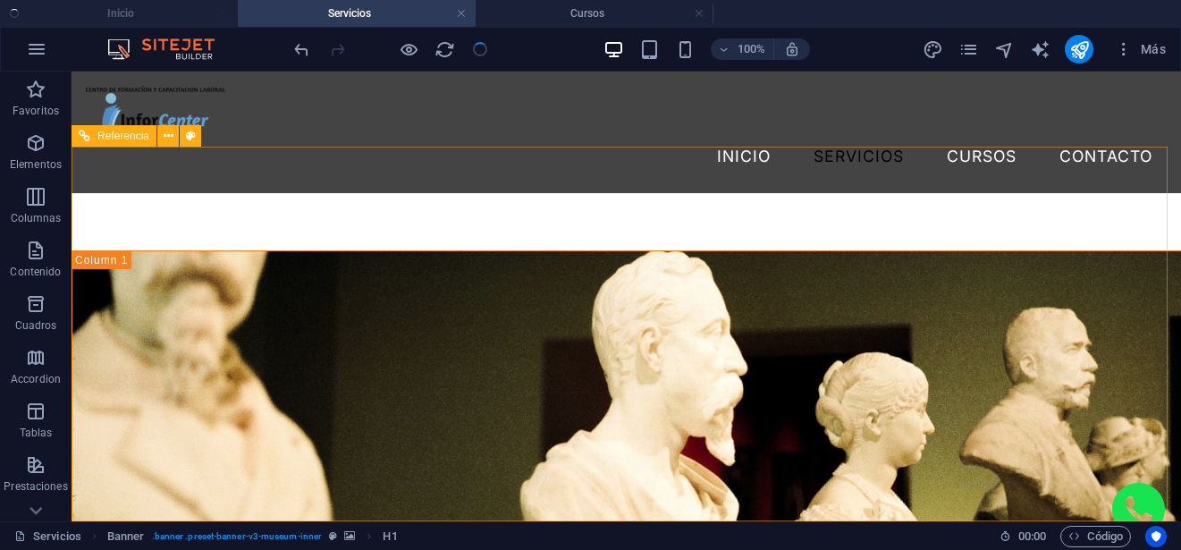
click at [113, 134] on span "Referencia" at bounding box center [123, 135] width 52 height 11
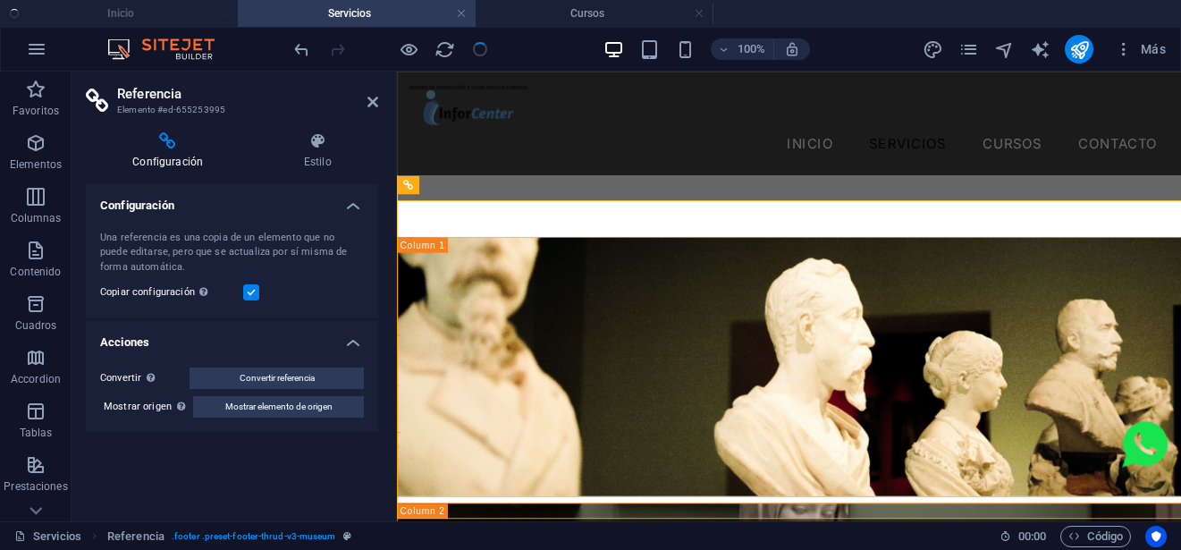
scroll to position [4003, 0]
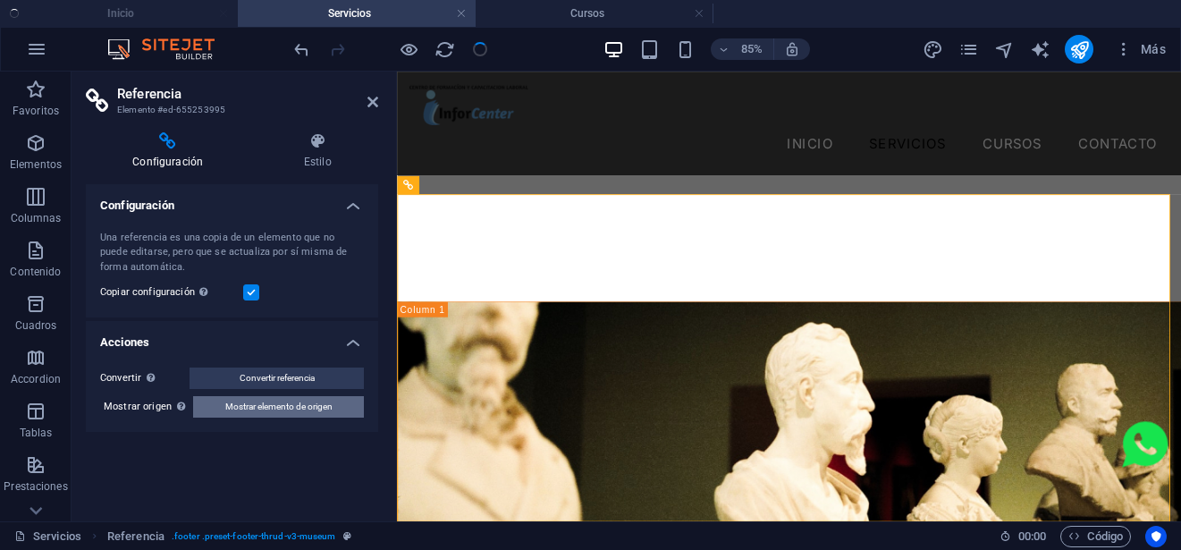
click at [316, 399] on span "Mostrar elemento de origen" at bounding box center [278, 406] width 107 height 21
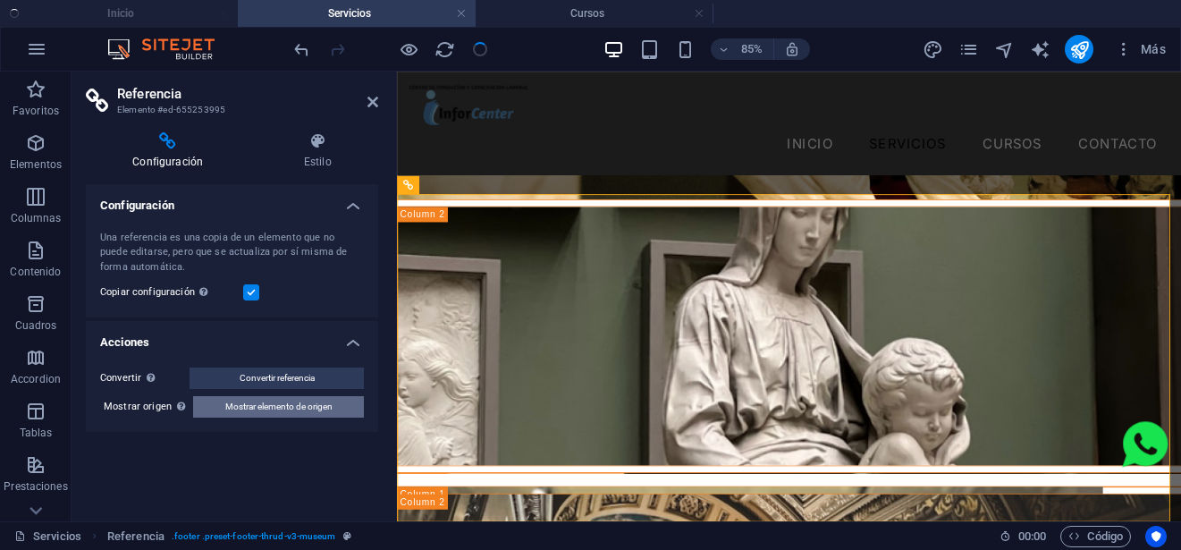
select select "rem"
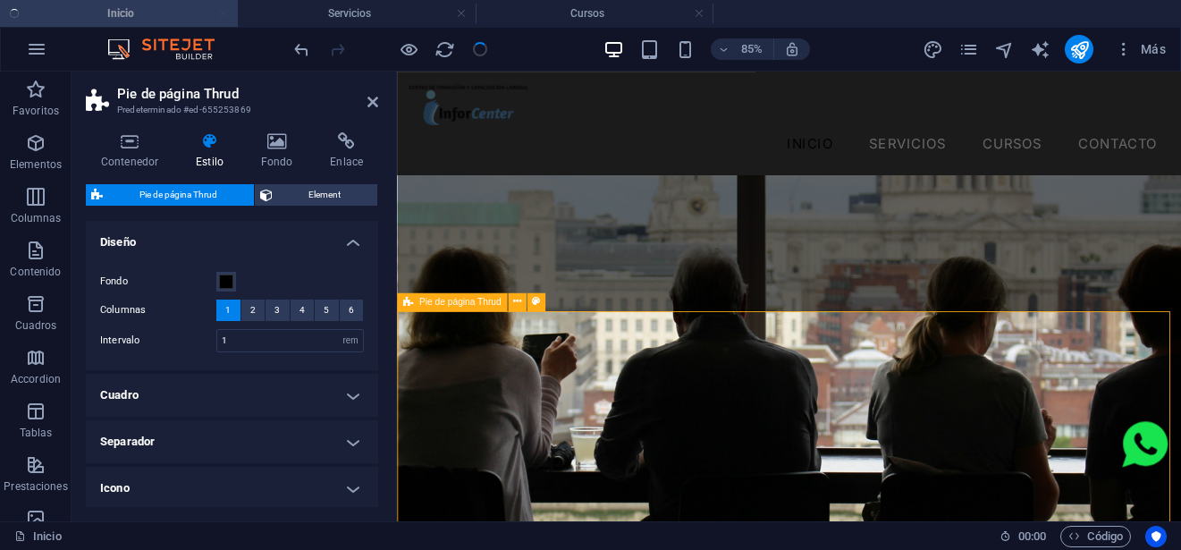
scroll to position [5134, 0]
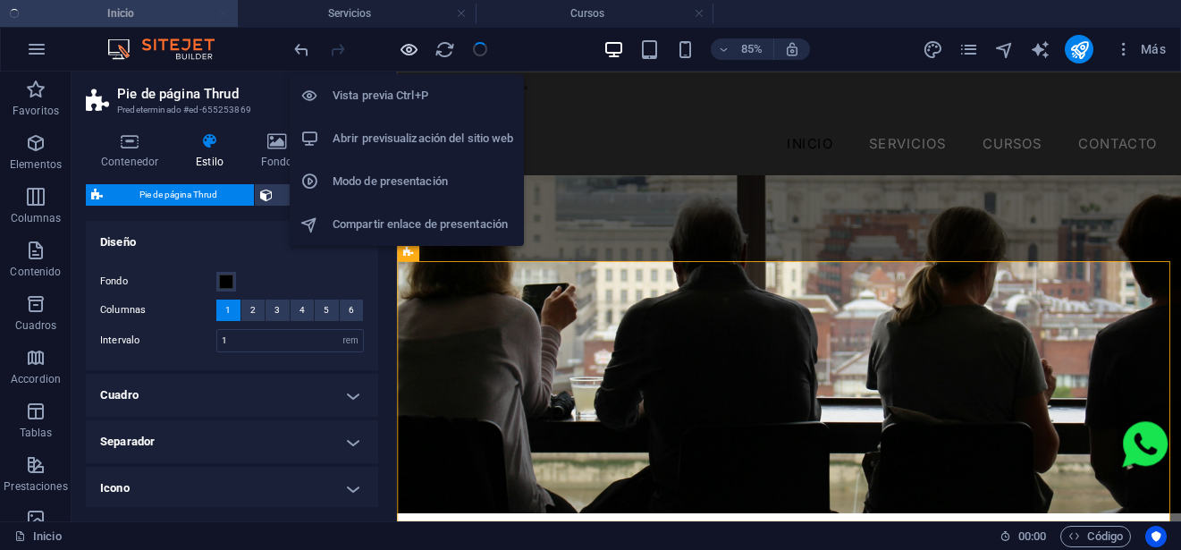
click at [411, 50] on icon "button" at bounding box center [409, 49] width 21 height 21
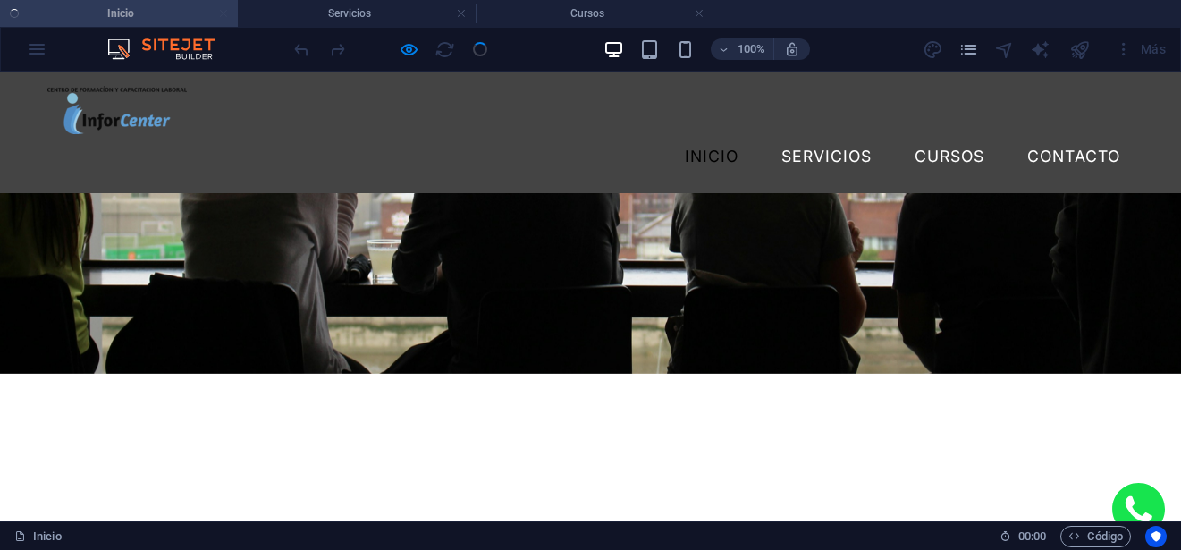
scroll to position [5075, 0]
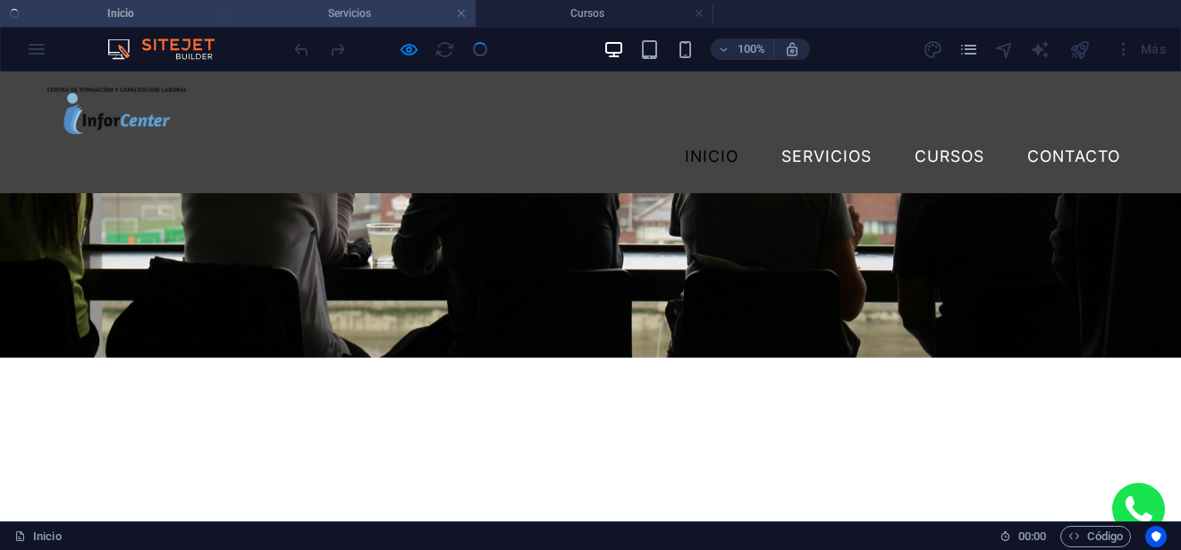
click at [366, 17] on h4 "Servicios" at bounding box center [357, 14] width 238 height 20
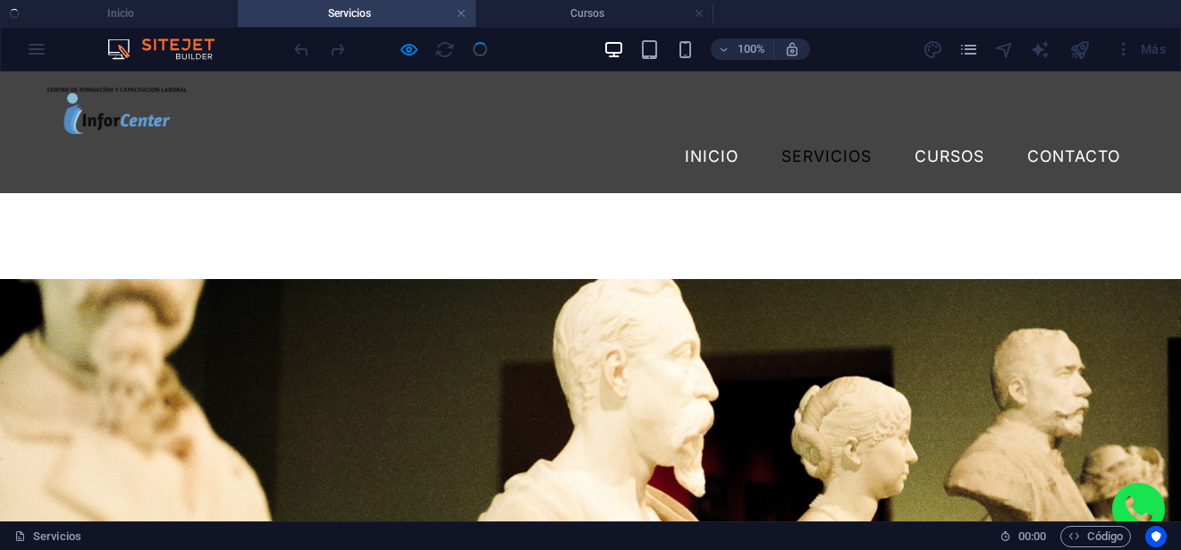
scroll to position [4085, 0]
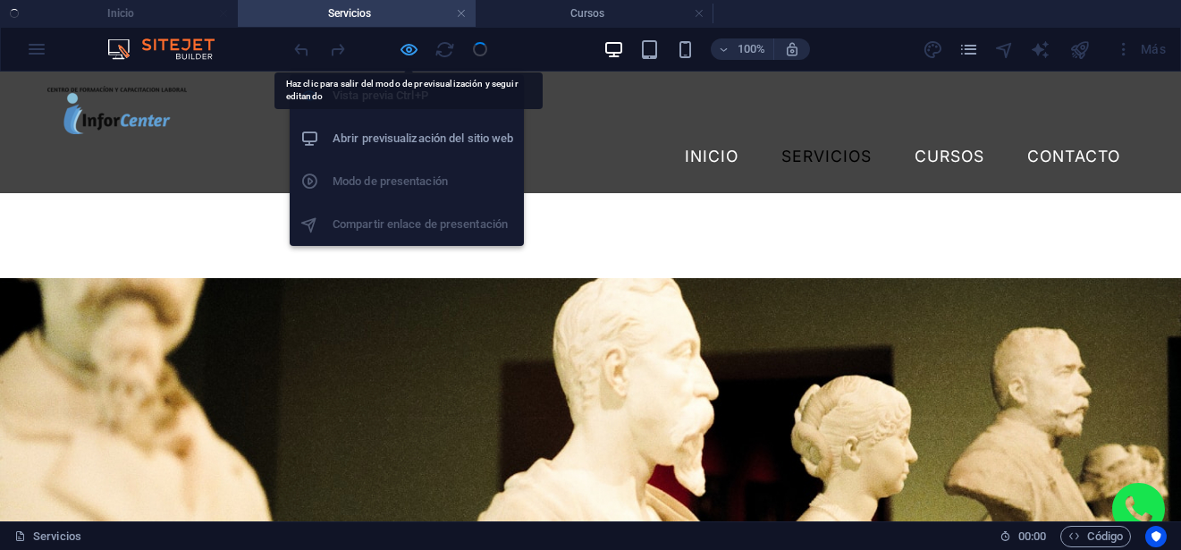
click at [405, 45] on icon "button" at bounding box center [409, 49] width 21 height 21
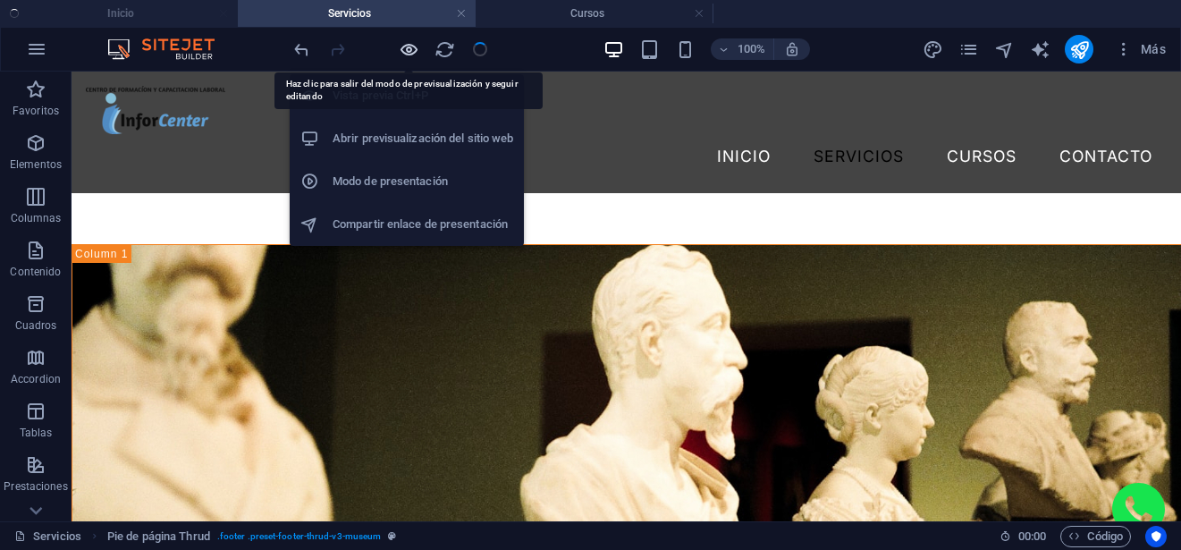
scroll to position [4079, 0]
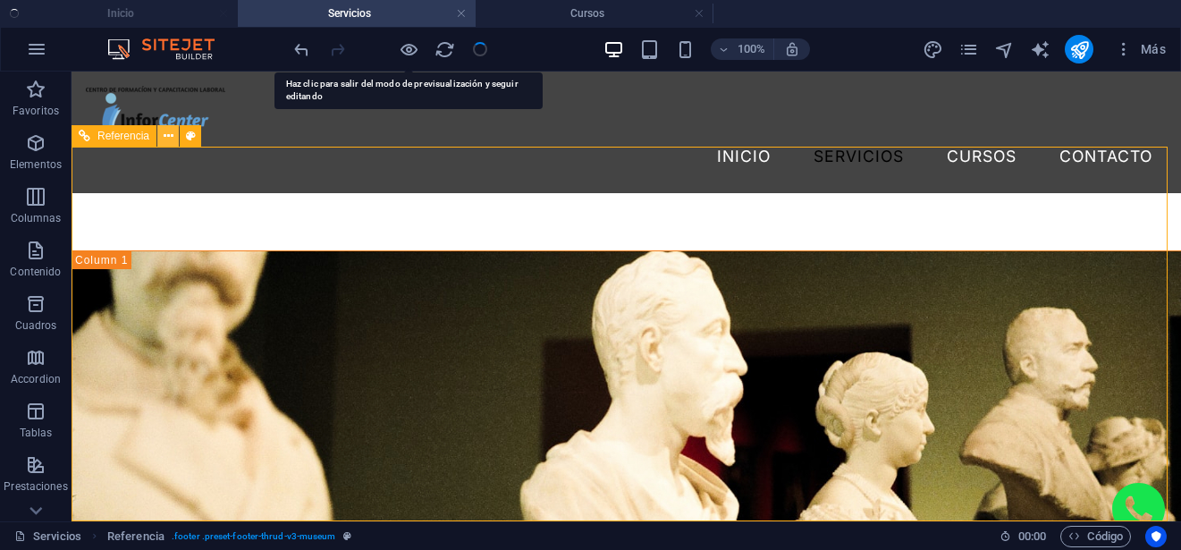
click at [171, 131] on icon at bounding box center [169, 136] width 10 height 19
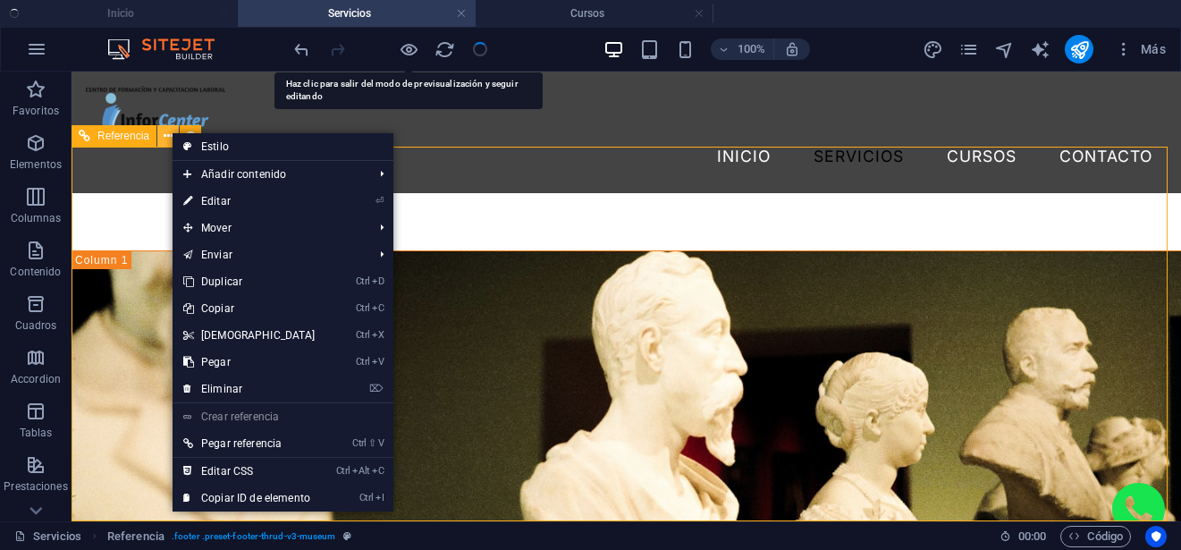
click at [171, 131] on icon at bounding box center [169, 136] width 10 height 19
click at [125, 134] on span "Referencia" at bounding box center [123, 135] width 52 height 11
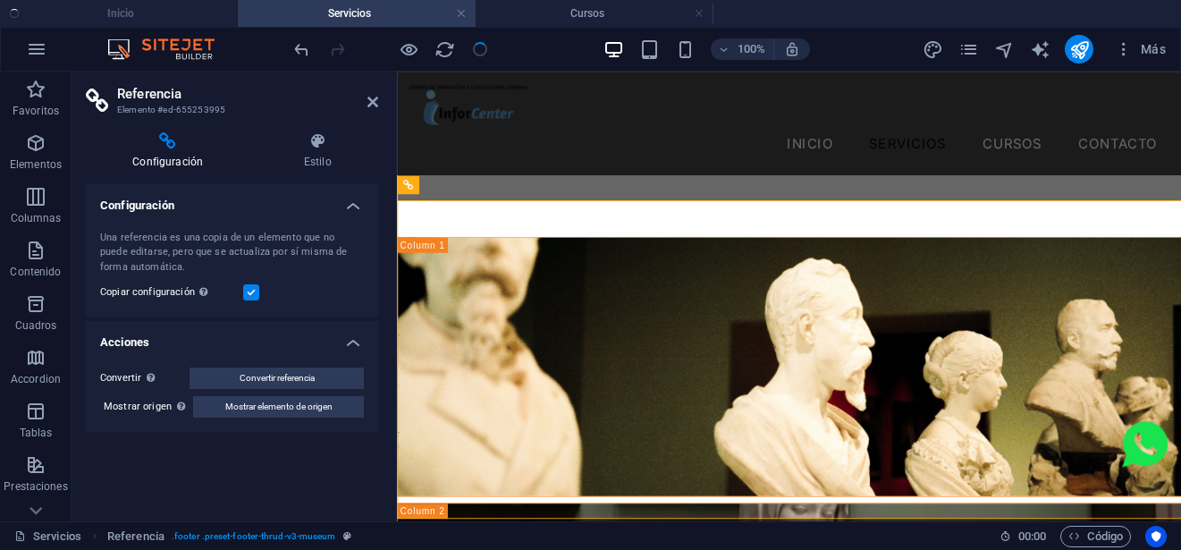
scroll to position [4003, 0]
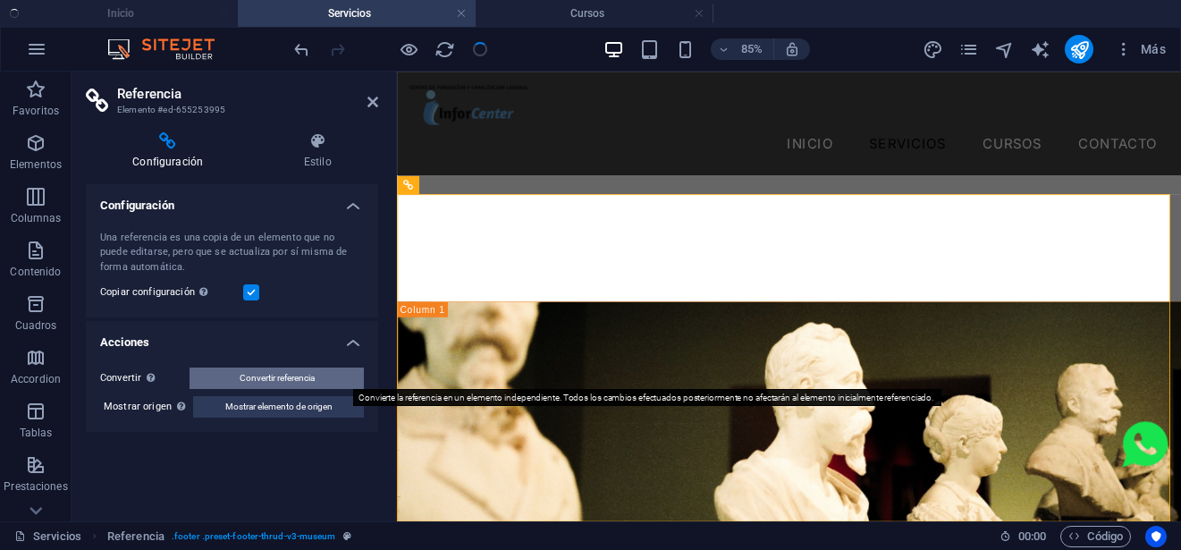
click at [268, 382] on span "Convertir referencia" at bounding box center [277, 377] width 75 height 21
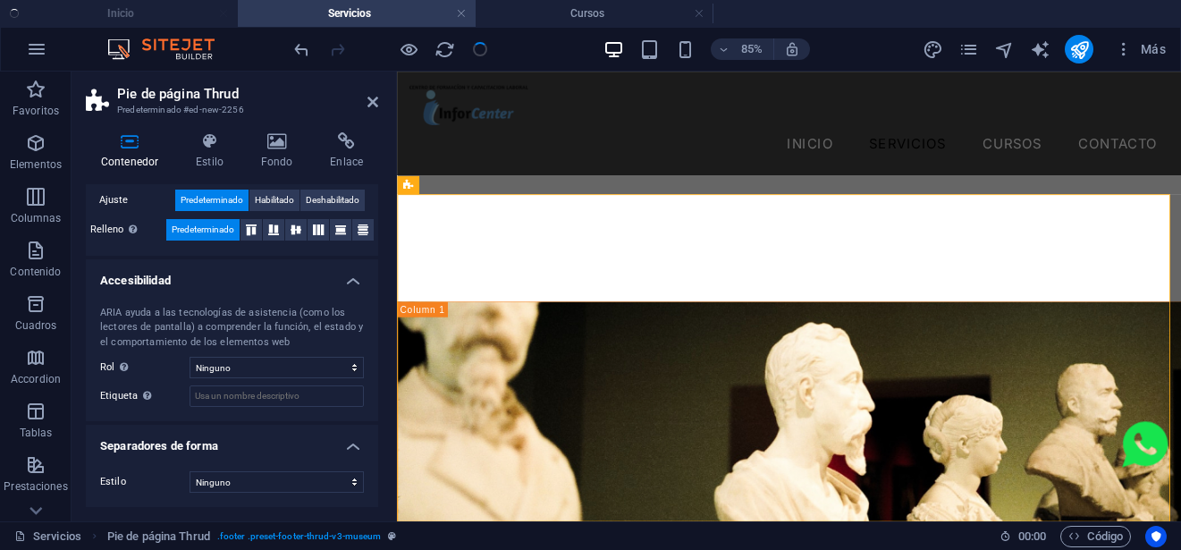
scroll to position [0, 0]
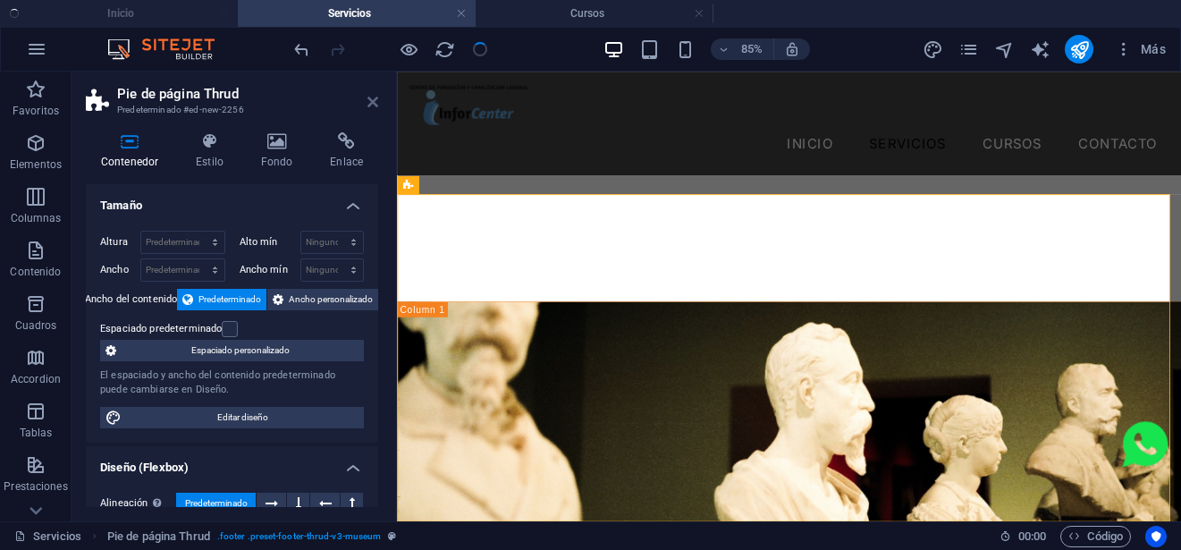
drag, startPoint x: 373, startPoint y: 103, endPoint x: 300, endPoint y: 47, distance: 91.2
click at [373, 103] on icon at bounding box center [372, 102] width 11 height 14
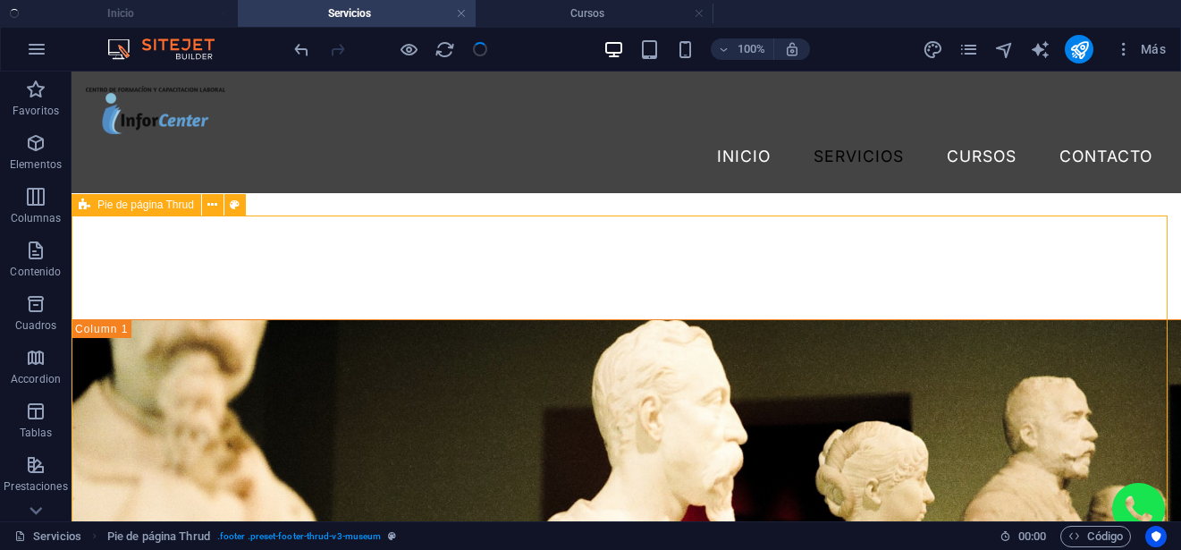
click at [117, 206] on span "Pie de página Thrud" at bounding box center [145, 204] width 97 height 11
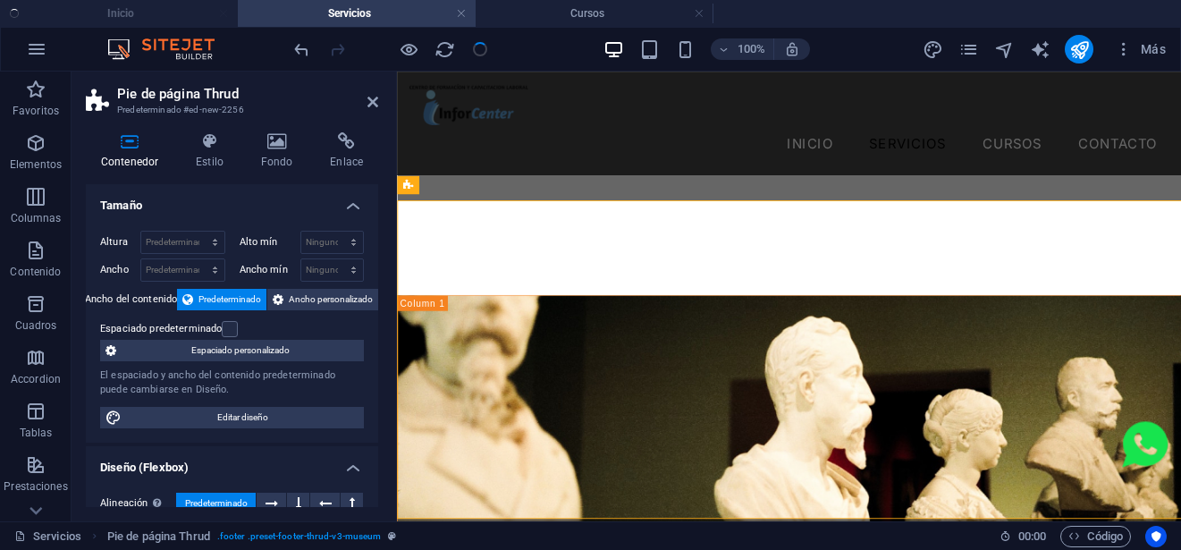
scroll to position [4003, 0]
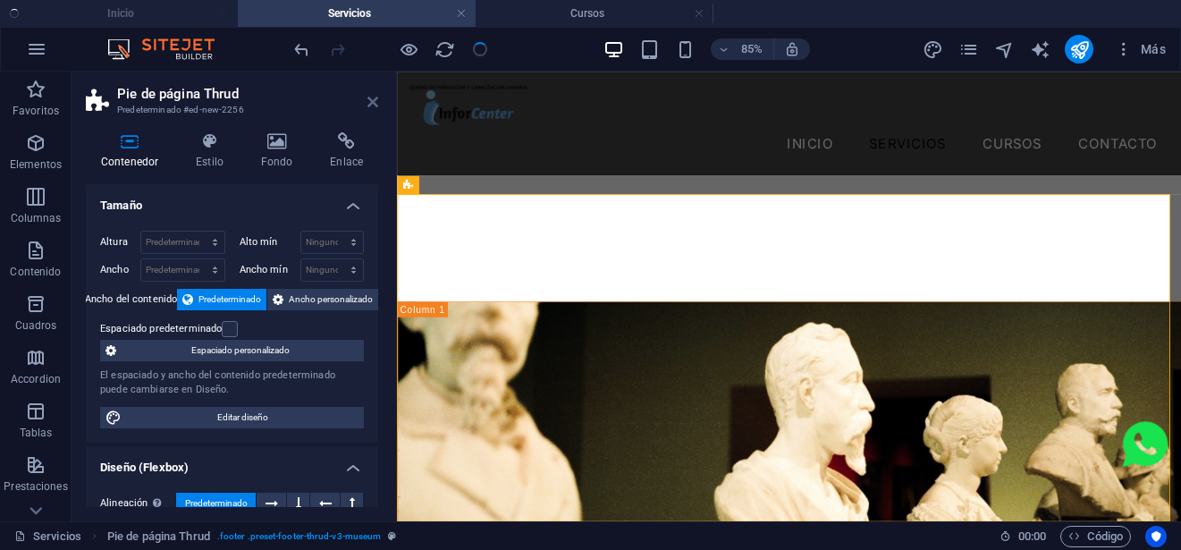
drag, startPoint x: 376, startPoint y: 100, endPoint x: 304, endPoint y: 29, distance: 101.7
click at [376, 99] on icon at bounding box center [372, 102] width 11 height 14
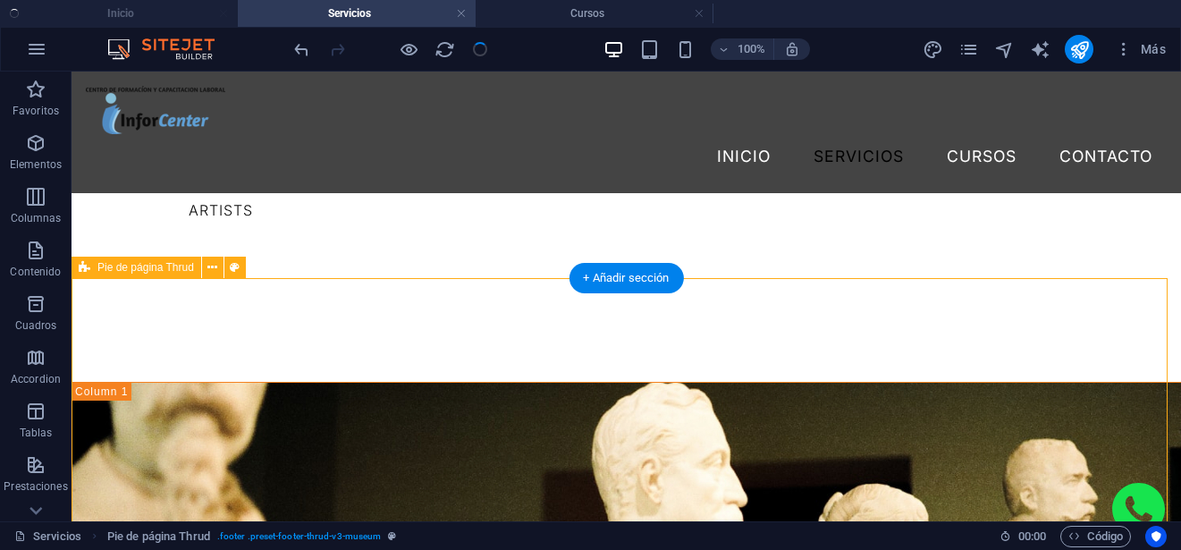
scroll to position [3921, 0]
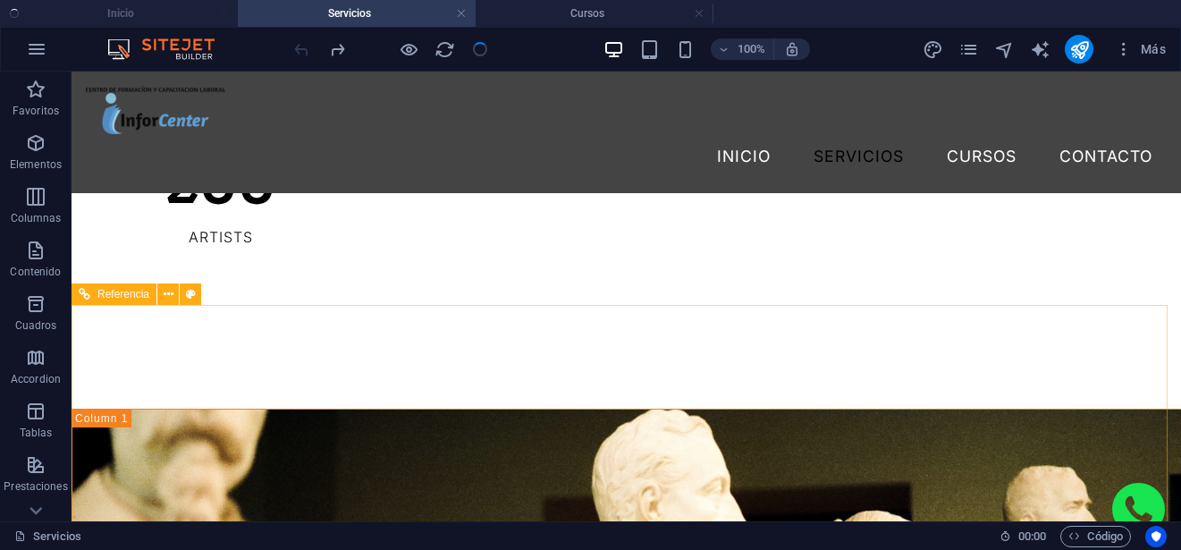
click at [141, 295] on span "Referencia" at bounding box center [123, 294] width 52 height 11
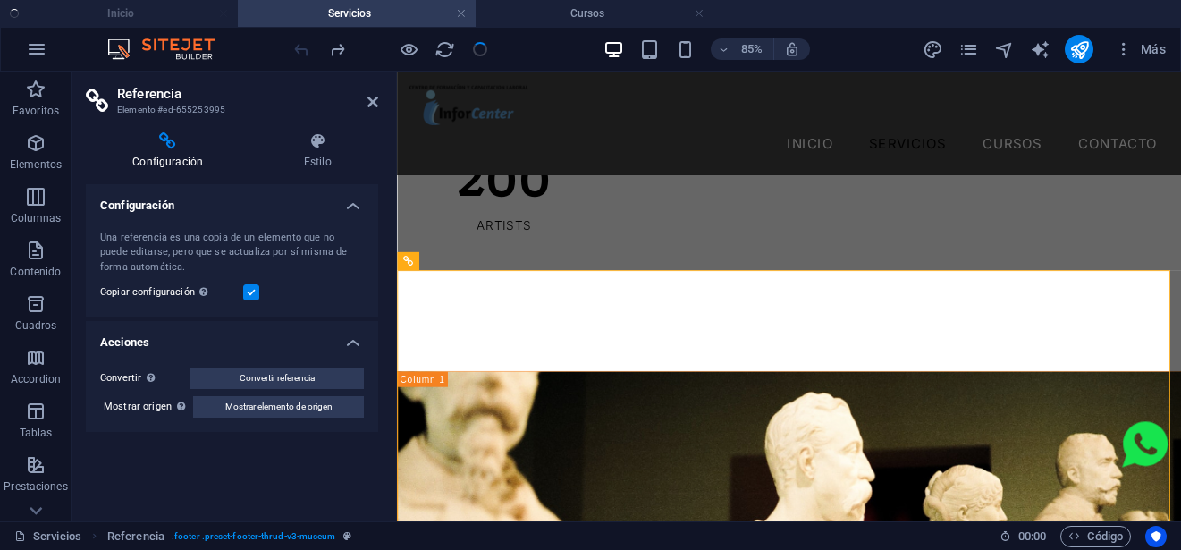
scroll to position [3913, 0]
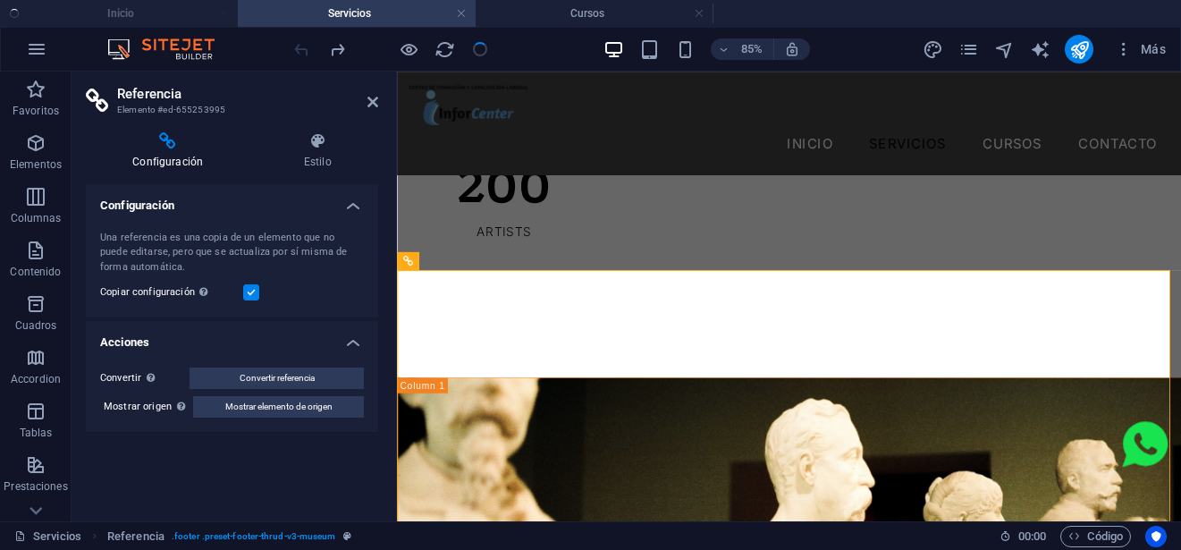
click at [248, 298] on label at bounding box center [251, 292] width 16 height 16
click at [0, 0] on input "Copiar configuración Usa la misma configuración (flex, animación, posición, est…" at bounding box center [0, 0] width 0 height 0
click at [248, 298] on label at bounding box center [251, 292] width 16 height 16
click at [0, 0] on input "Copiar configuración Usa la misma configuración (flex, animación, posición, est…" at bounding box center [0, 0] width 0 height 0
click at [372, 105] on icon at bounding box center [372, 102] width 11 height 14
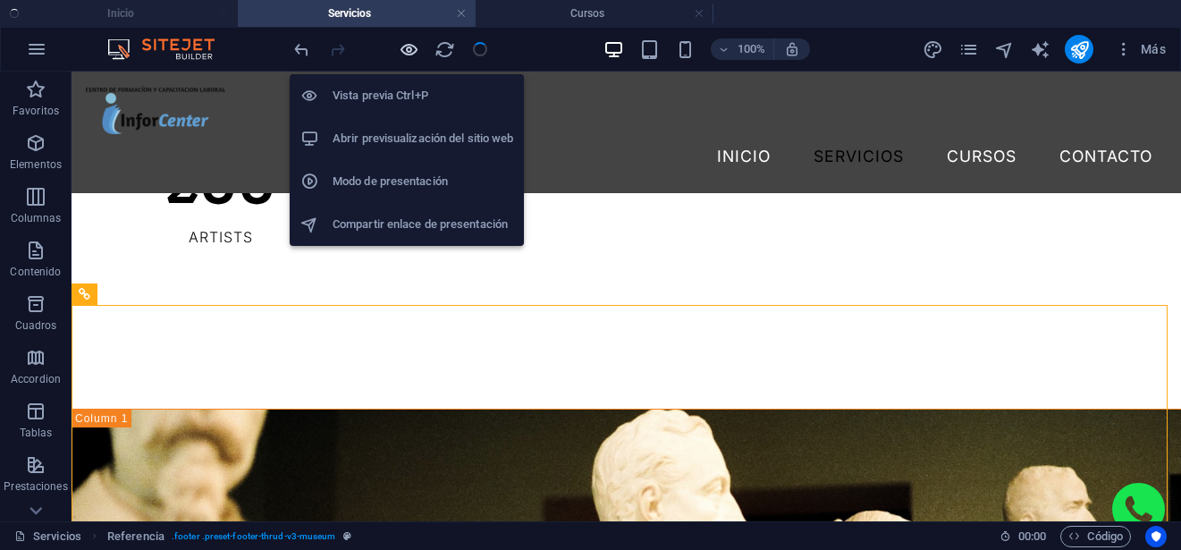
click at [408, 55] on icon "button" at bounding box center [409, 49] width 21 height 21
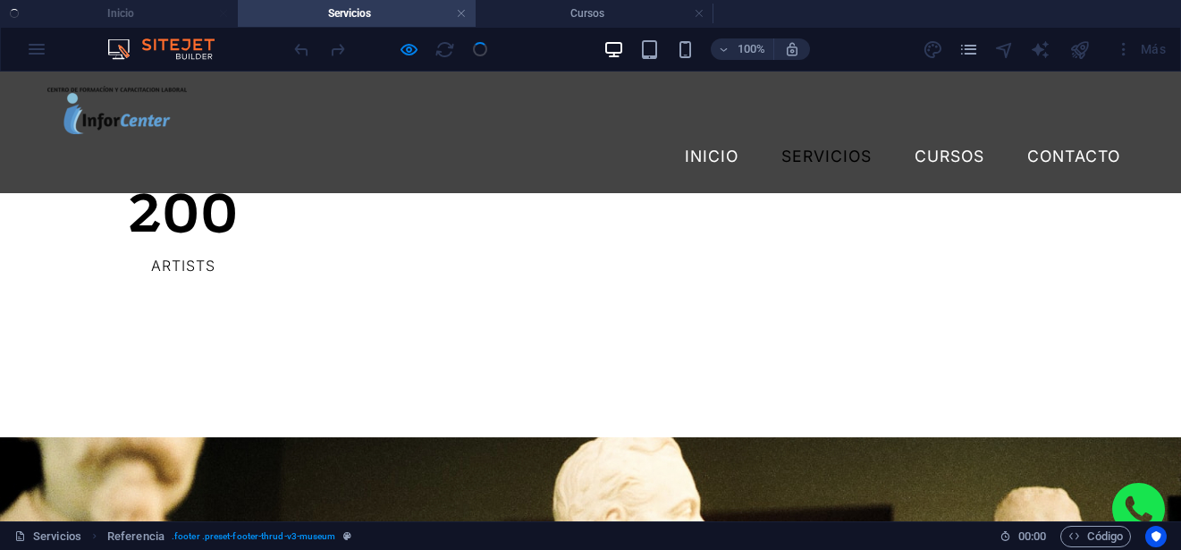
click at [160, 20] on ul "Inicio Servicios Cursos" at bounding box center [590, 13] width 1181 height 27
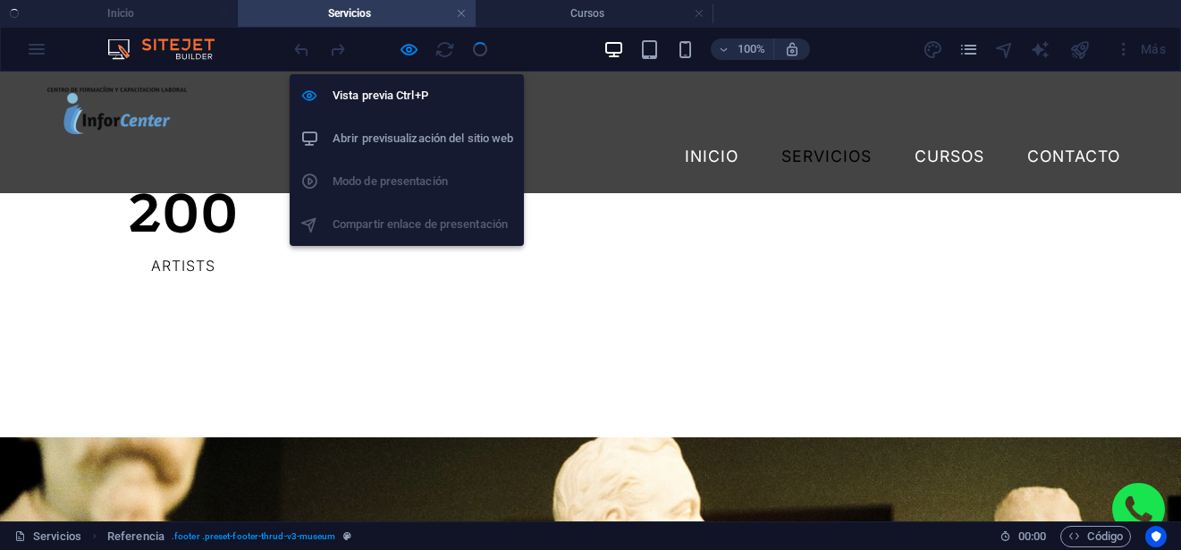
click at [410, 48] on icon "button" at bounding box center [409, 49] width 21 height 21
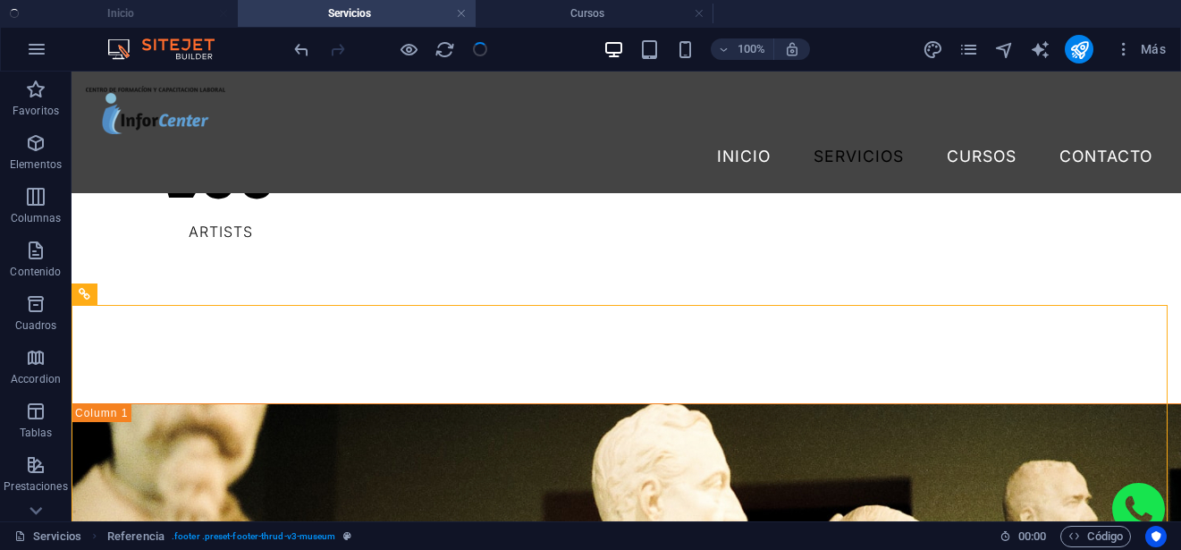
scroll to position [3921, 0]
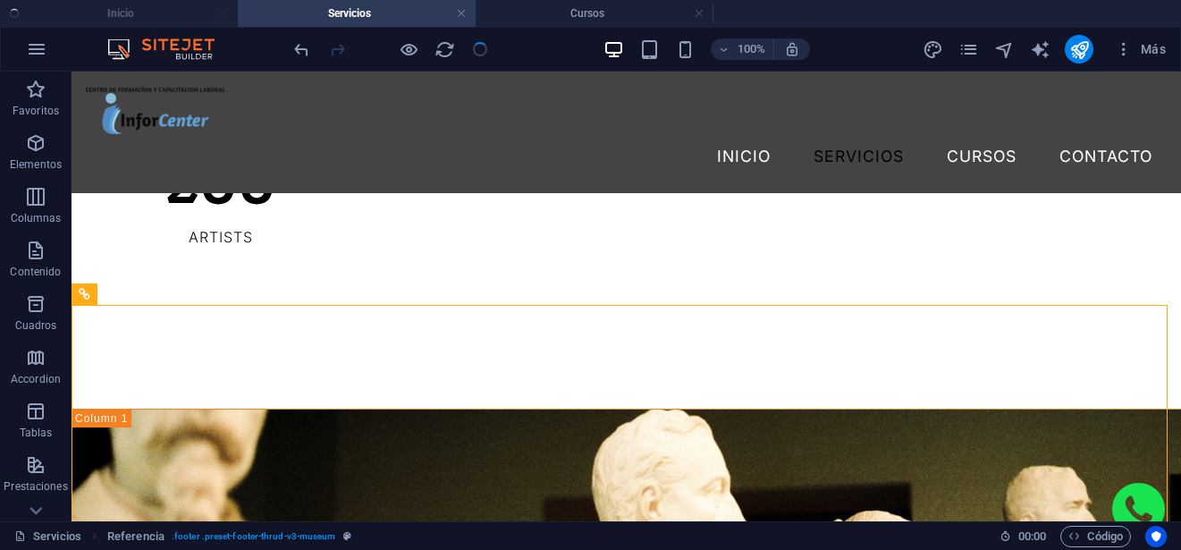
click at [167, 13] on ul "Inicio Servicios Cursos" at bounding box center [590, 13] width 1181 height 27
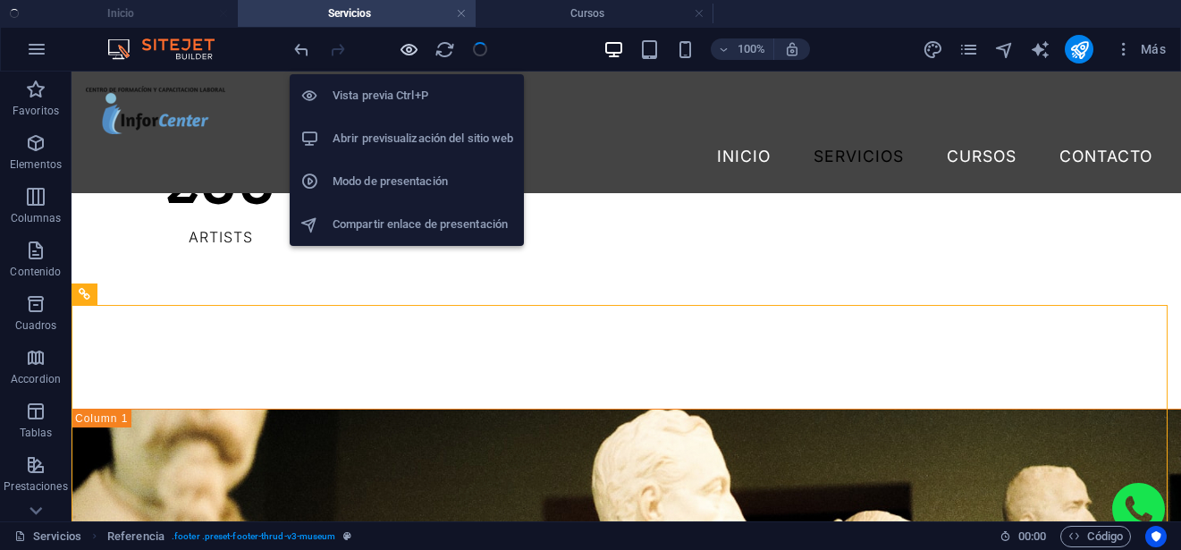
click at [416, 46] on icon "button" at bounding box center [409, 49] width 21 height 21
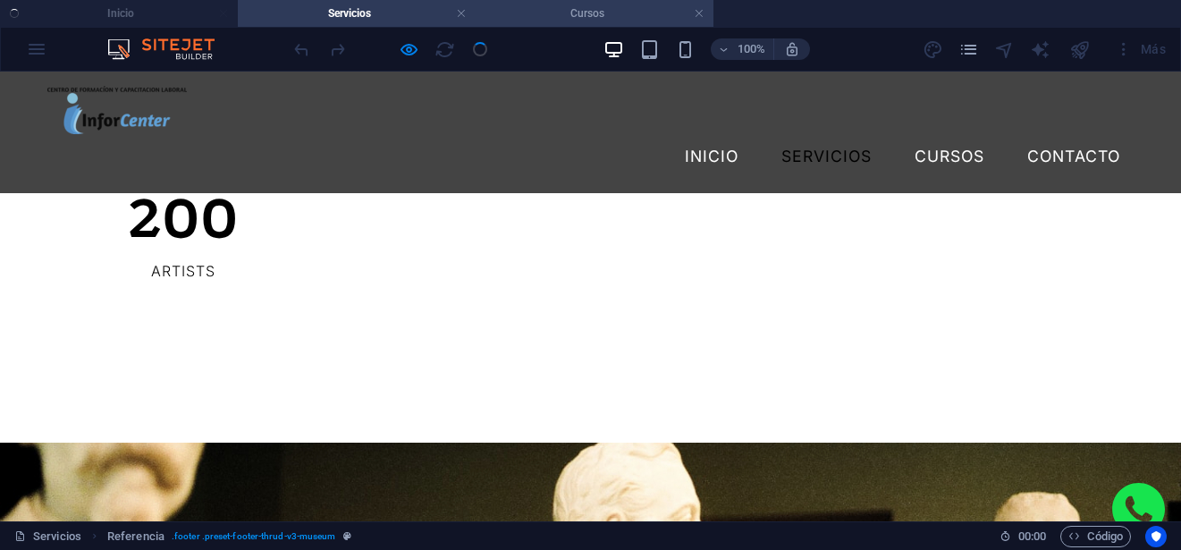
scroll to position [3926, 0]
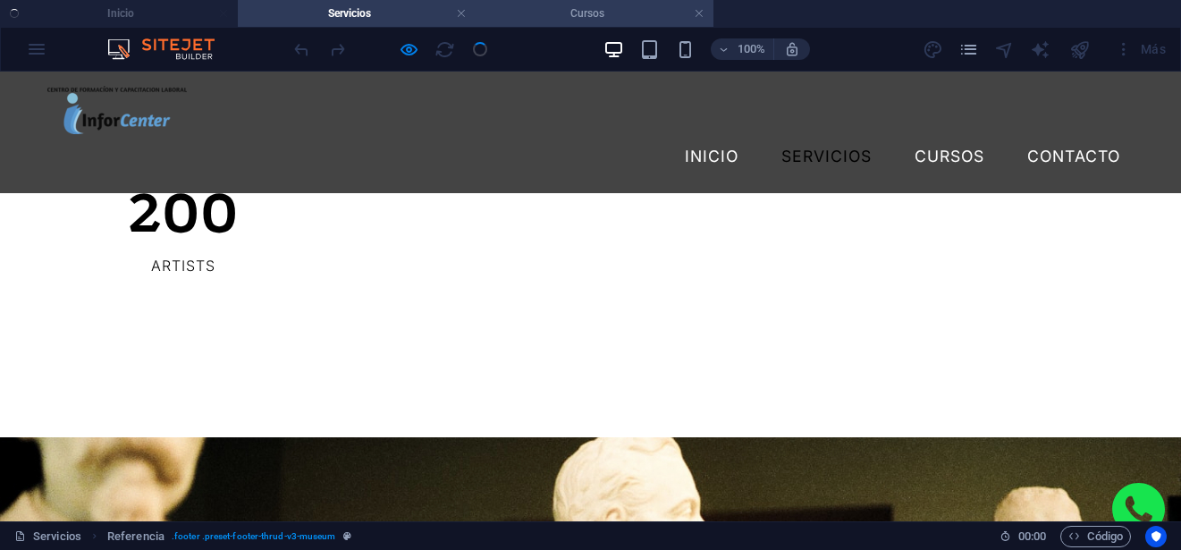
click at [546, 16] on h4 "Cursos" at bounding box center [594, 14] width 238 height 20
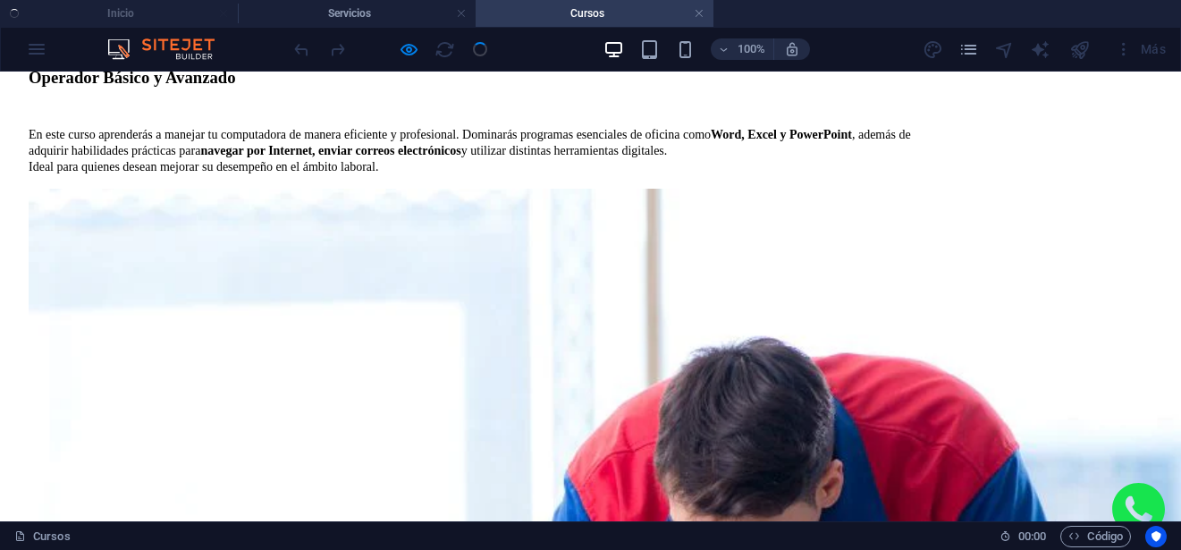
scroll to position [2568, 0]
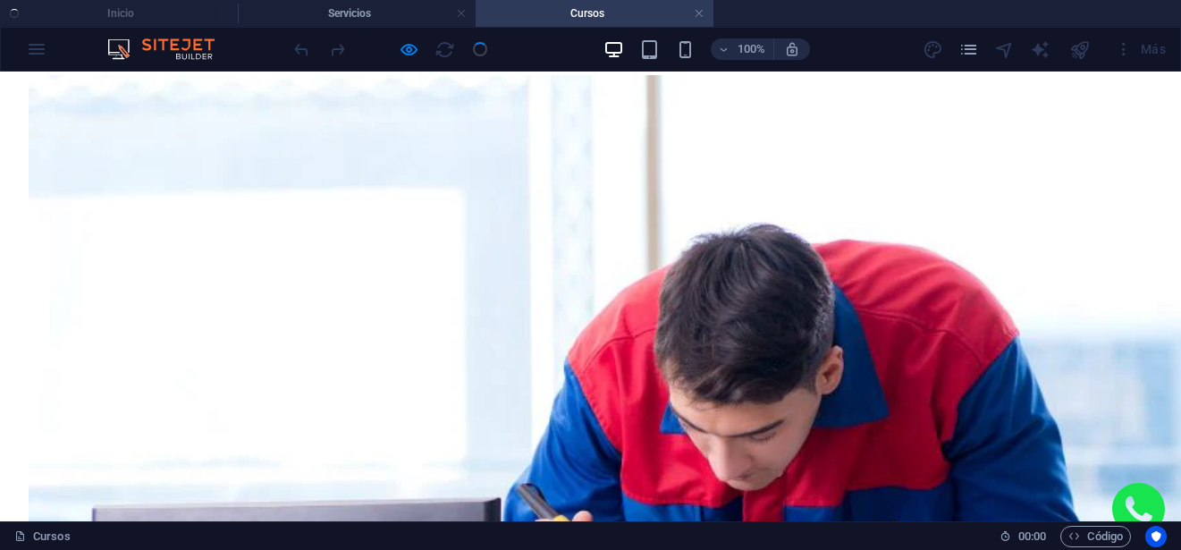
click at [163, 12] on ul "Inicio Servicios Cursos" at bounding box center [590, 13] width 1181 height 27
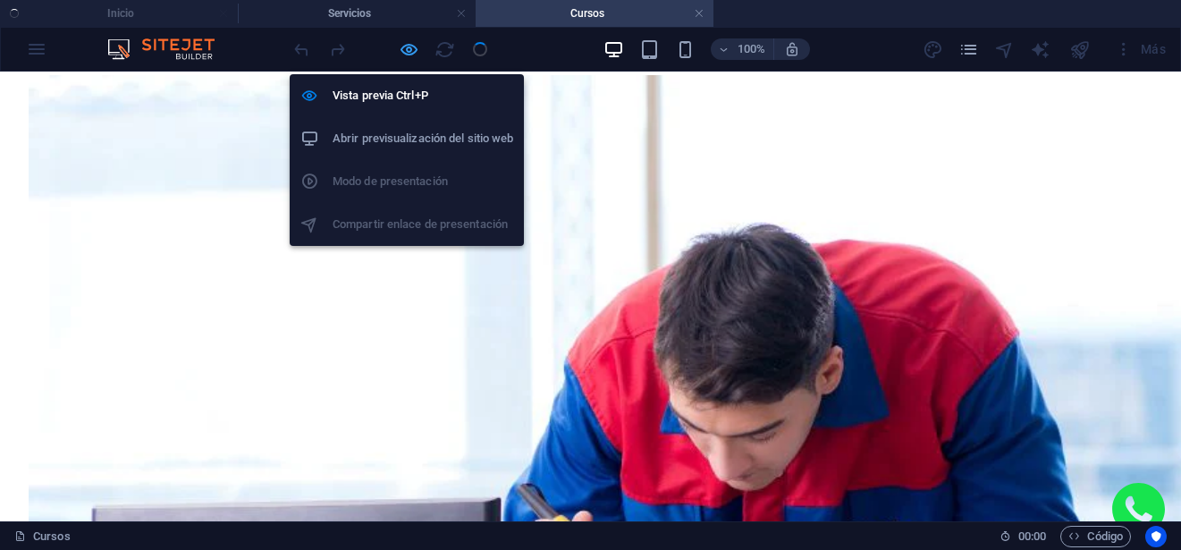
click at [410, 45] on icon "button" at bounding box center [409, 49] width 21 height 21
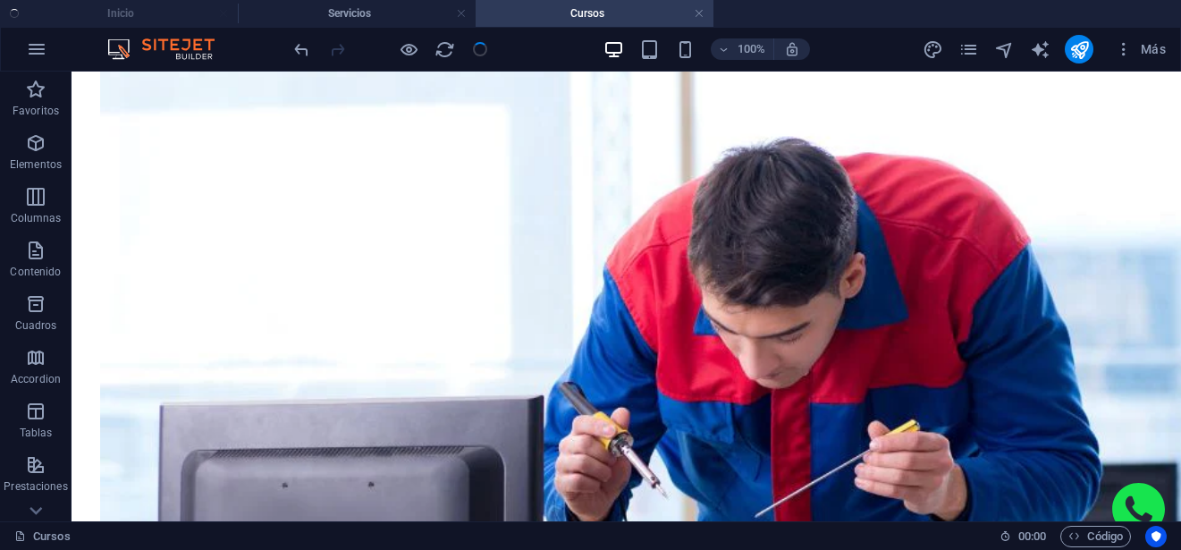
scroll to position [2663, 0]
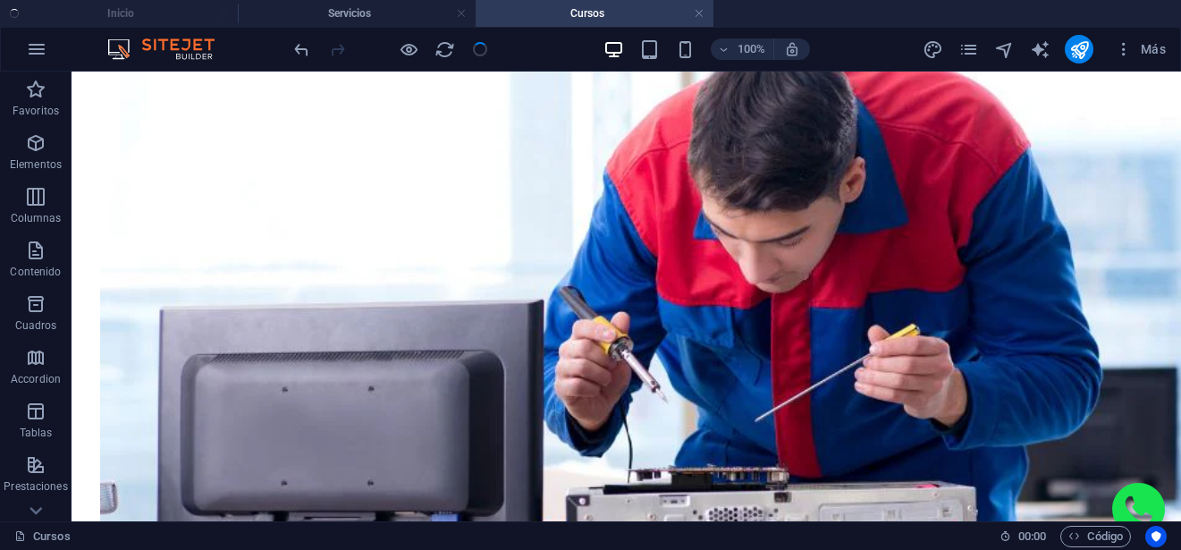
click at [161, 11] on ul "Inicio Servicios Cursos" at bounding box center [590, 13] width 1181 height 27
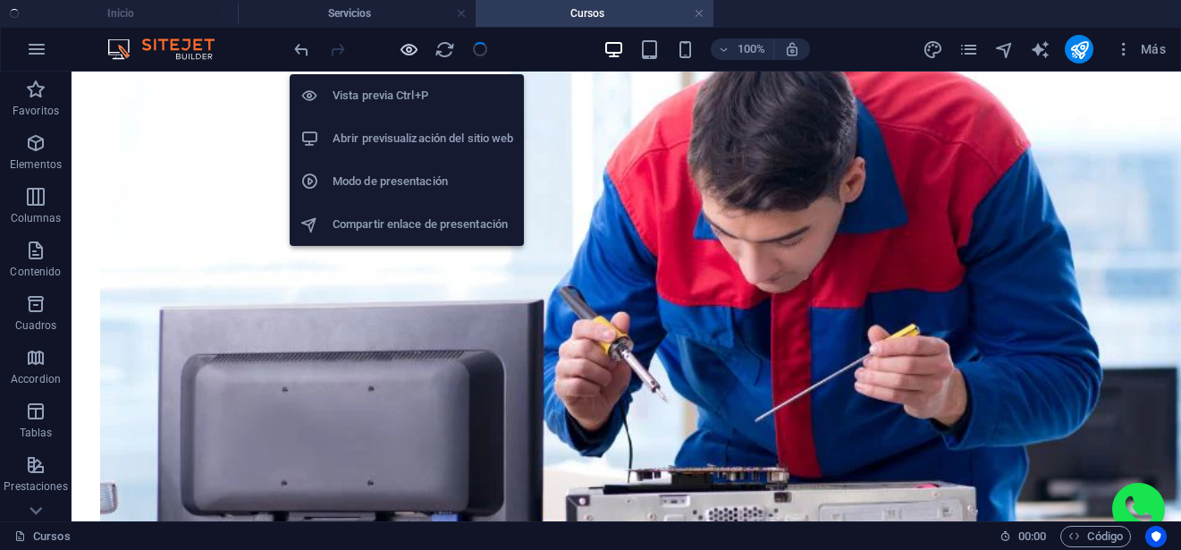
click at [416, 50] on icon "button" at bounding box center [409, 49] width 21 height 21
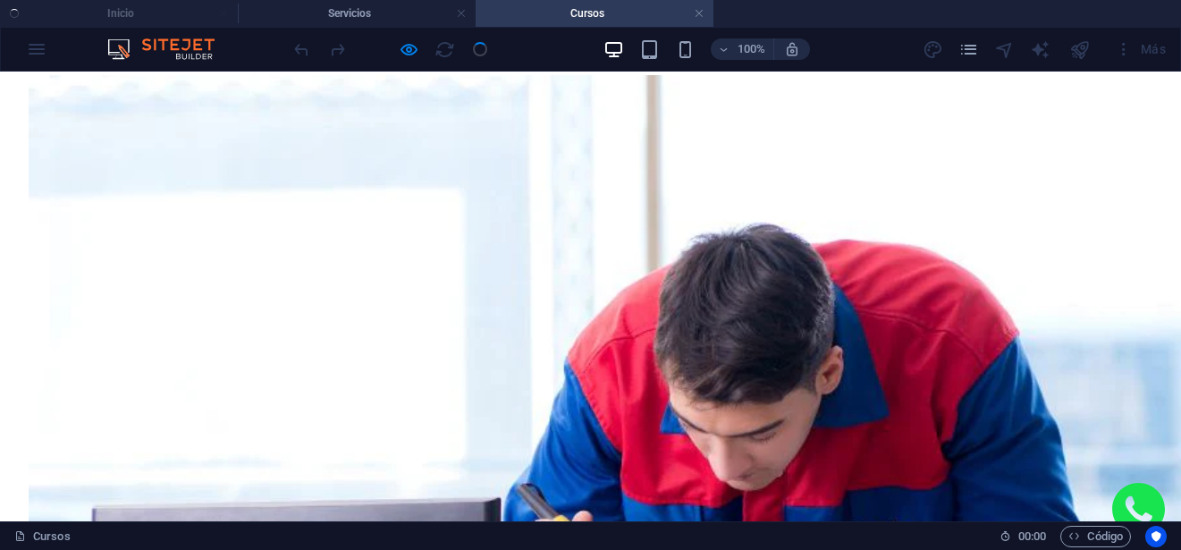
click at [180, 12] on ul "Inicio Servicios Cursos" at bounding box center [590, 13] width 1181 height 27
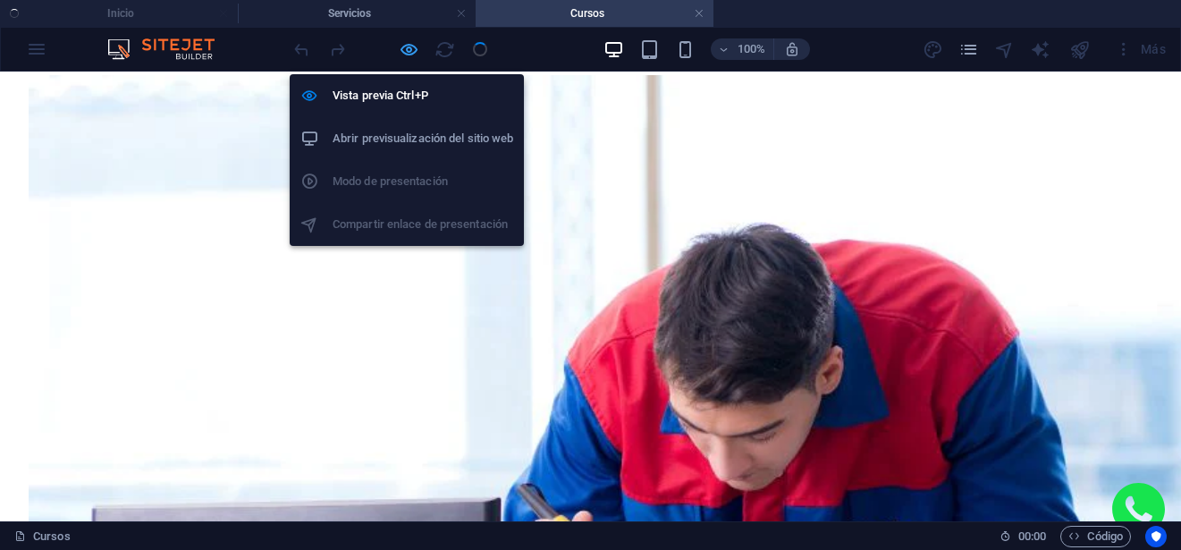
click at [414, 49] on icon "button" at bounding box center [409, 49] width 21 height 21
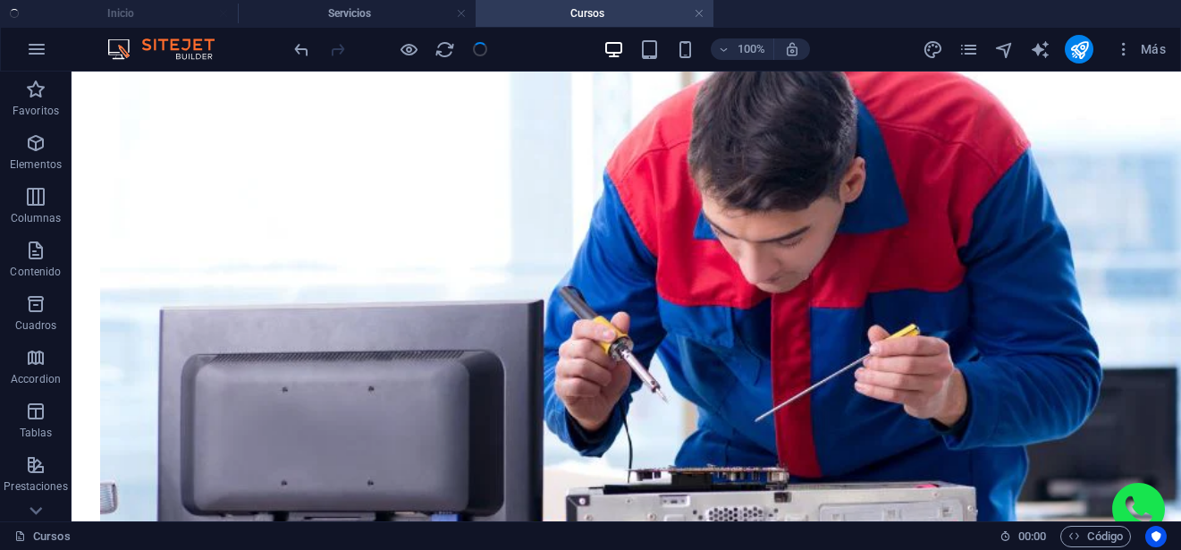
drag, startPoint x: 400, startPoint y: 16, endPoint x: 189, endPoint y: 13, distance: 210.9
click at [134, 6] on ul "Inicio Servicios Cursos" at bounding box center [590, 13] width 1181 height 27
drag, startPoint x: 345, startPoint y: 3, endPoint x: 190, endPoint y: 372, distance: 400.2
click at [345, 3] on li "Servicios" at bounding box center [357, 13] width 238 height 27
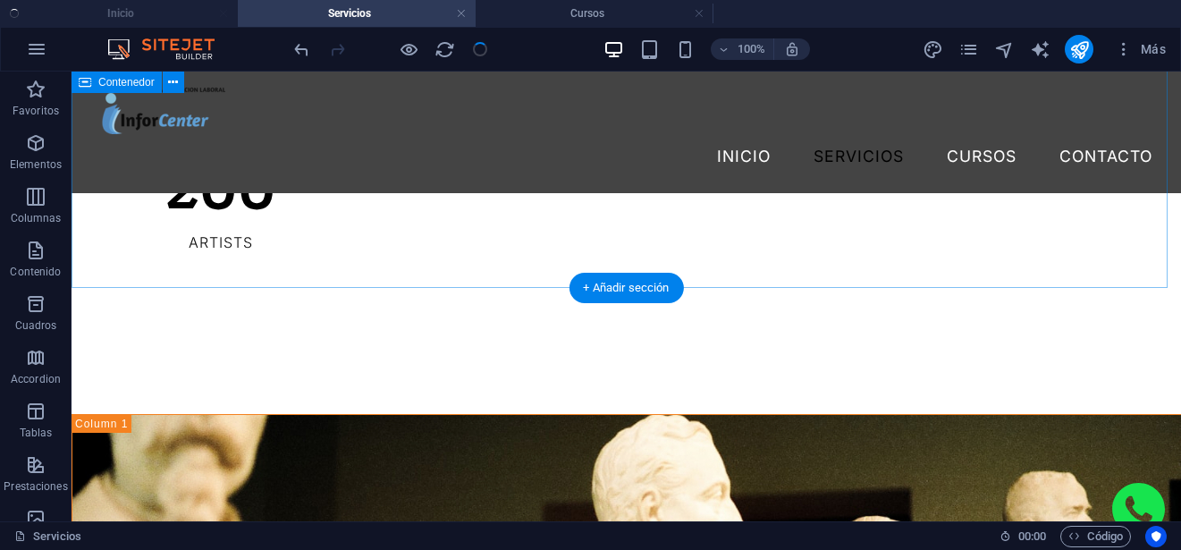
scroll to position [3900, 0]
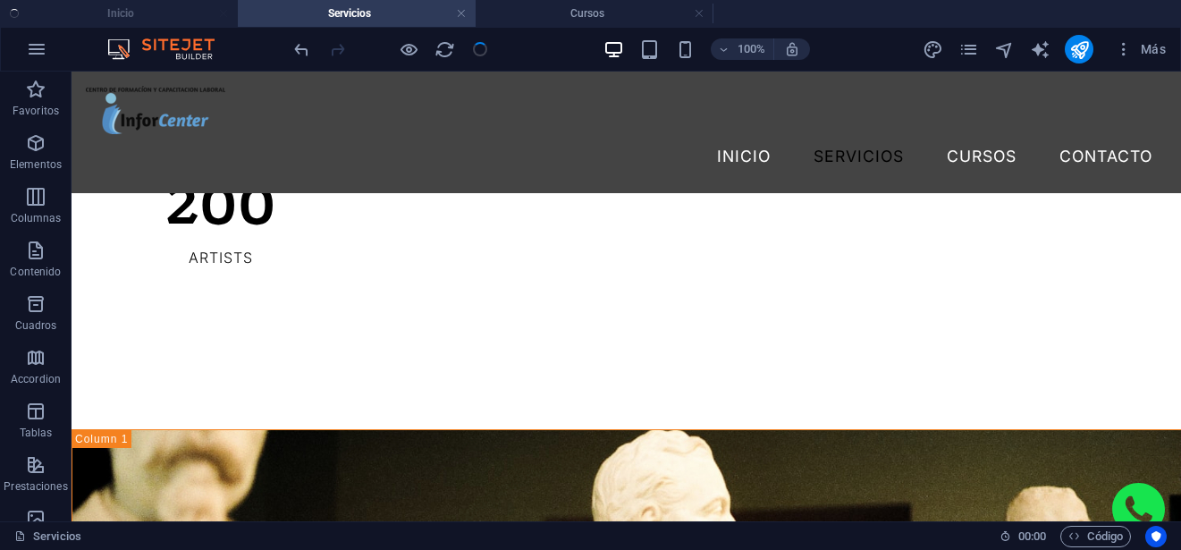
click at [158, 6] on ul "Inicio Servicios Cursos" at bounding box center [590, 13] width 1181 height 27
click at [528, 11] on h4 "Cursos" at bounding box center [594, 14] width 238 height 20
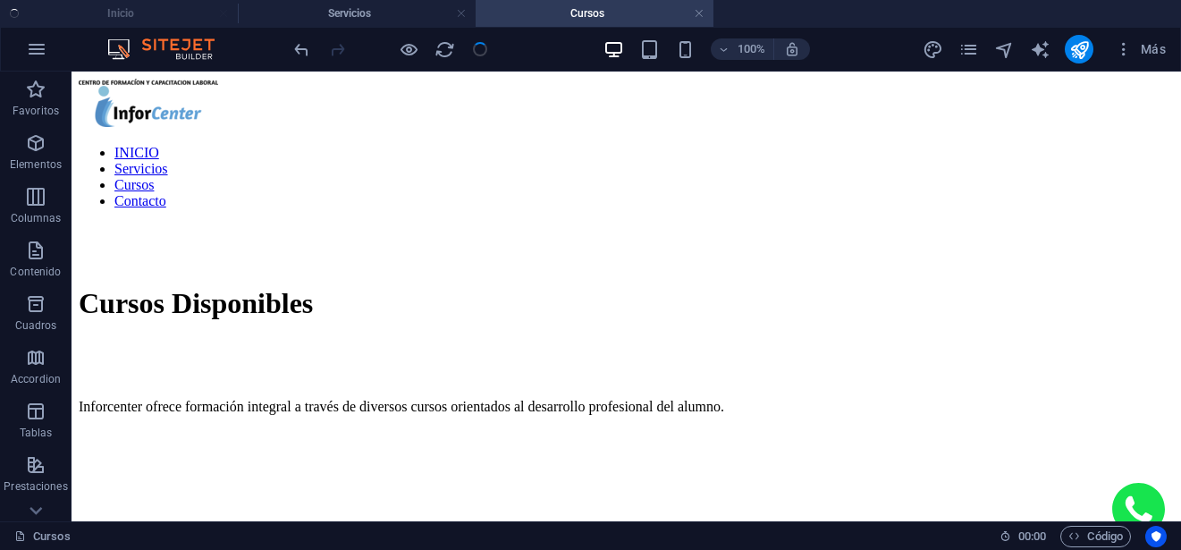
scroll to position [2663, 0]
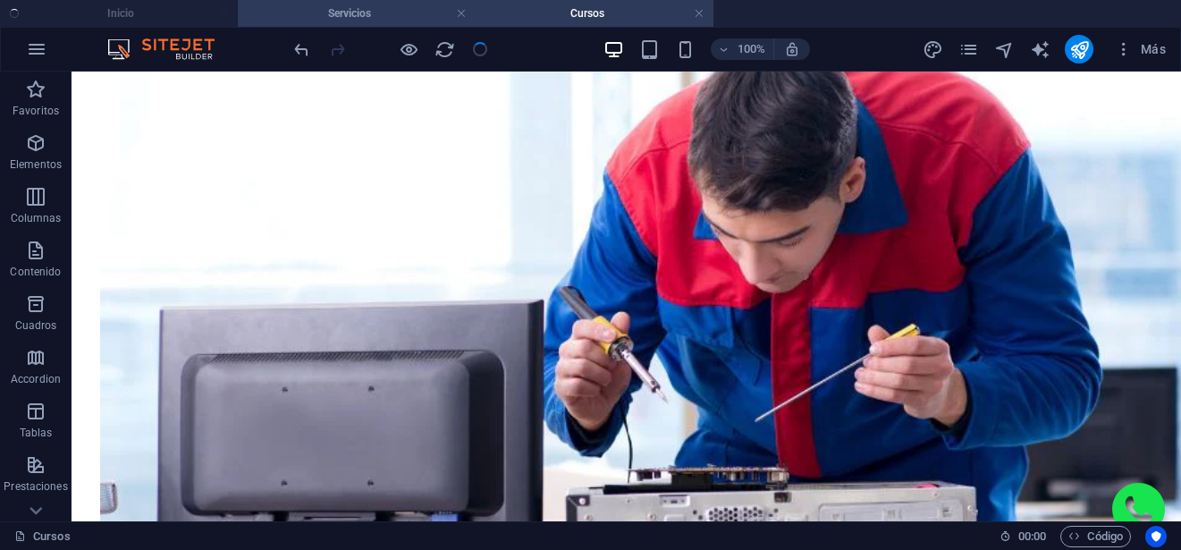
click at [366, 13] on h4 "Servicios" at bounding box center [357, 14] width 238 height 20
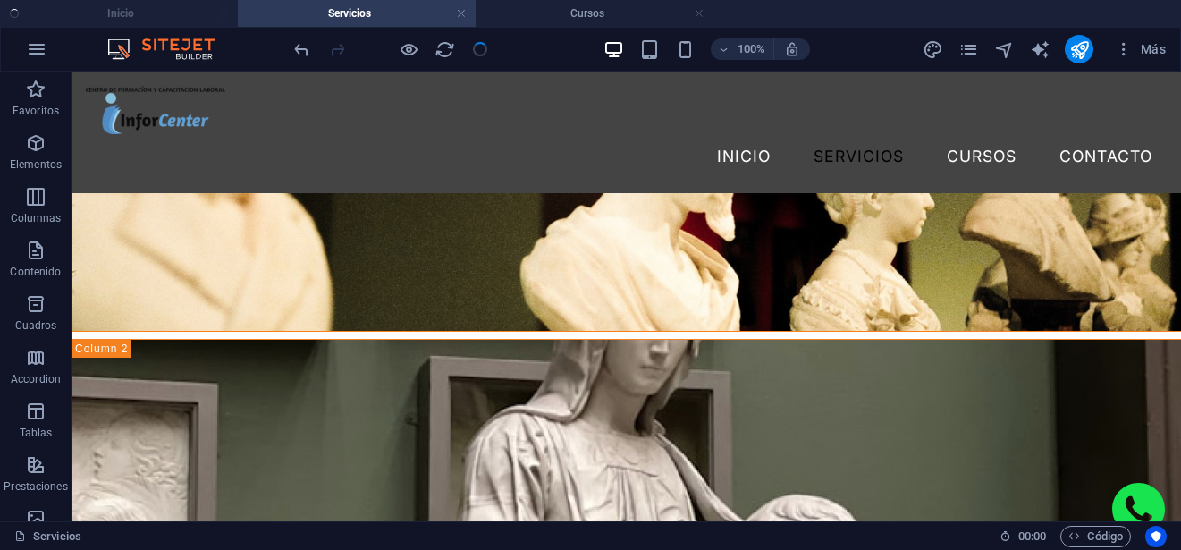
scroll to position [0, 0]
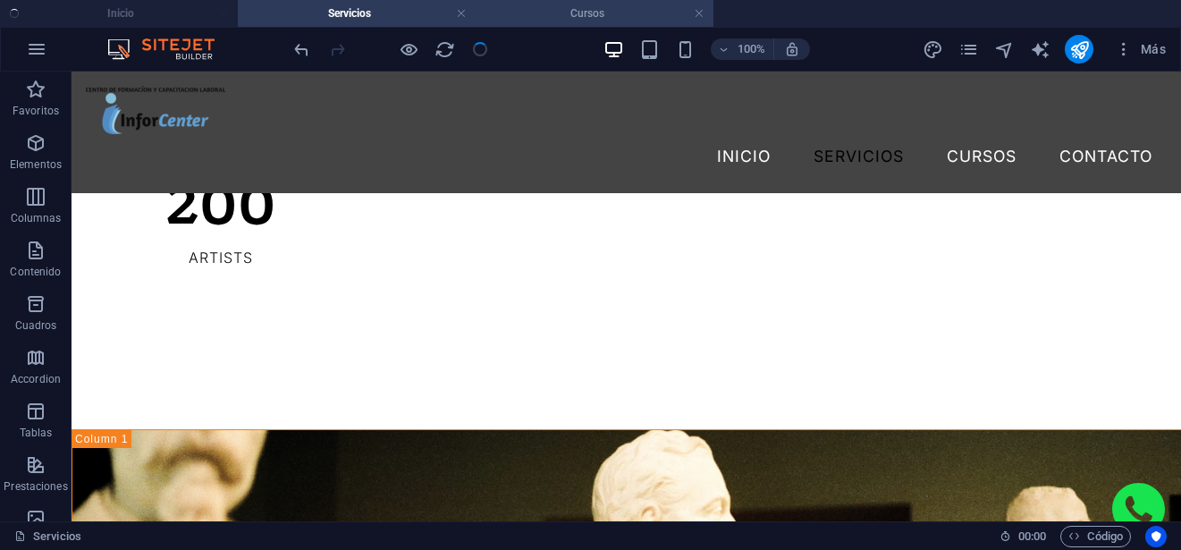
click at [547, 20] on h4 "Cursos" at bounding box center [594, 14] width 238 height 20
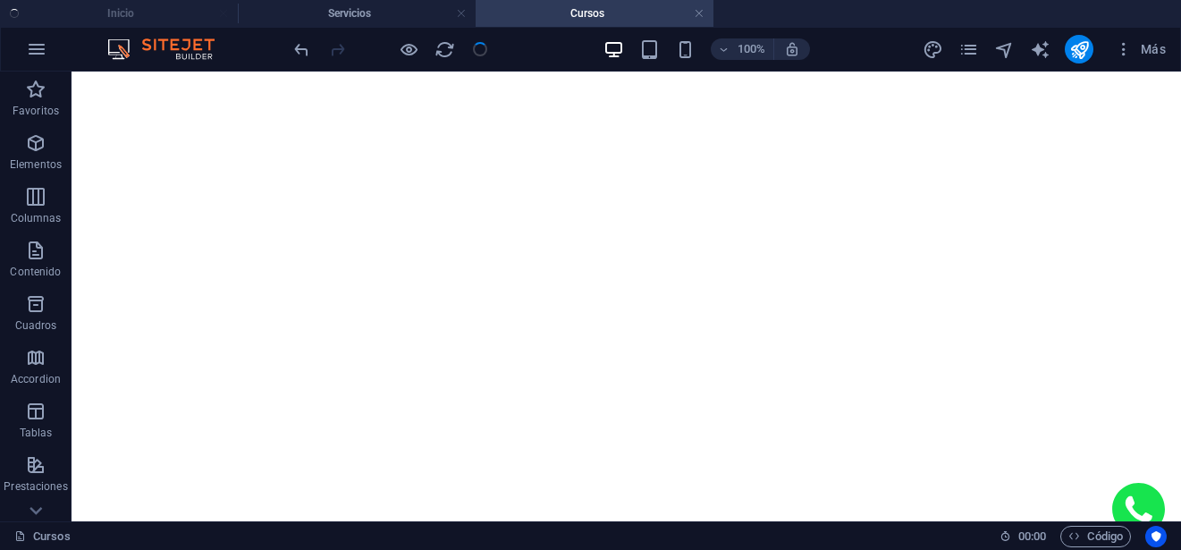
scroll to position [2663, 0]
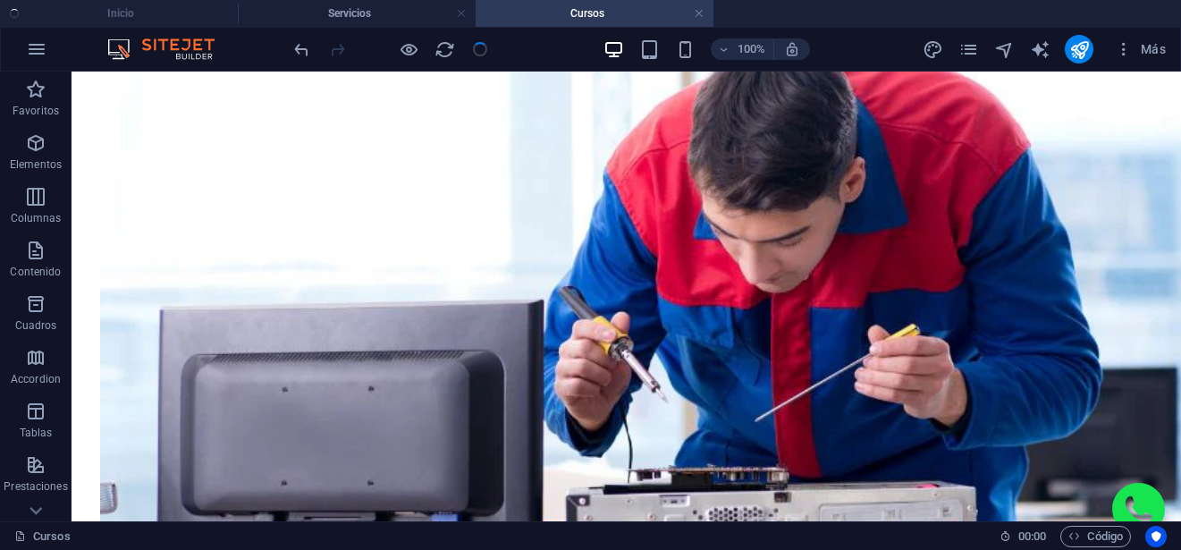
click at [554, 13] on h4 "Cursos" at bounding box center [594, 14] width 238 height 20
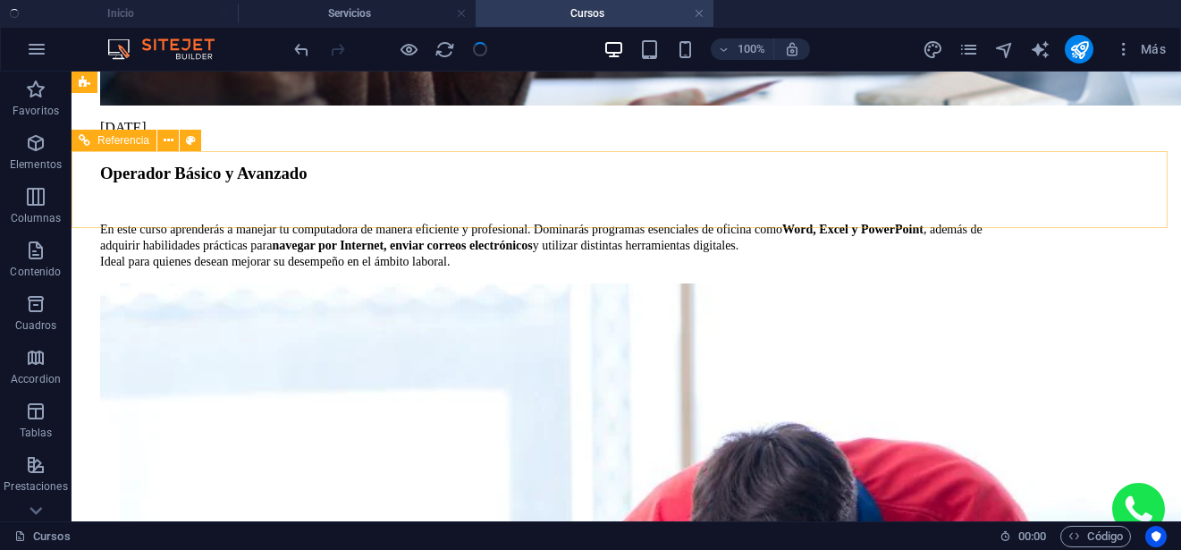
scroll to position [2127, 0]
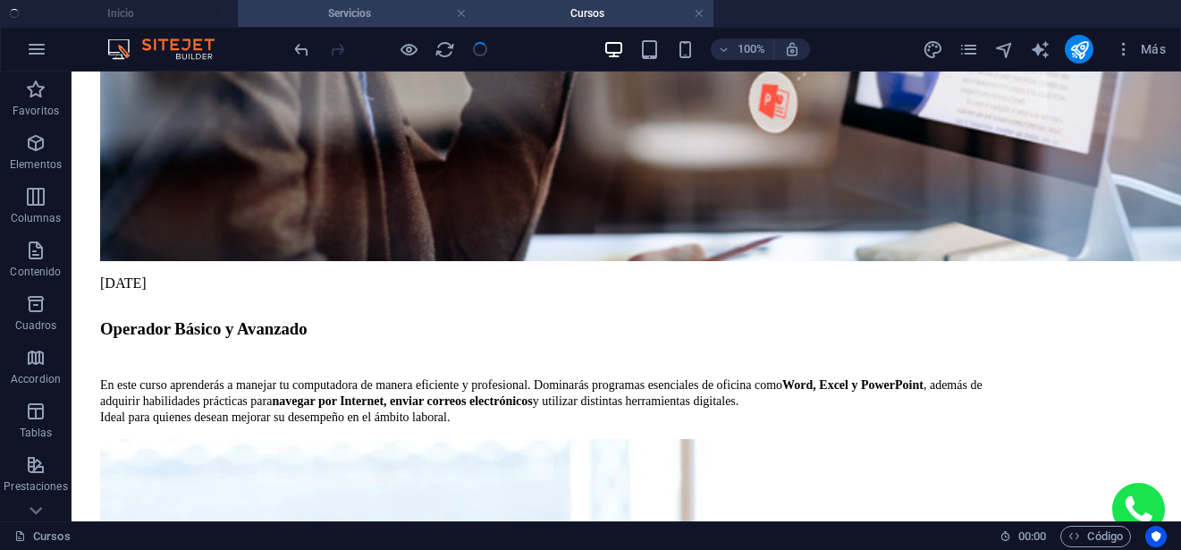
click at [340, 6] on h4 "Servicios" at bounding box center [357, 14] width 238 height 20
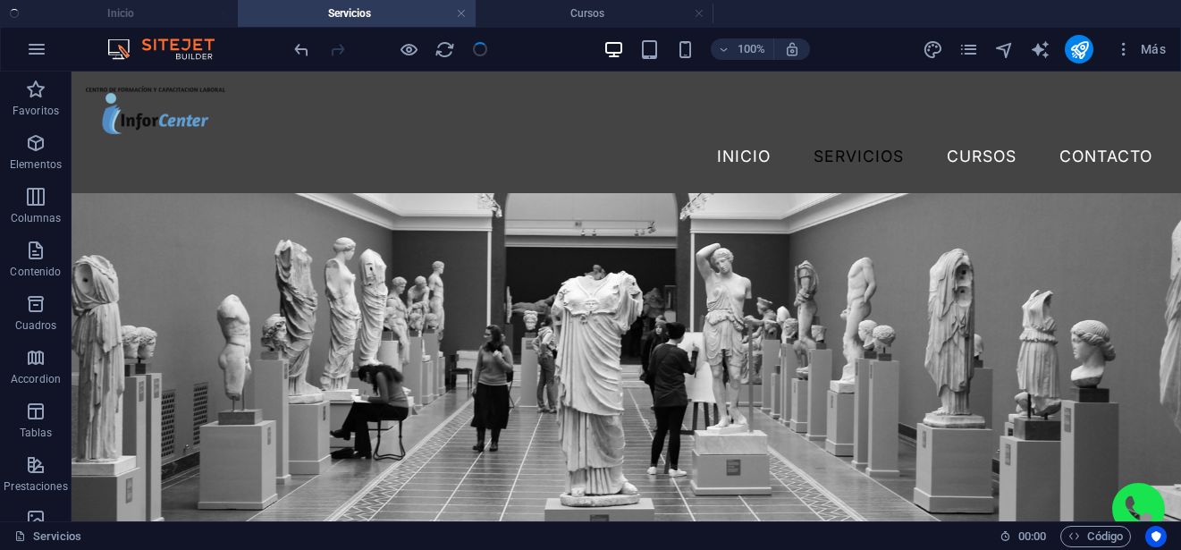
scroll to position [3900, 0]
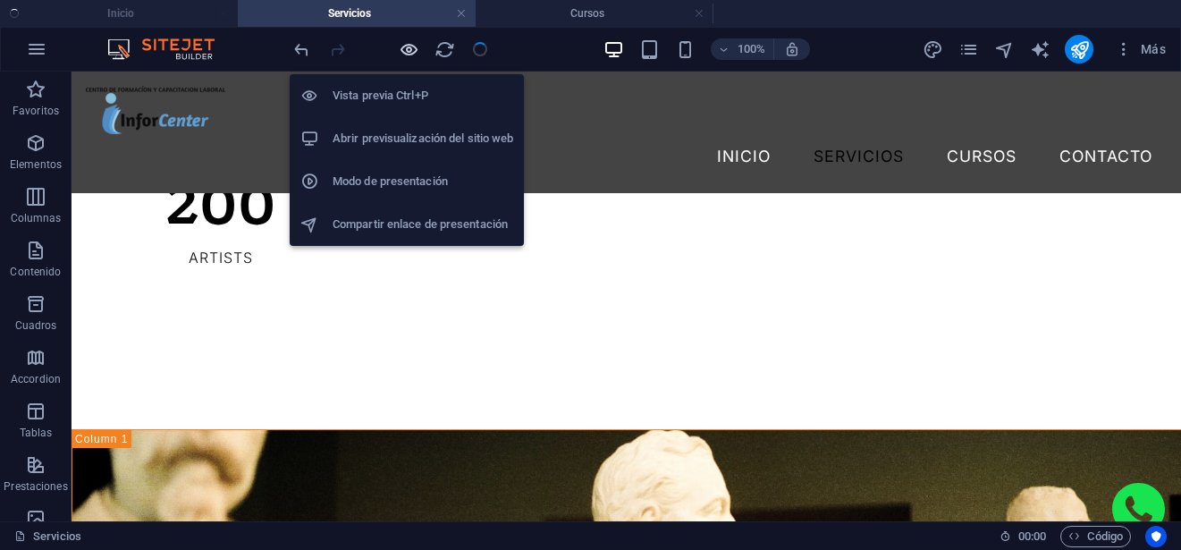
click at [400, 52] on icon "button" at bounding box center [409, 49] width 21 height 21
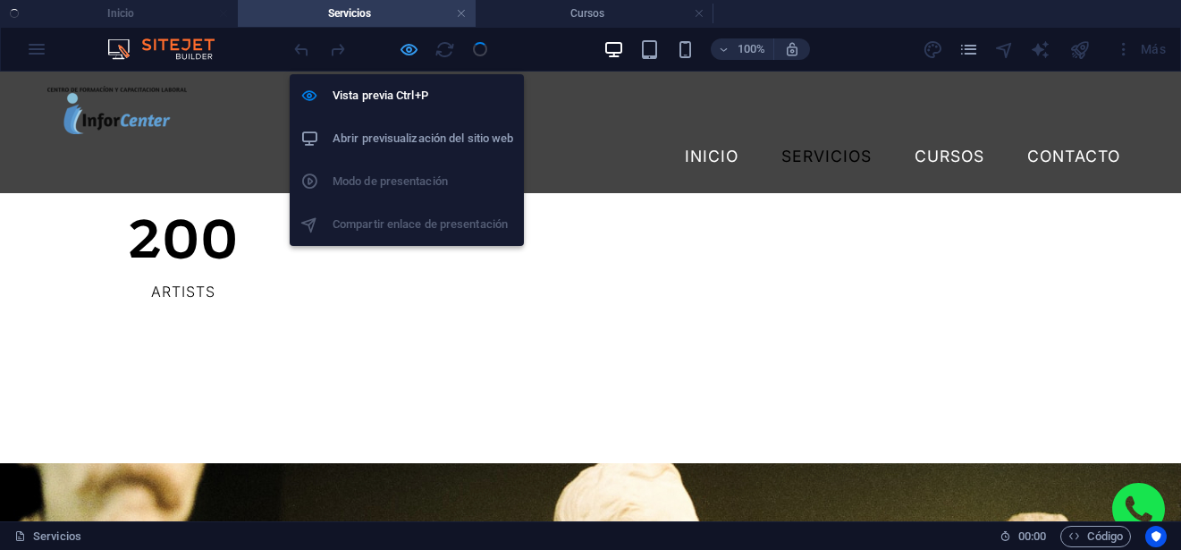
scroll to position [3905, 0]
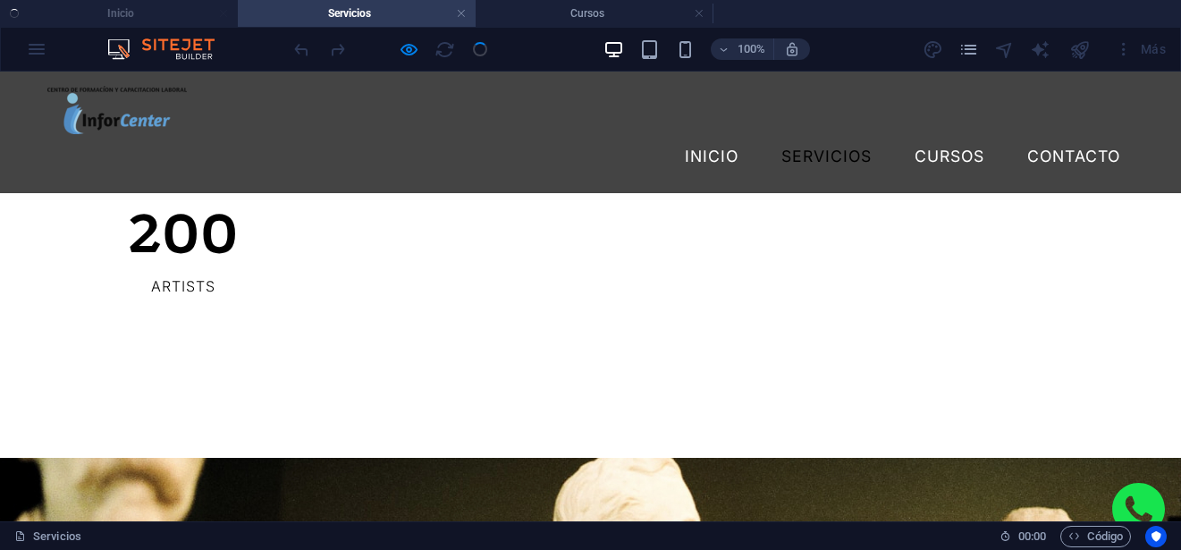
click at [142, 11] on ul "Inicio Servicios Cursos" at bounding box center [590, 13] width 1181 height 27
click at [702, 134] on link "INICIO" at bounding box center [711, 156] width 82 height 45
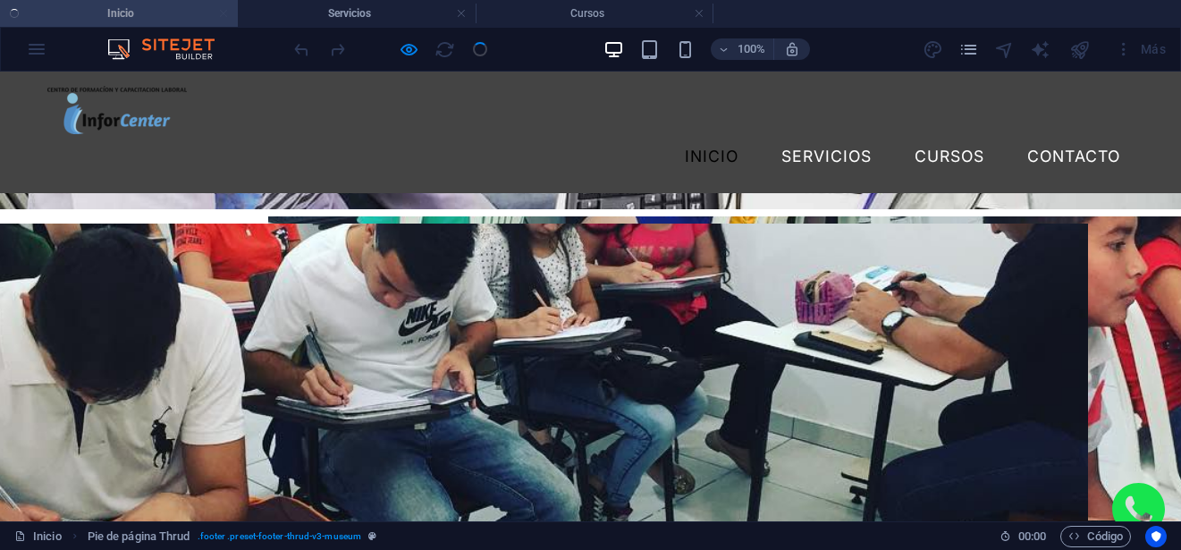
scroll to position [4092, 0]
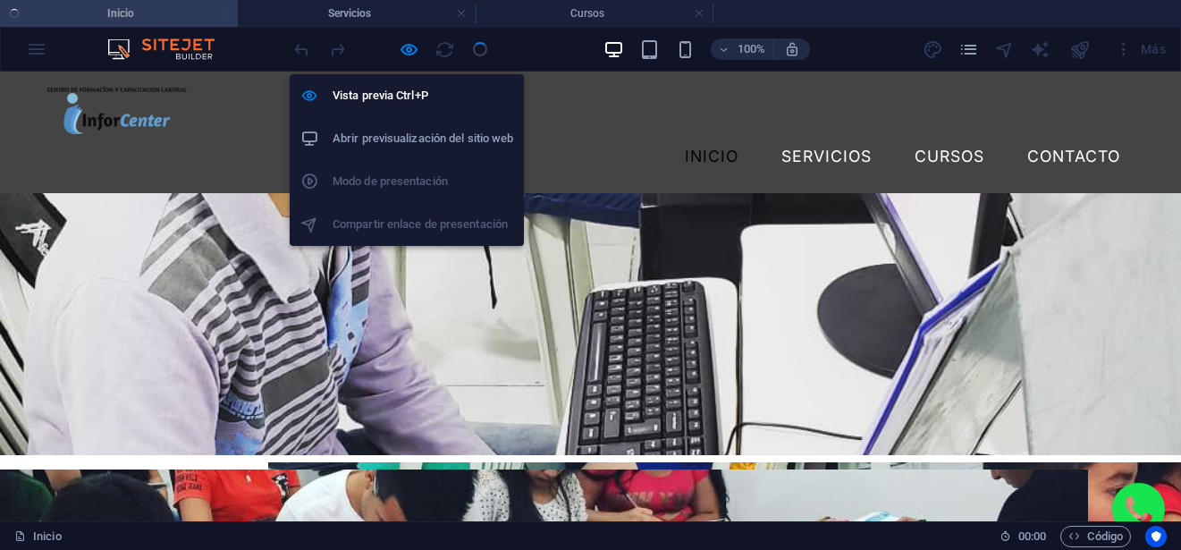
click at [399, 48] on icon "button" at bounding box center [409, 49] width 21 height 21
select select "rem"
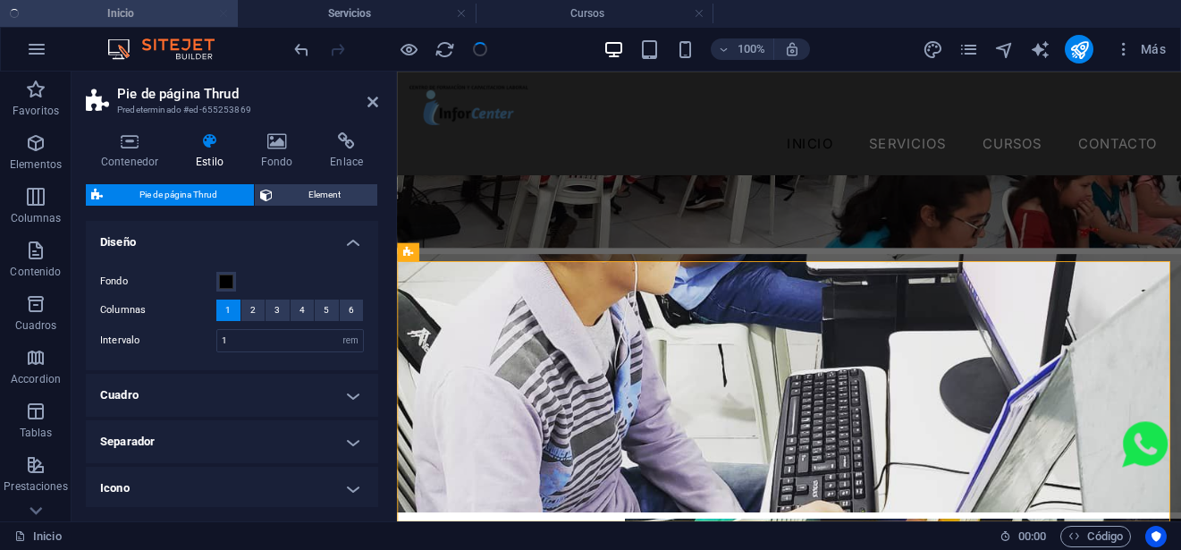
scroll to position [5134, 0]
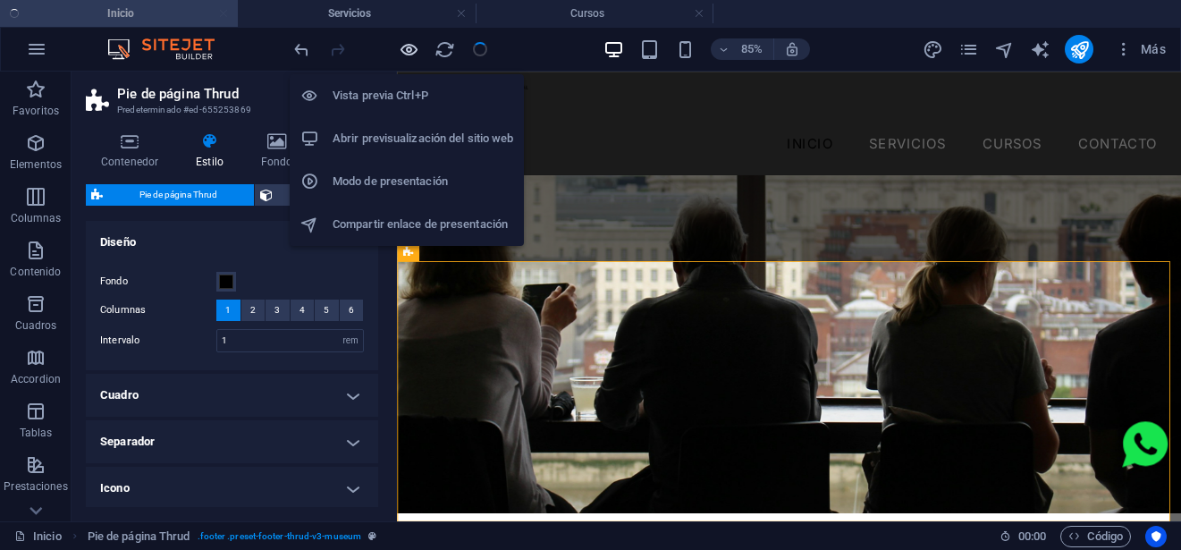
click at [401, 49] on icon "button" at bounding box center [409, 49] width 21 height 21
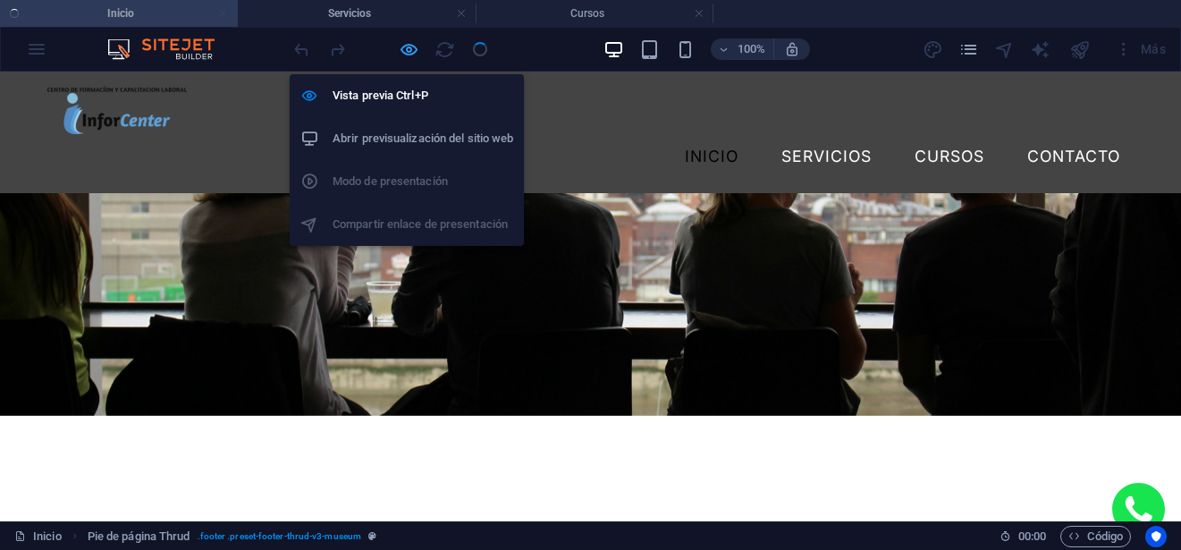
click at [401, 49] on icon "button" at bounding box center [409, 49] width 21 height 21
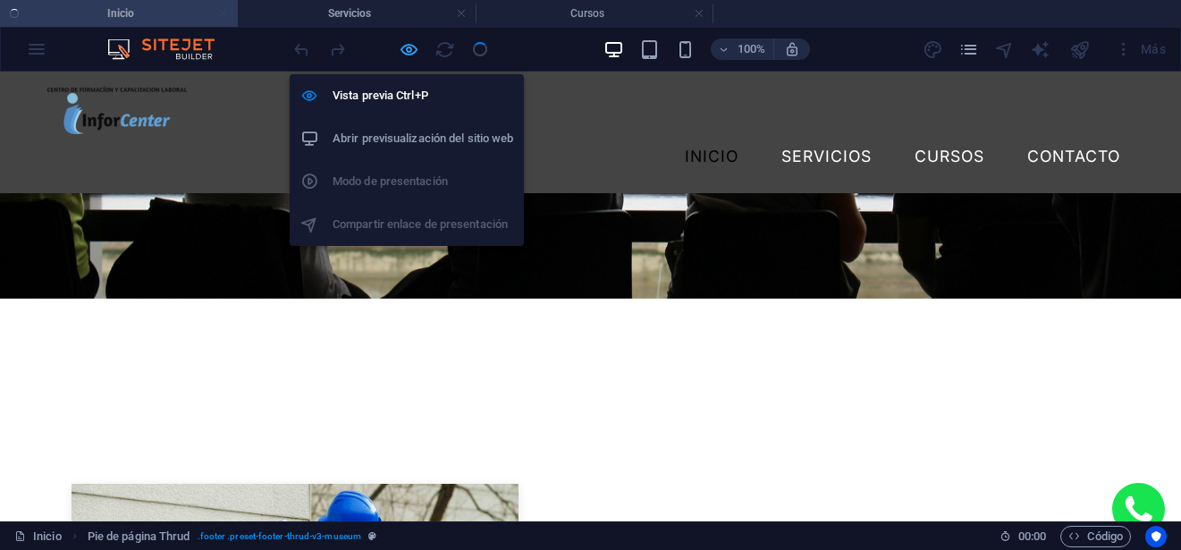
select select "rem"
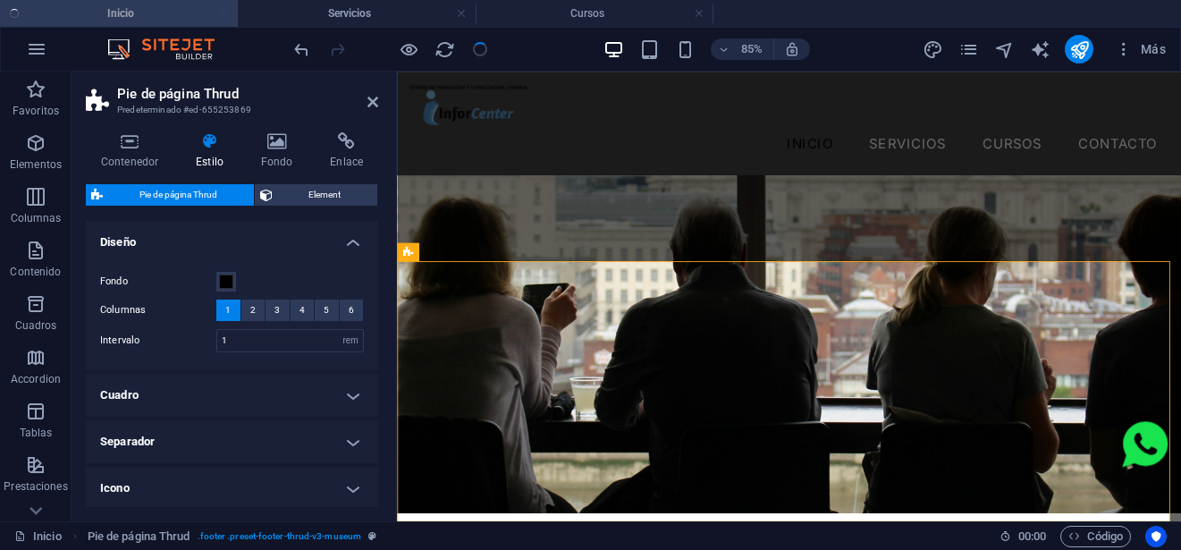
click at [475, 52] on div at bounding box center [390, 49] width 200 height 29
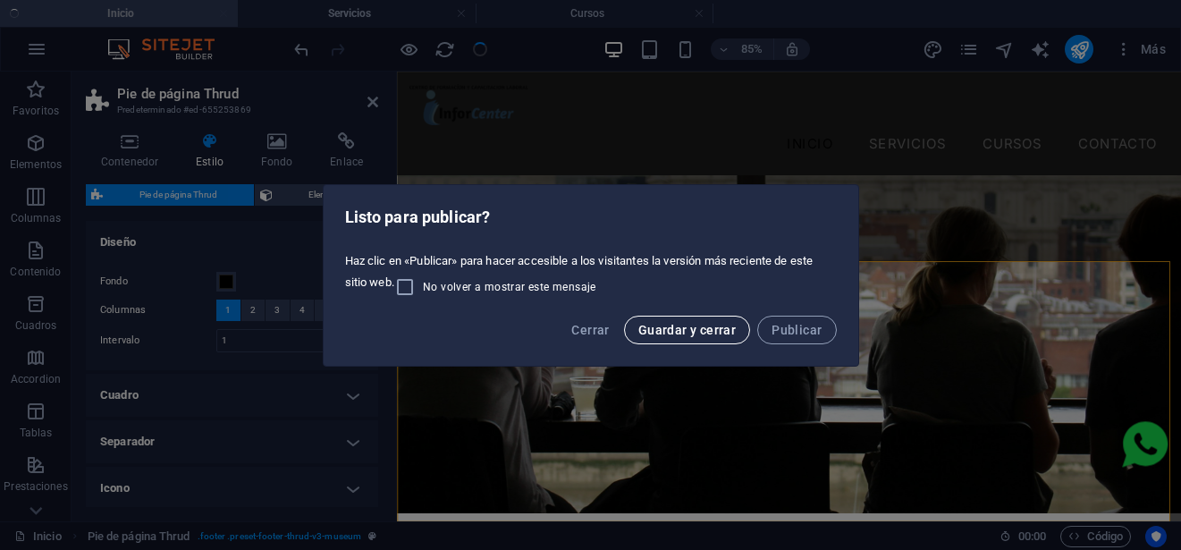
click at [648, 330] on span "Guardar y cerrar" at bounding box center [686, 330] width 97 height 14
select select "rem"
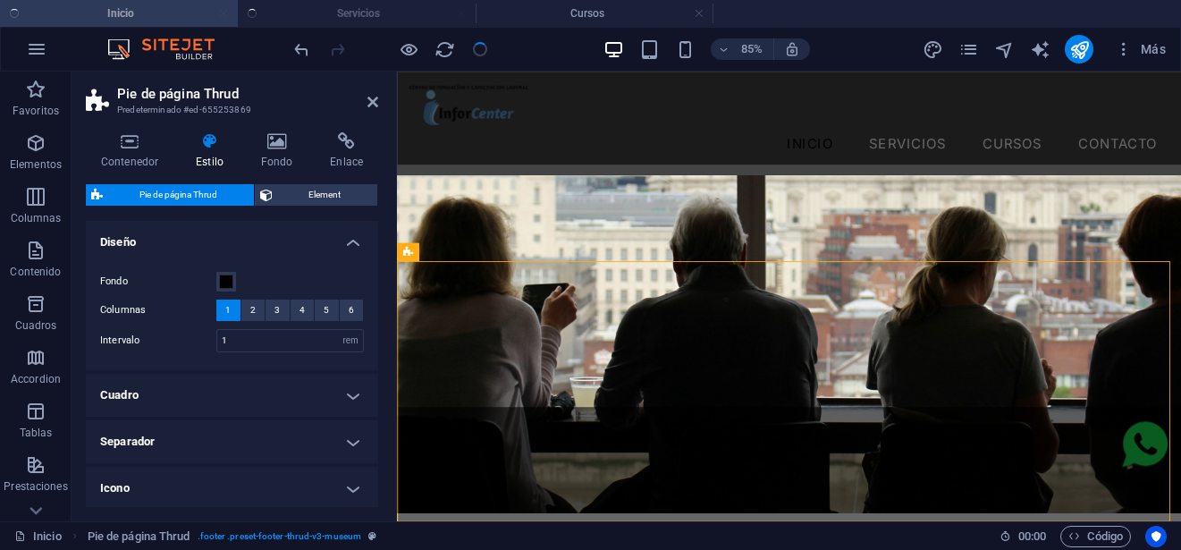
select select
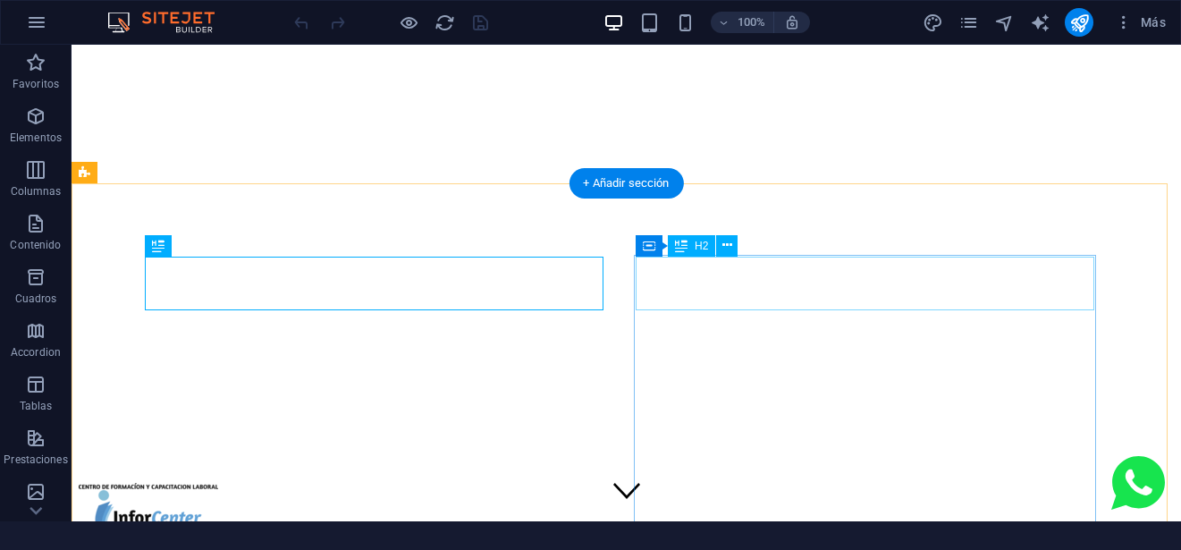
scroll to position [292, 0]
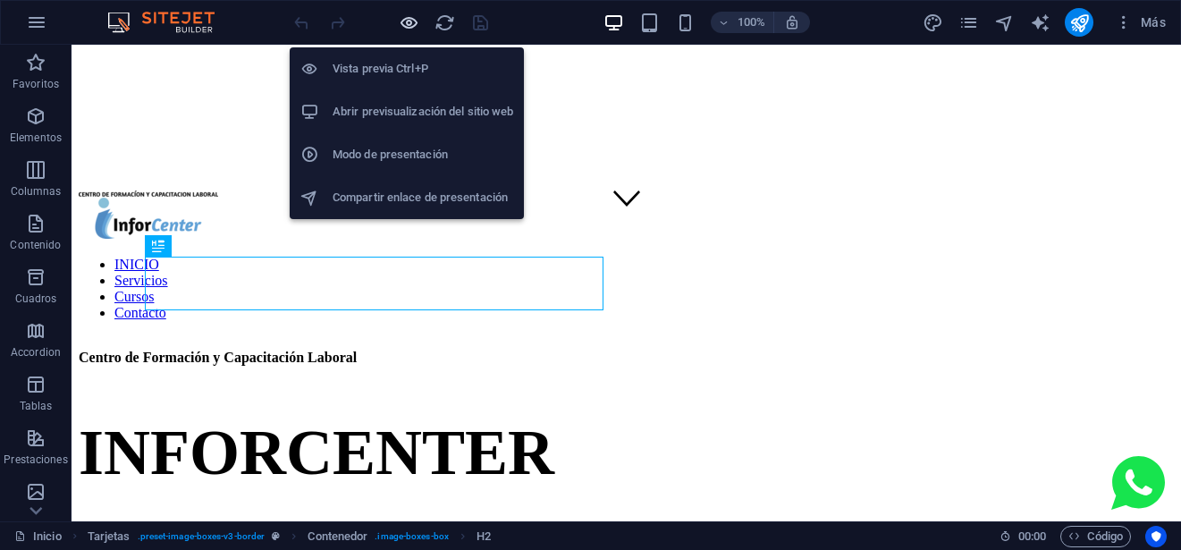
click at [416, 25] on icon "button" at bounding box center [409, 23] width 21 height 21
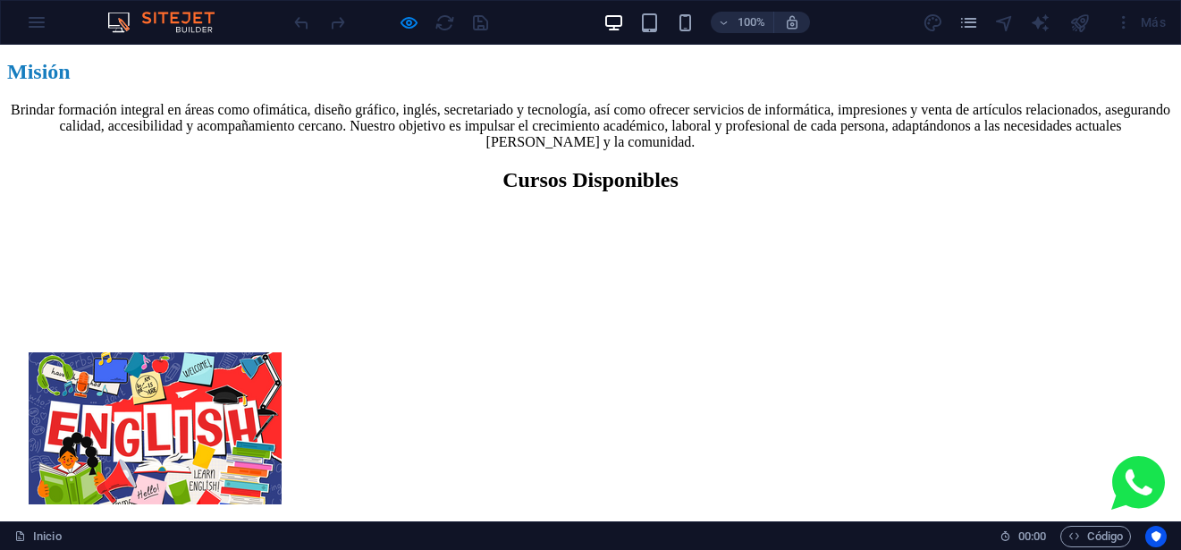
scroll to position [739, 0]
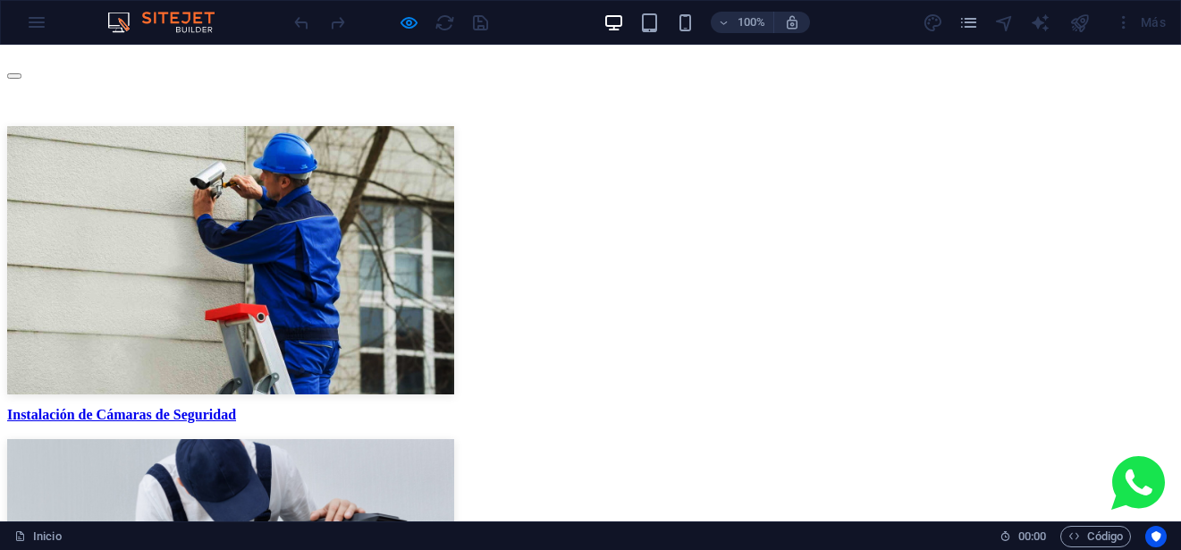
scroll to position [5048, 0]
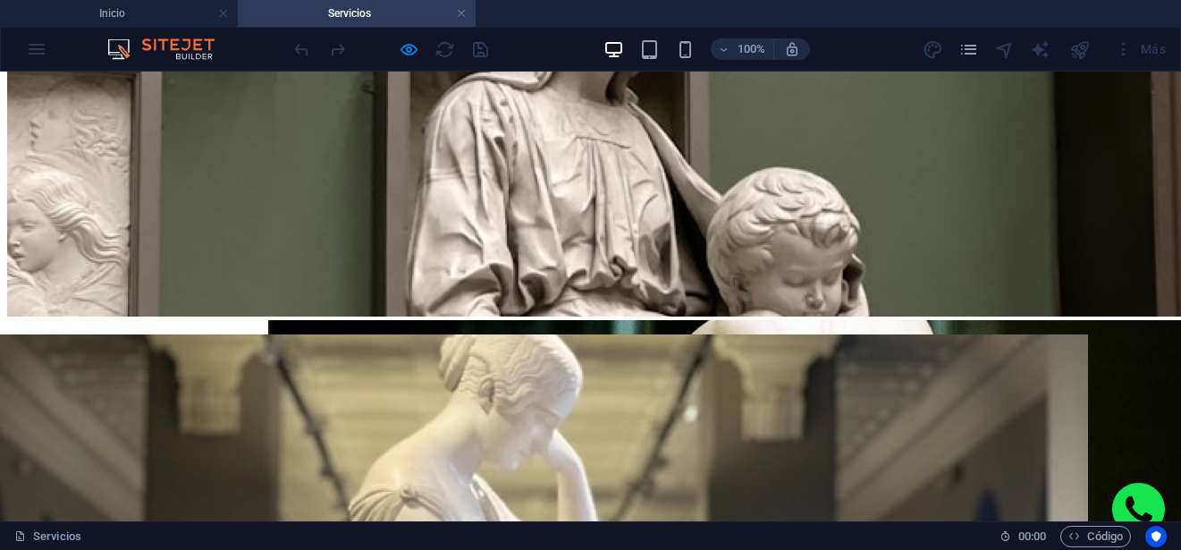
scroll to position [3995, 0]
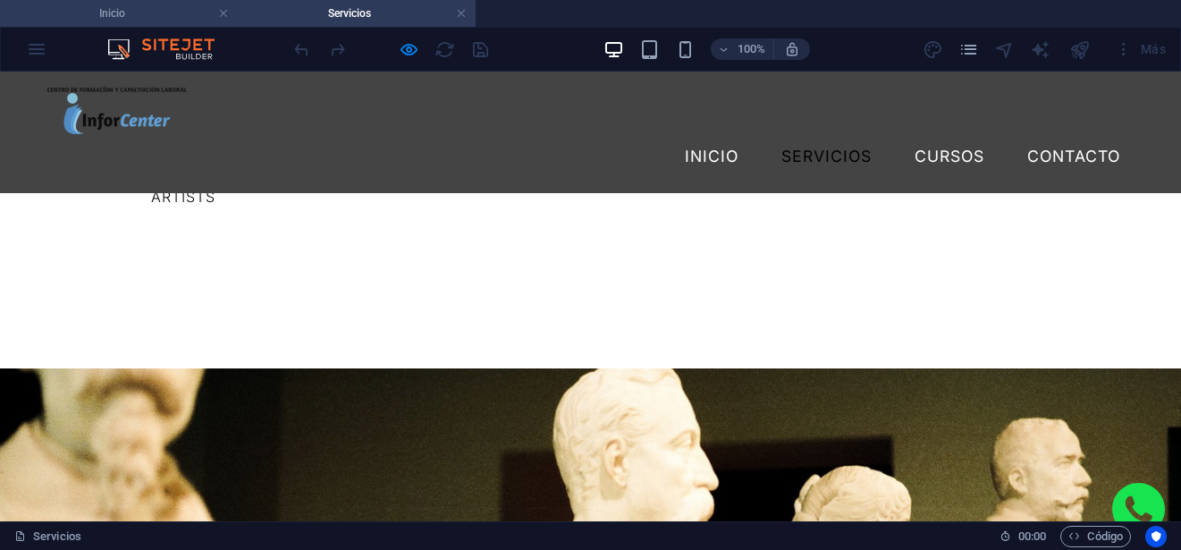
click at [127, 20] on h4 "Inicio" at bounding box center [119, 14] width 238 height 20
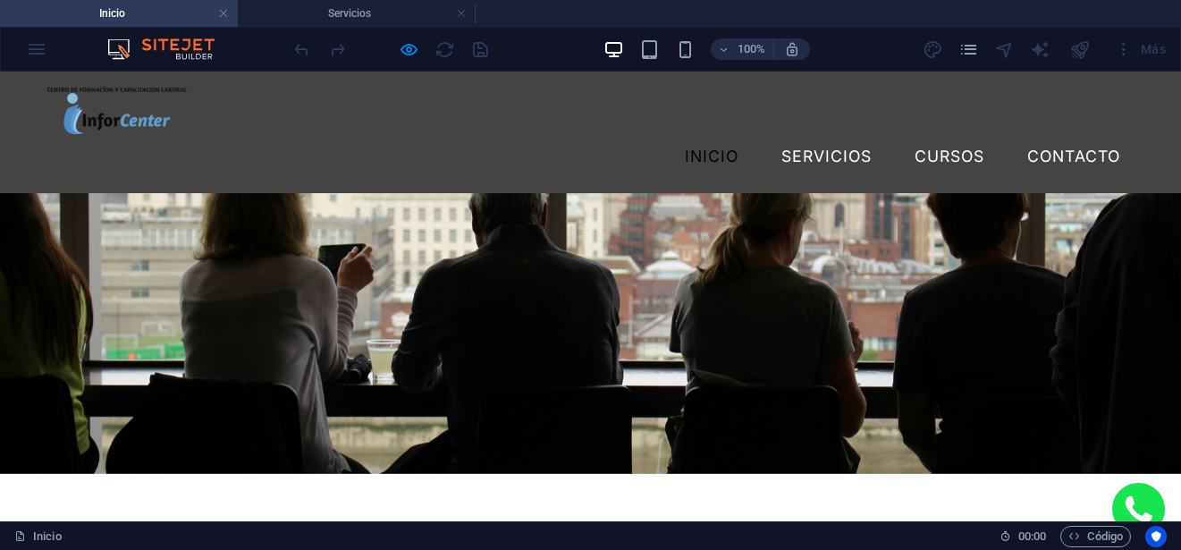
scroll to position [5075, 0]
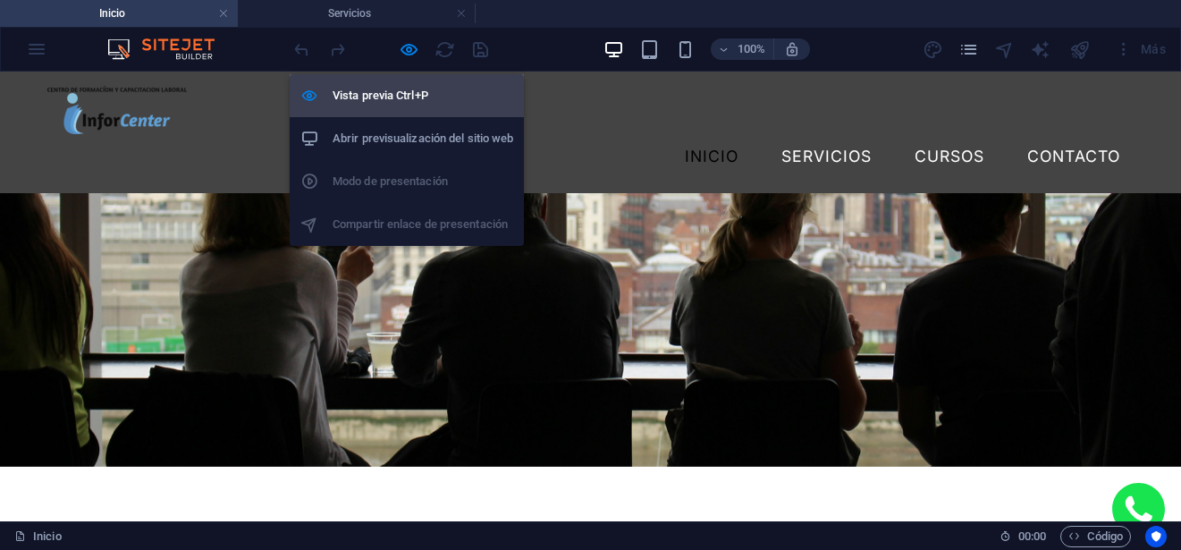
drag, startPoint x: 404, startPoint y: 48, endPoint x: 451, endPoint y: 96, distance: 67.0
click at [404, 47] on icon "button" at bounding box center [409, 49] width 21 height 21
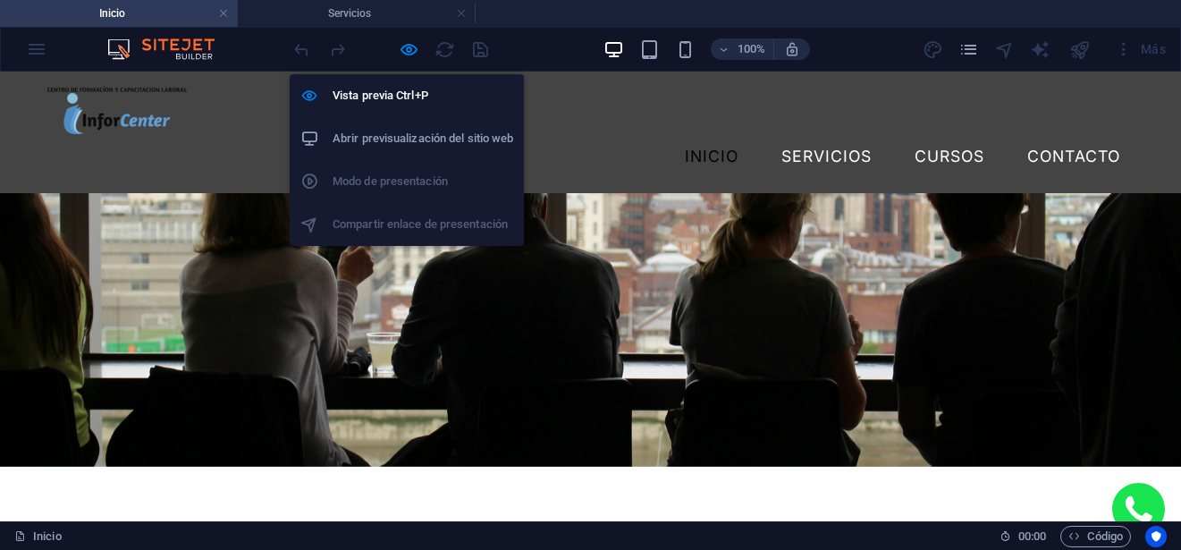
scroll to position [5174, 0]
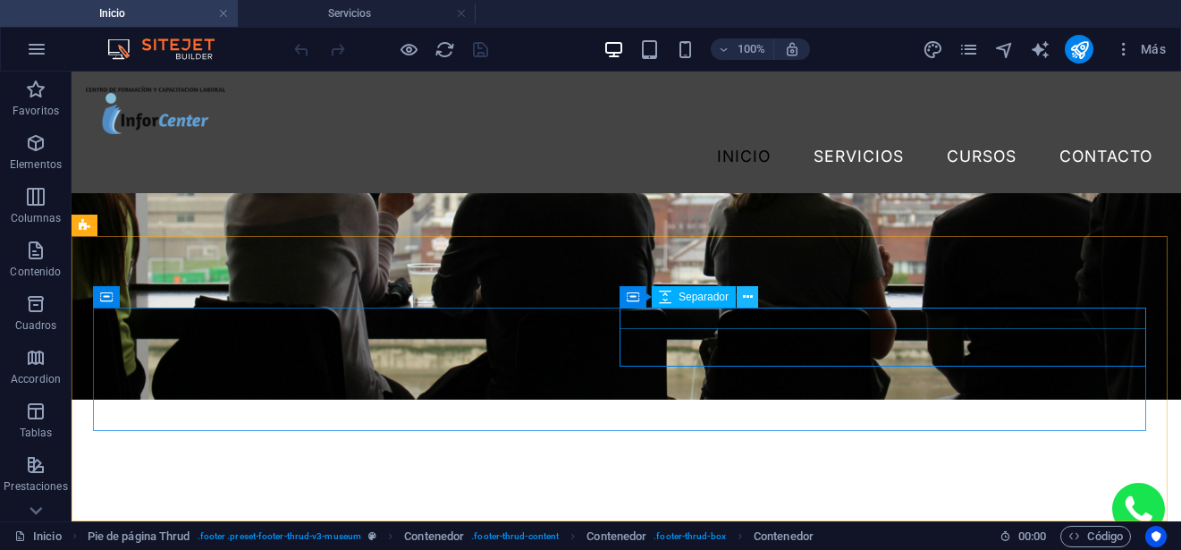
click at [754, 293] on button at bounding box center [746, 296] width 21 height 21
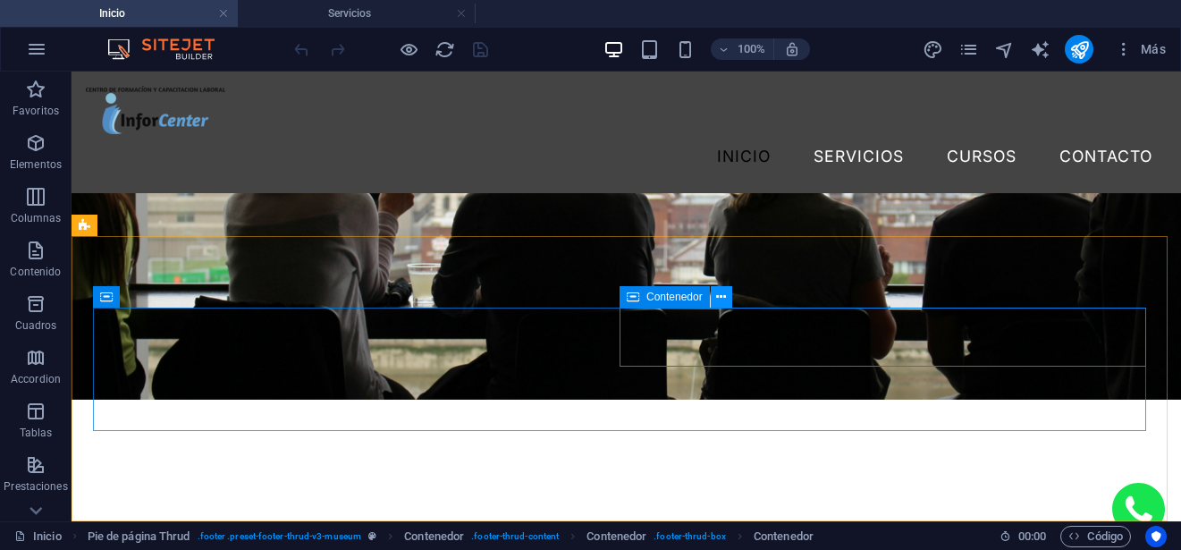
click at [719, 297] on icon at bounding box center [721, 297] width 10 height 19
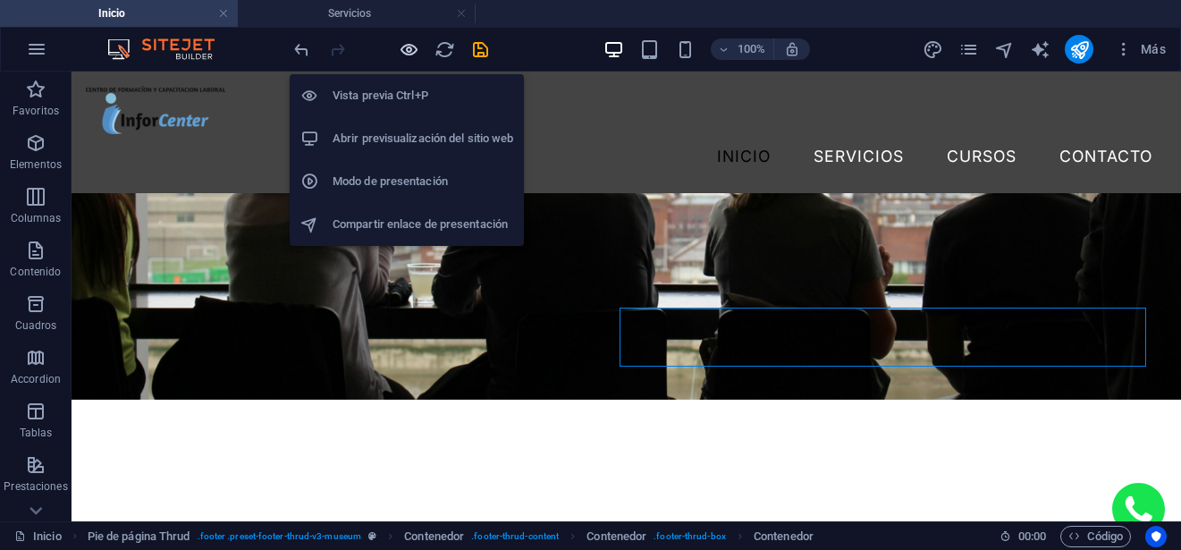
click at [414, 56] on icon "button" at bounding box center [409, 49] width 21 height 21
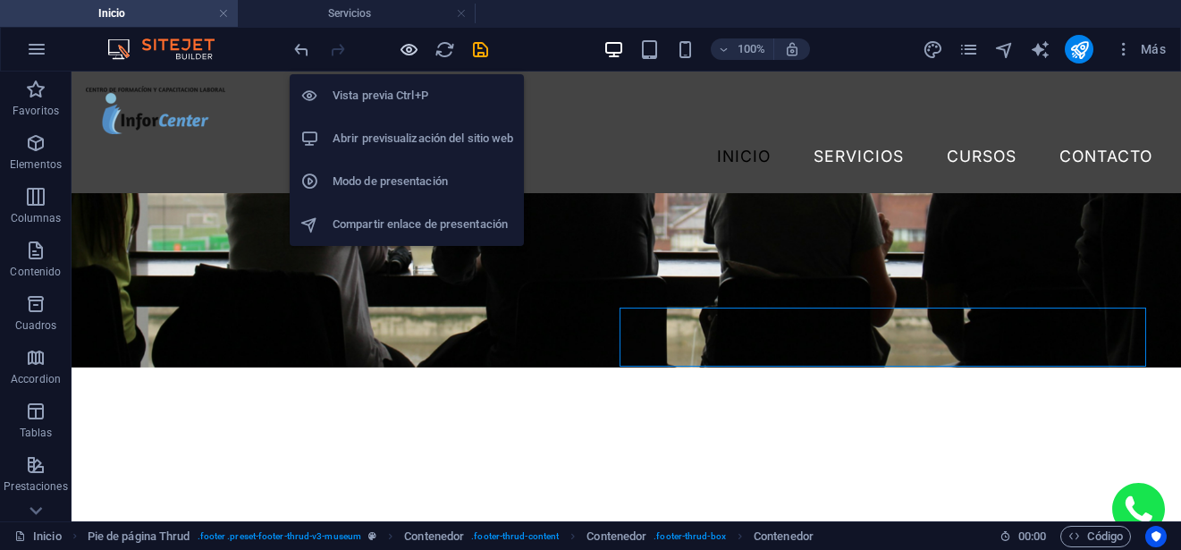
scroll to position [5075, 0]
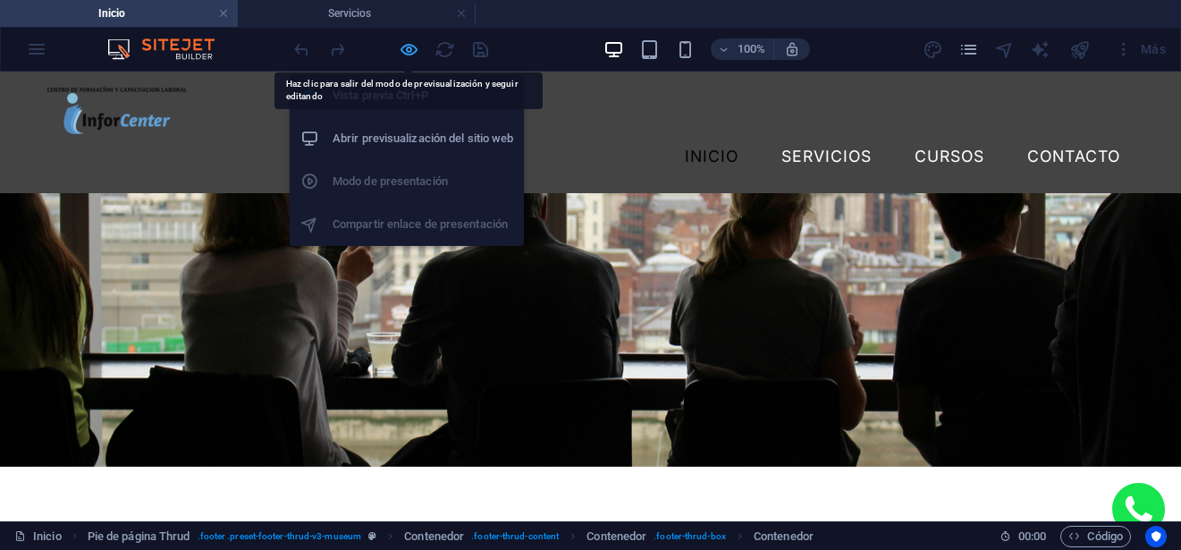
click at [403, 45] on icon "button" at bounding box center [409, 49] width 21 height 21
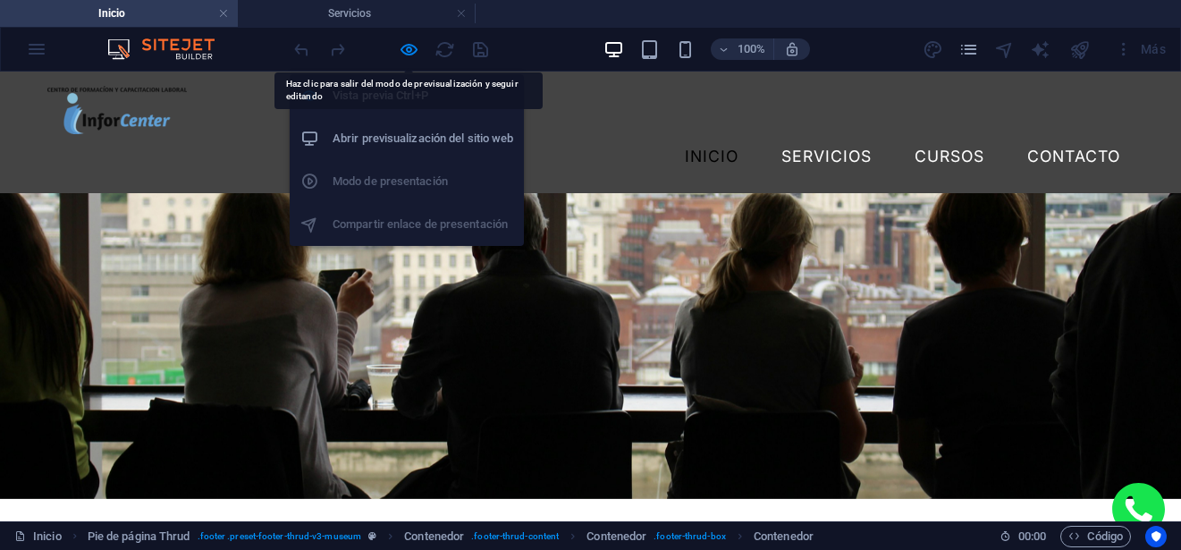
scroll to position [5174, 0]
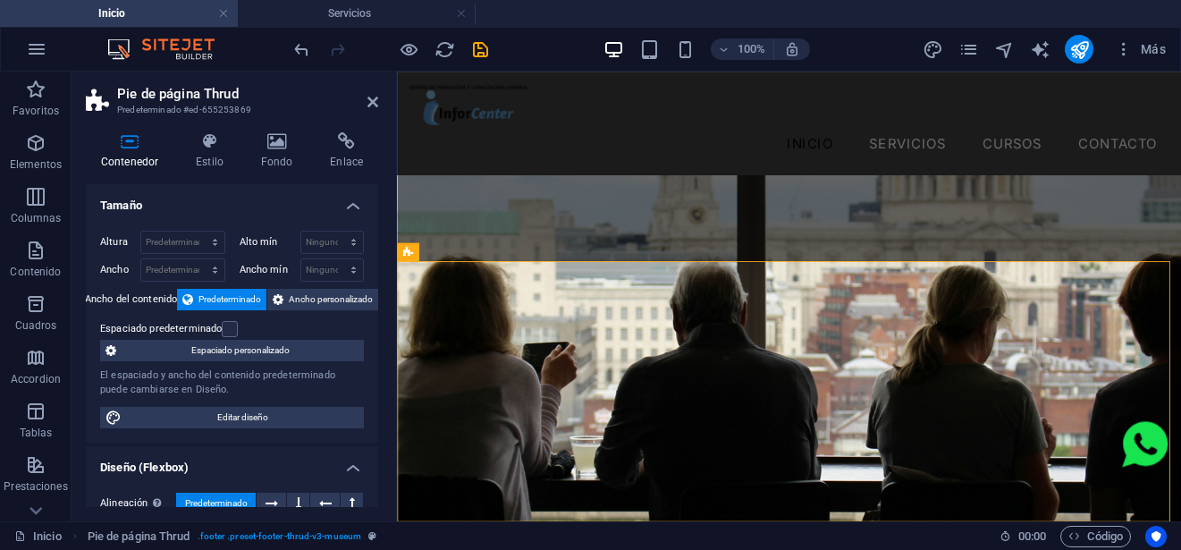
scroll to position [5230, 0]
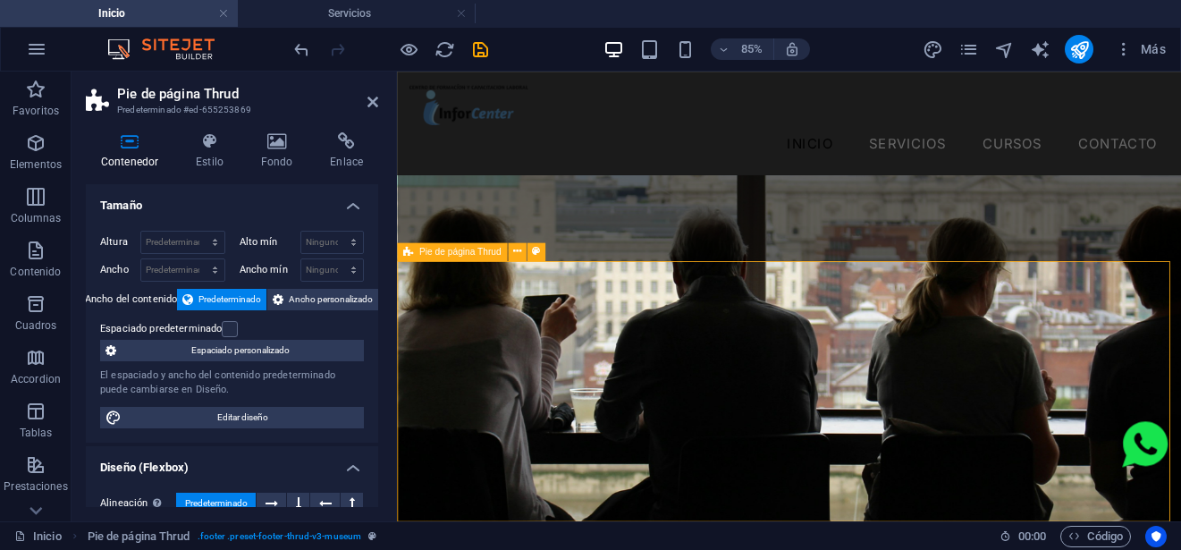
click at [480, 252] on span "Pie de página Thrud" at bounding box center [460, 251] width 82 height 9
click at [211, 240] on select "Predeterminado px rem % vh vw" at bounding box center [182, 241] width 83 height 21
select select "px"
click at [197, 231] on select "Predeterminado px rem % vh vw" at bounding box center [182, 241] width 83 height 21
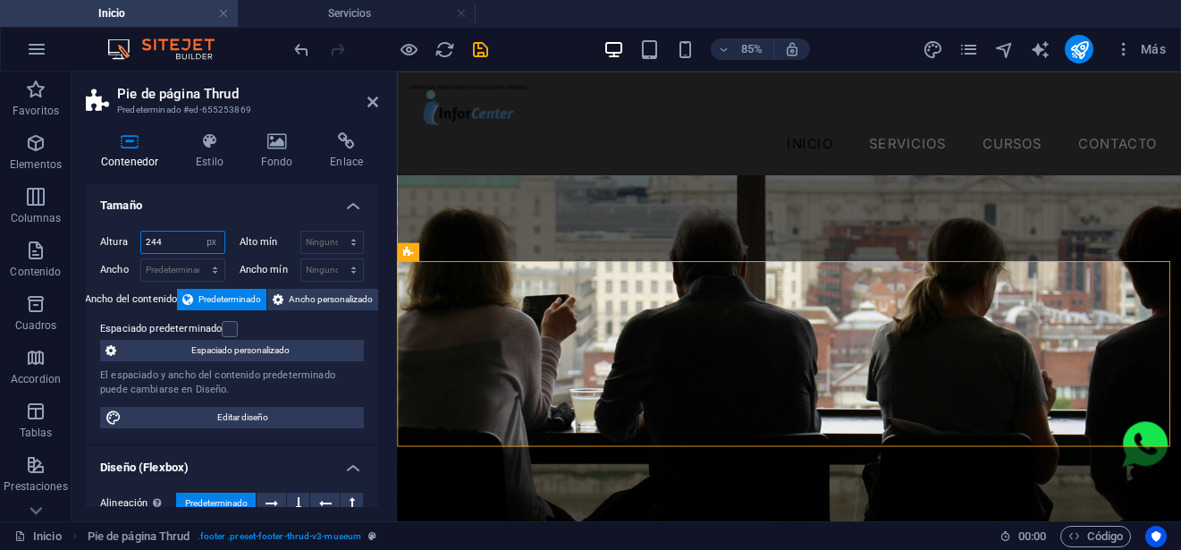
drag, startPoint x: 172, startPoint y: 241, endPoint x: 121, endPoint y: 241, distance: 51.8
click at [121, 241] on div "Altura 244 Predeterminado px rem % vh vw" at bounding box center [162, 242] width 125 height 23
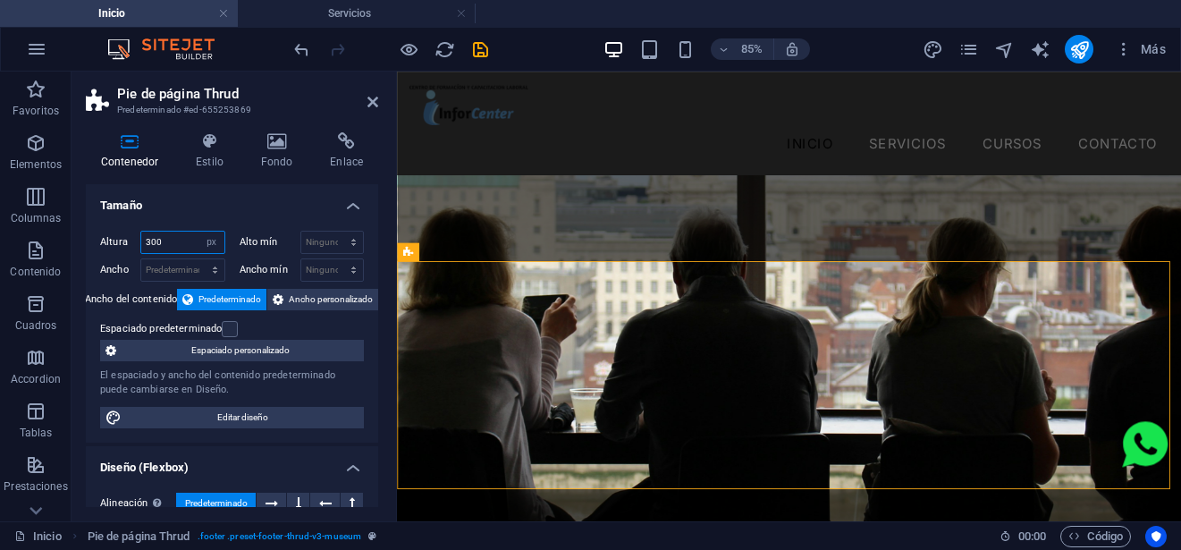
click at [169, 243] on input "300" at bounding box center [182, 241] width 83 height 21
type input "320"
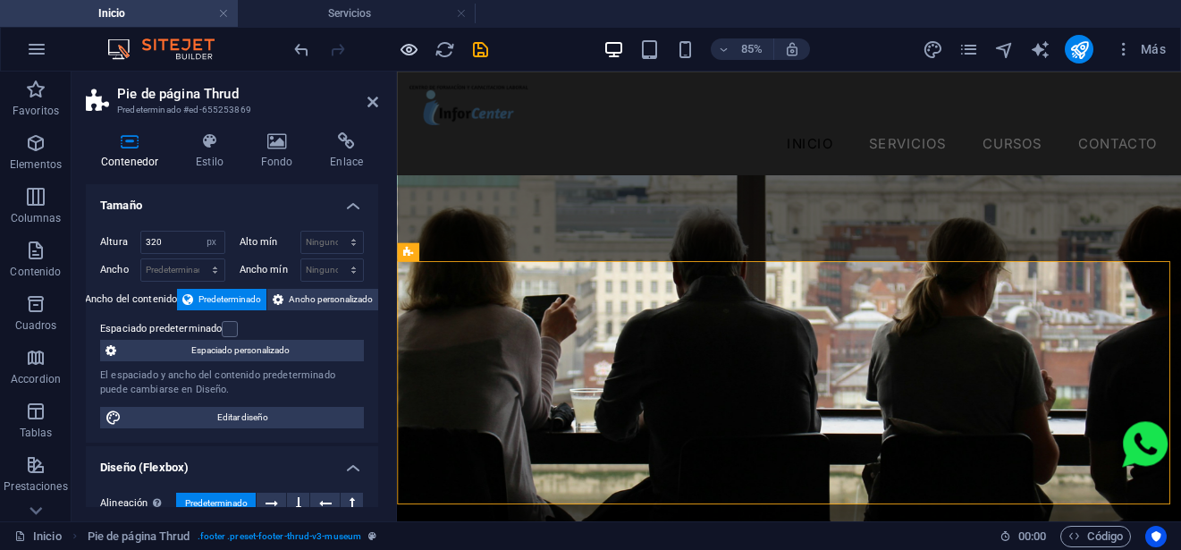
click at [403, 44] on icon "button" at bounding box center [409, 49] width 21 height 21
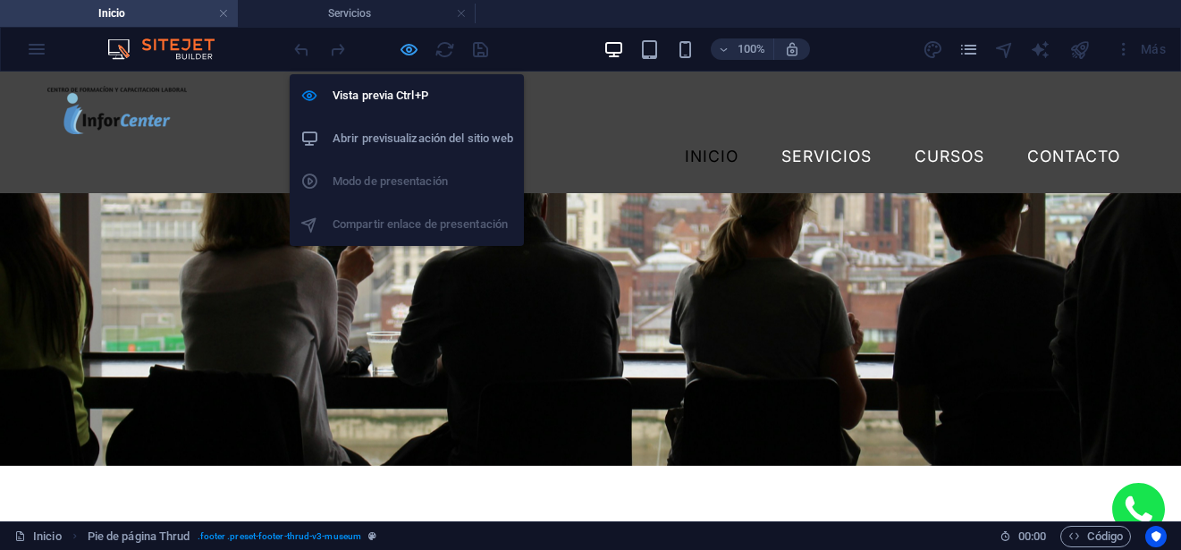
click at [400, 42] on icon "button" at bounding box center [409, 49] width 21 height 21
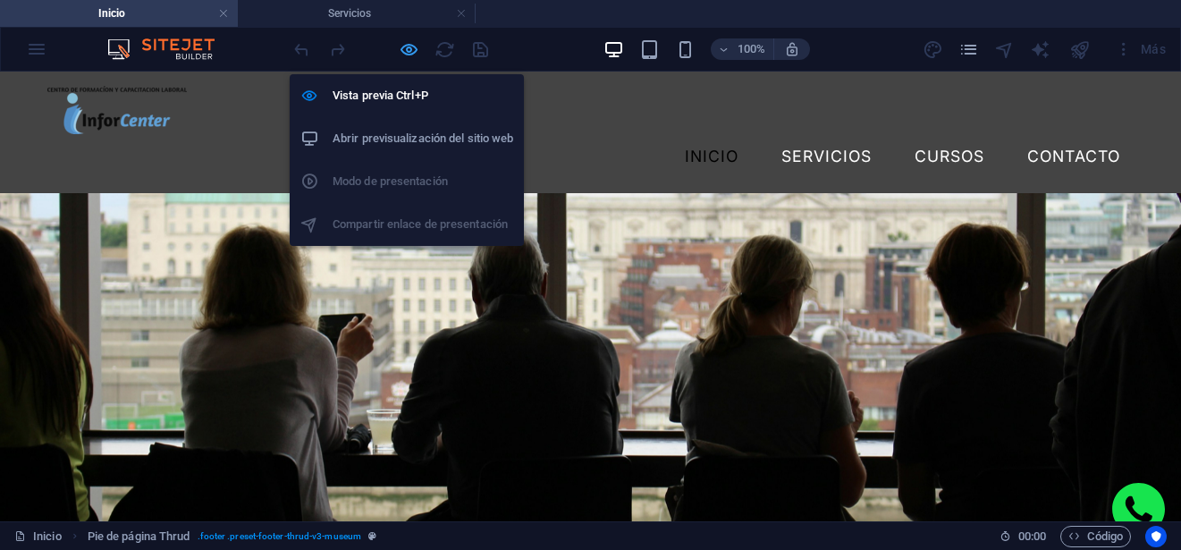
select select "px"
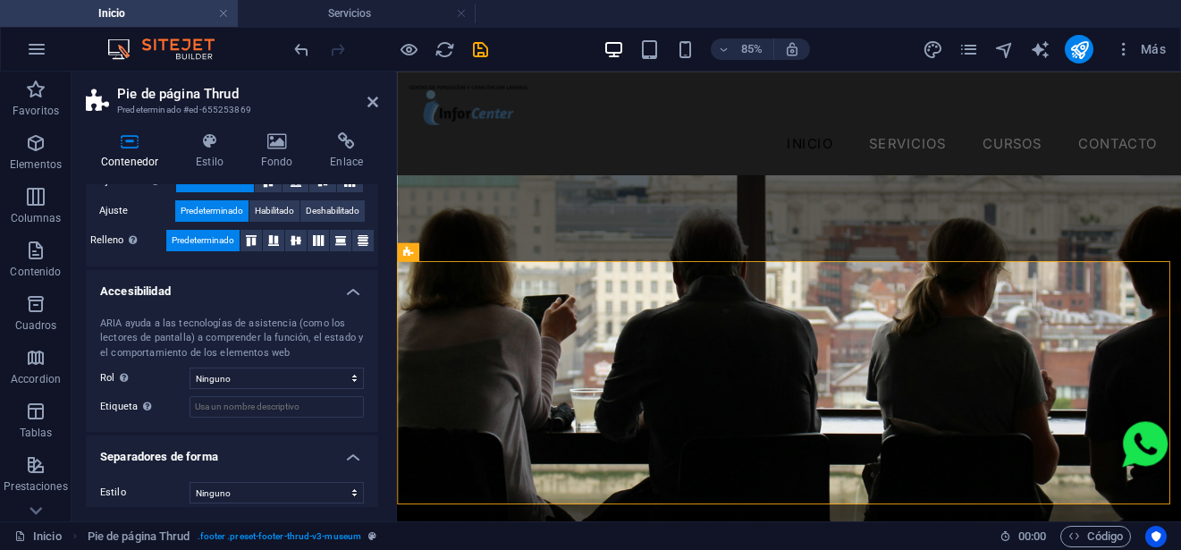
scroll to position [391, 0]
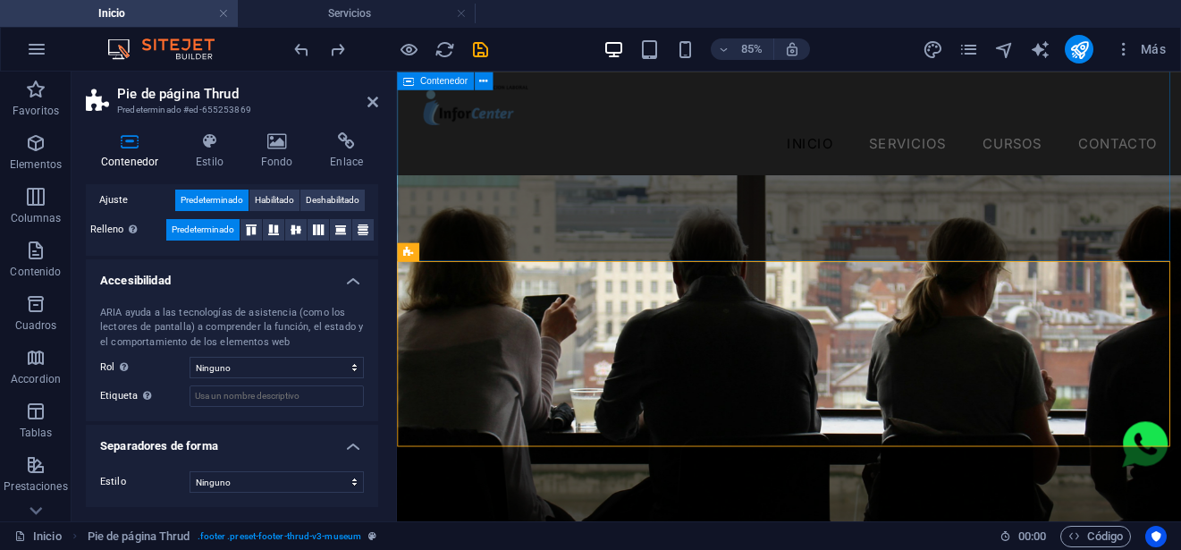
type input "344"
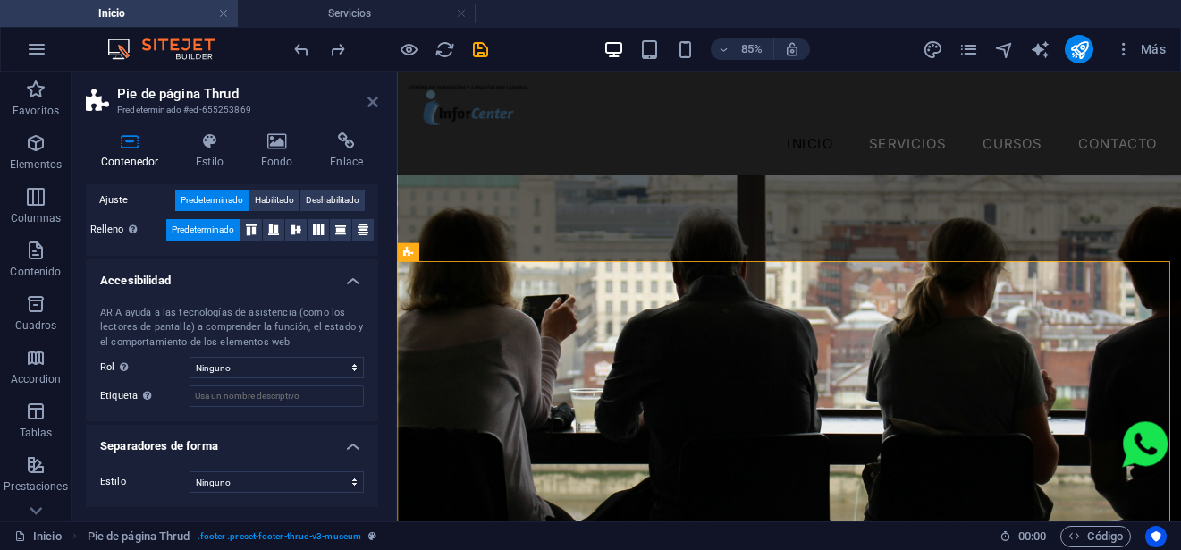
click at [377, 98] on icon at bounding box center [372, 102] width 11 height 14
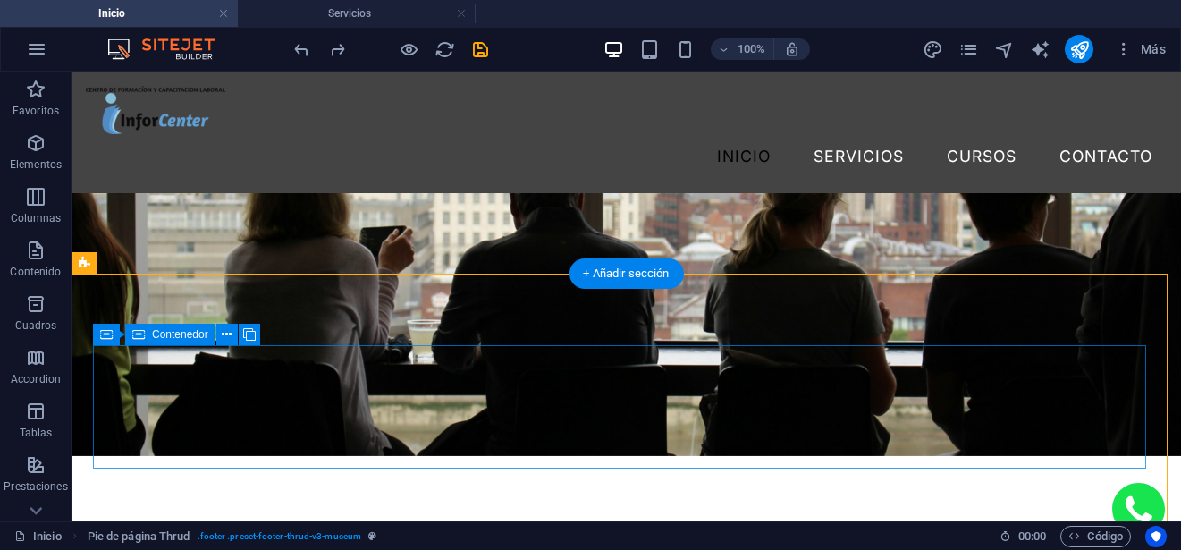
scroll to position [5197, 0]
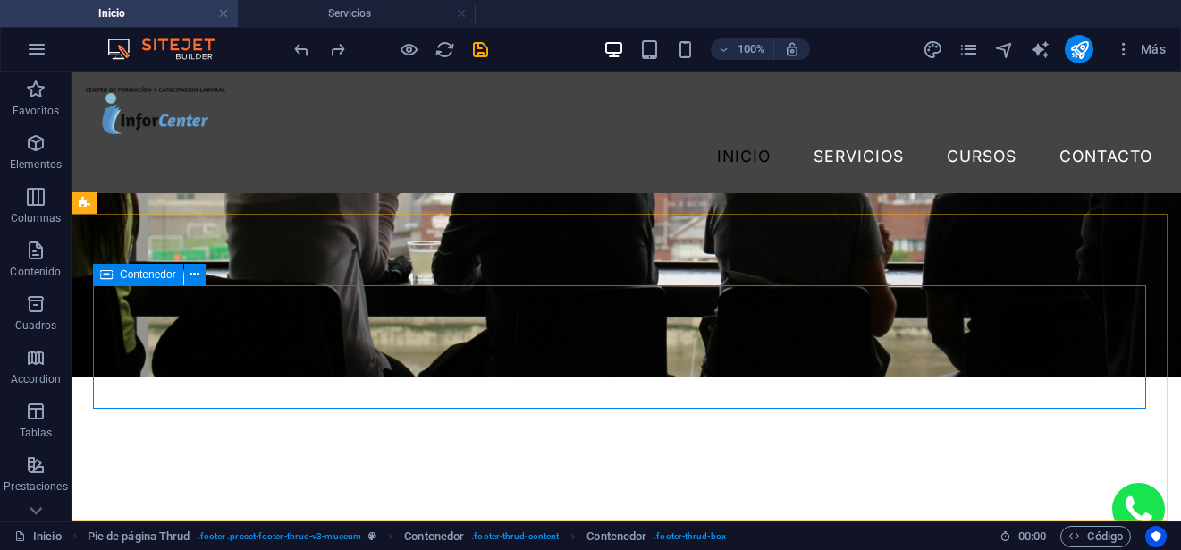
click at [112, 274] on icon at bounding box center [106, 274] width 13 height 21
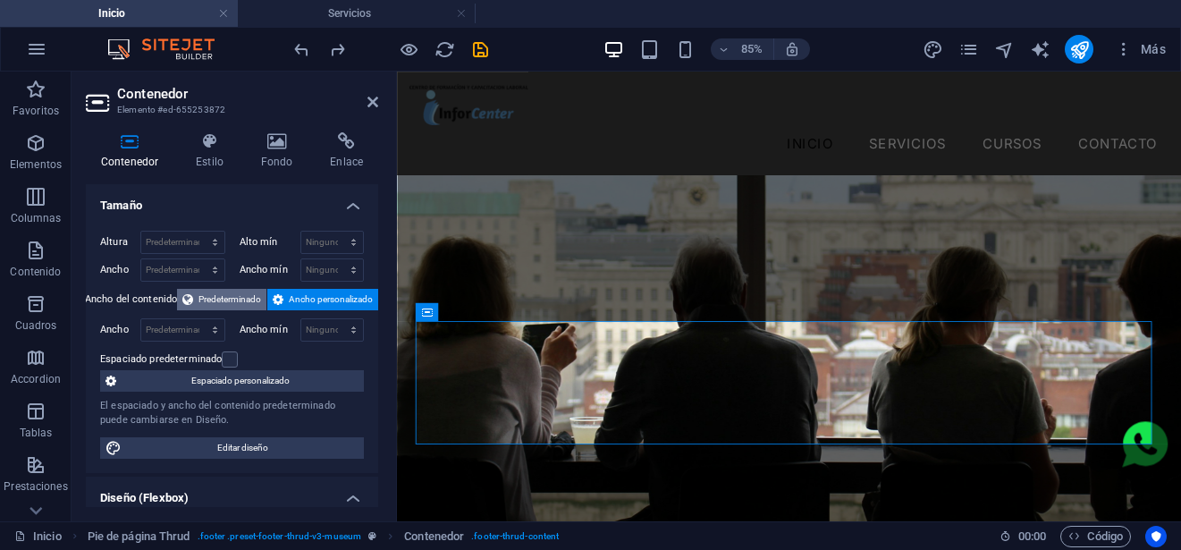
scroll to position [5231, 0]
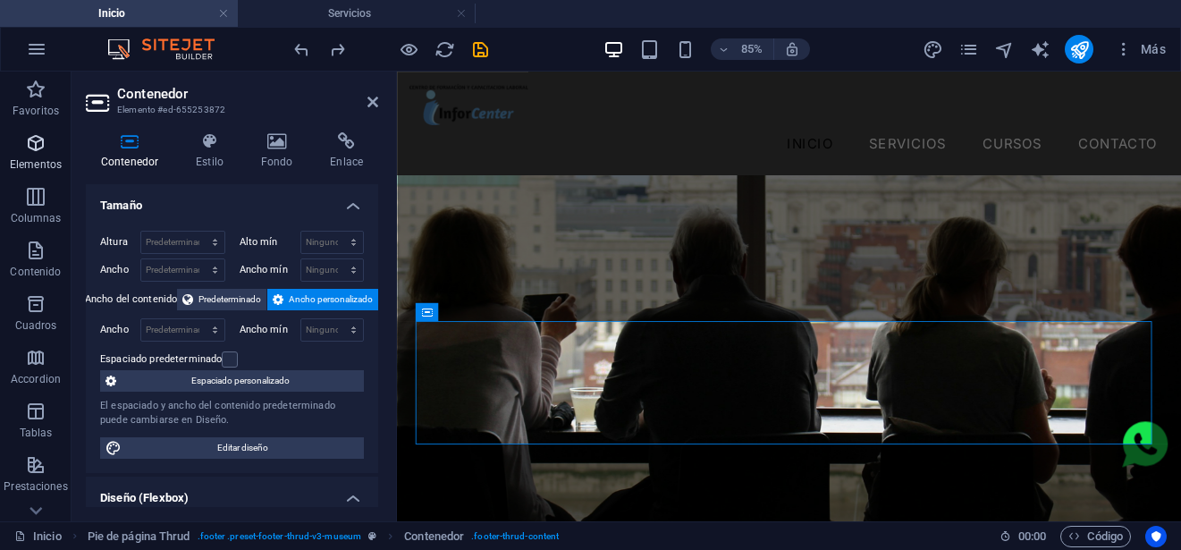
click at [42, 160] on p "Elementos" at bounding box center [36, 164] width 52 height 14
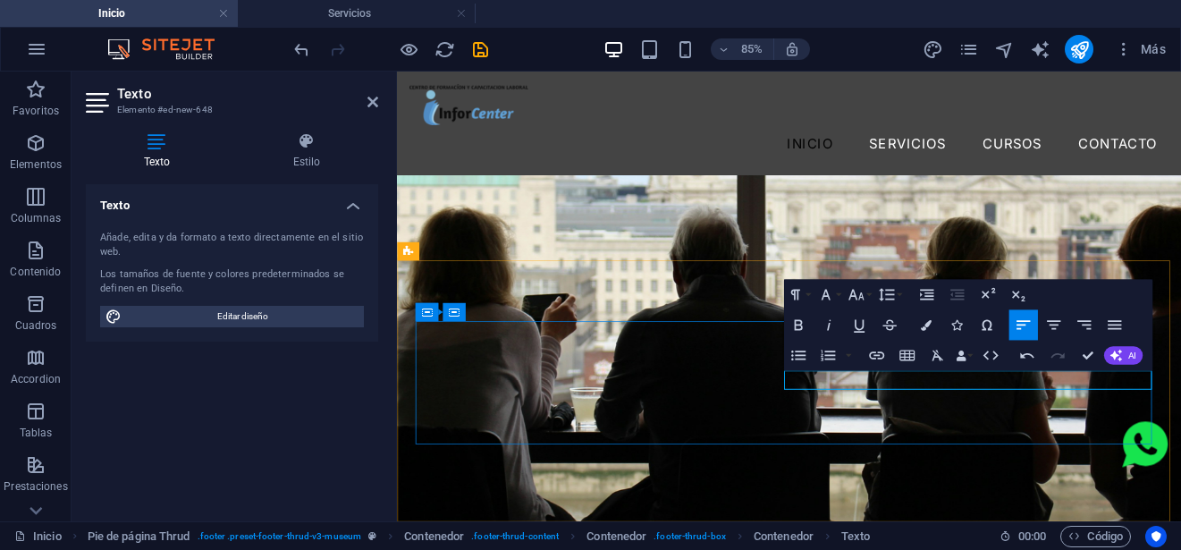
drag, startPoint x: 1021, startPoint y: 284, endPoint x: 1092, endPoint y: 356, distance: 101.1
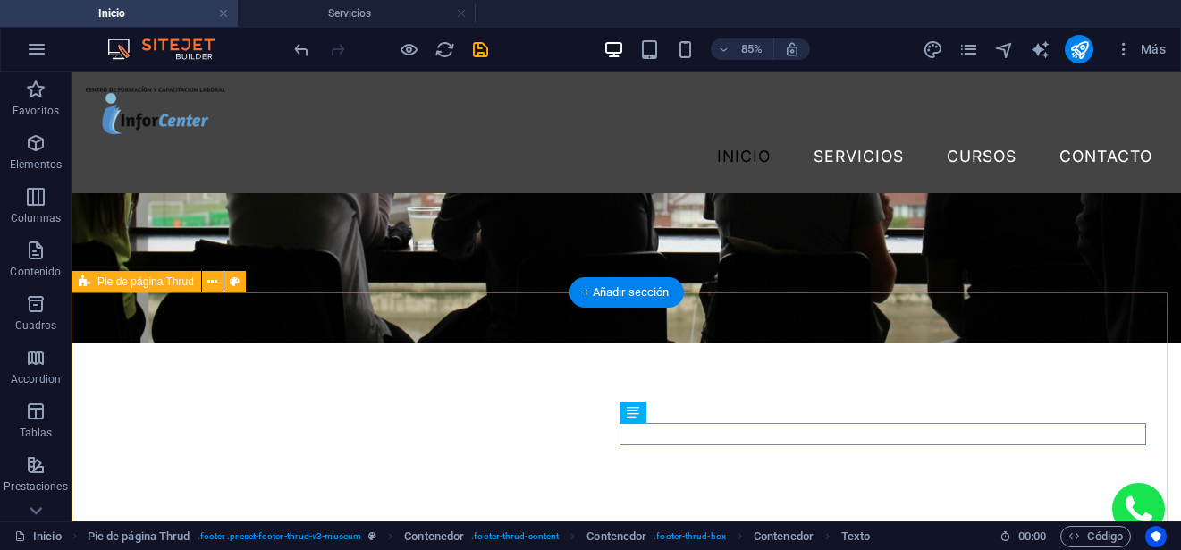
scroll to position [5118, 0]
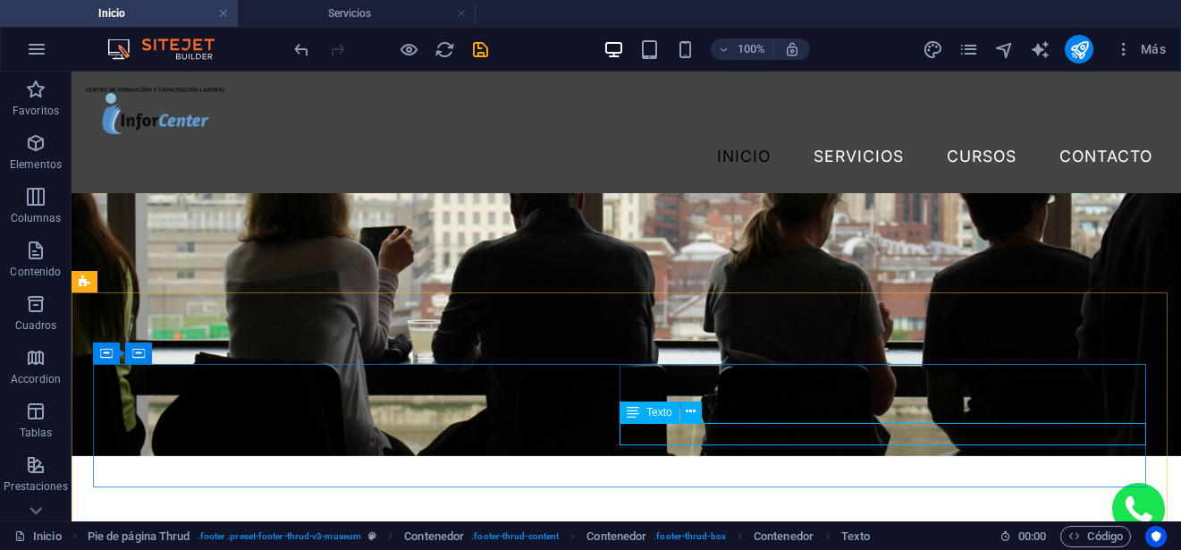
click at [653, 408] on span "Texto" at bounding box center [659, 412] width 26 height 11
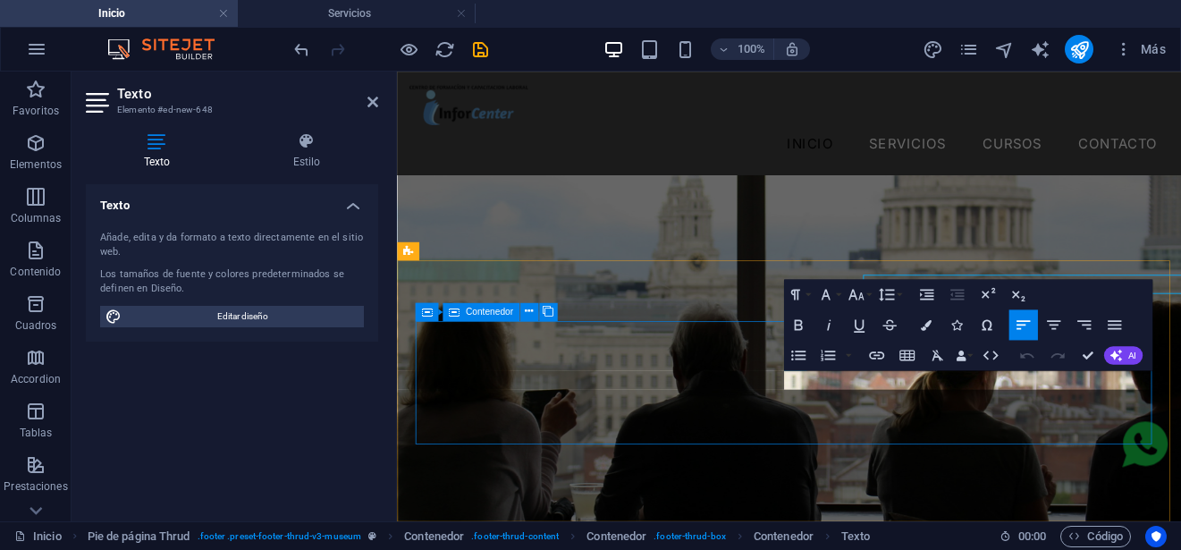
scroll to position [5231, 0]
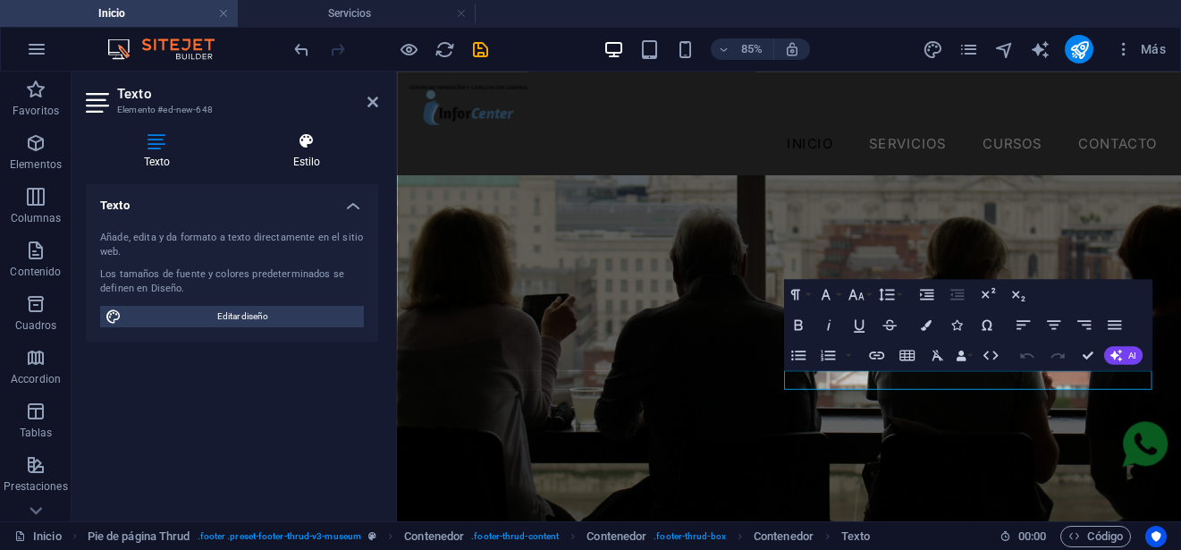
click at [293, 150] on h4 "Estilo" at bounding box center [306, 151] width 143 height 38
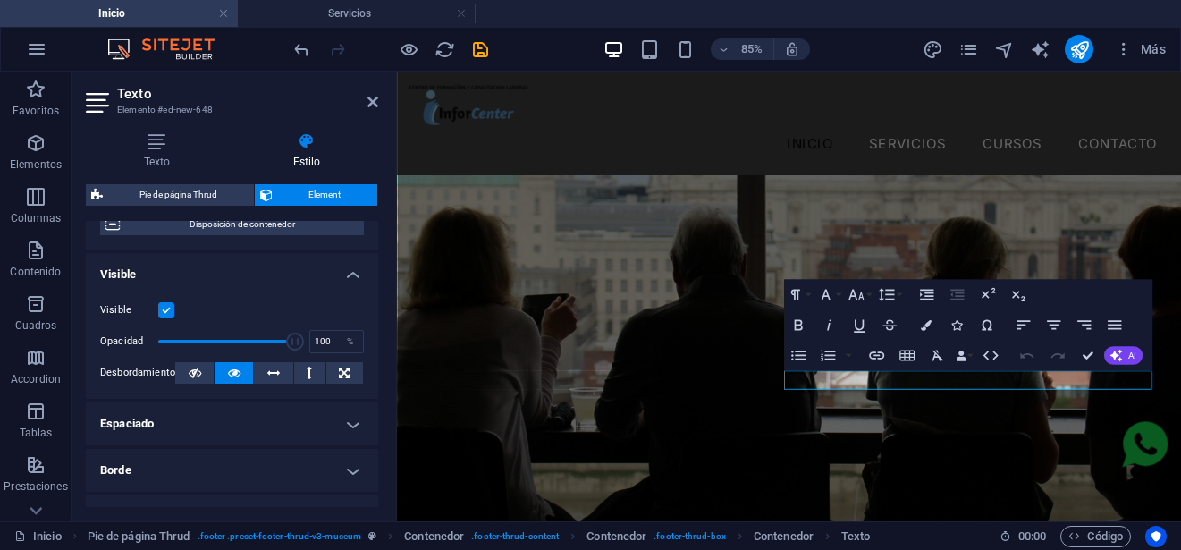
scroll to position [179, 0]
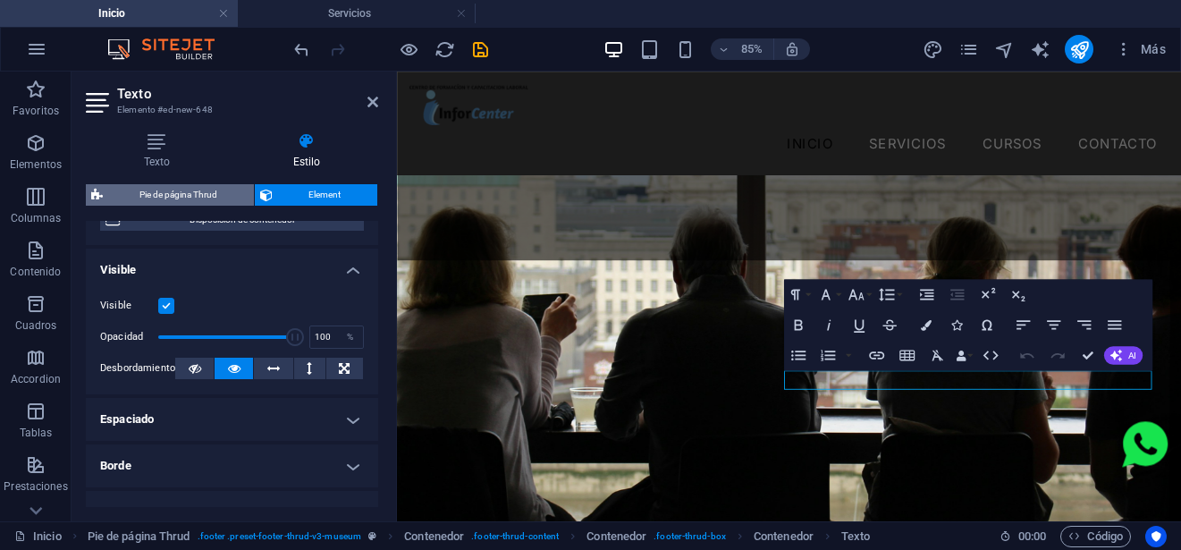
click at [202, 190] on span "Pie de página Thrud" at bounding box center [178, 194] width 140 height 21
select select "rem"
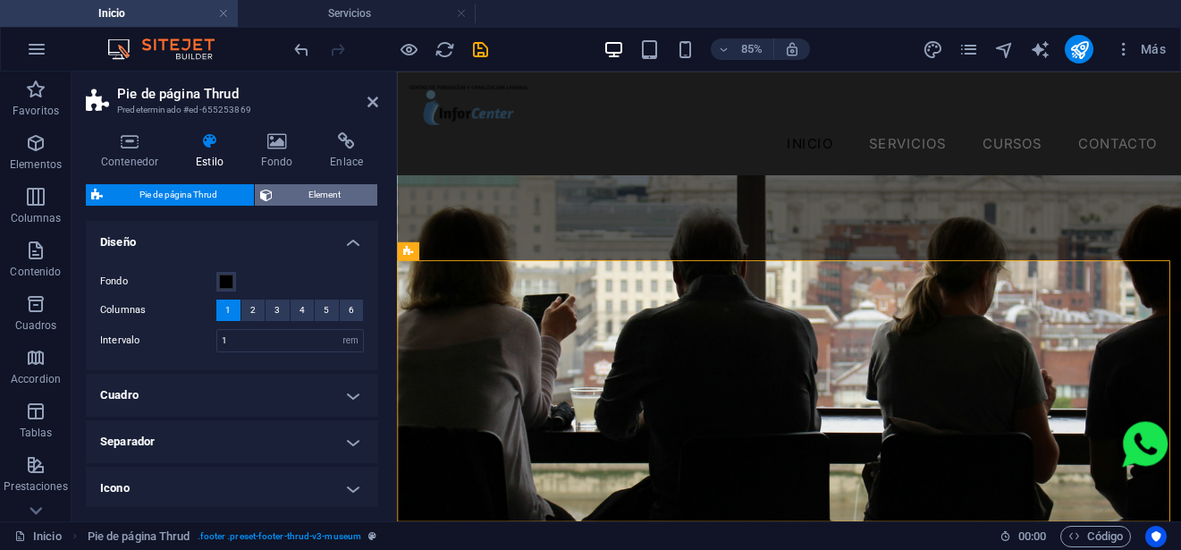
click at [314, 192] on span "Element" at bounding box center [325, 194] width 95 height 21
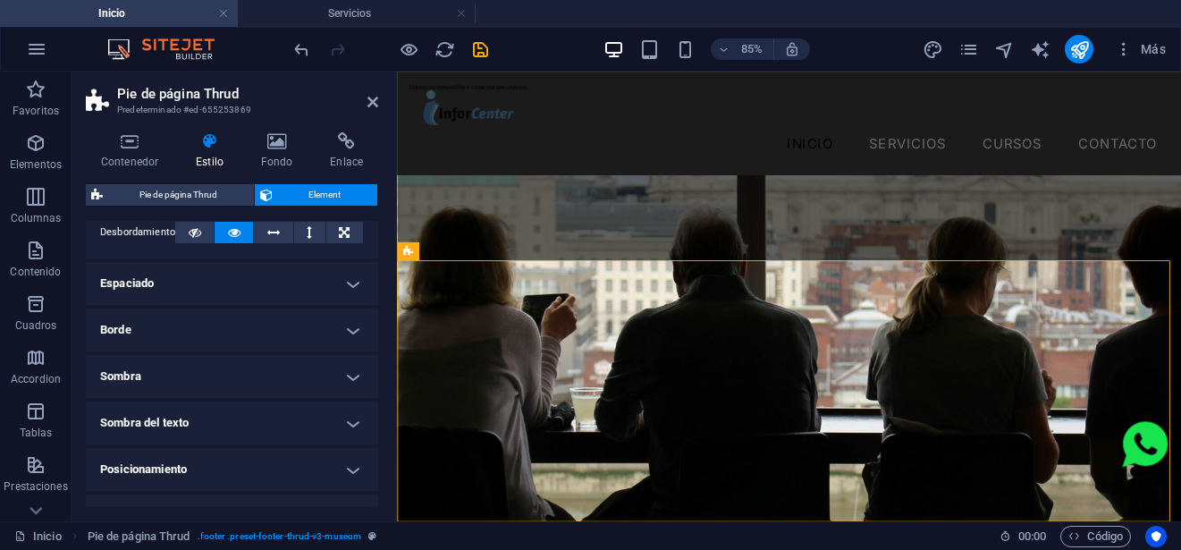
scroll to position [0, 0]
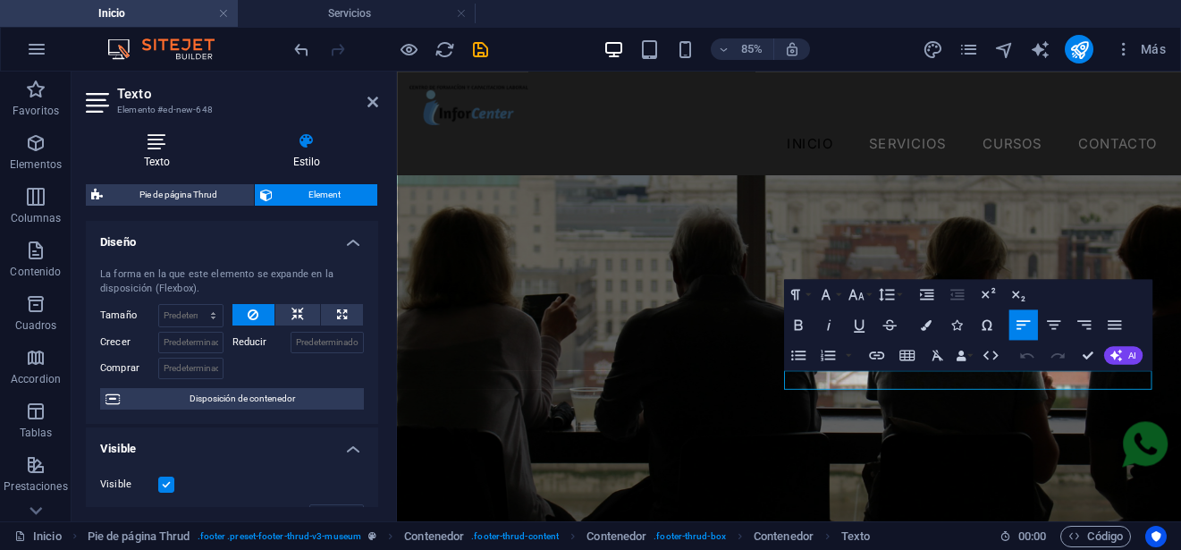
click at [163, 152] on h4 "Texto" at bounding box center [160, 151] width 149 height 38
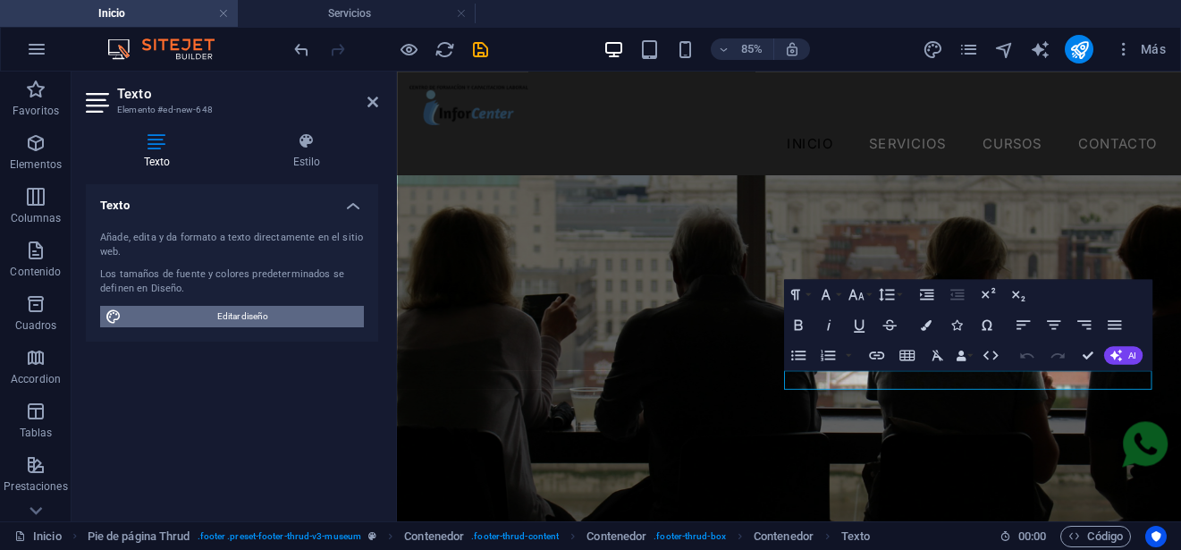
click at [198, 310] on span "Editar diseño" at bounding box center [242, 316] width 231 height 21
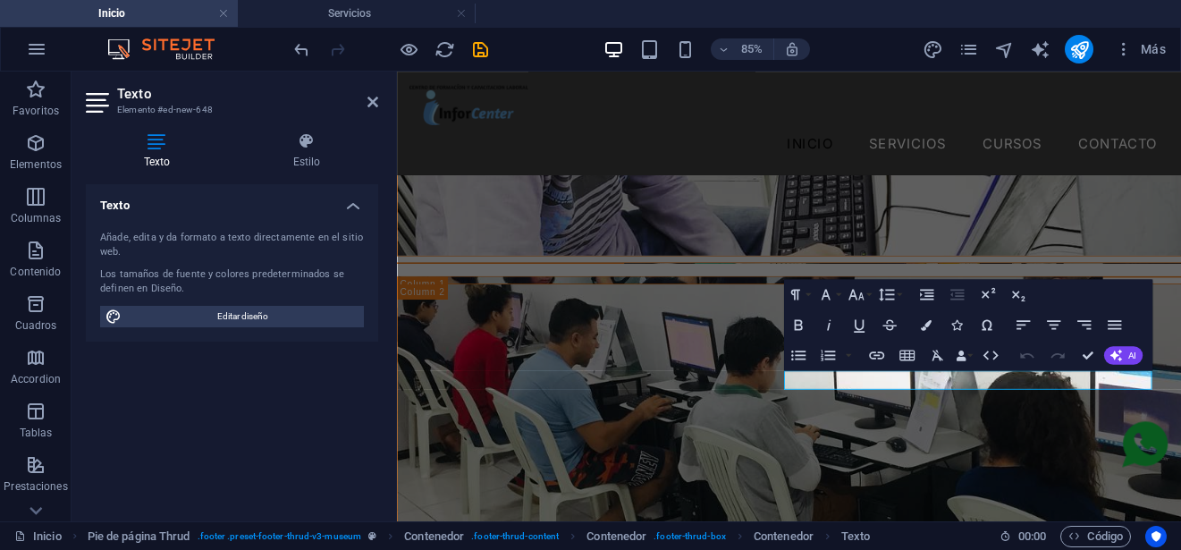
select select "600"
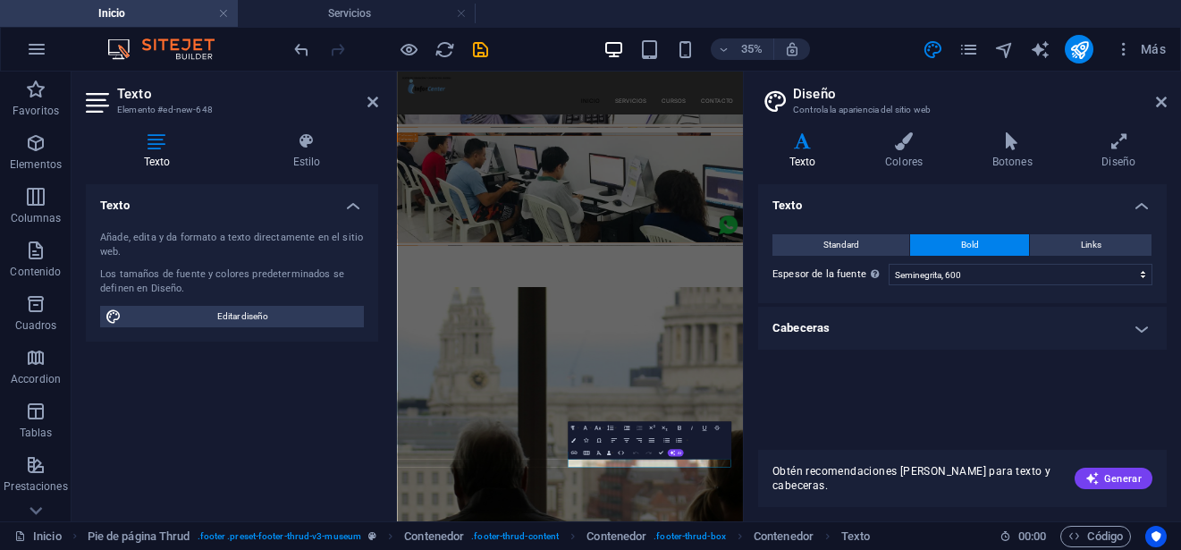
scroll to position [5132, 0]
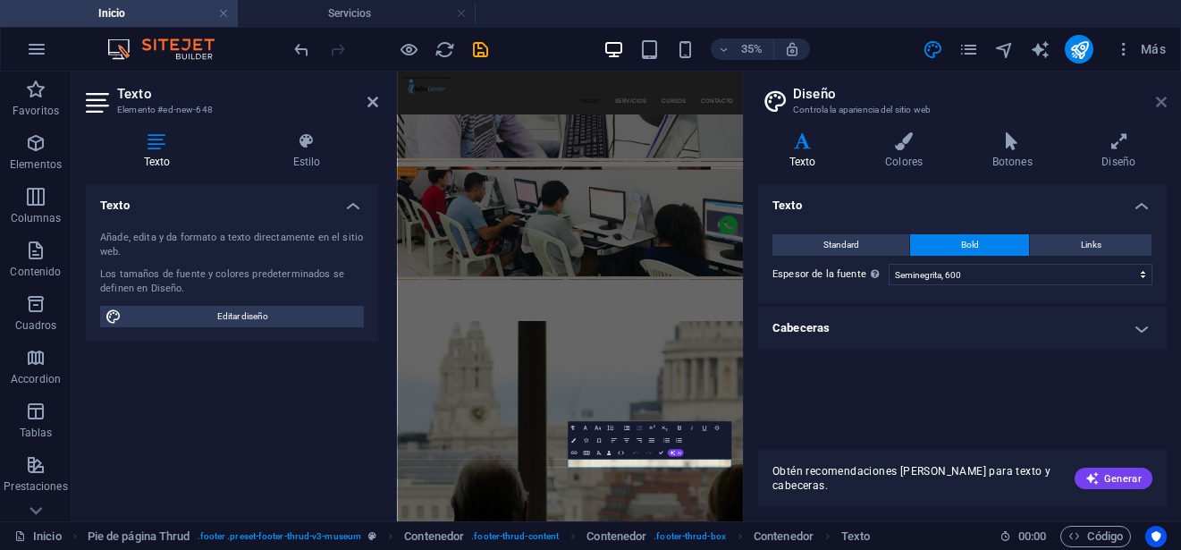
click at [1165, 101] on aside "Diseño Controla la apariencia del sitio web Variantes Texto Colores Botones Dis…" at bounding box center [962, 296] width 438 height 450
click at [1158, 103] on icon at bounding box center [1161, 102] width 11 height 14
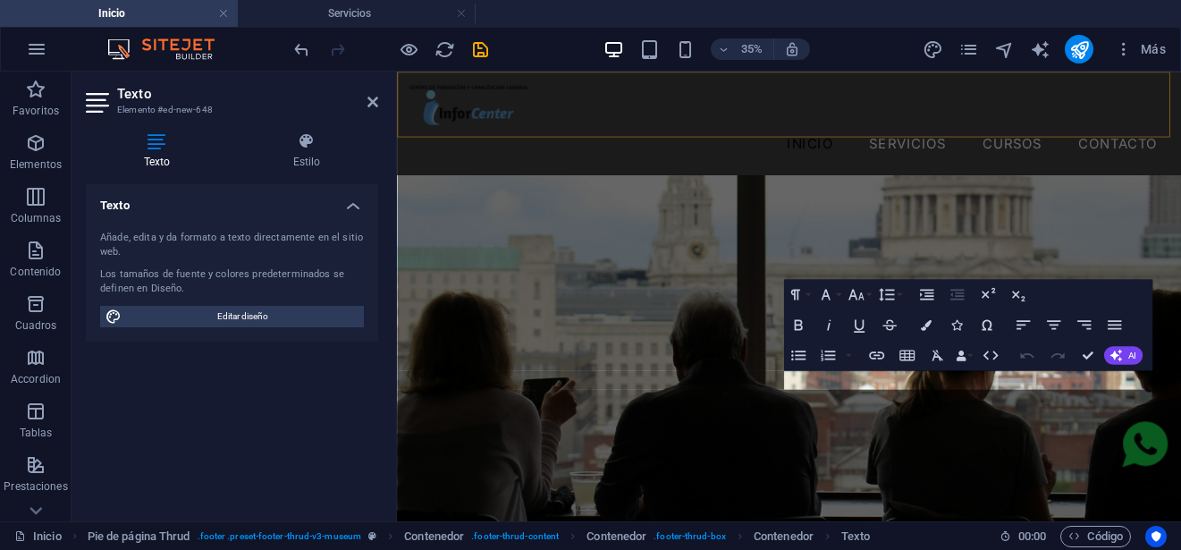
scroll to position [5231, 0]
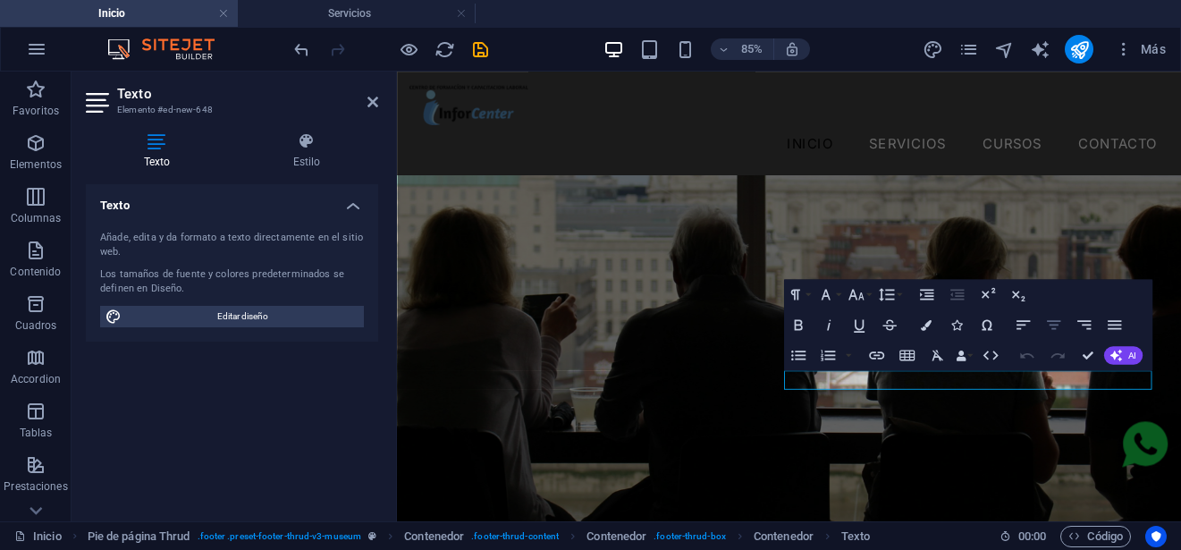
click at [1063, 320] on button "Align Center" at bounding box center [1052, 324] width 29 height 30
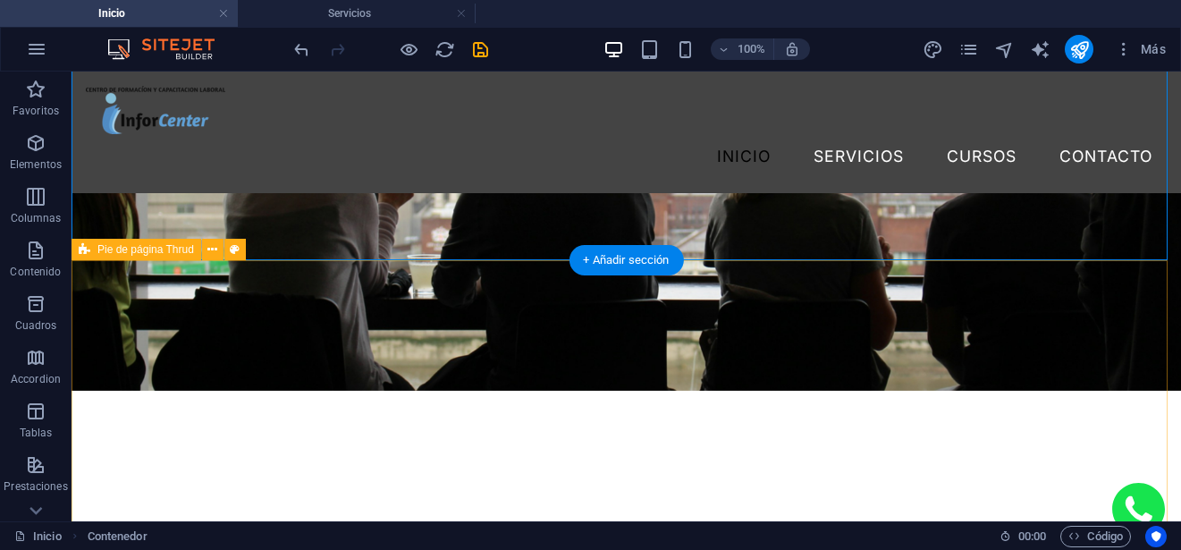
scroll to position [5197, 0]
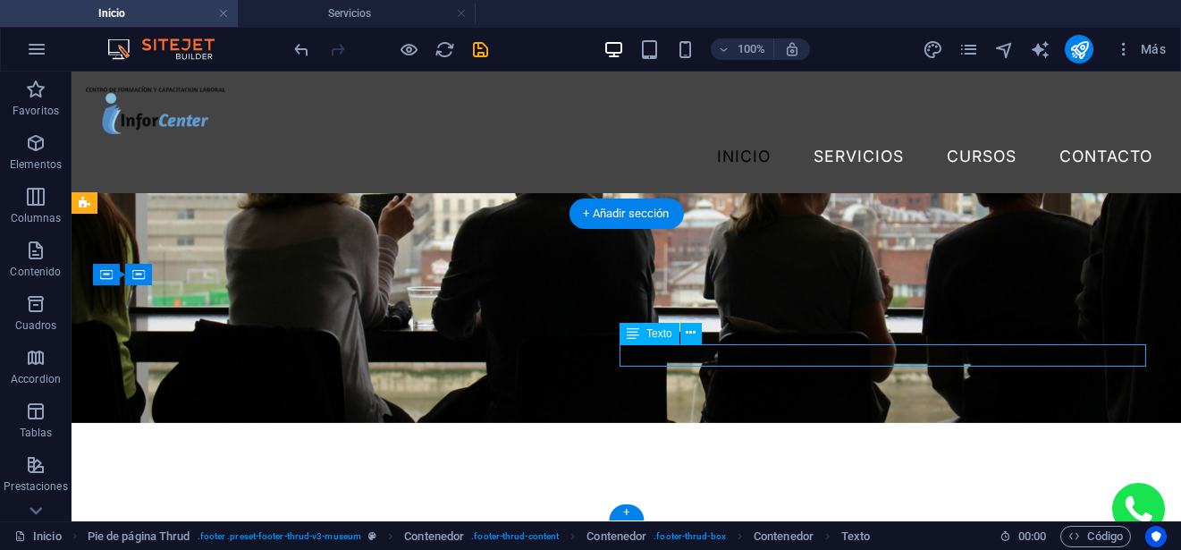
scroll to position [5231, 0]
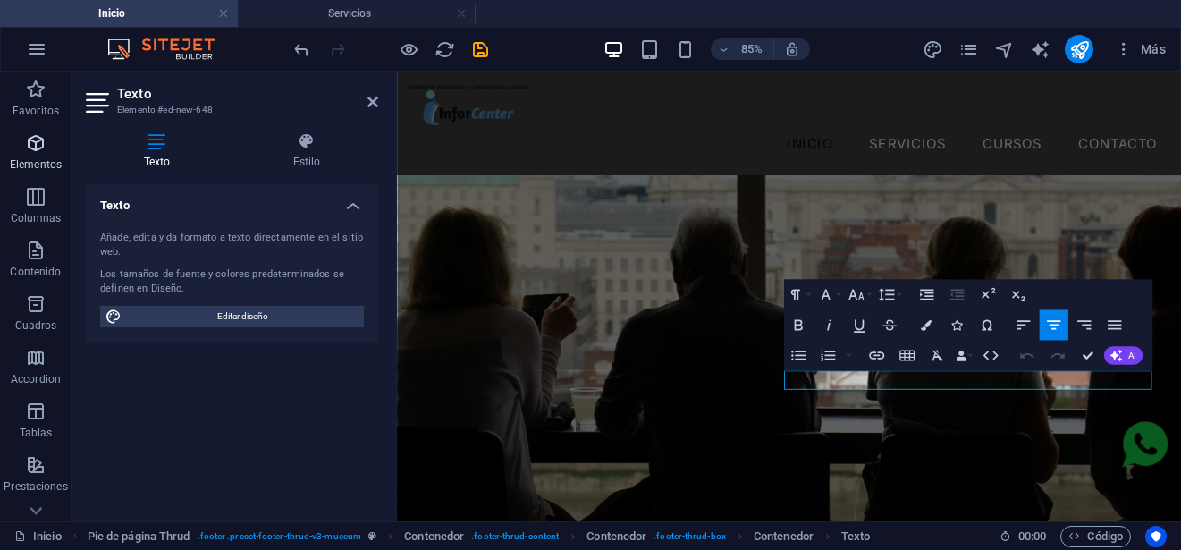
click at [37, 142] on icon "button" at bounding box center [35, 142] width 21 height 21
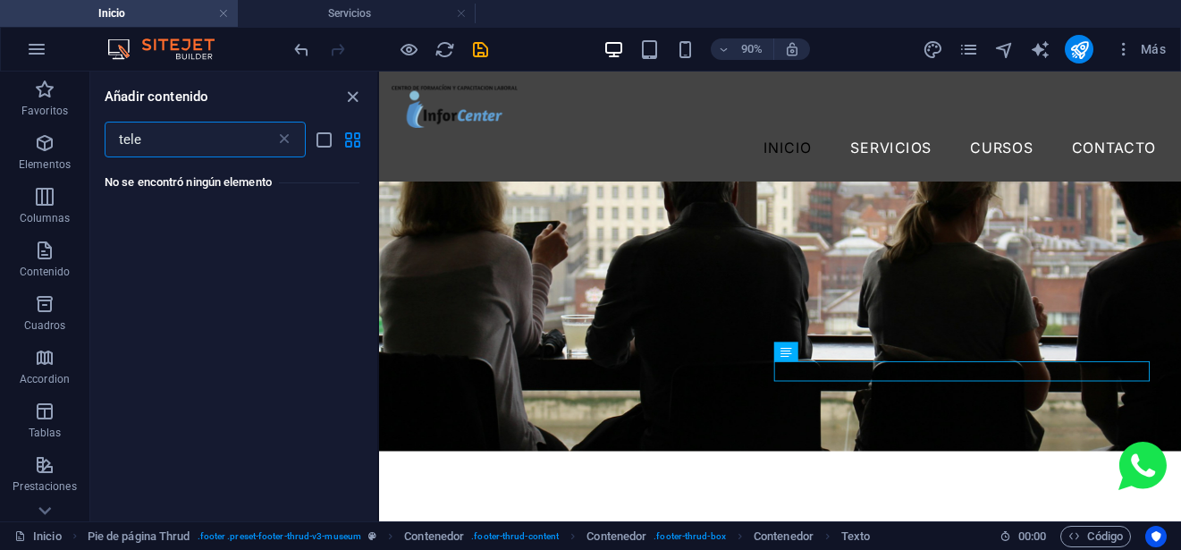
scroll to position [0, 0]
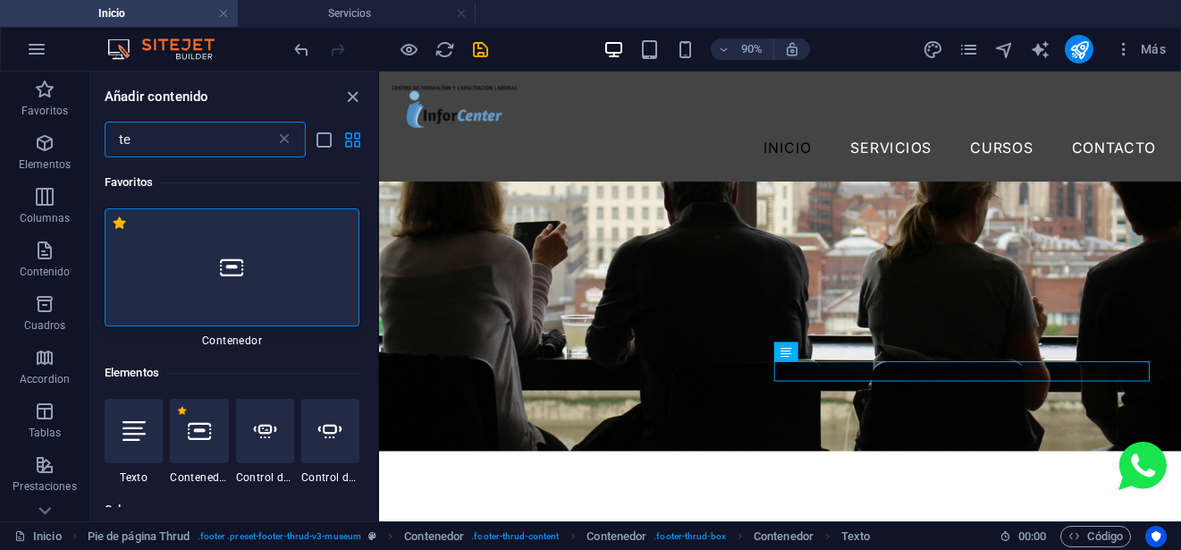
type input "t"
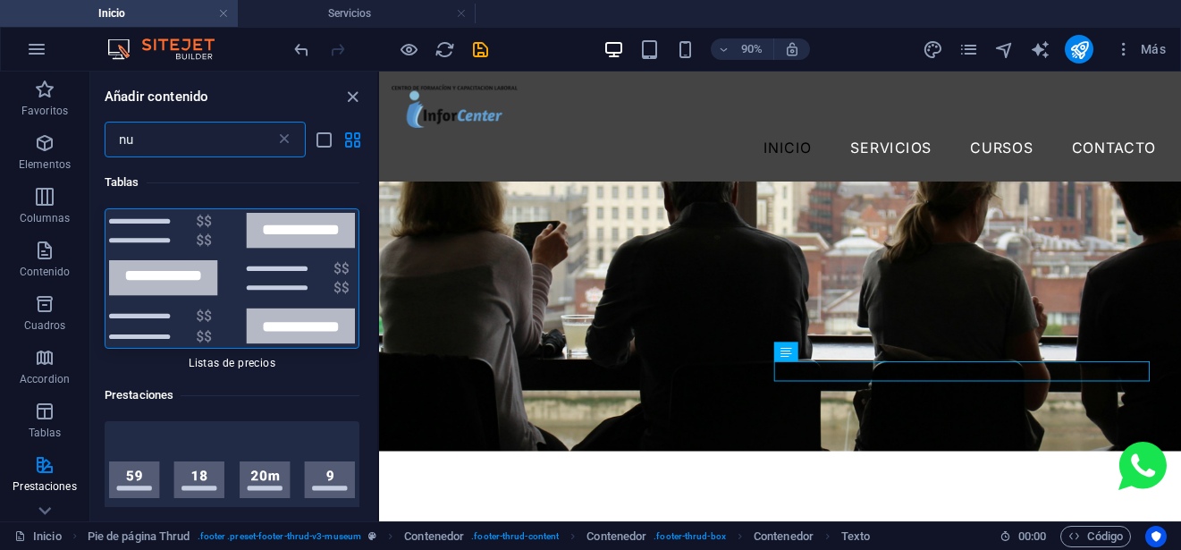
type input "n"
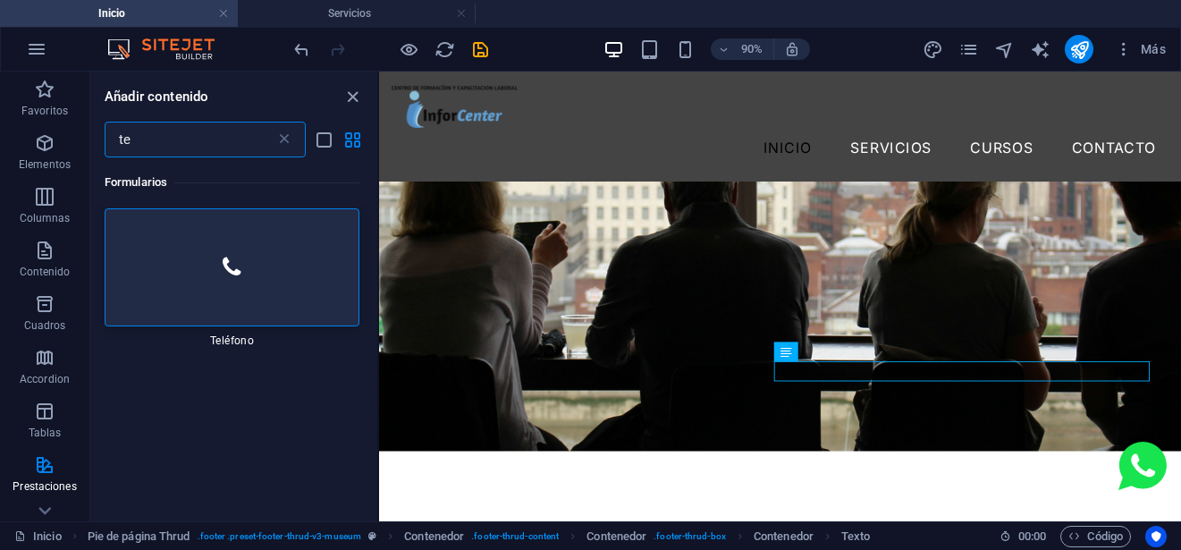
type input "t"
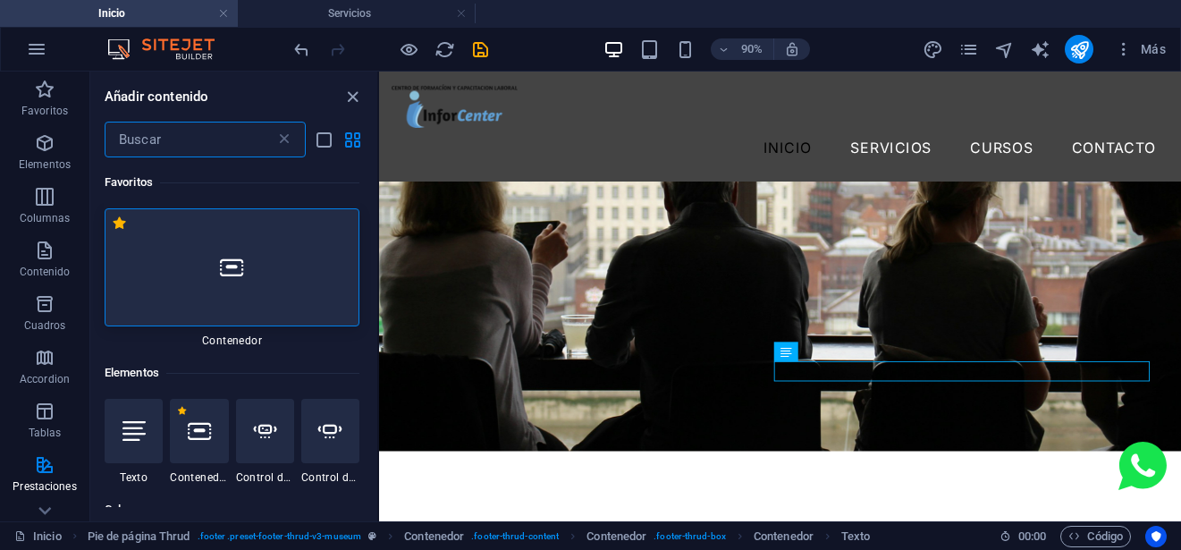
type input "c"
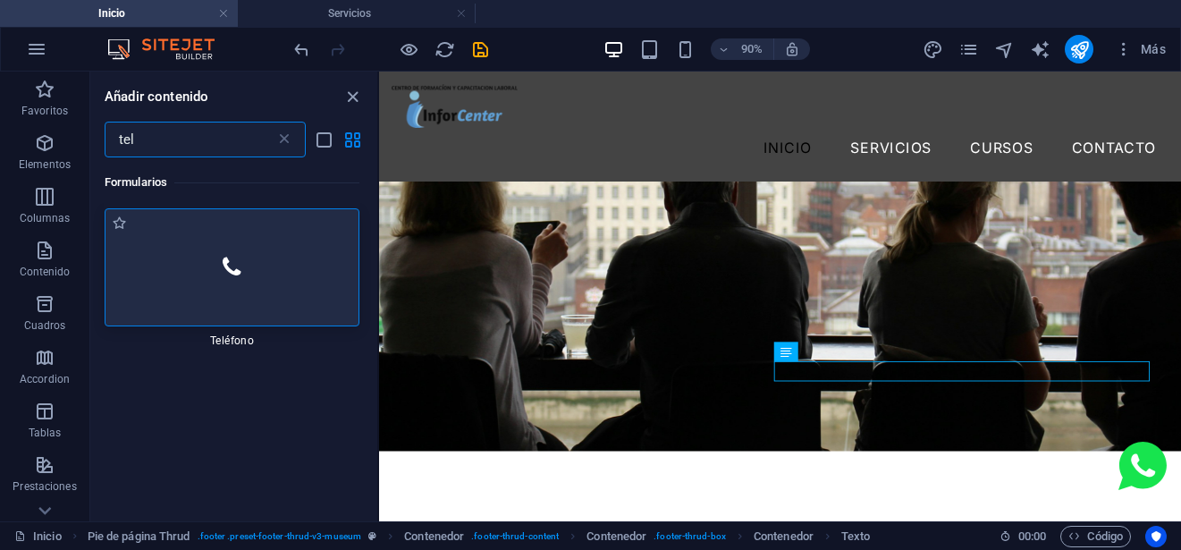
type input "tel"
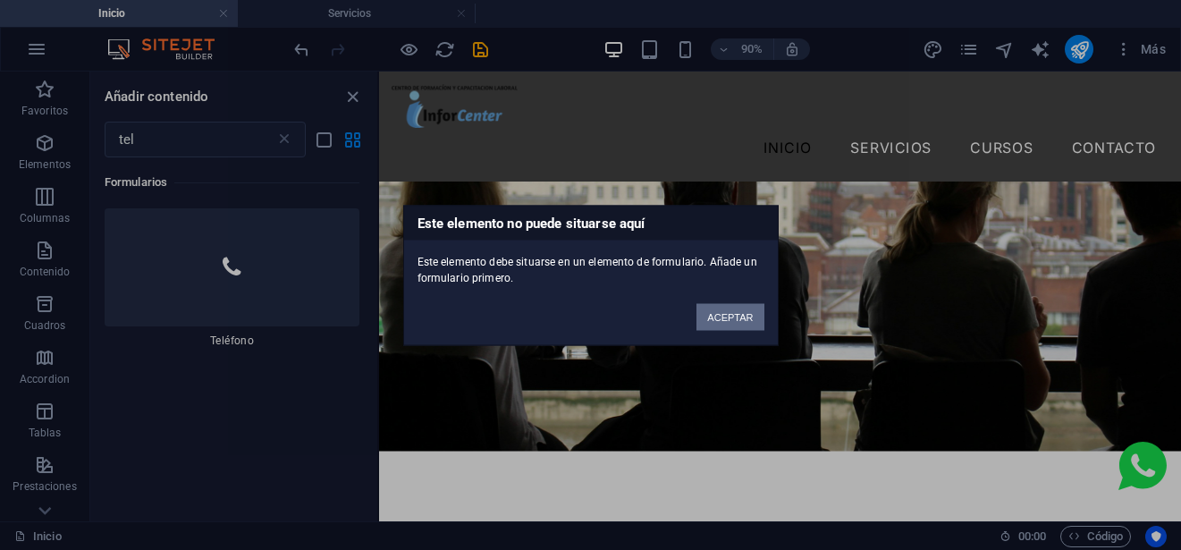
click at [724, 313] on button "ACEPTAR" at bounding box center [729, 316] width 67 height 27
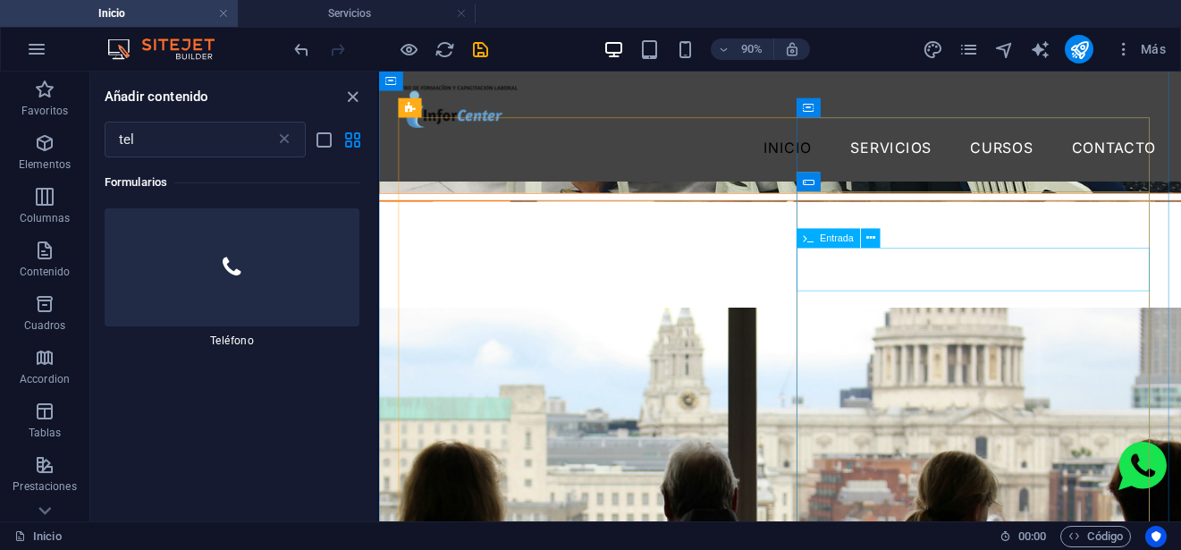
scroll to position [4748, 0]
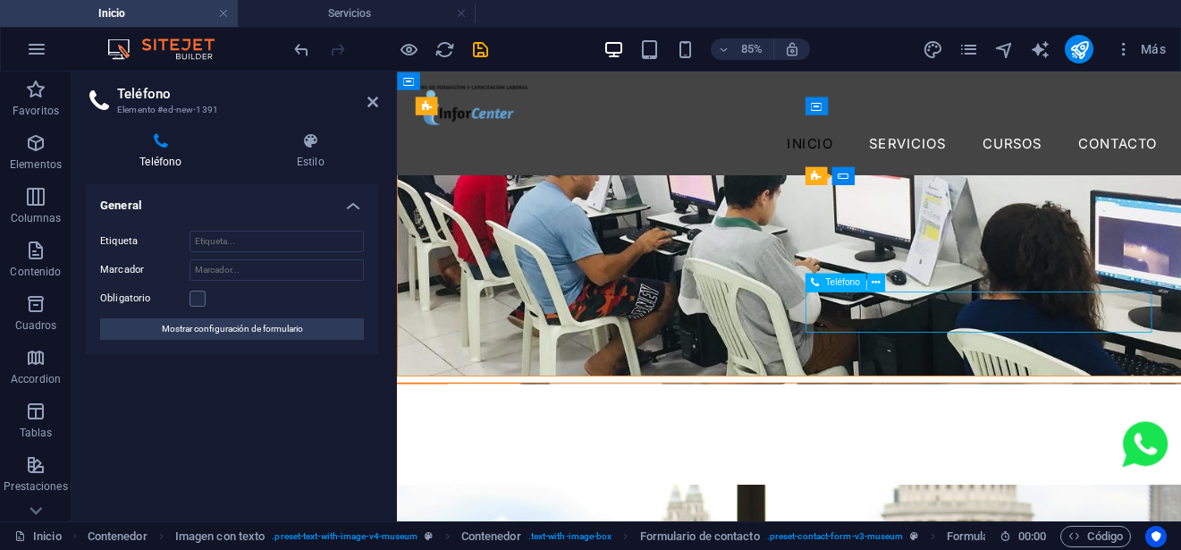
scroll to position [4723, 0]
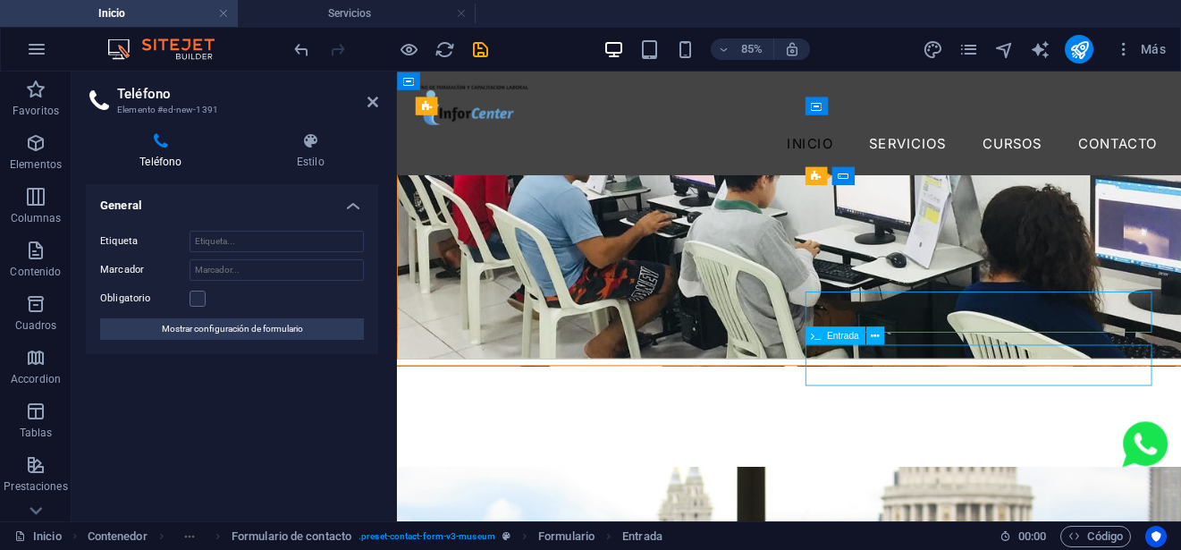
scroll to position [4610, 0]
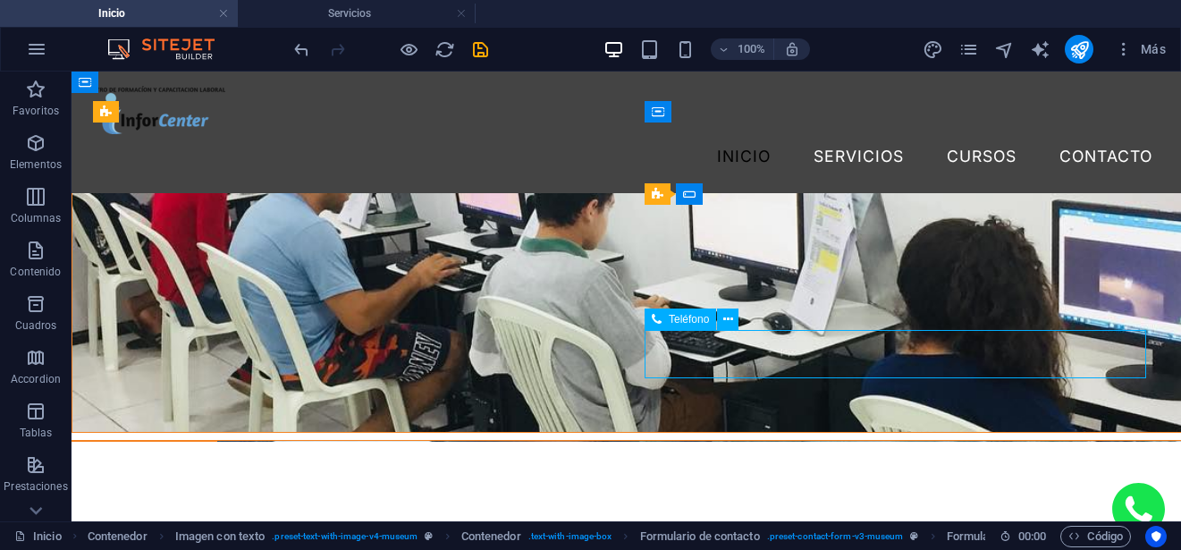
scroll to position [4723, 0]
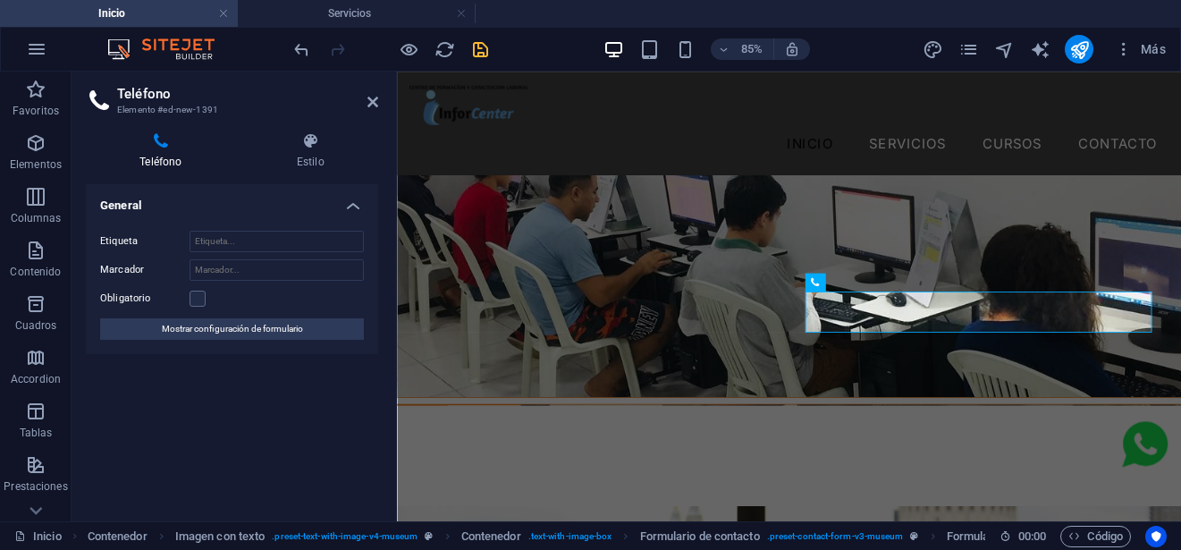
type input "Teléfono"
click at [478, 52] on icon "save" at bounding box center [480, 49] width 21 height 21
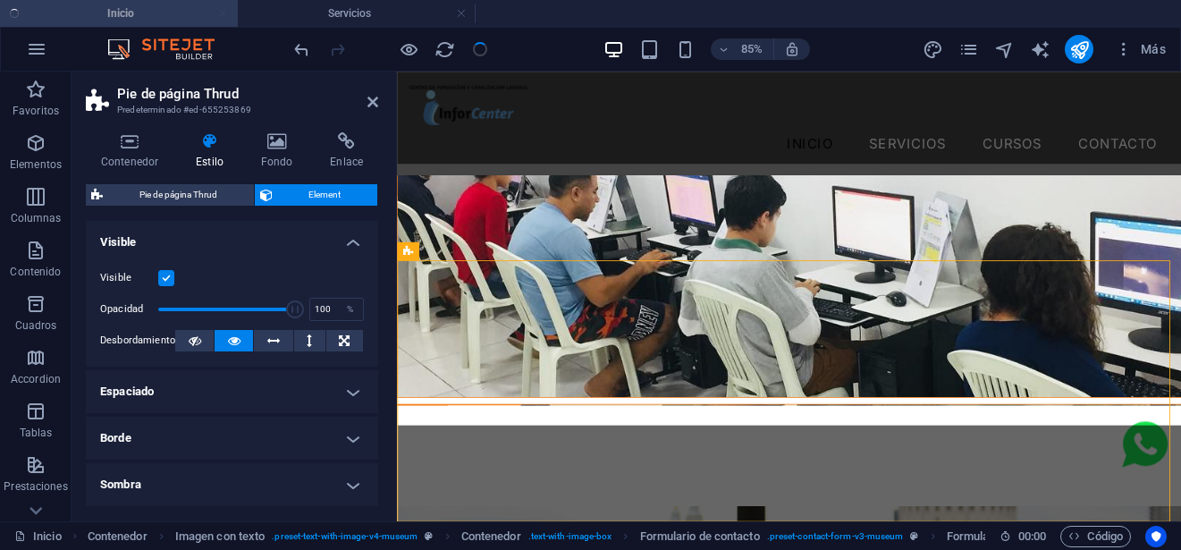
select select
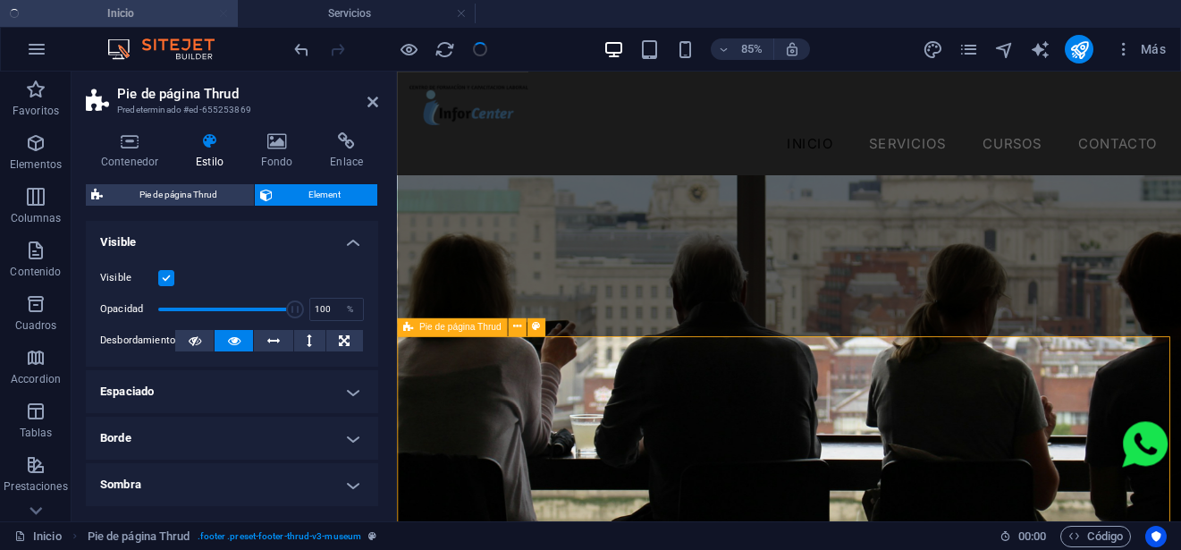
scroll to position [5231, 0]
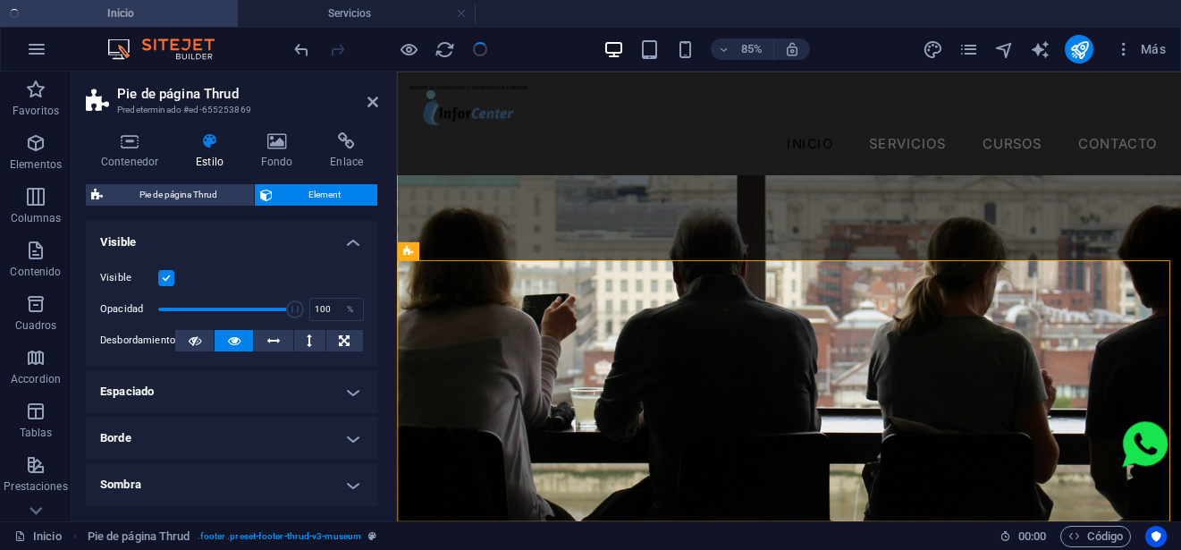
click at [367, 93] on h2 "Pie de página Thrud" at bounding box center [247, 94] width 261 height 16
click at [370, 98] on icon at bounding box center [372, 102] width 11 height 14
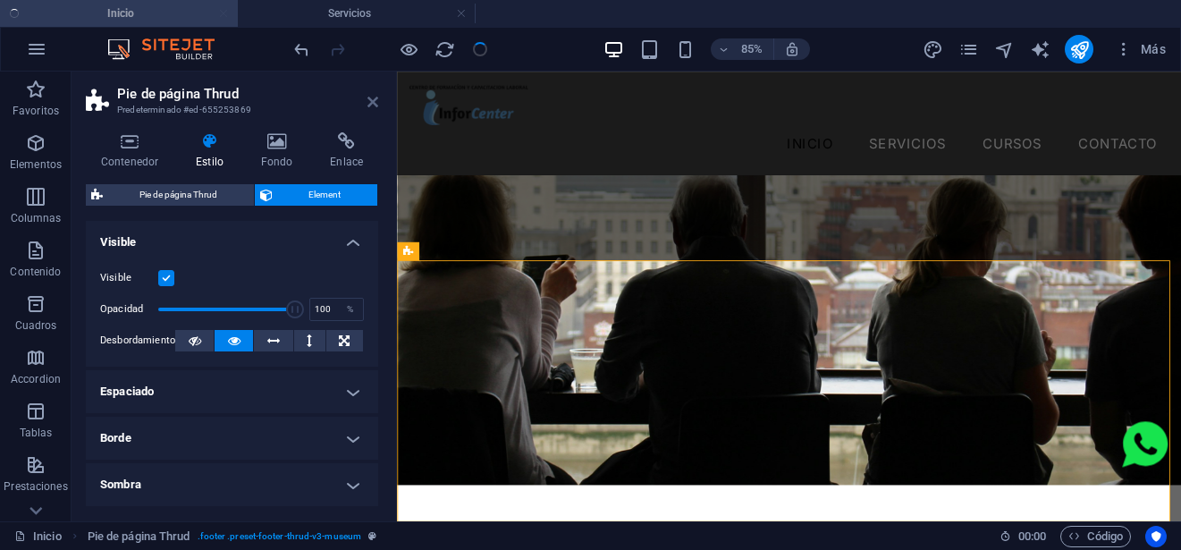
scroll to position [5117, 0]
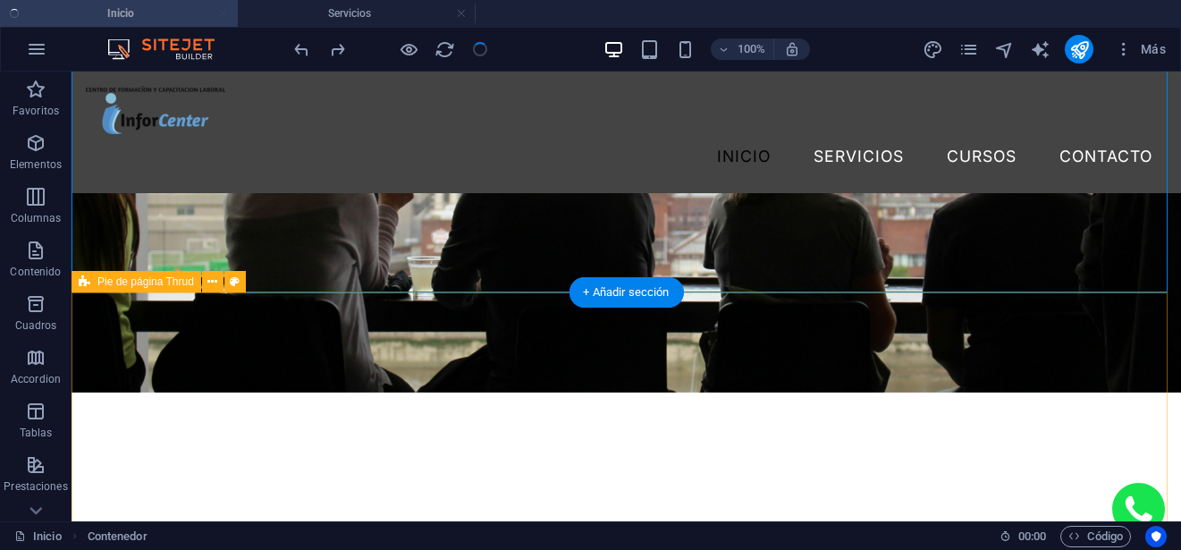
scroll to position [5197, 0]
